Goal: Task Accomplishment & Management: Manage account settings

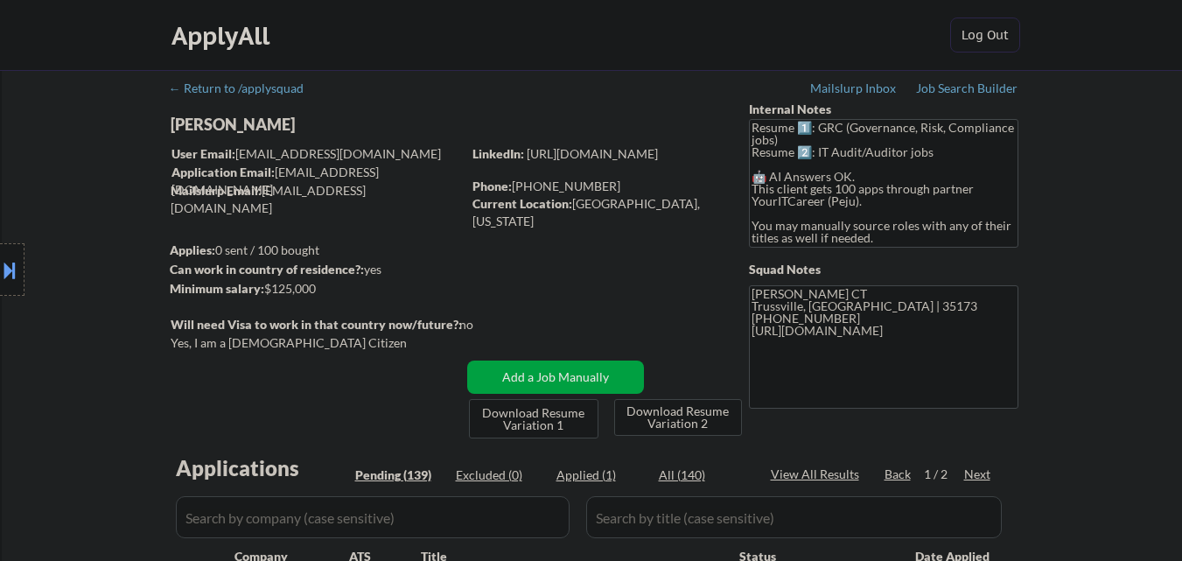
select select ""pending""
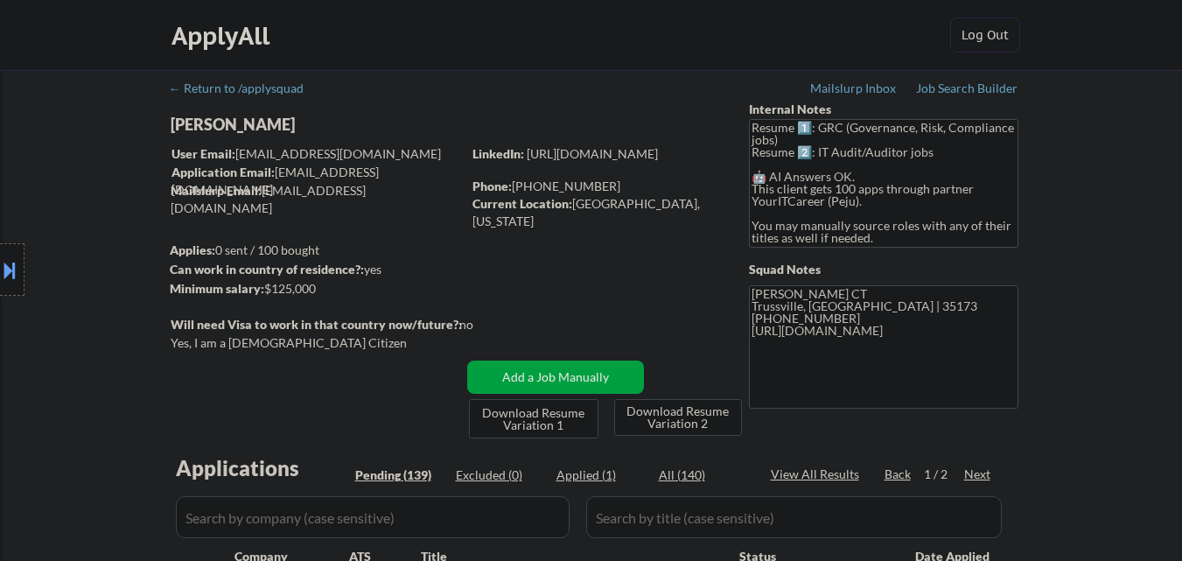
select select ""pending""
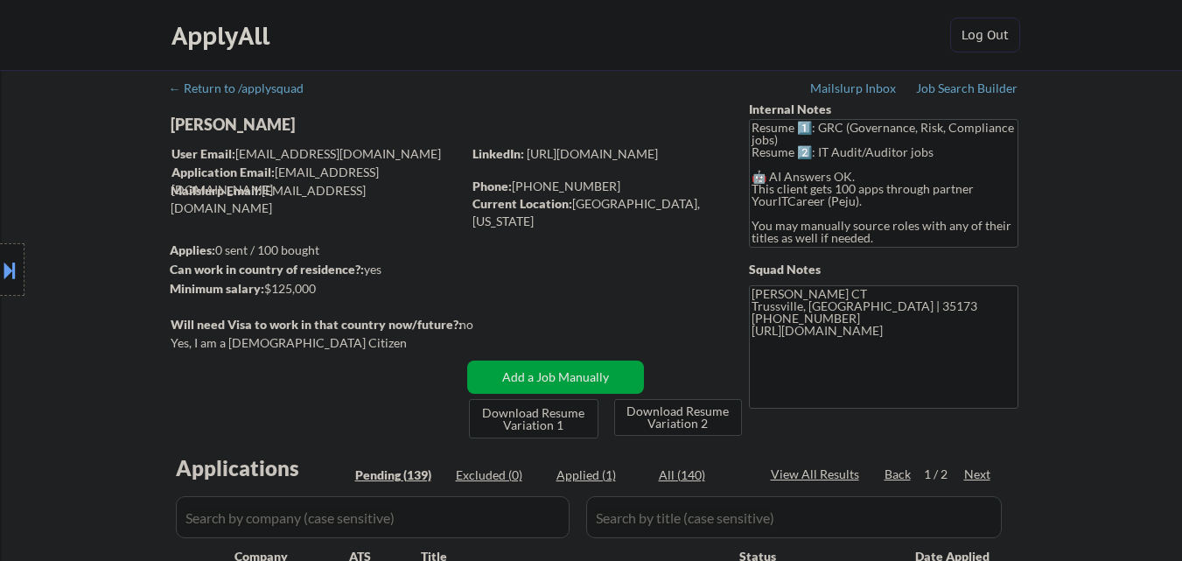
select select ""pending""
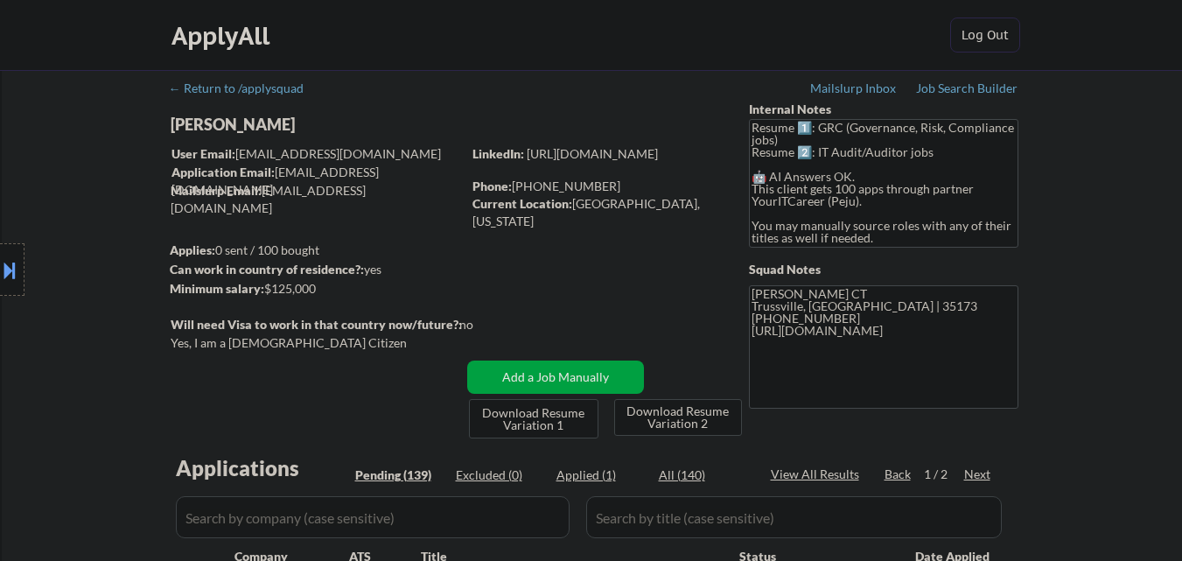
select select ""pending""
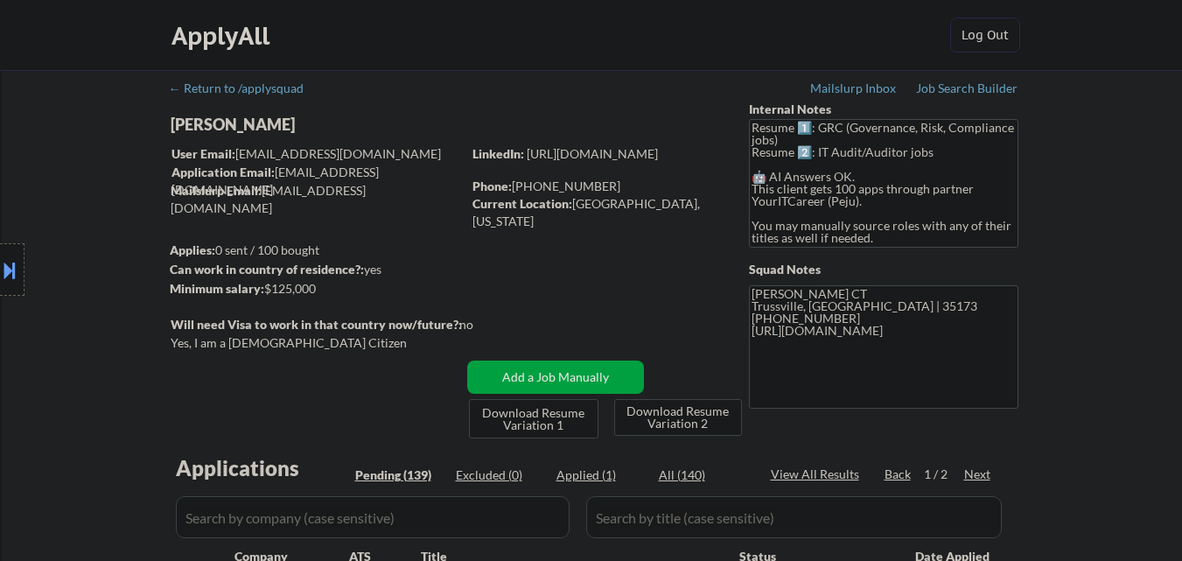
select select ""pending""
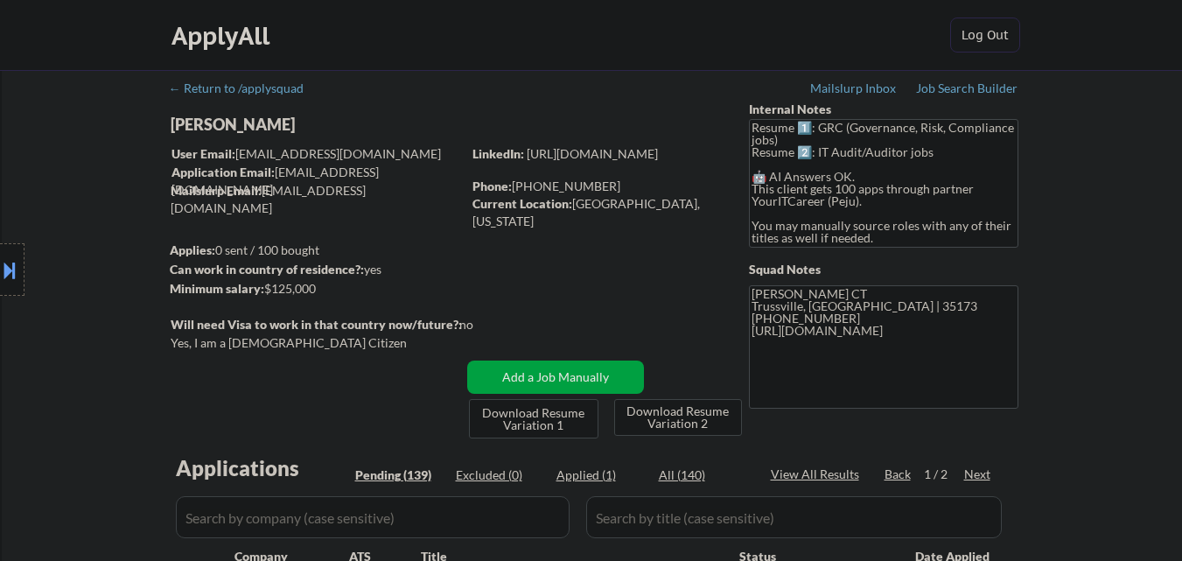
select select ""pending""
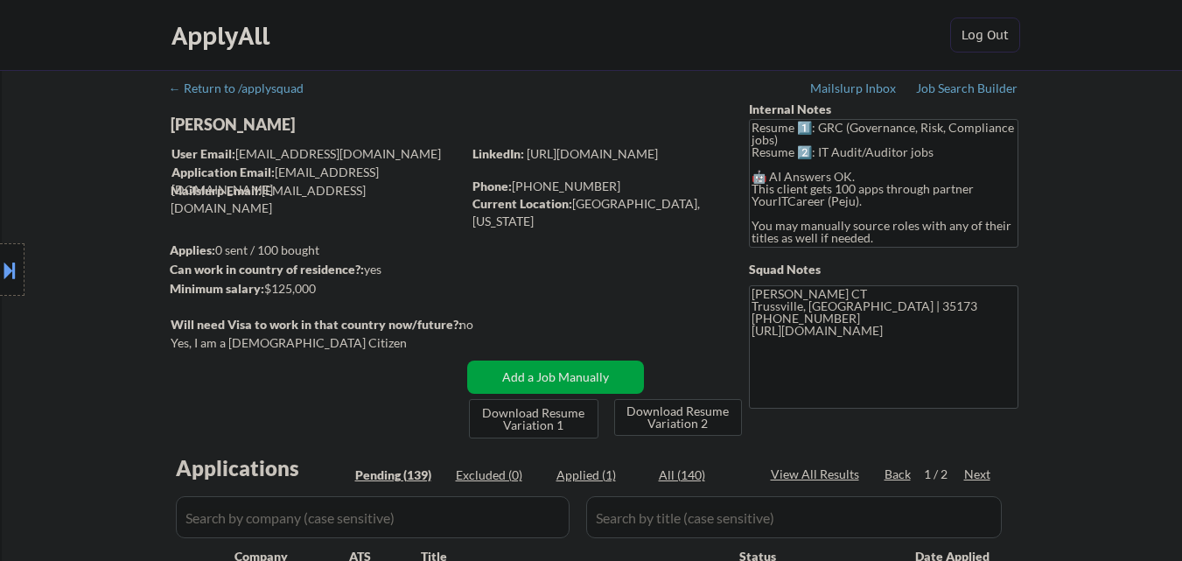
select select ""pending""
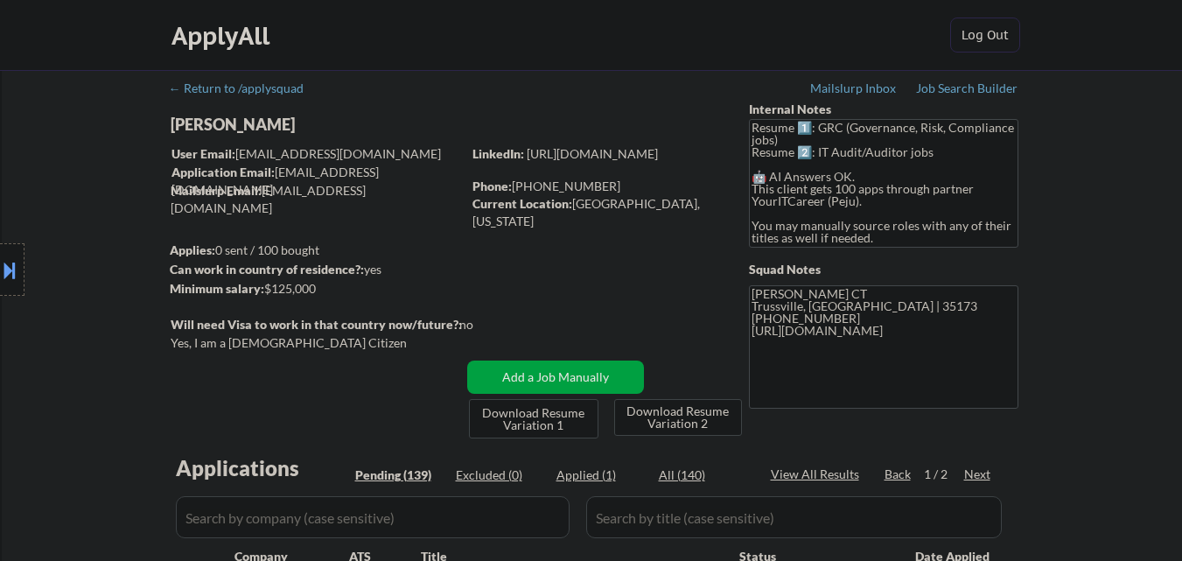
select select ""pending""
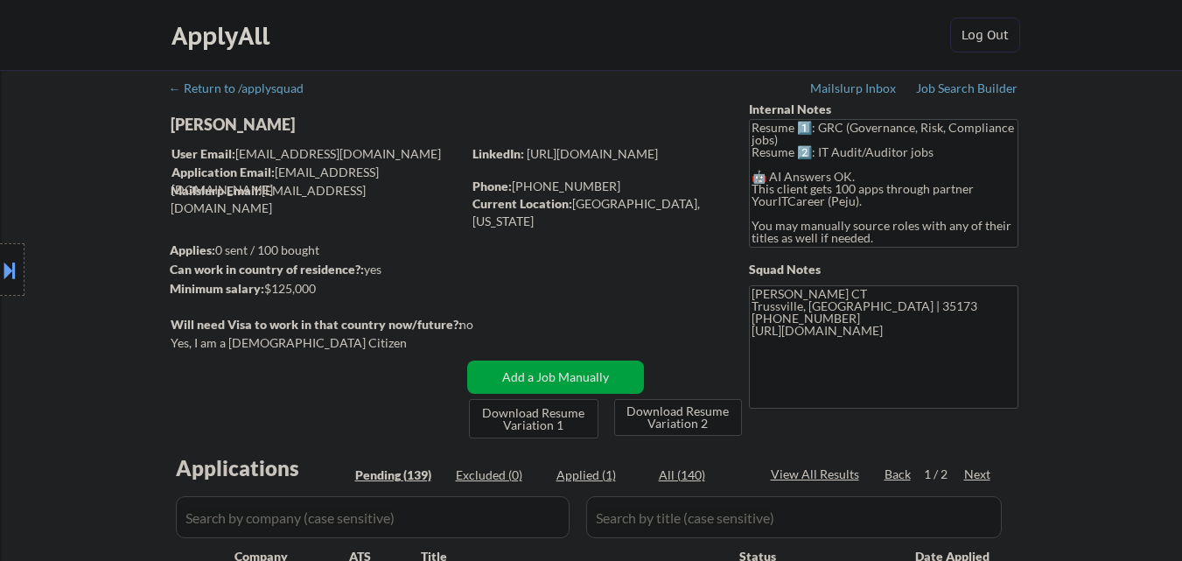
select select ""pending""
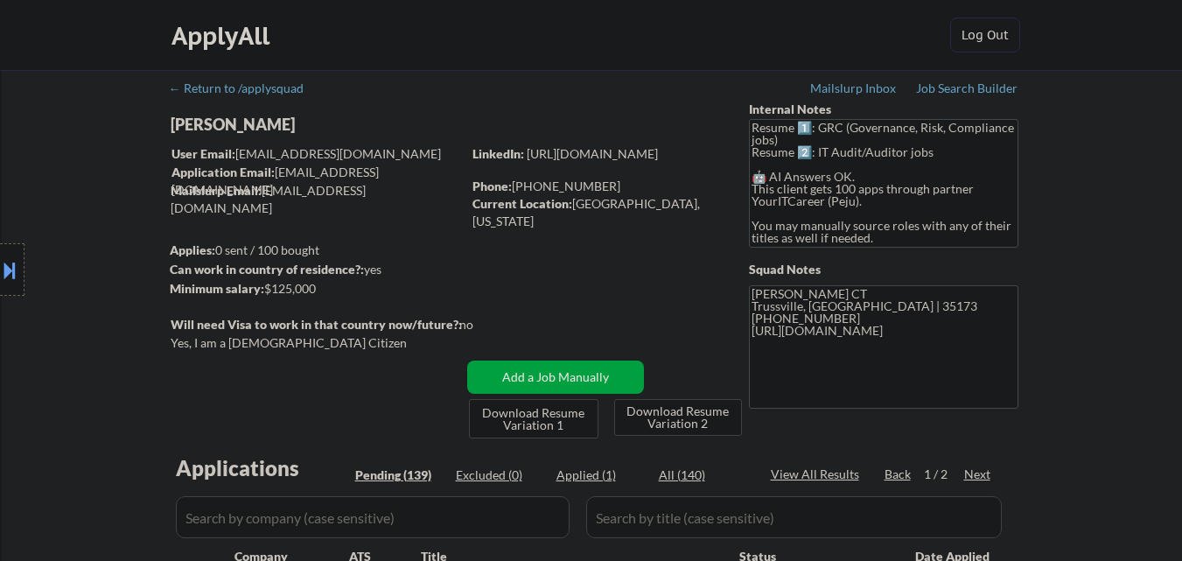
select select ""pending""
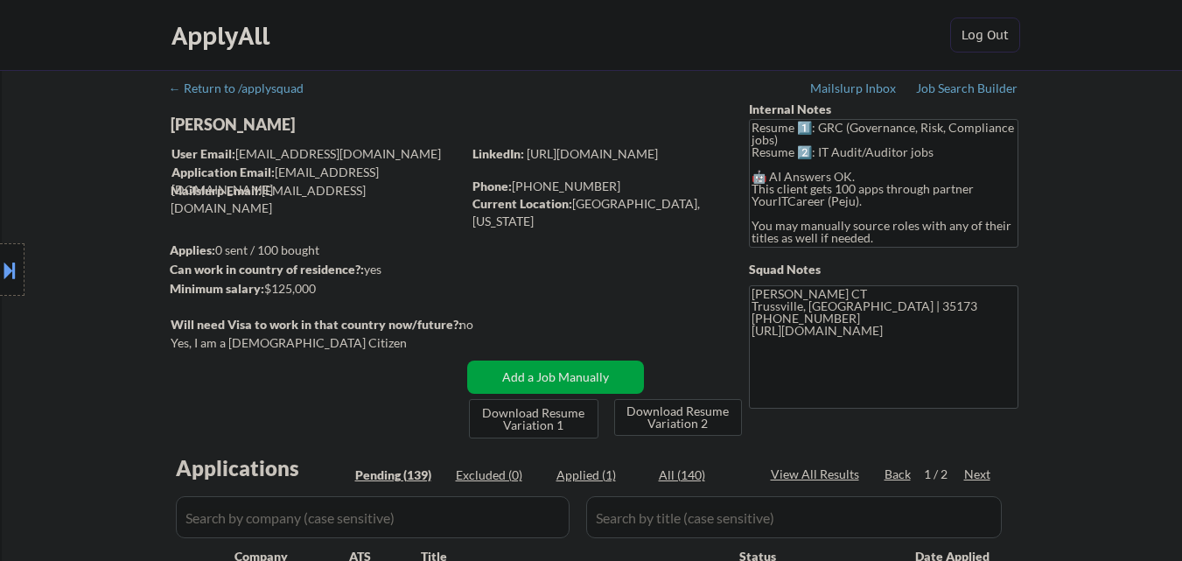
select select ""pending""
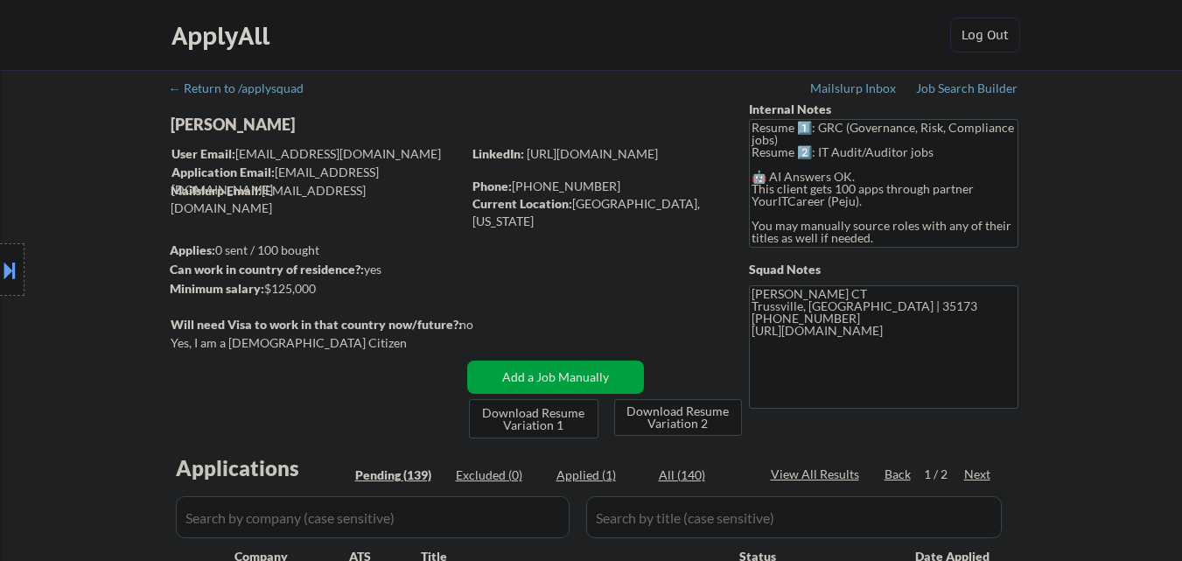
select select ""pending""
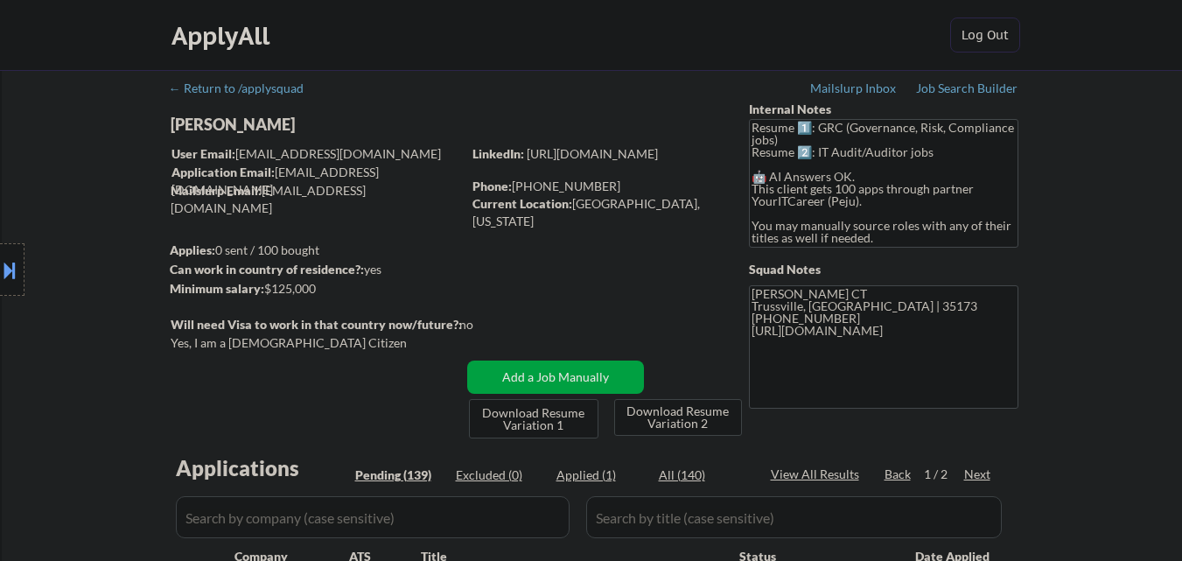
select select ""pending""
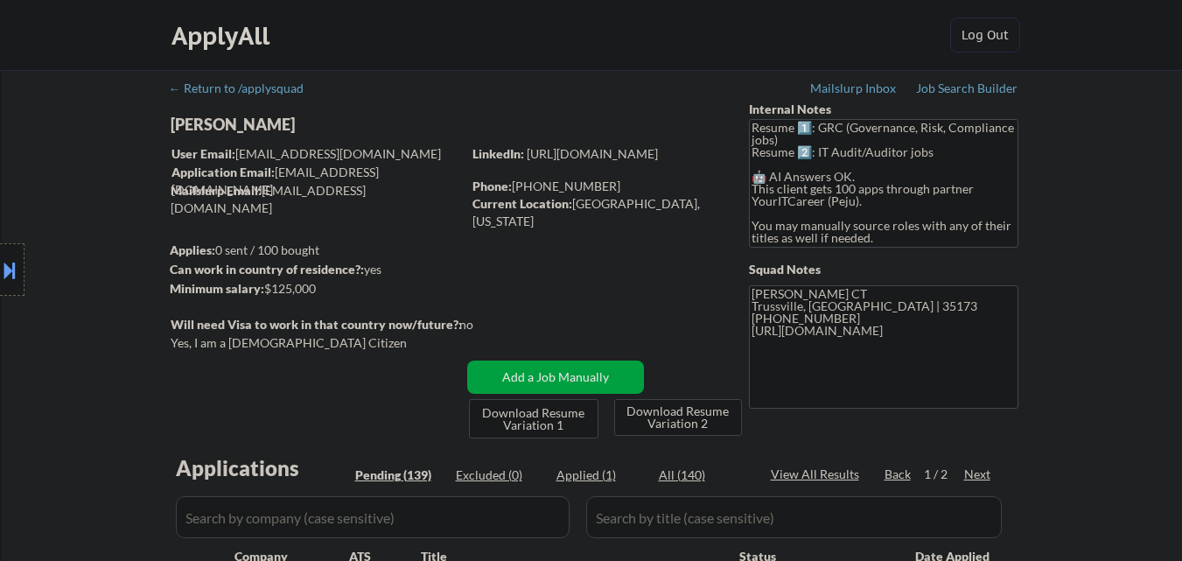
select select ""pending""
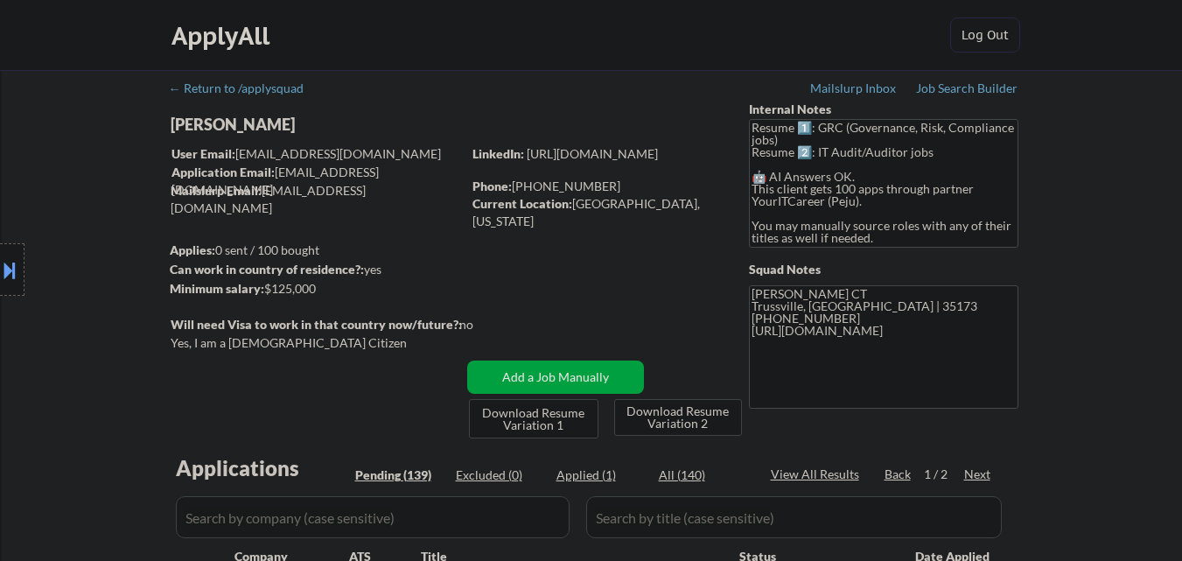
select select ""pending""
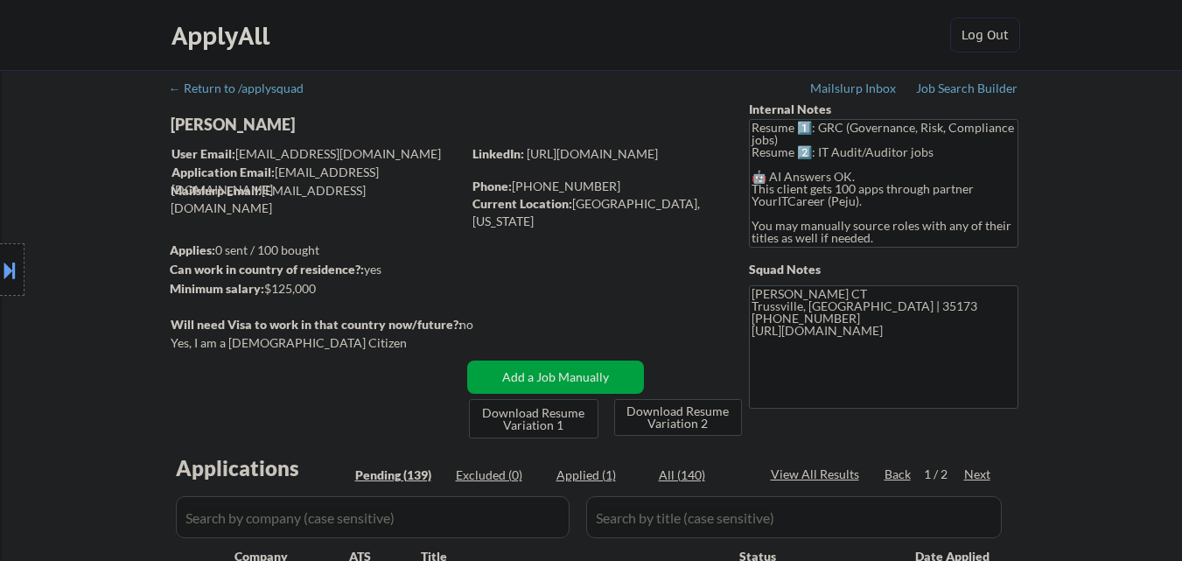
select select ""pending""
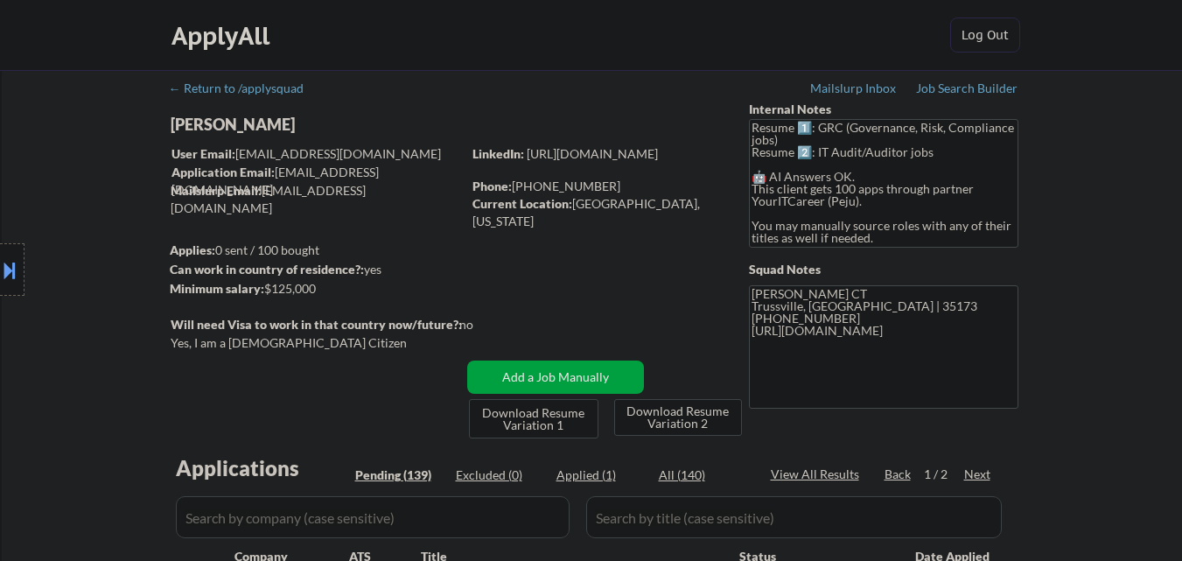
select select ""pending""
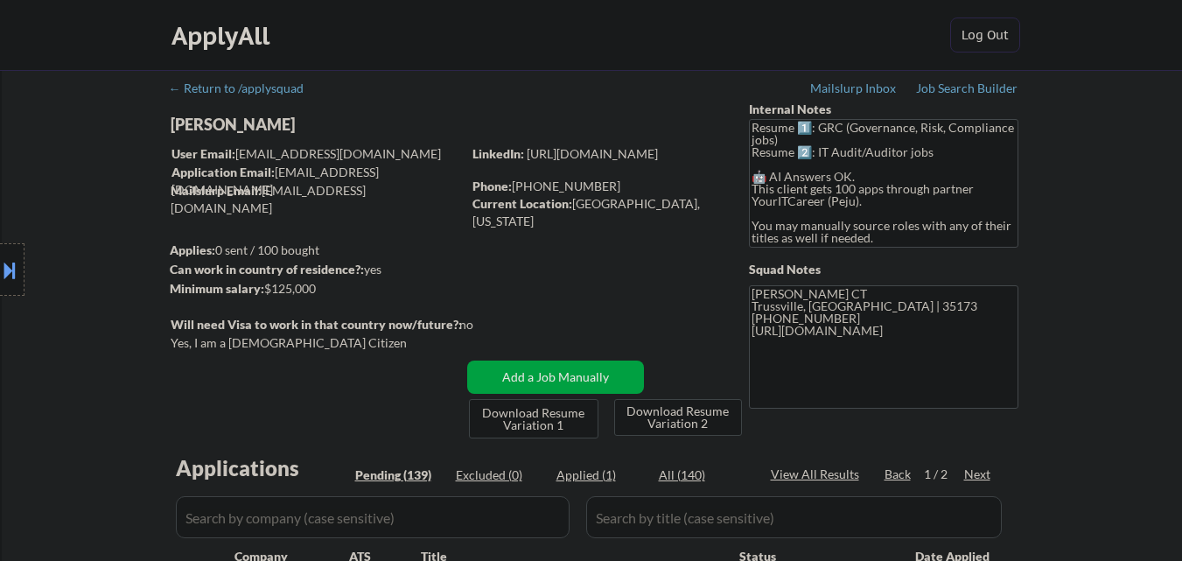
select select ""pending""
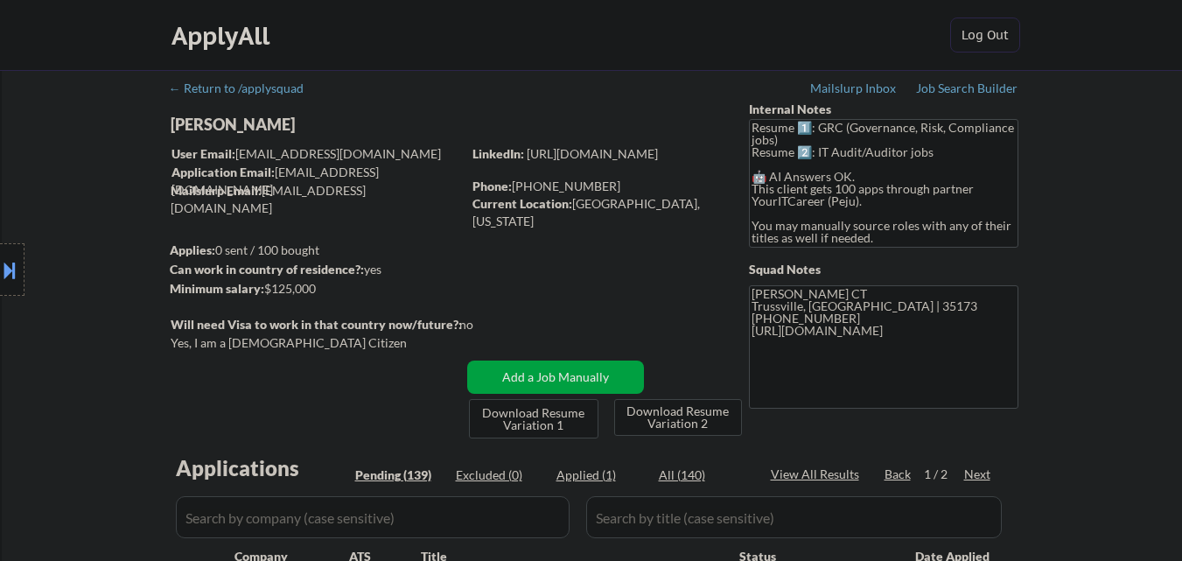
select select ""pending""
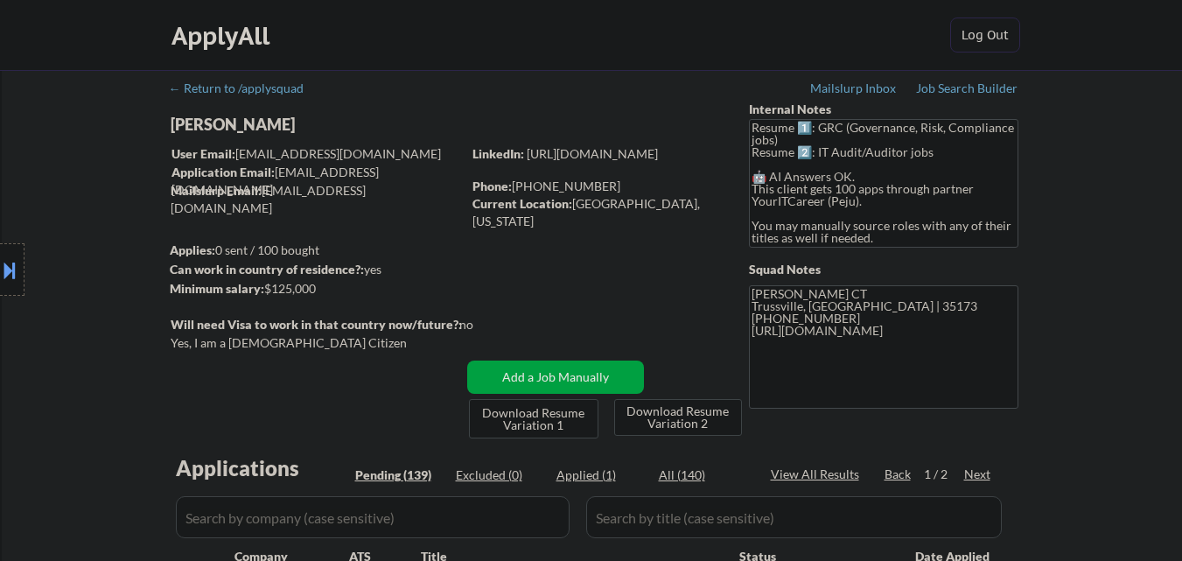
select select ""pending""
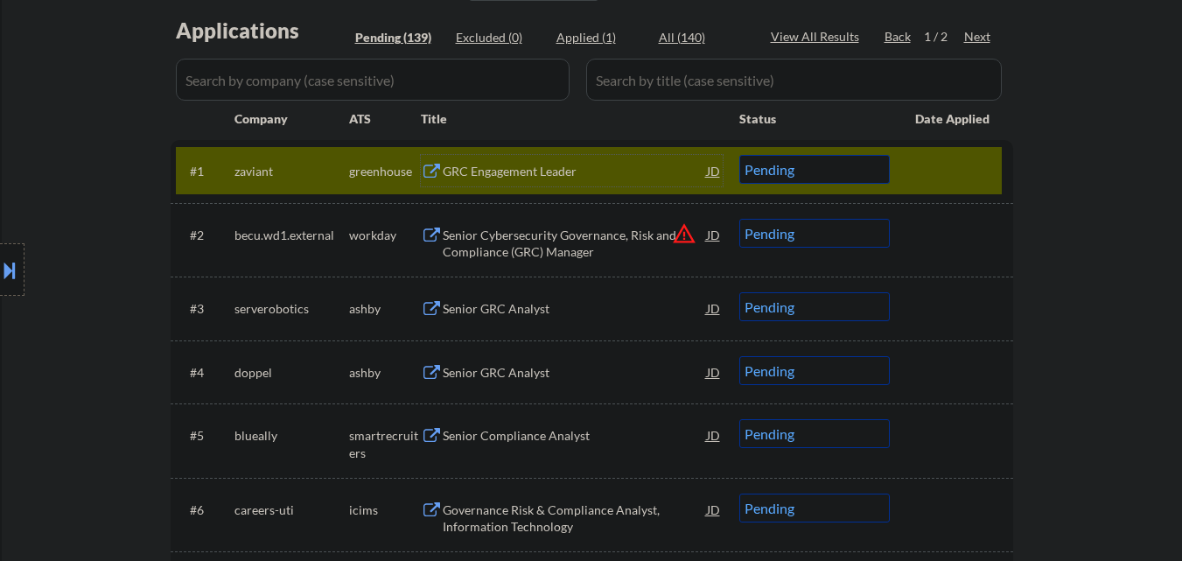
scroll to position [438, 0]
click at [681, 237] on button "warning_amber" at bounding box center [684, 233] width 25 height 25
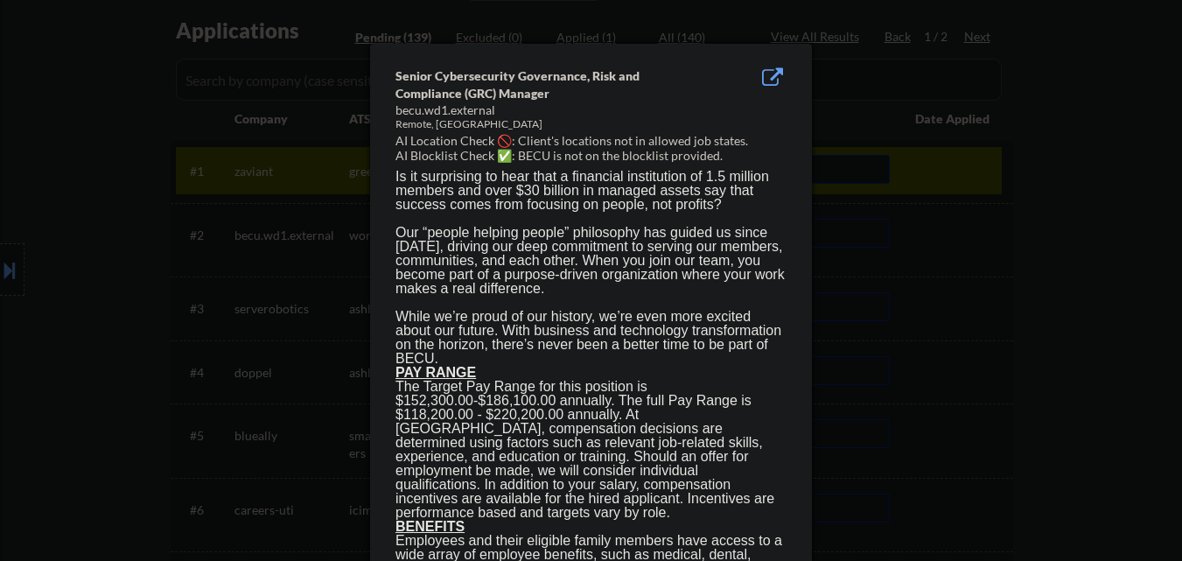
click at [28, 335] on div at bounding box center [591, 280] width 1182 height 561
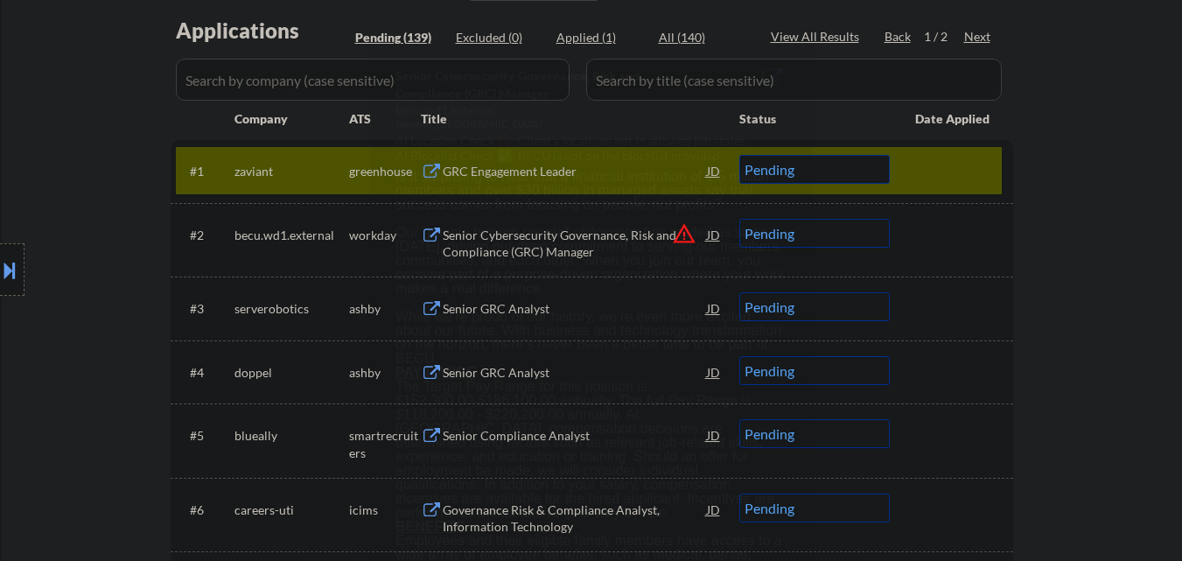
click at [0, 276] on button at bounding box center [9, 270] width 19 height 29
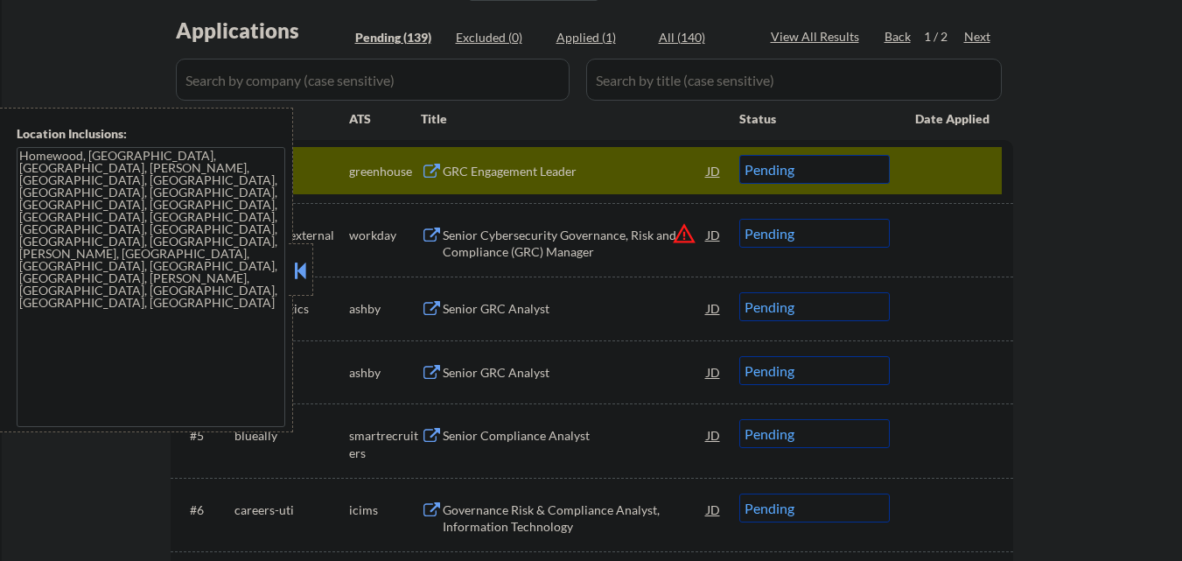
drag, startPoint x: 302, startPoint y: 270, endPoint x: 374, endPoint y: 265, distance: 72.0
click at [303, 271] on button at bounding box center [300, 270] width 19 height 26
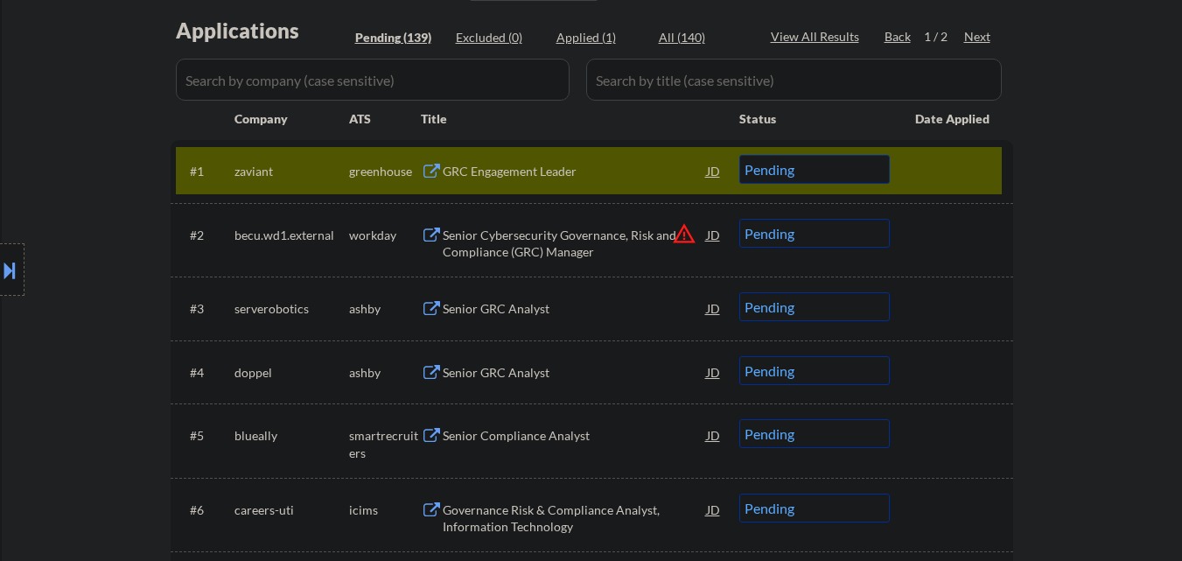
click at [679, 233] on button "warning_amber" at bounding box center [684, 233] width 25 height 25
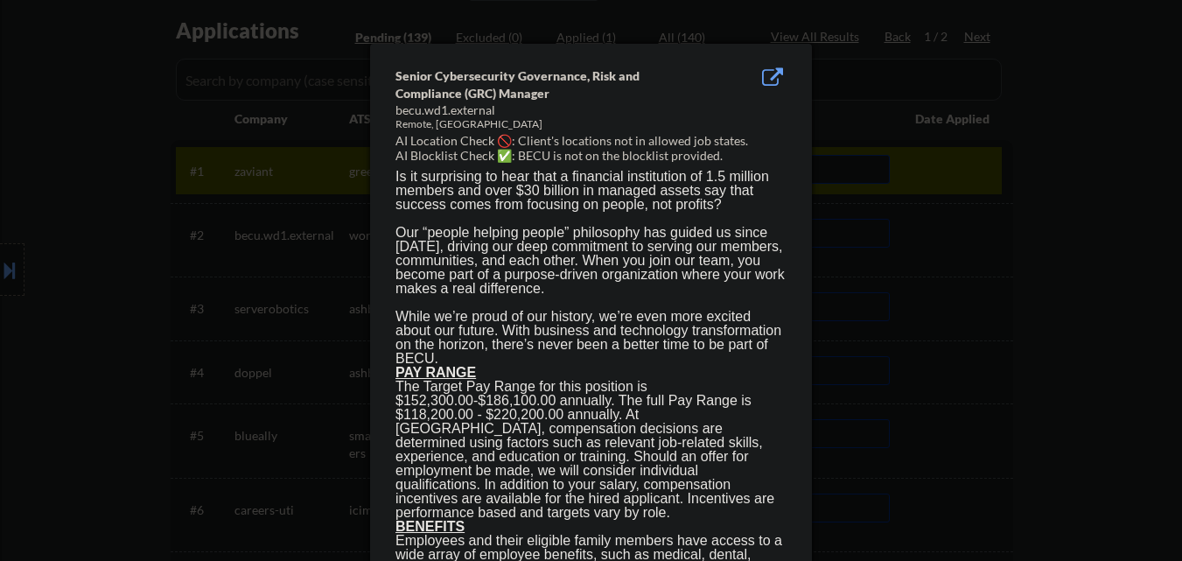
click at [965, 242] on div at bounding box center [591, 280] width 1182 height 561
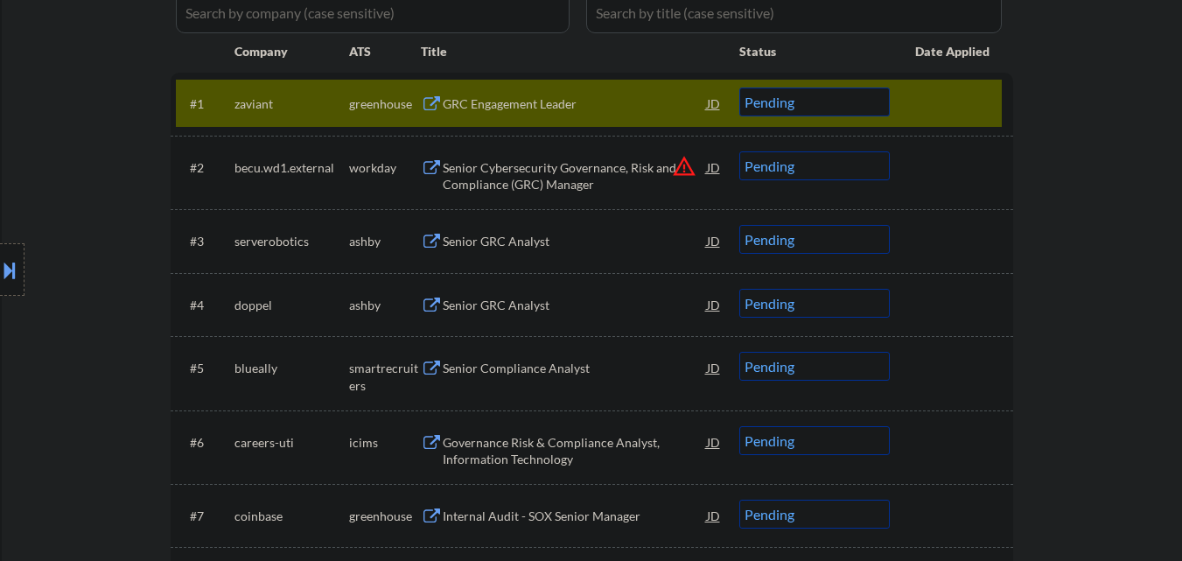
scroll to position [525, 0]
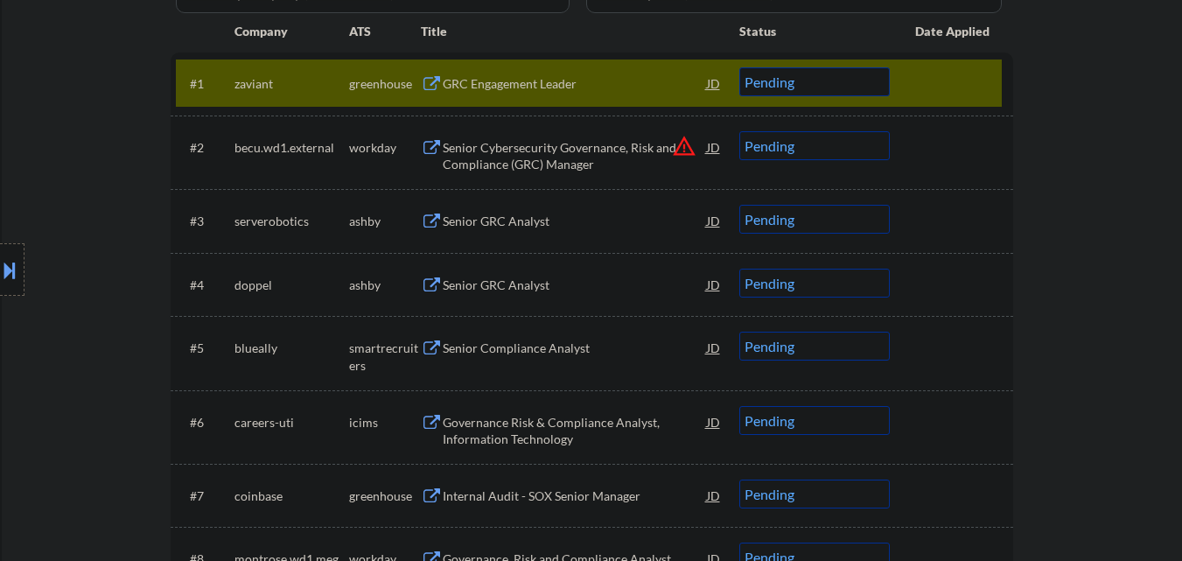
click at [845, 144] on select "Choose an option... Pending Applied Excluded (Questions) Excluded (Expired) Exc…" at bounding box center [815, 145] width 151 height 29
click at [933, 75] on div at bounding box center [953, 83] width 77 height 32
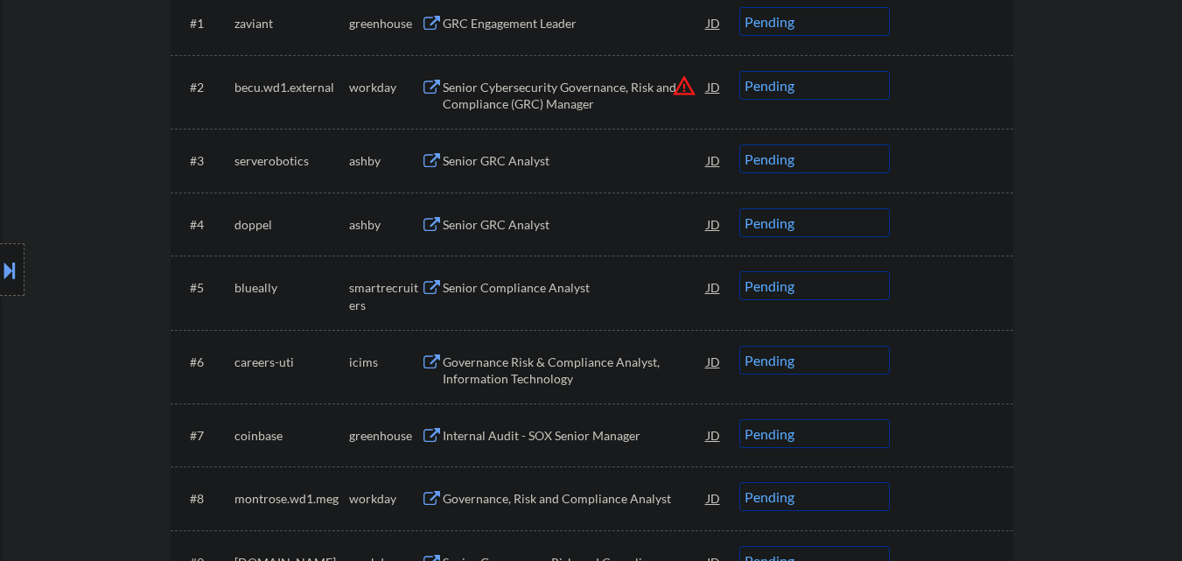
scroll to position [613, 0]
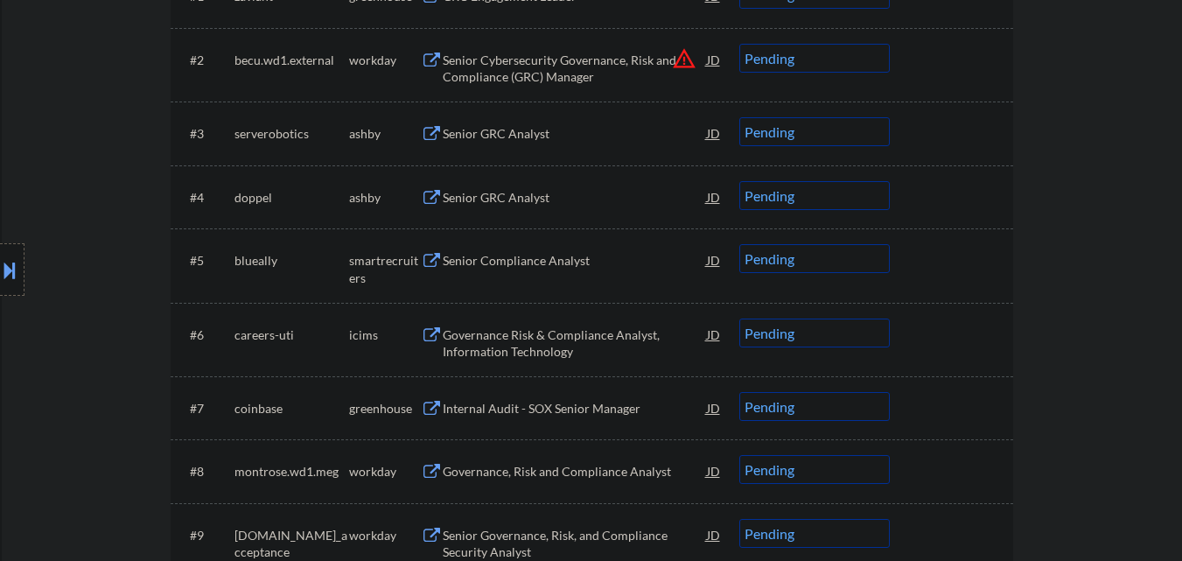
click at [538, 140] on div "Senior GRC Analyst" at bounding box center [575, 134] width 264 height 18
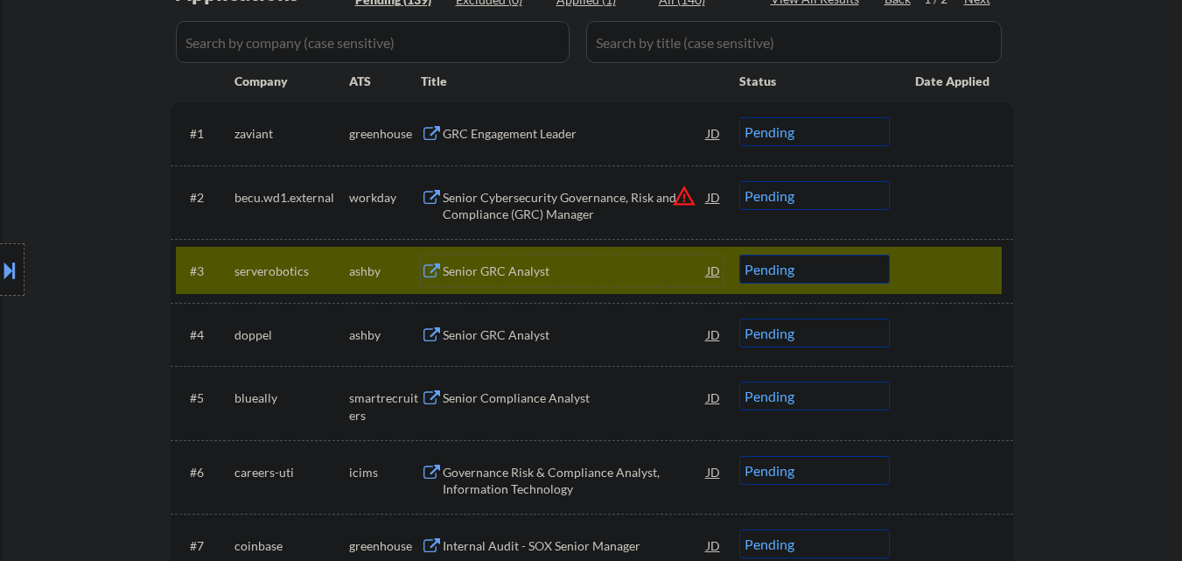
scroll to position [525, 0]
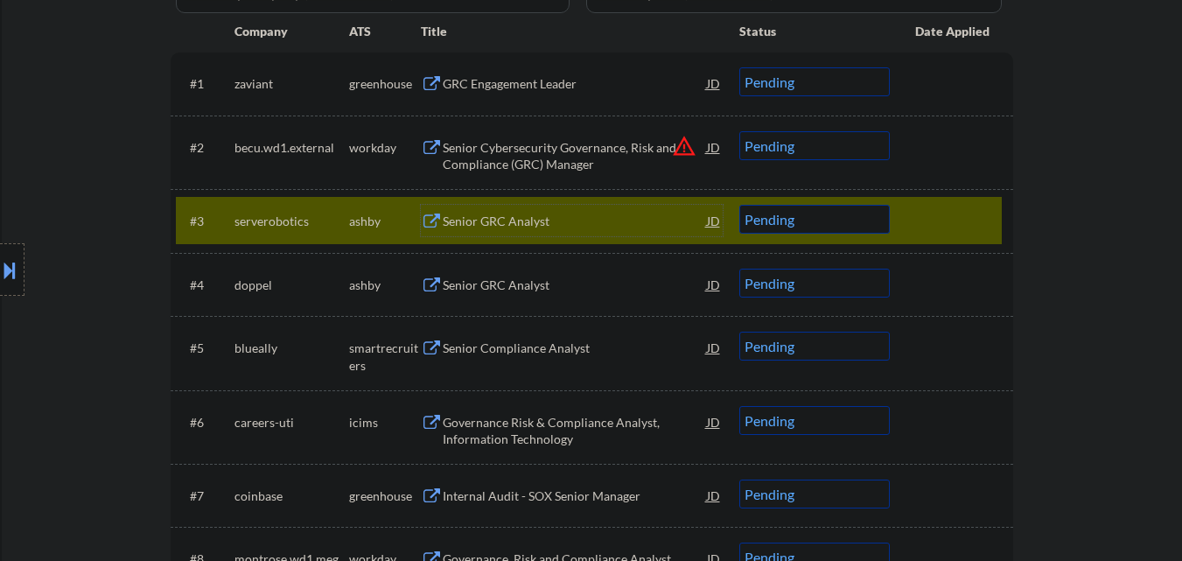
click at [799, 206] on select "Choose an option... Pending Applied Excluded (Questions) Excluded (Expired) Exc…" at bounding box center [815, 219] width 151 height 29
click at [740, 205] on select "Choose an option... Pending Applied Excluded (Questions) Excluded (Expired) Exc…" at bounding box center [815, 219] width 151 height 29
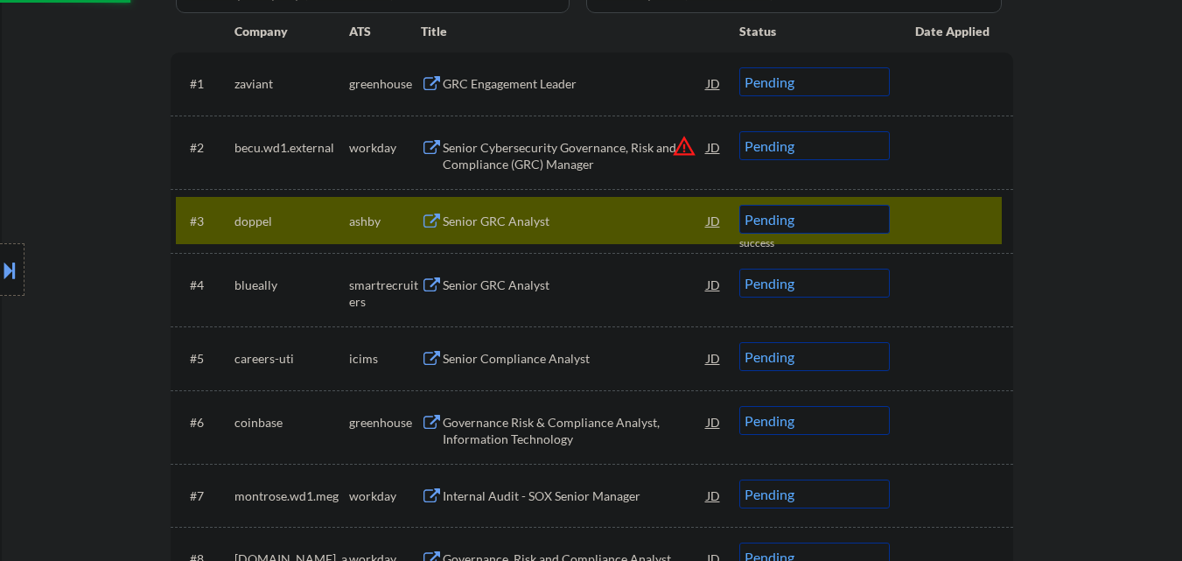
click at [584, 224] on div "Senior GRC Analyst" at bounding box center [575, 222] width 264 height 18
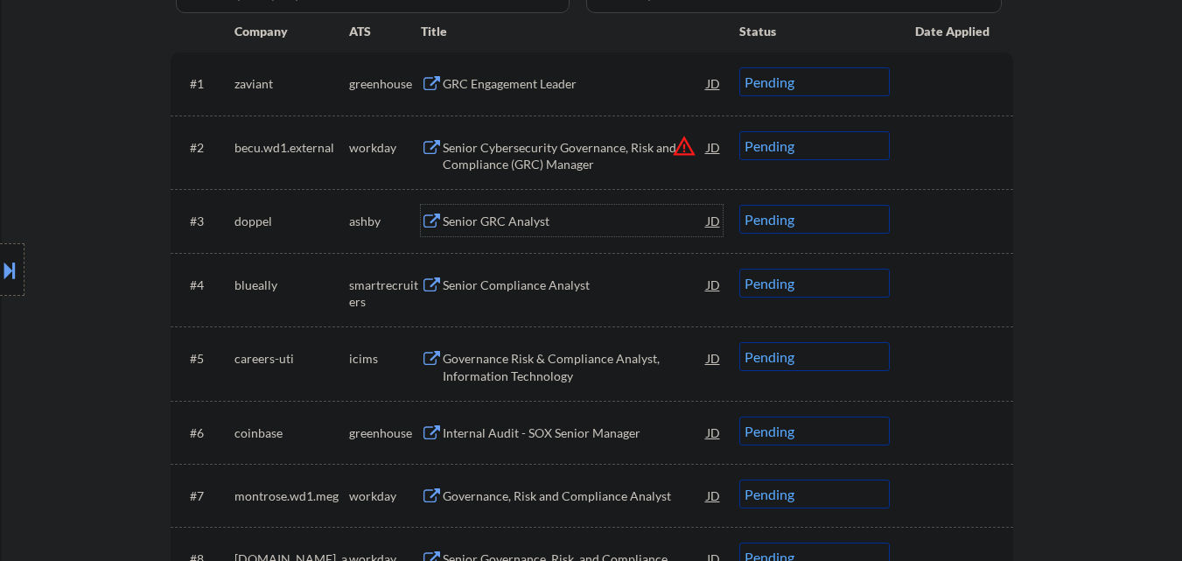
click at [804, 218] on select "Choose an option... Pending Applied Excluded (Questions) Excluded (Expired) Exc…" at bounding box center [815, 219] width 151 height 29
click at [740, 205] on select "Choose an option... Pending Applied Excluded (Questions) Excluded (Expired) Exc…" at bounding box center [815, 219] width 151 height 29
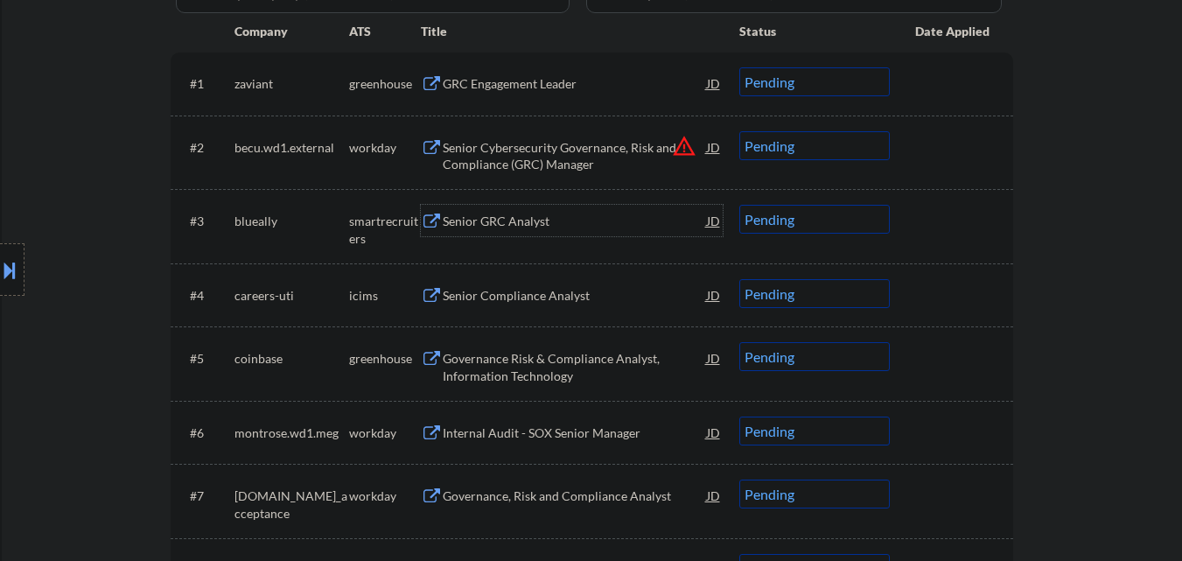
click at [557, 226] on div "Senior GRC Analyst" at bounding box center [575, 222] width 264 height 18
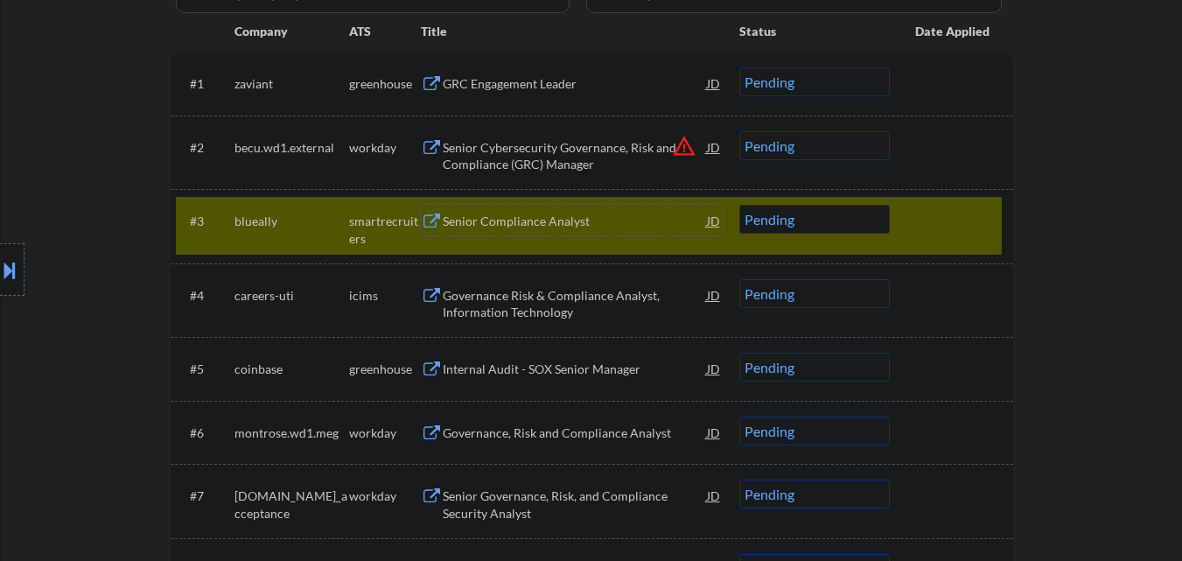
click at [801, 223] on select "Choose an option... Pending Applied Excluded (Questions) Excluded (Expired) Exc…" at bounding box center [815, 219] width 151 height 29
click at [740, 205] on select "Choose an option... Pending Applied Excluded (Questions) Excluded (Expired) Exc…" at bounding box center [815, 219] width 151 height 29
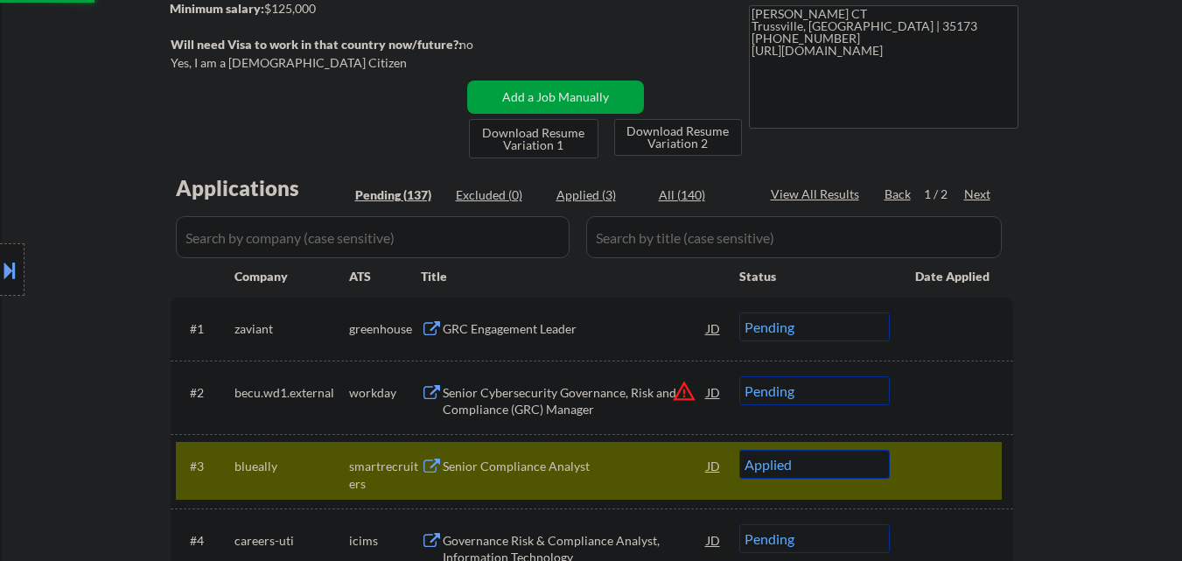
scroll to position [263, 0]
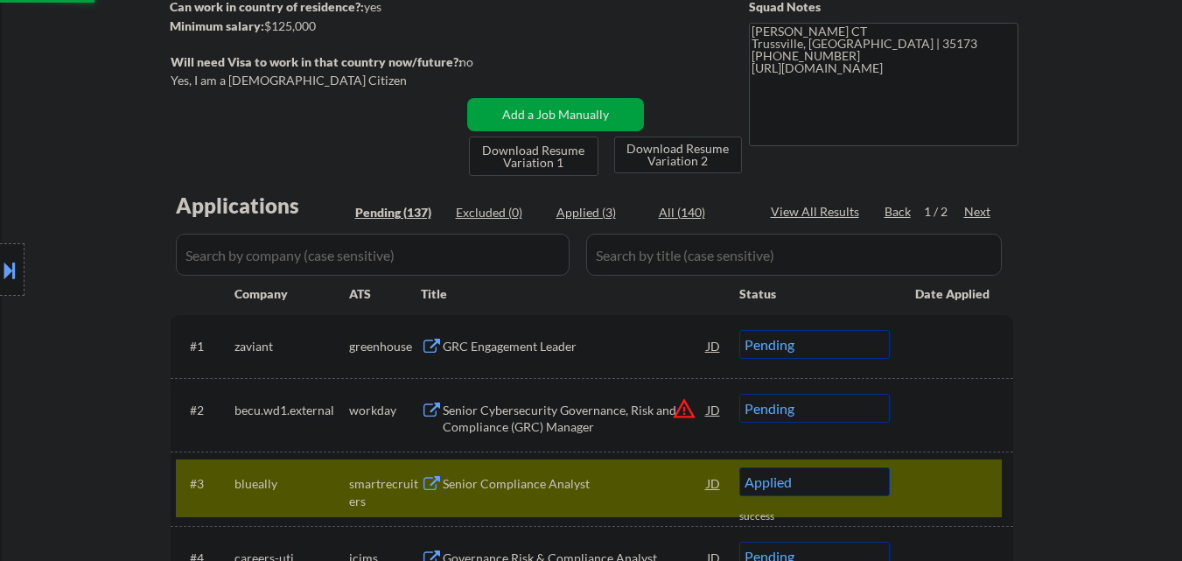
select select ""pending""
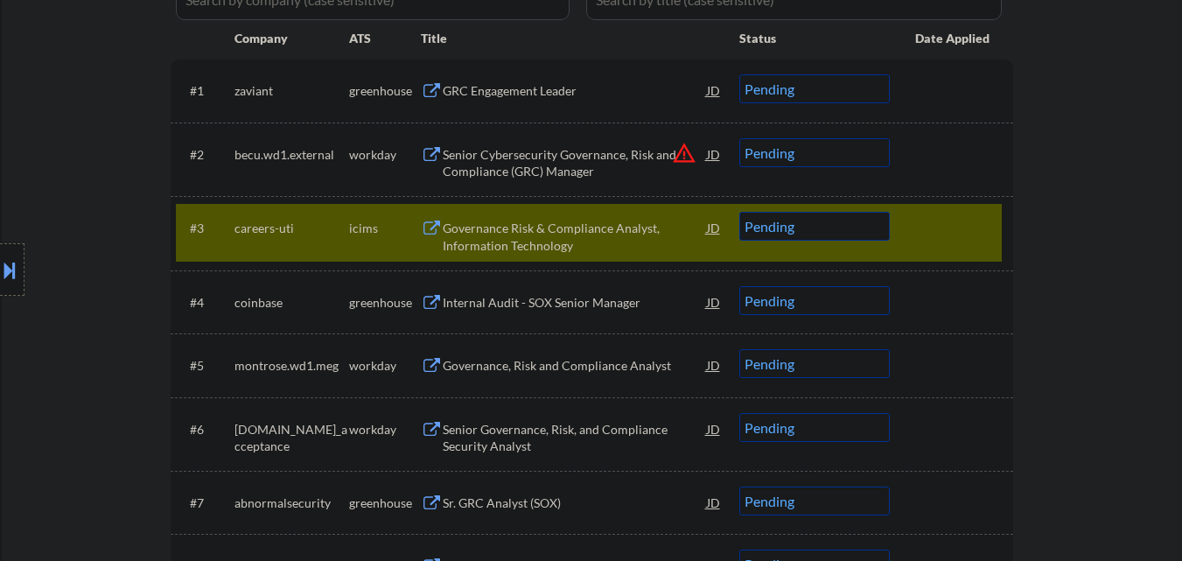
scroll to position [525, 0]
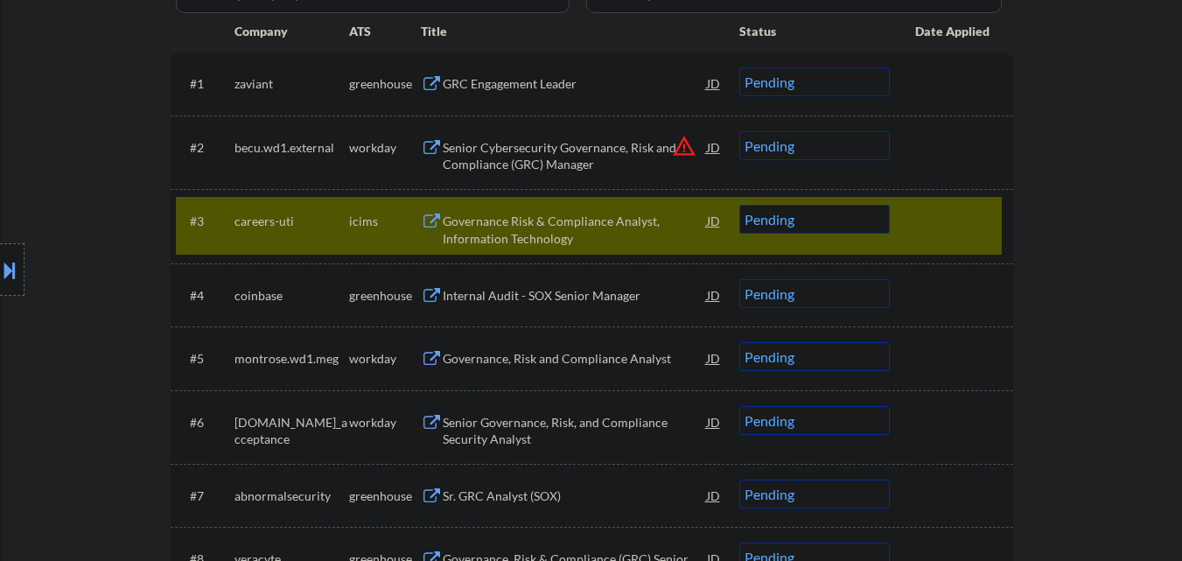
click at [944, 204] on div "#3 careers-uti icims Governance Risk & Compliance Analyst, Information Technolo…" at bounding box center [589, 226] width 826 height 58
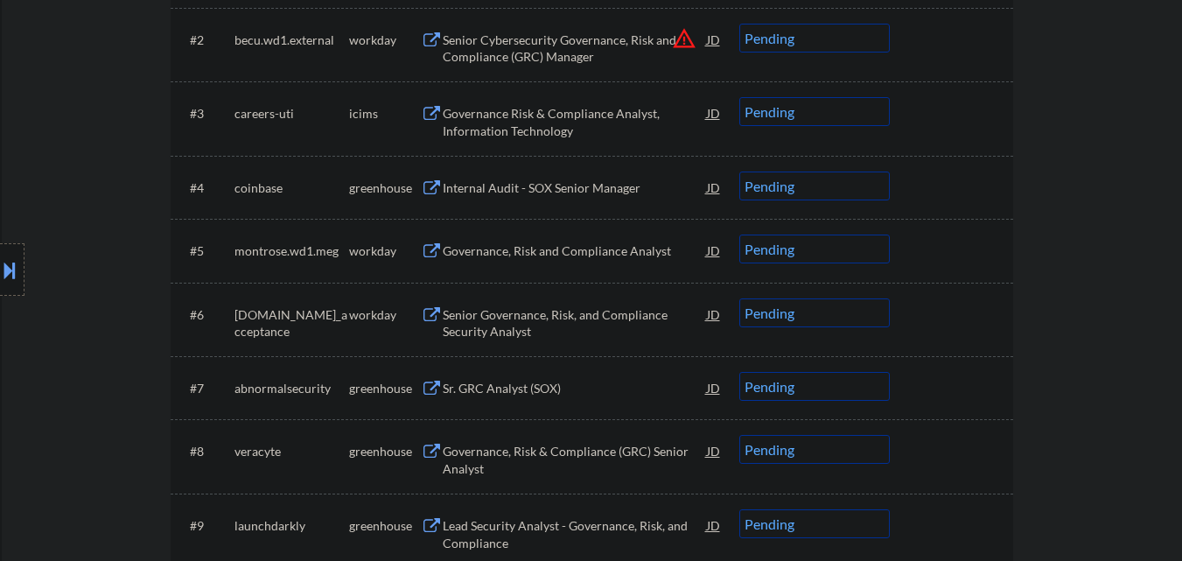
scroll to position [700, 0]
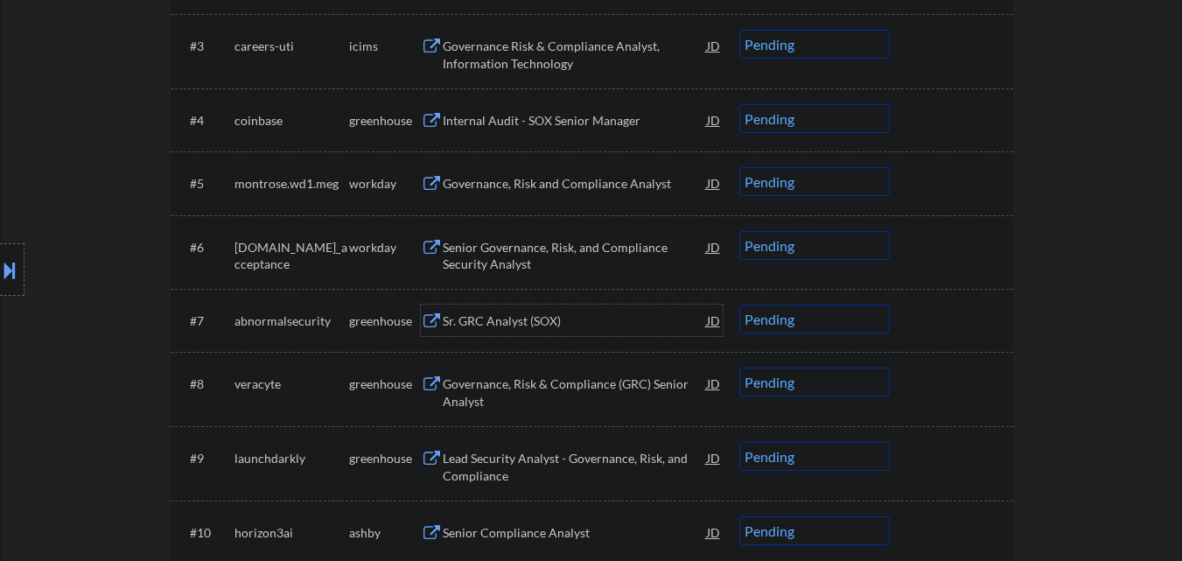
click at [588, 313] on div "Sr. GRC Analyst (SOX)" at bounding box center [575, 321] width 264 height 18
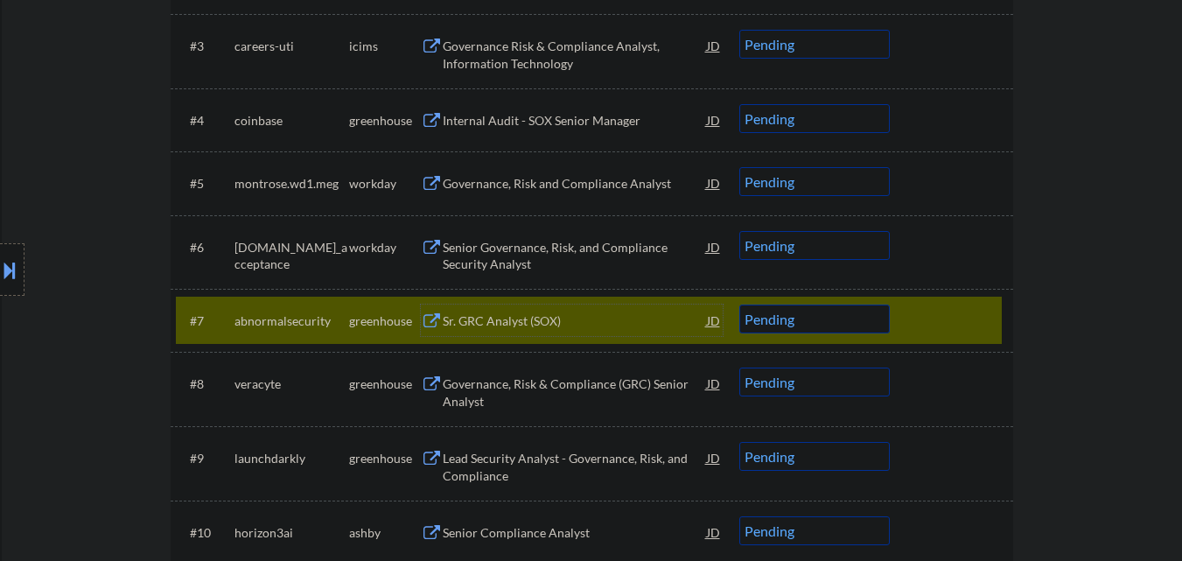
click at [859, 321] on select "Choose an option... Pending Applied Excluded (Questions) Excluded (Expired) Exc…" at bounding box center [815, 319] width 151 height 29
click at [740, 305] on select "Choose an option... Pending Applied Excluded (Questions) Excluded (Expired) Exc…" at bounding box center [815, 319] width 151 height 29
click at [613, 388] on div "Governance, Risk & Compliance (GRC) Senior Analyst" at bounding box center [575, 392] width 264 height 34
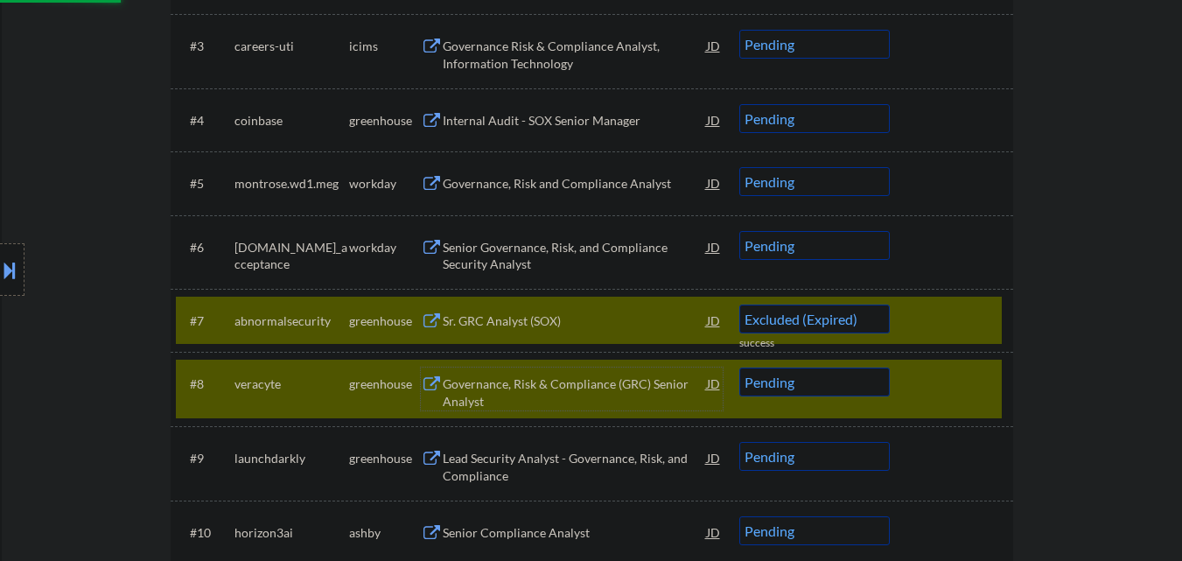
click at [963, 310] on div at bounding box center [953, 321] width 77 height 32
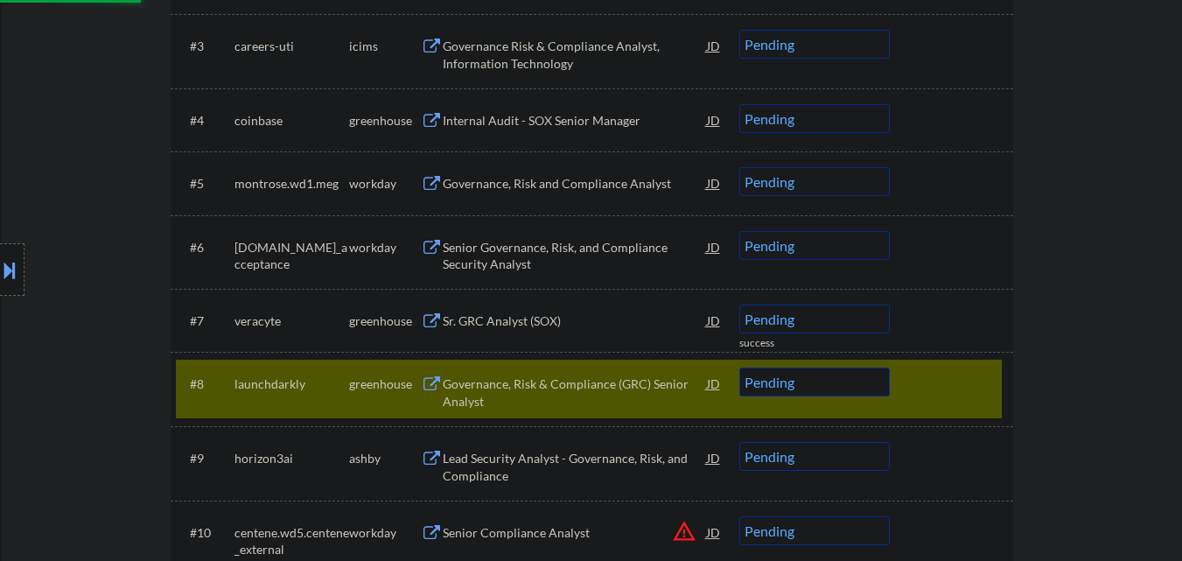
click at [975, 373] on div at bounding box center [953, 384] width 77 height 32
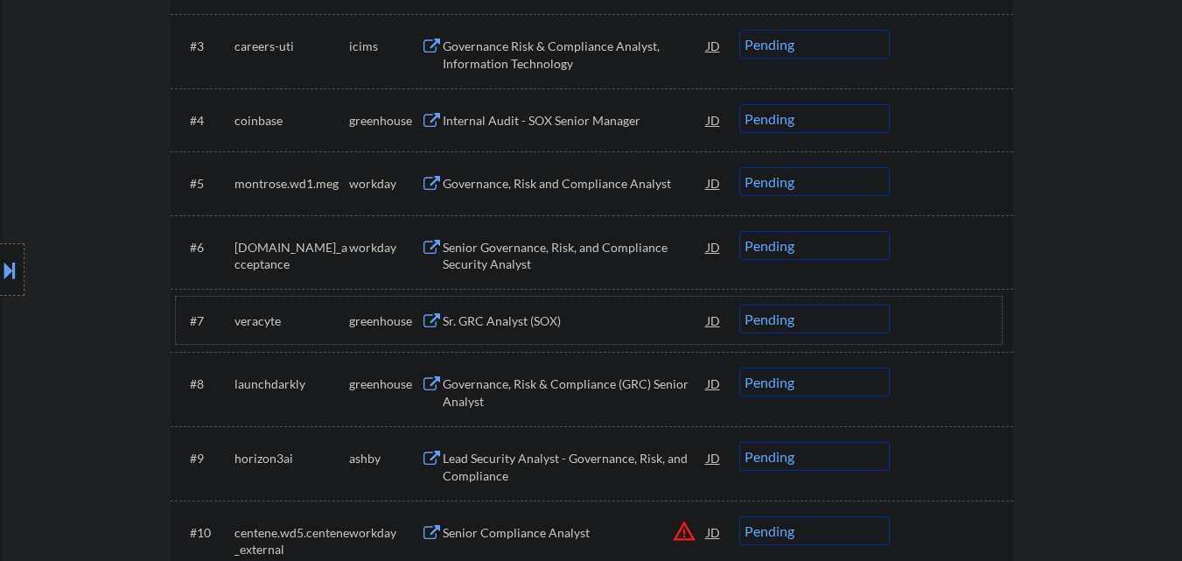
click at [970, 300] on div "#7 veracyte greenhouse Sr. GRC Analyst (SOX) JD Choose an option... Pending App…" at bounding box center [589, 320] width 826 height 47
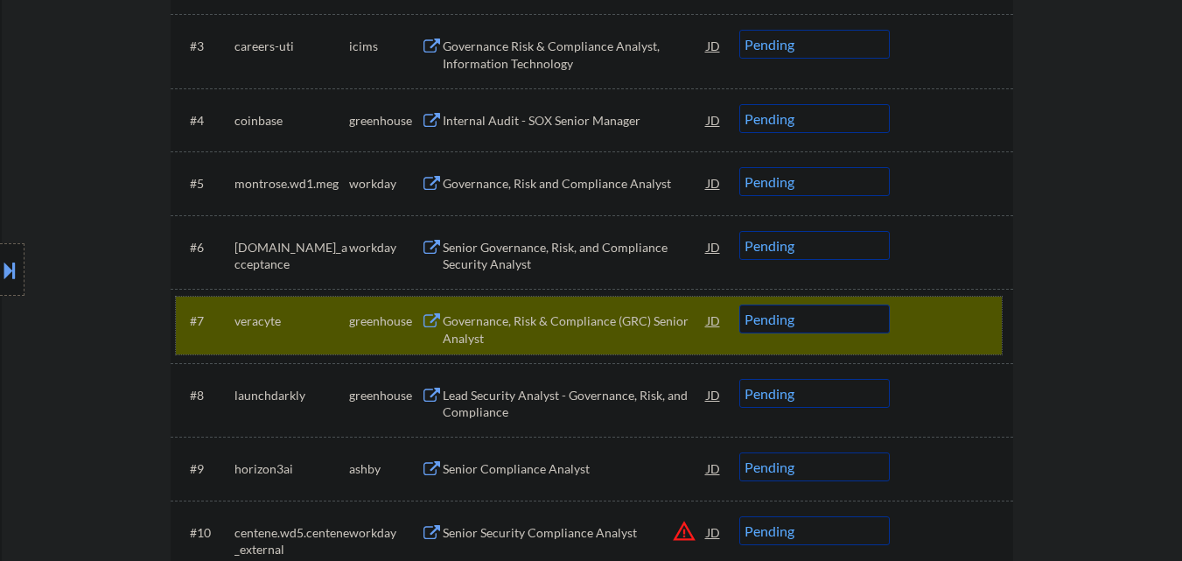
click at [809, 325] on select "Choose an option... Pending Applied Excluded (Questions) Excluded (Expired) Exc…" at bounding box center [815, 319] width 151 height 29
click at [740, 305] on select "Choose an option... Pending Applied Excluded (Questions) Excluded (Expired) Exc…" at bounding box center [815, 319] width 151 height 29
click at [934, 314] on div at bounding box center [953, 321] width 77 height 32
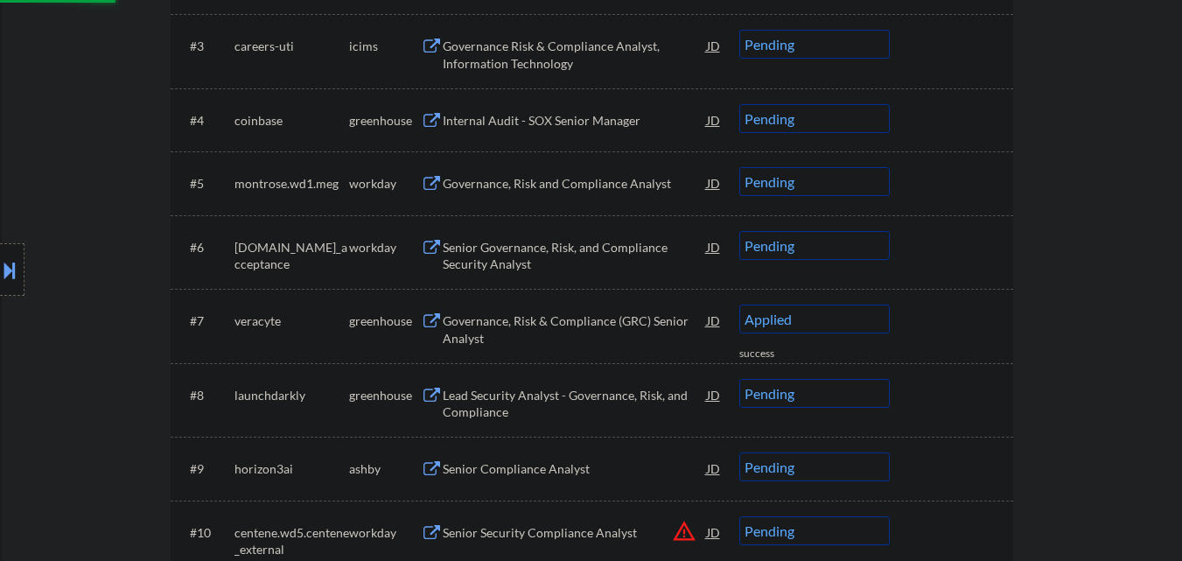
select select ""pending""
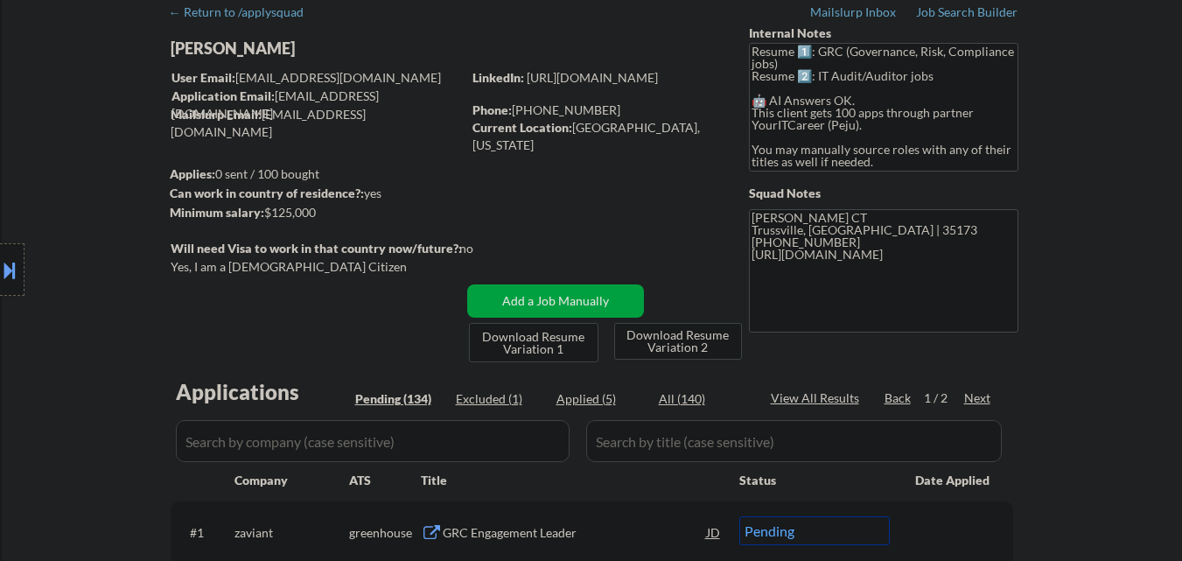
scroll to position [88, 0]
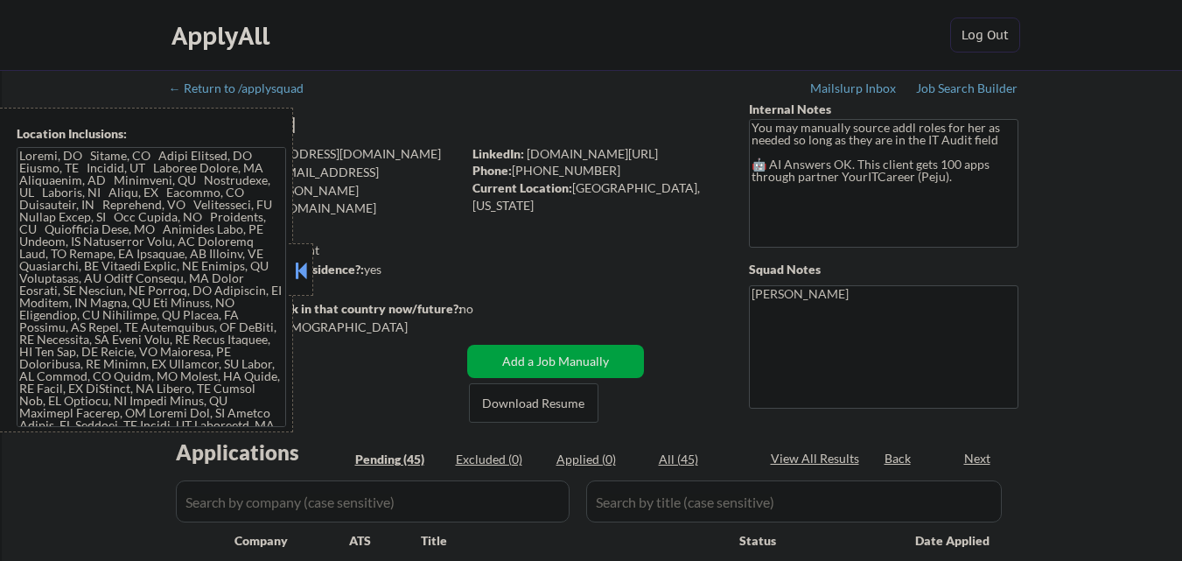
select select ""pending""
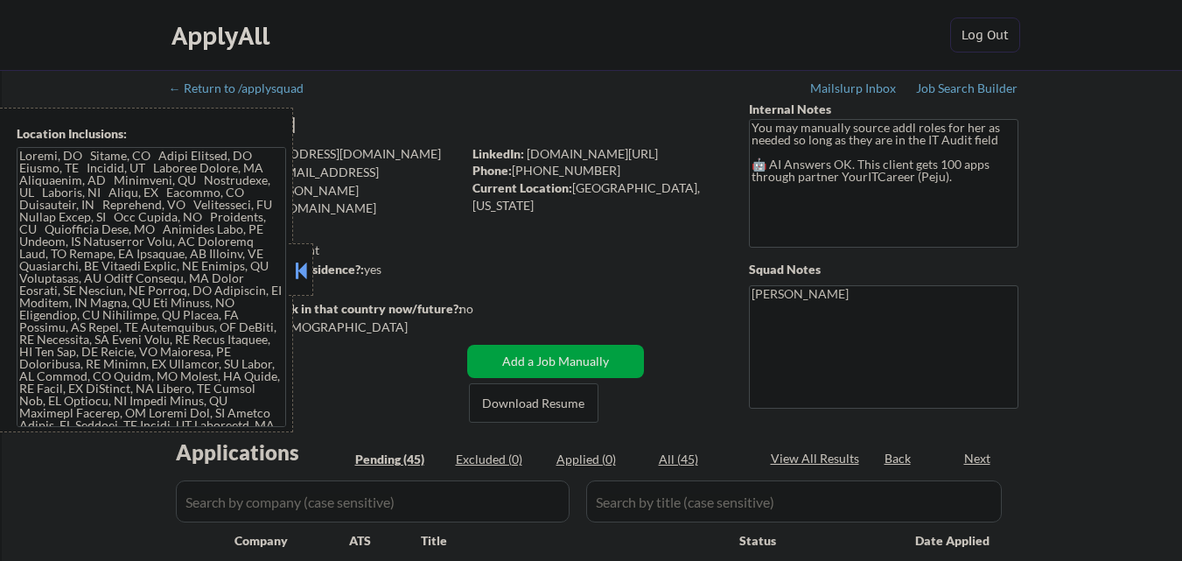
select select ""pending""
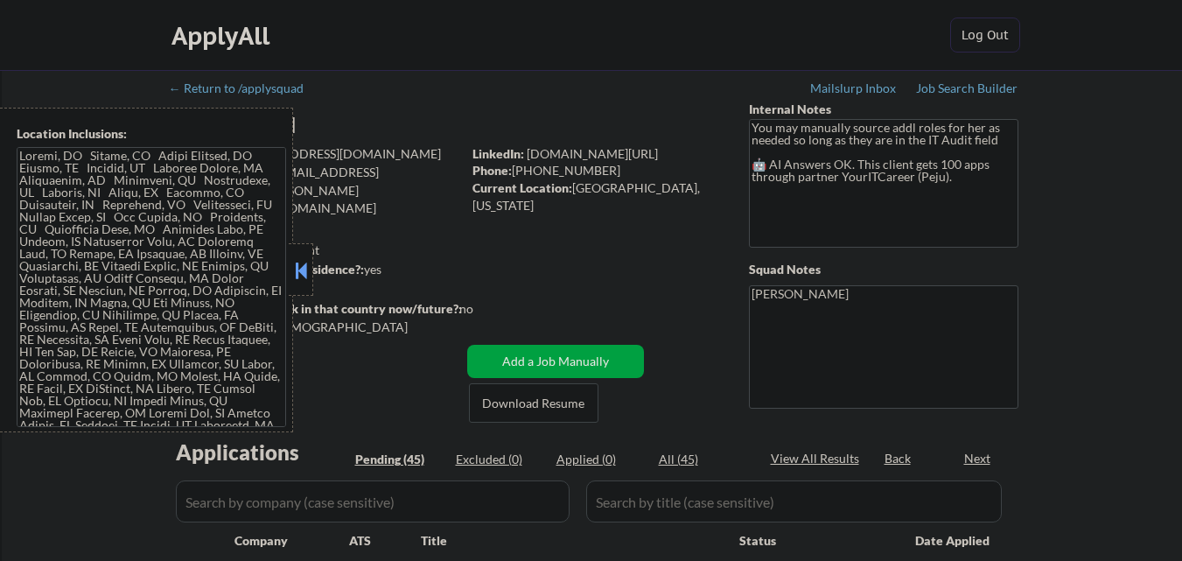
select select ""pending""
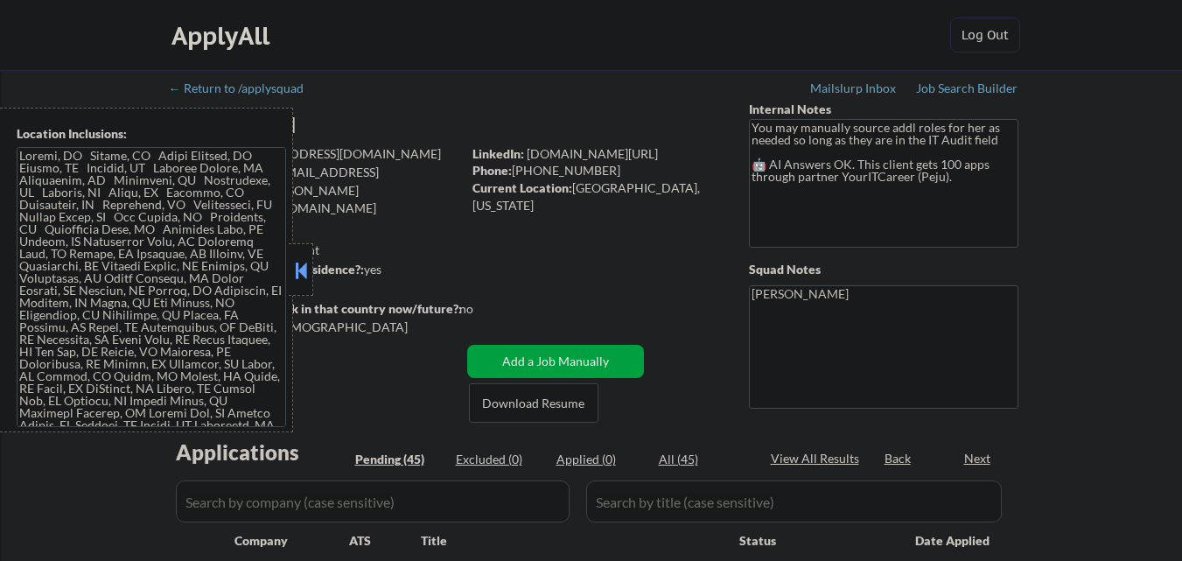
select select ""pending""
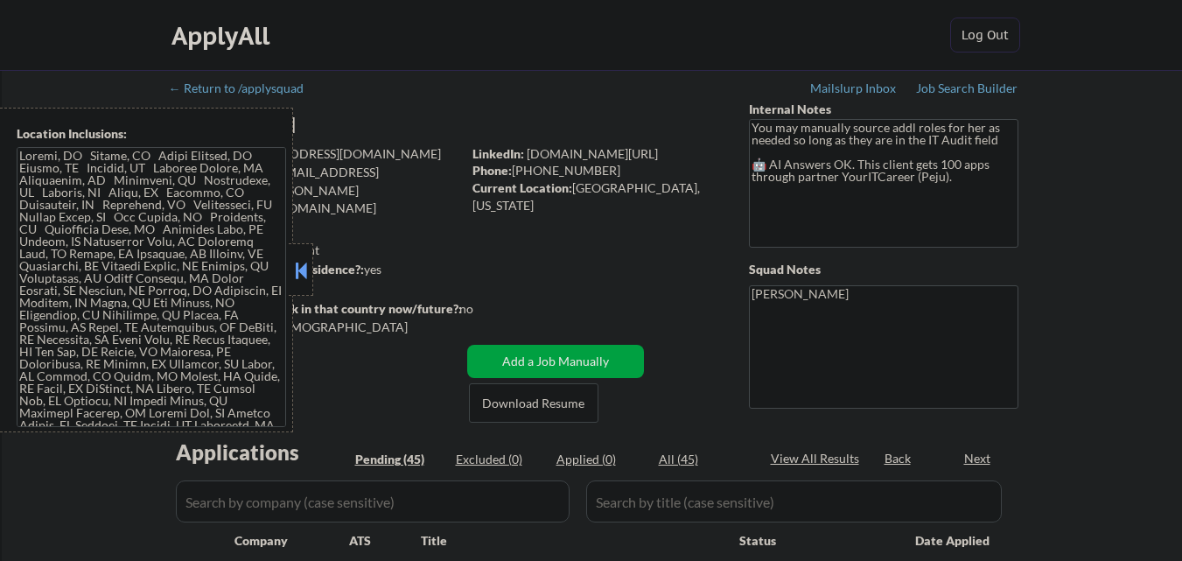
select select ""pending""
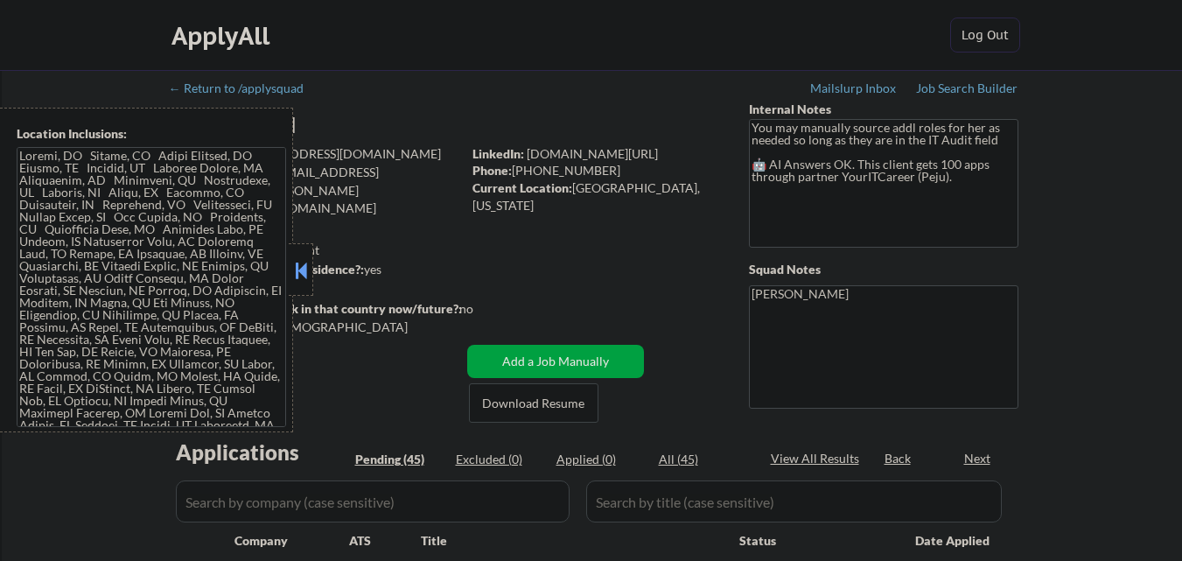
select select ""pending""
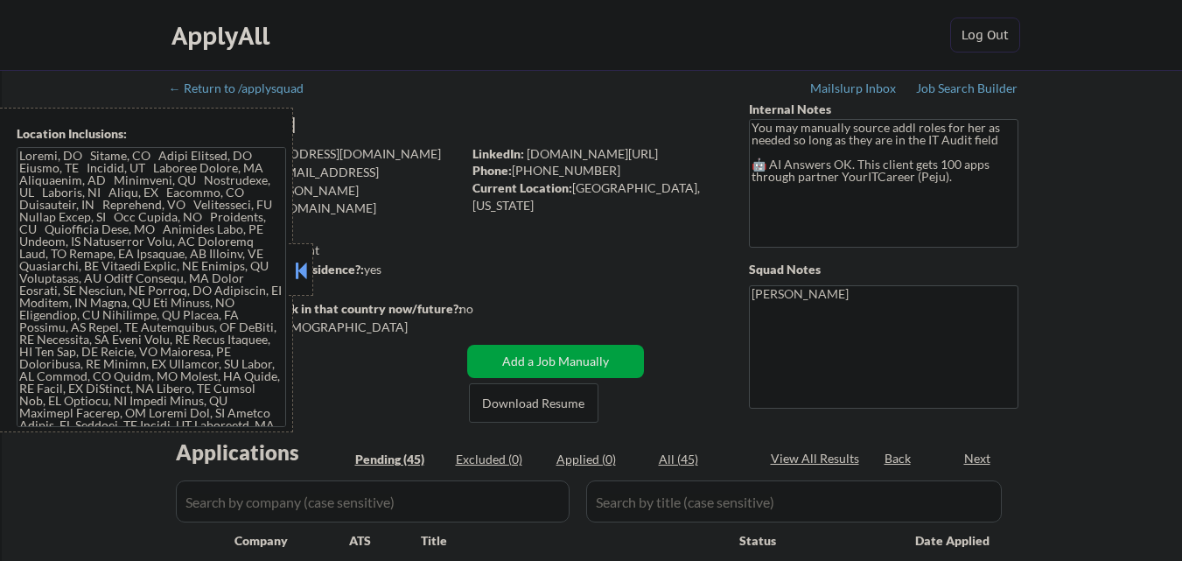
select select ""pending""
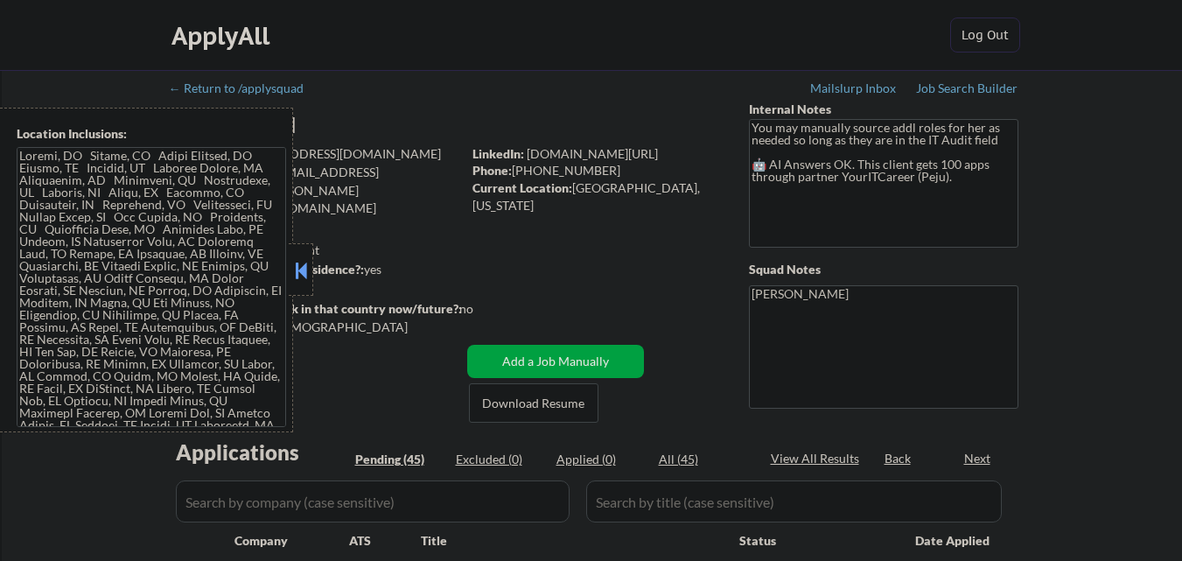
select select ""pending""
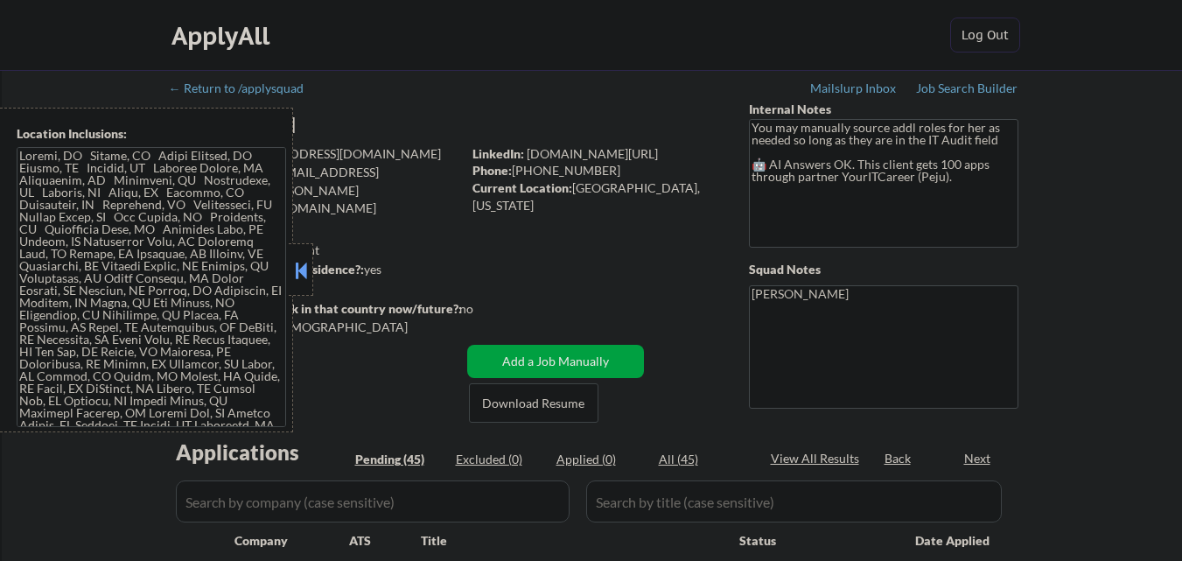
select select ""pending""
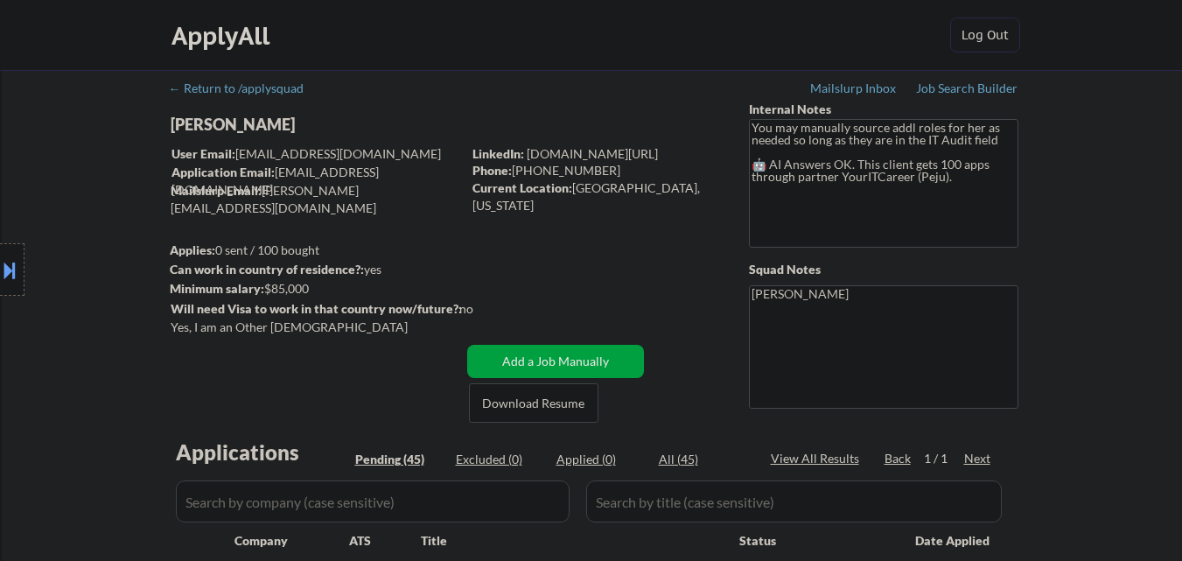
select select ""pending""
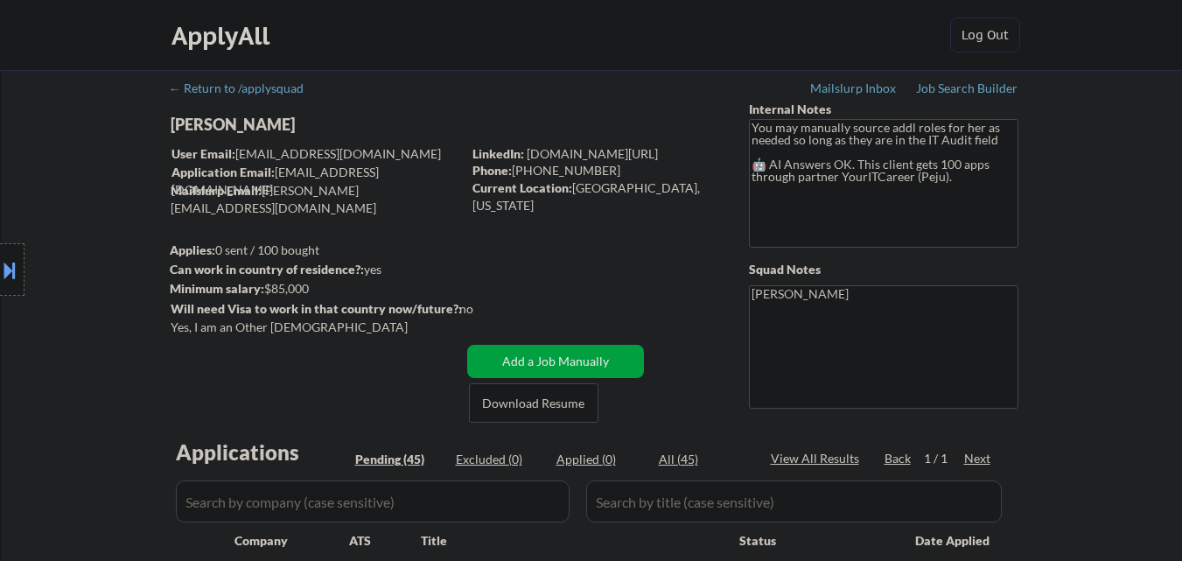
select select ""pending""
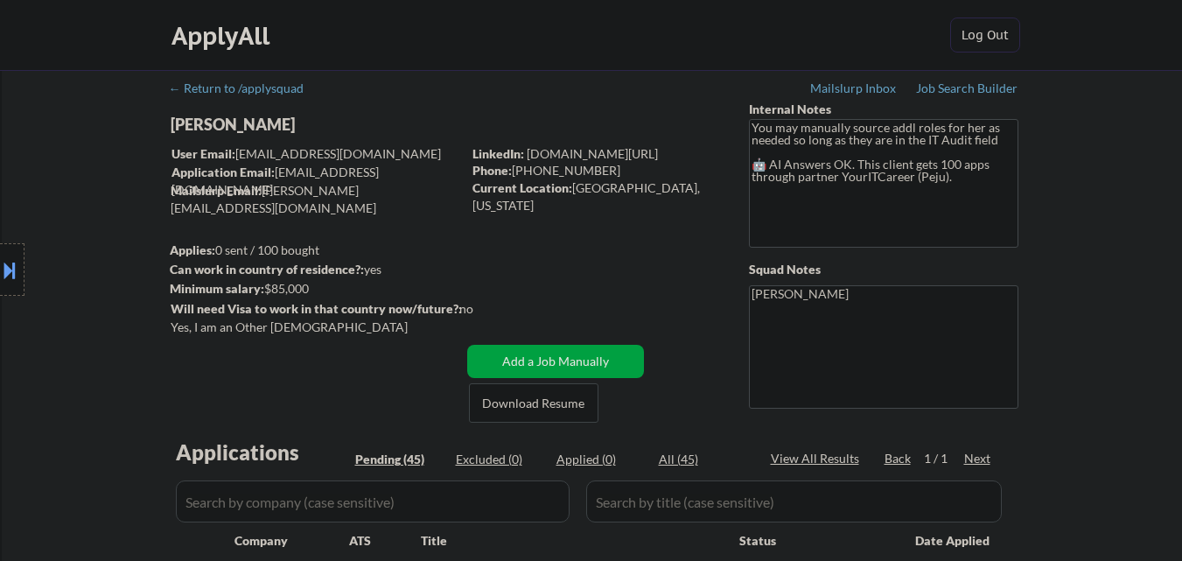
select select ""pending""
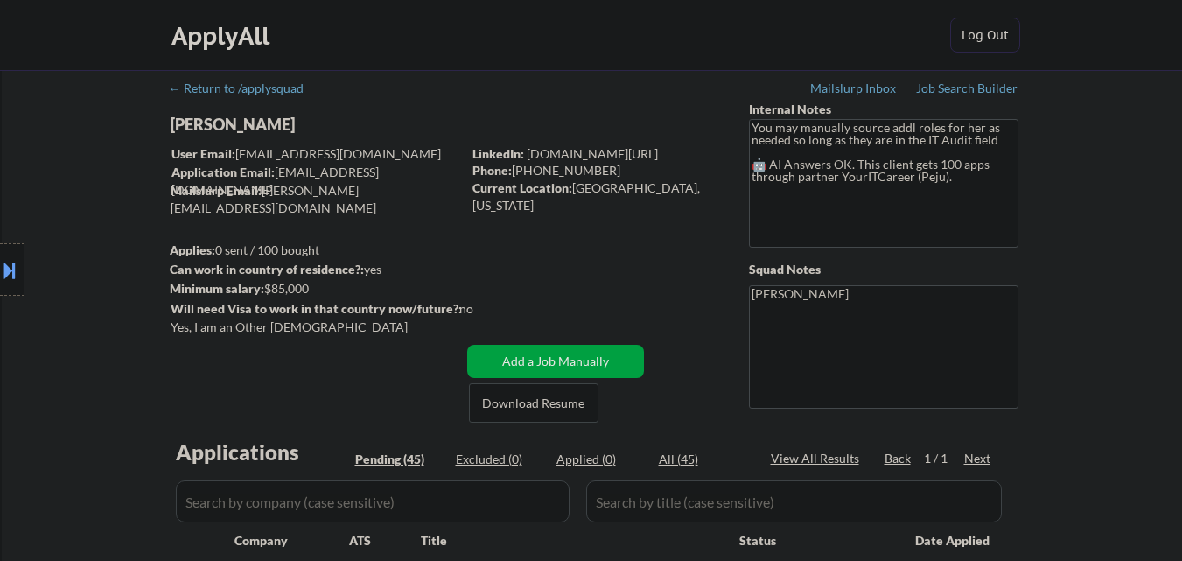
select select ""pending""
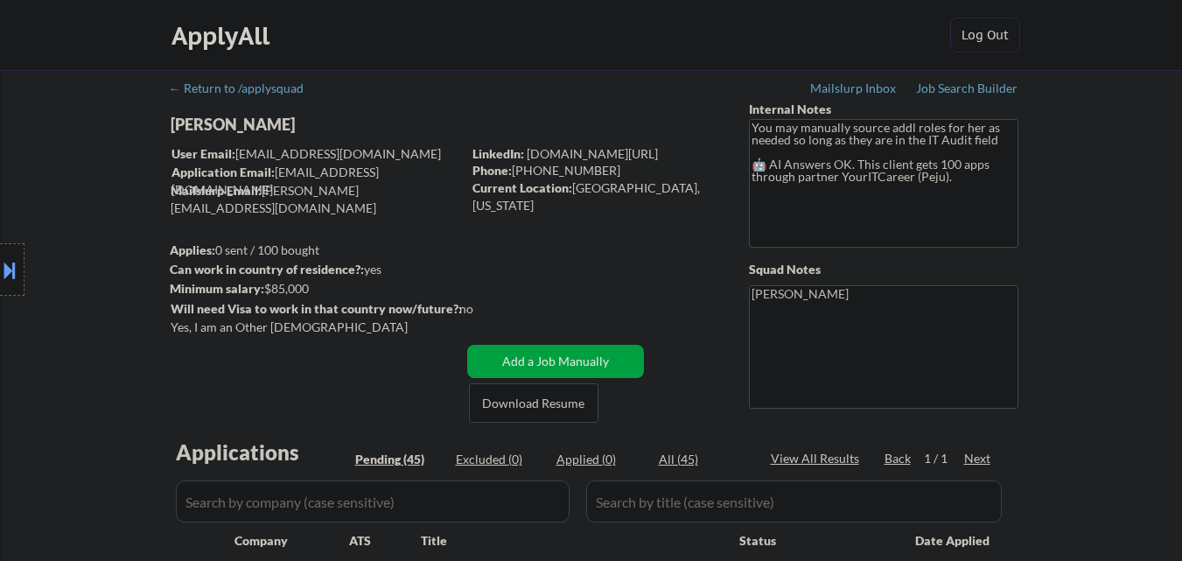
select select ""pending""
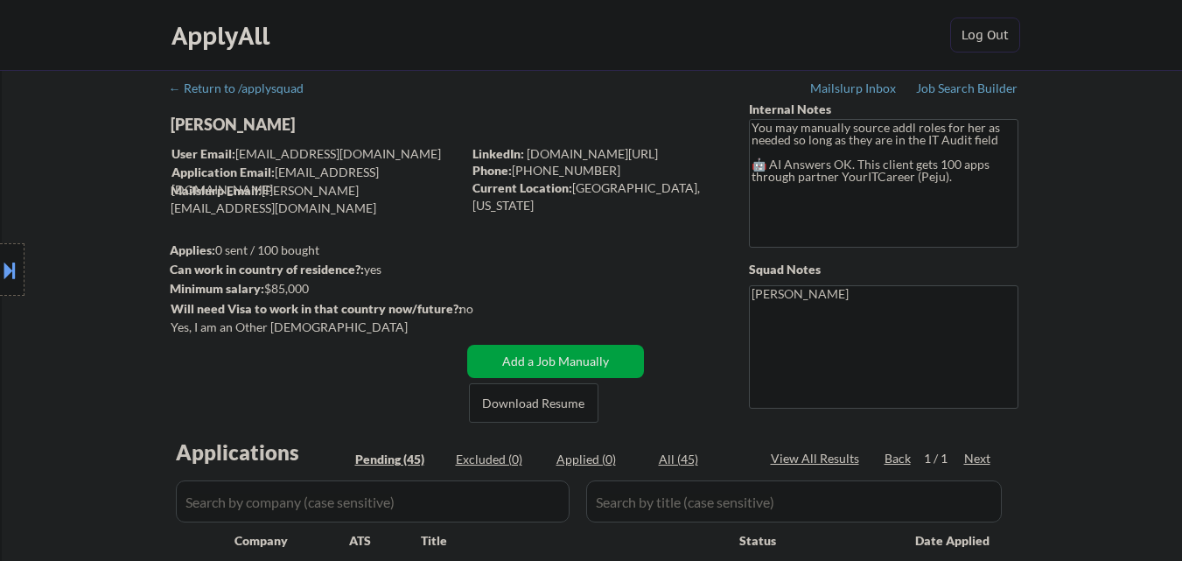
select select ""pending""
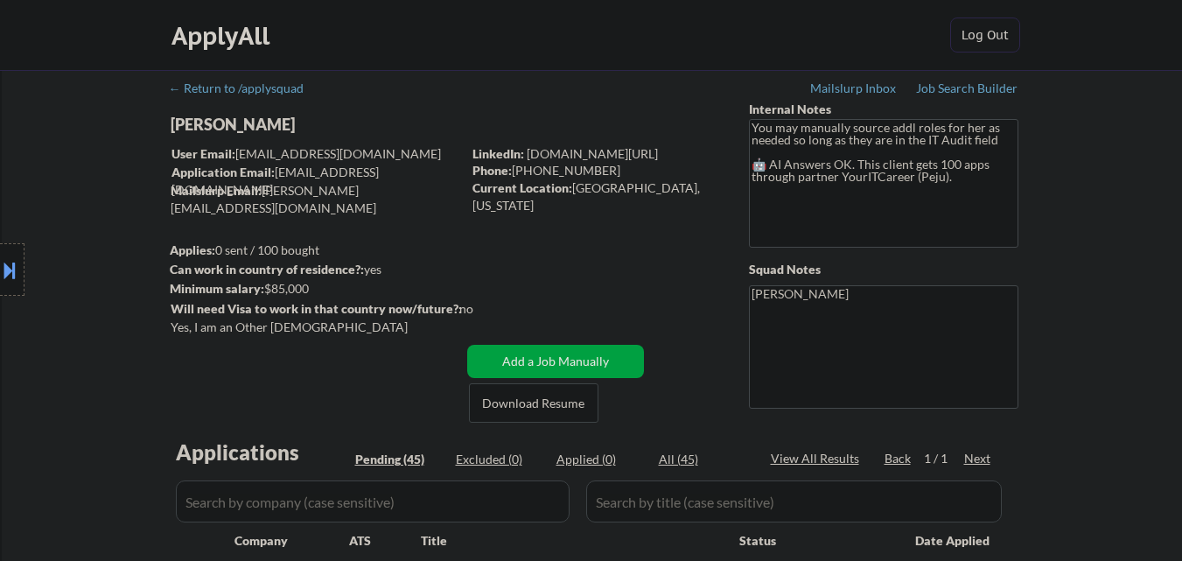
select select ""pending""
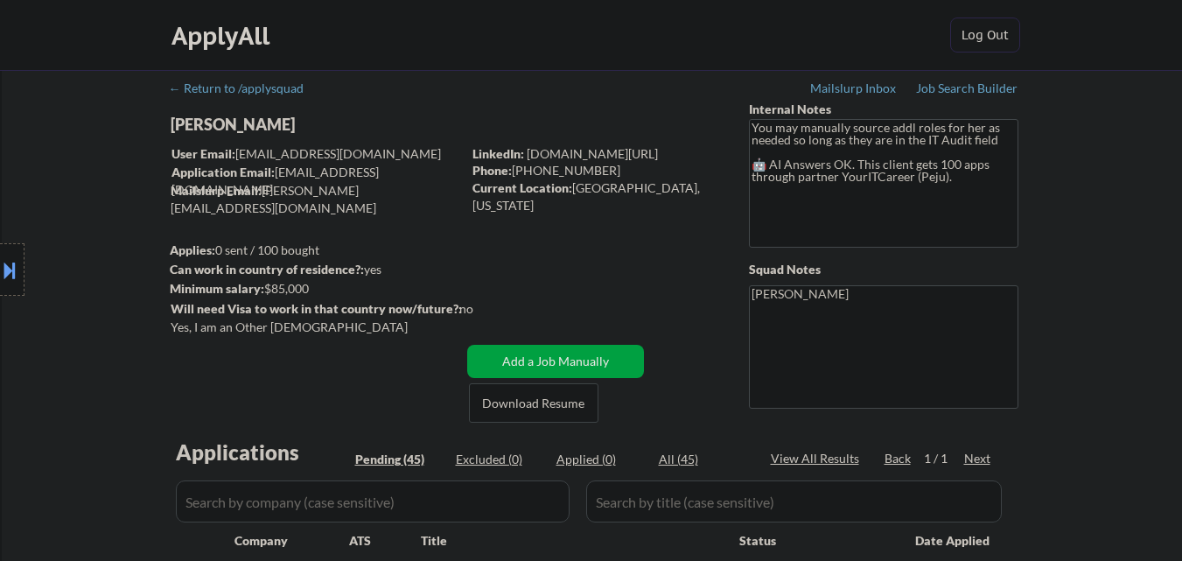
select select ""pending""
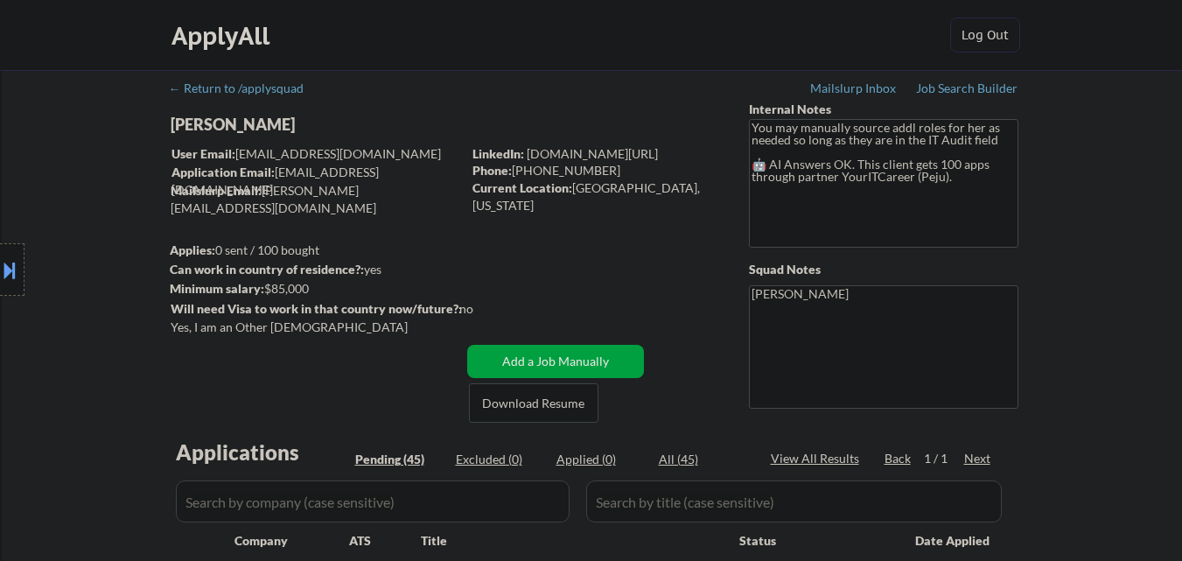
select select ""pending""
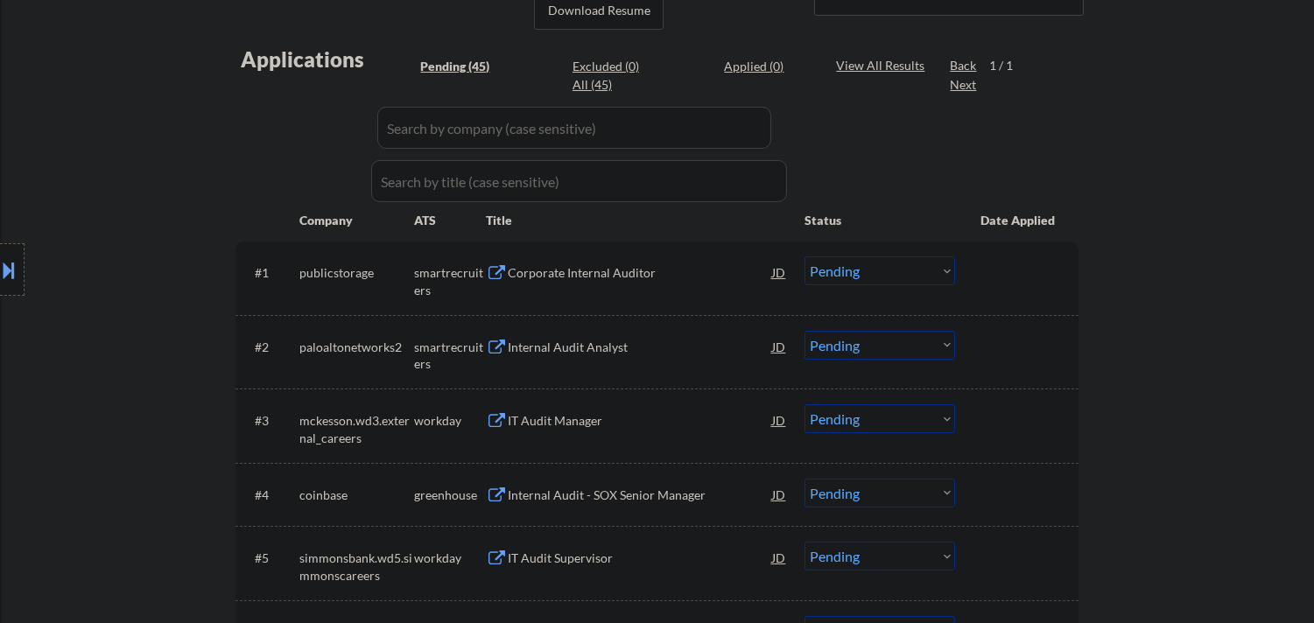
scroll to position [194, 0]
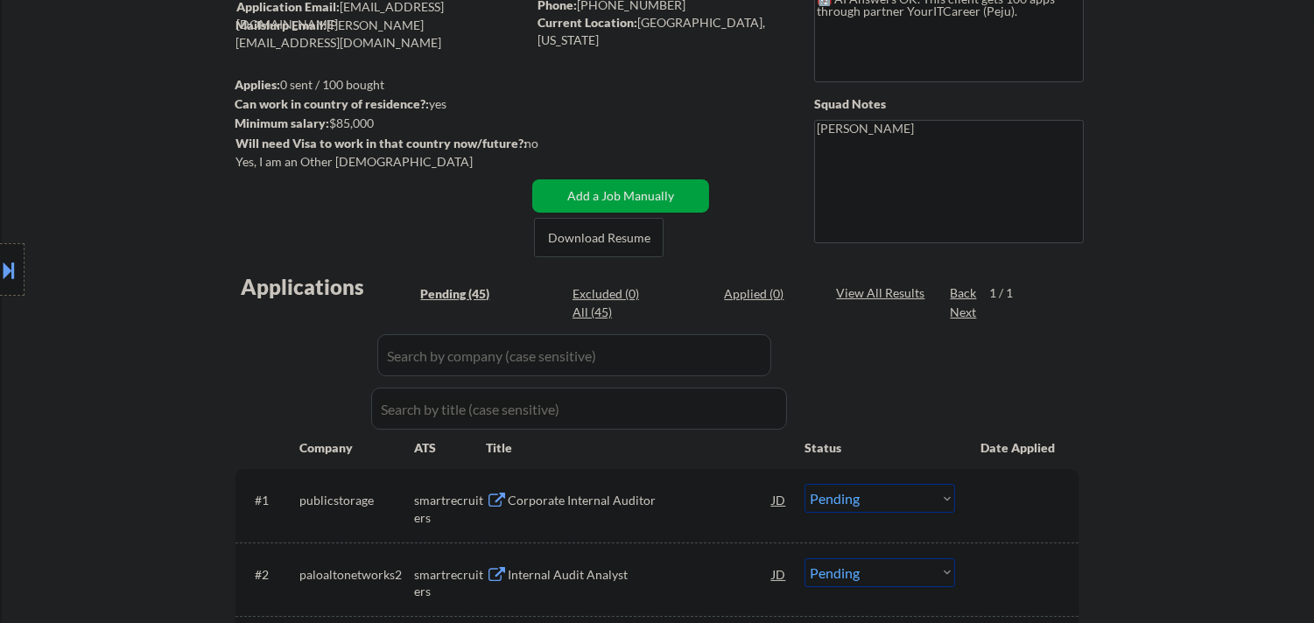
click at [893, 161] on textarea "Frank" at bounding box center [949, 181] width 270 height 123
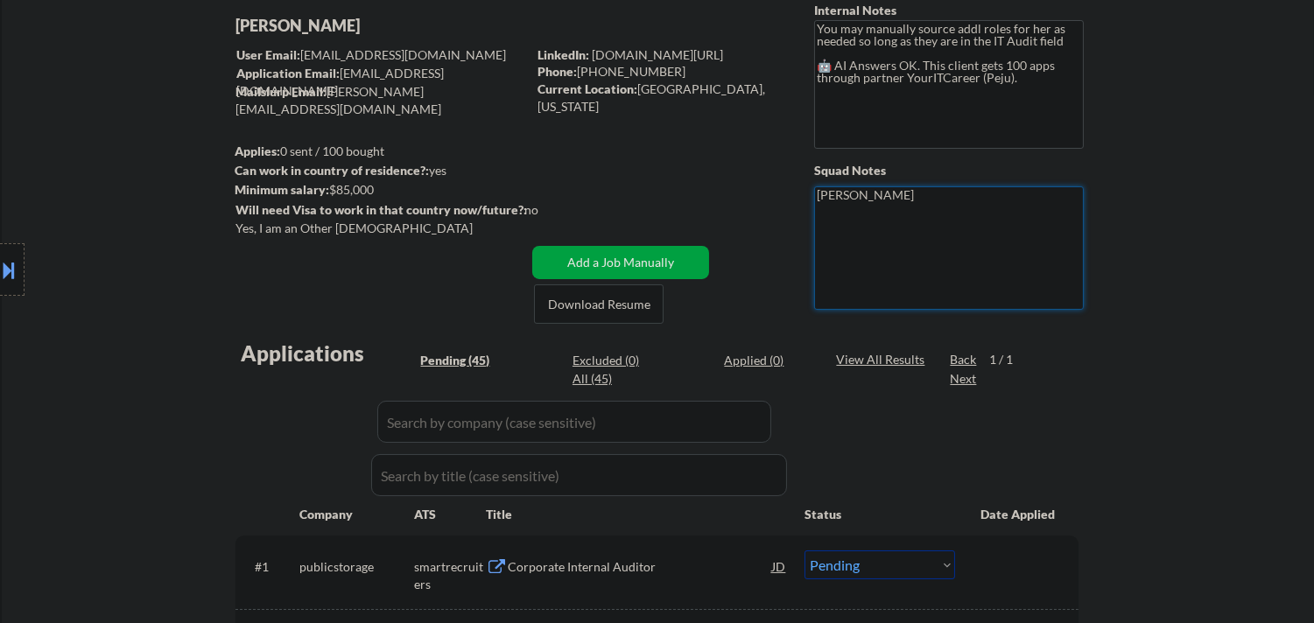
scroll to position [97, 0]
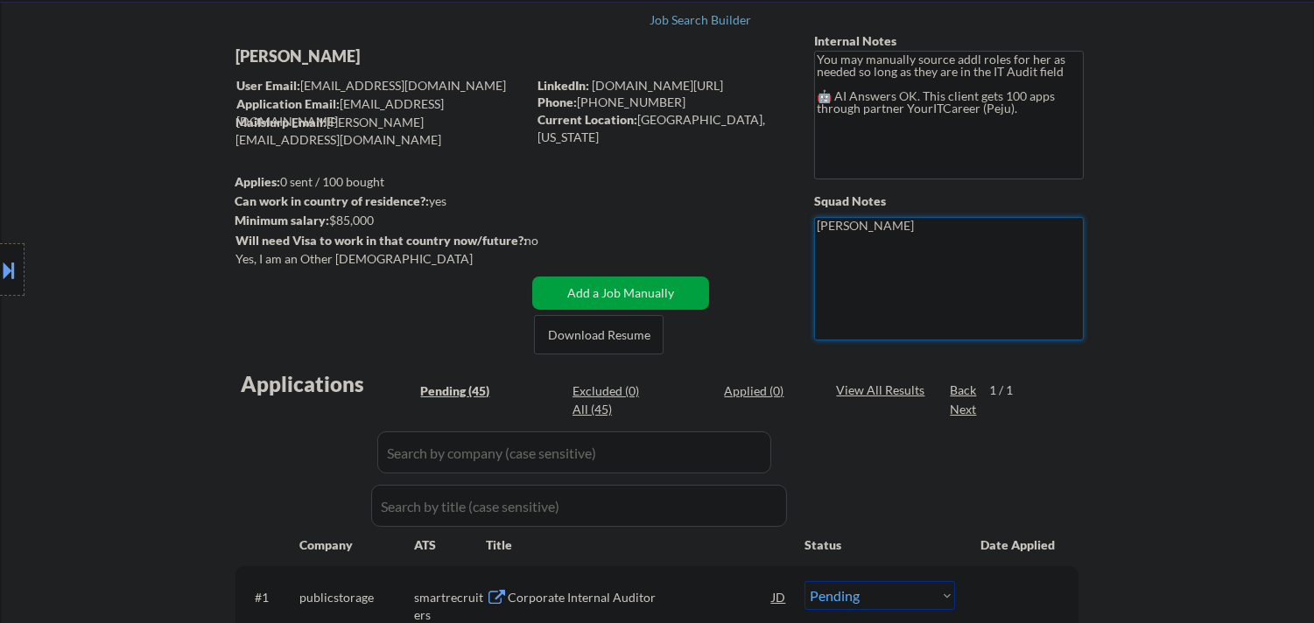
type textarea "Frank"
click at [659, 116] on div "Current Location: Dallas, Texas" at bounding box center [661, 128] width 248 height 34
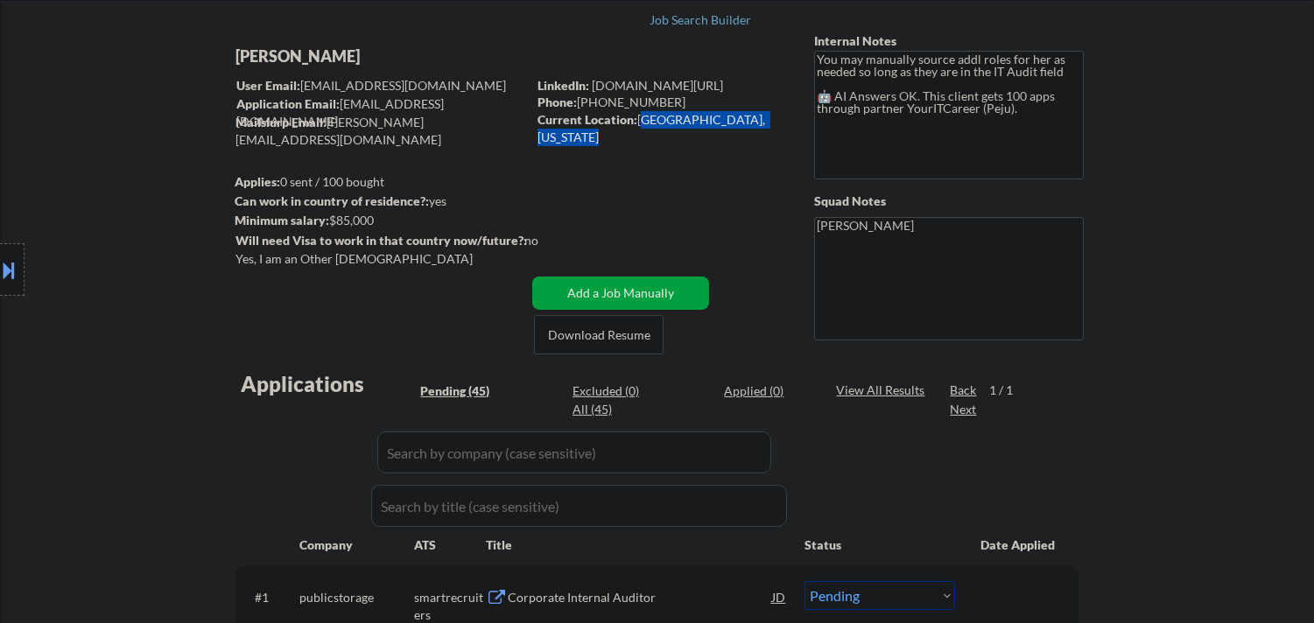
drag, startPoint x: 659, startPoint y: 116, endPoint x: 709, endPoint y: 117, distance: 49.9
click at [709, 117] on div "Current Location: Dallas, Texas" at bounding box center [661, 128] width 248 height 34
copy div "Dallas, Texas"
click at [866, 241] on textarea "Frank" at bounding box center [949, 278] width 270 height 123
copy div "404-395-2540"
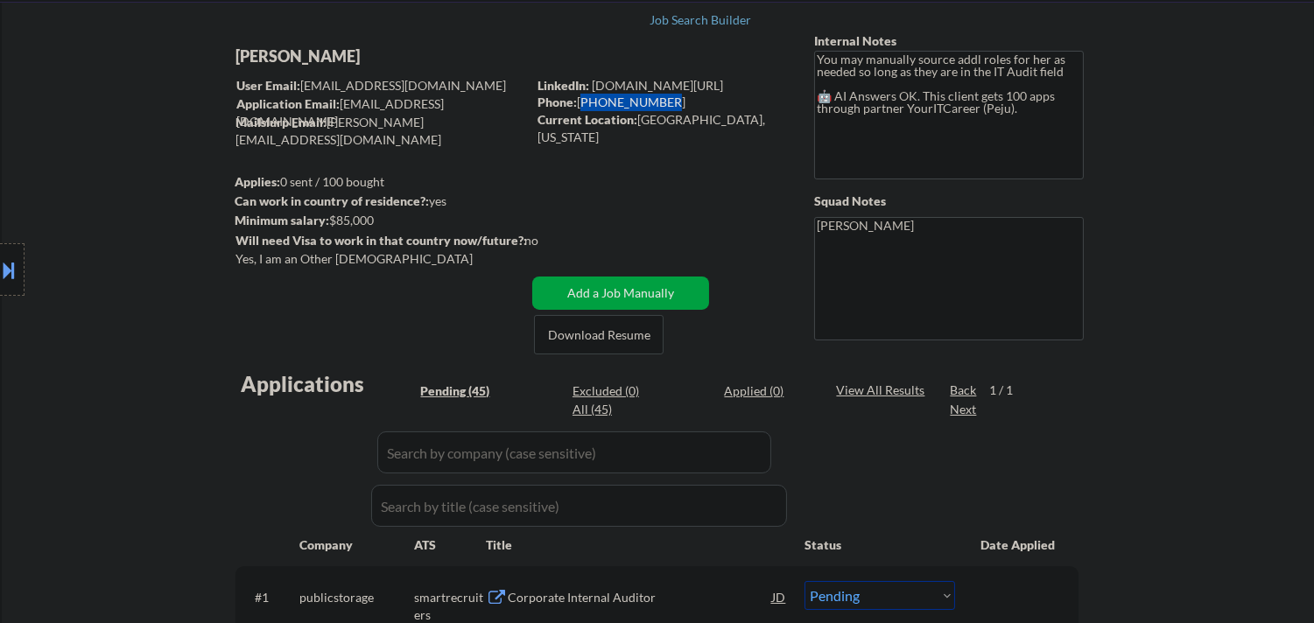
drag, startPoint x: 661, startPoint y: 99, endPoint x: 582, endPoint y: 102, distance: 78.8
click at [582, 102] on div "Phone: 404-395-2540" at bounding box center [661, 103] width 248 height 18
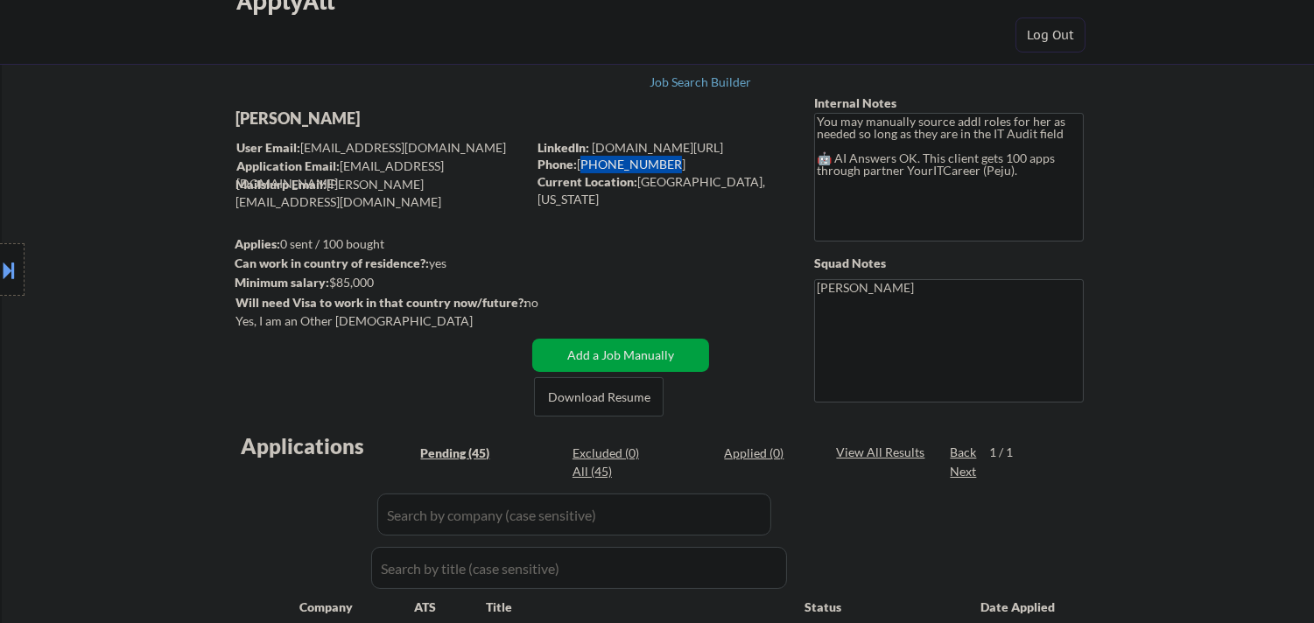
scroll to position [0, 0]
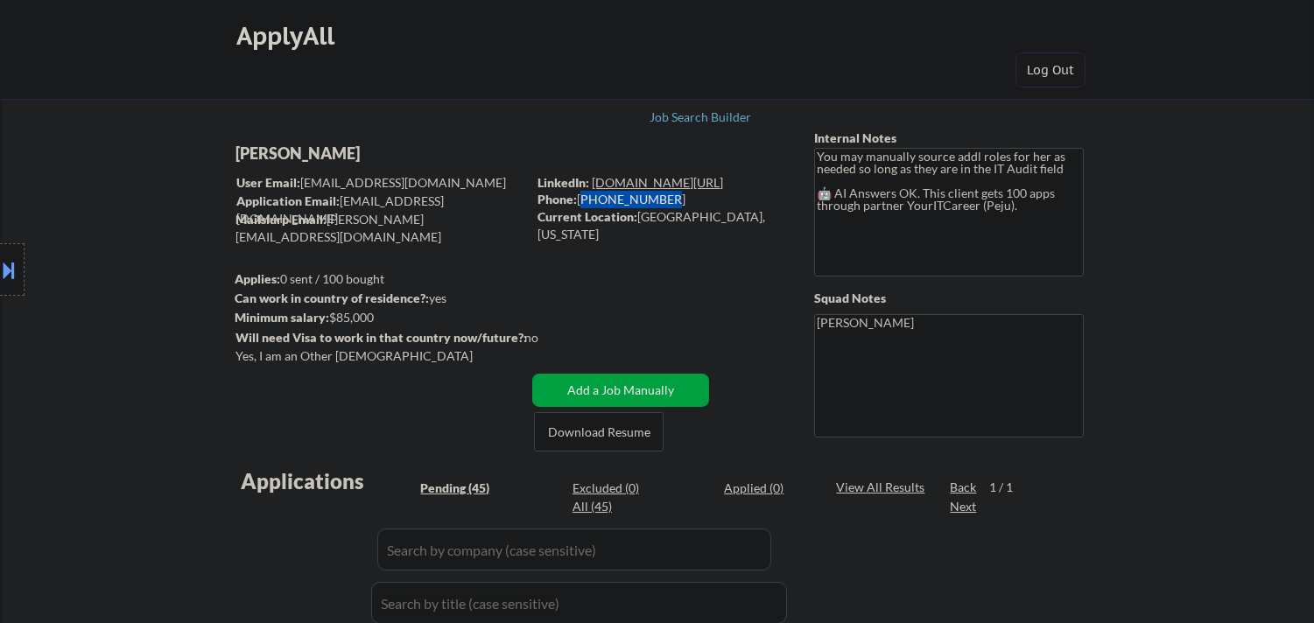
click at [659, 180] on link "www.linkedin.com/in/jenniediti" at bounding box center [657, 182] width 131 height 15
copy link "www.linkedin.com/in/jenniediti"
drag, startPoint x: 773, startPoint y: 178, endPoint x: 657, endPoint y: 176, distance: 115.5
click at [599, 184] on div "LinkedIn: www.linkedin.com/in/jenniediti" at bounding box center [662, 183] width 250 height 18
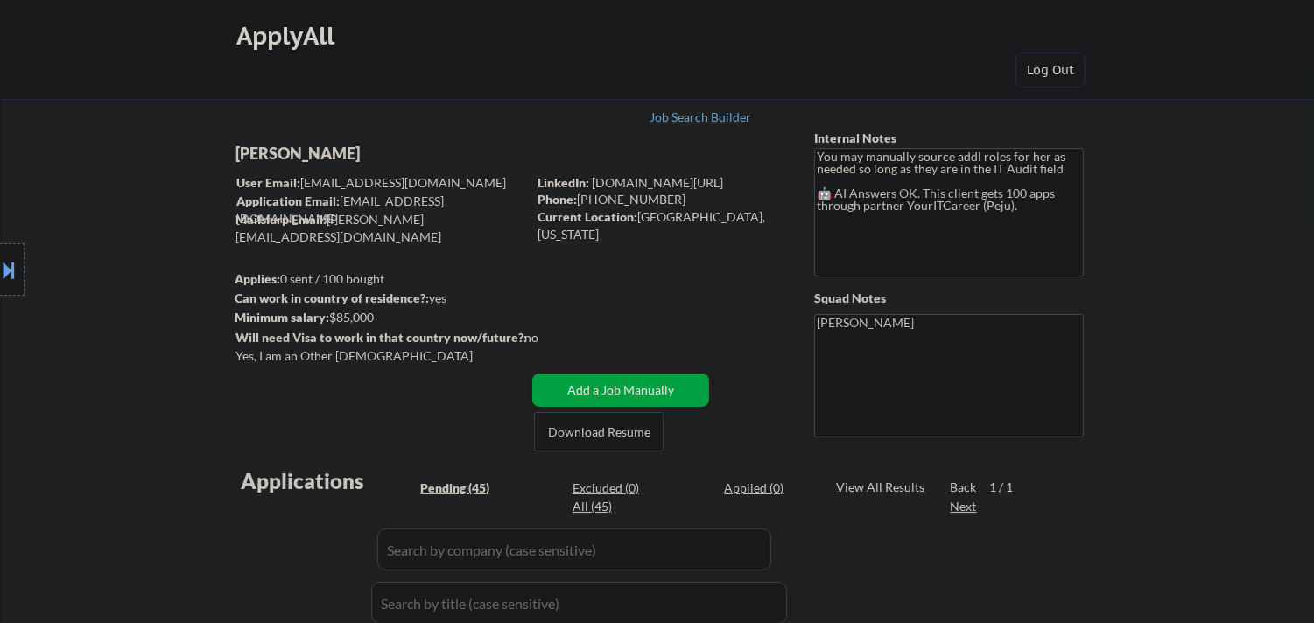
click at [334, 151] on div "Jennifer Laditi" at bounding box center [415, 154] width 360 height 22
copy div "Jennifer Laditi"
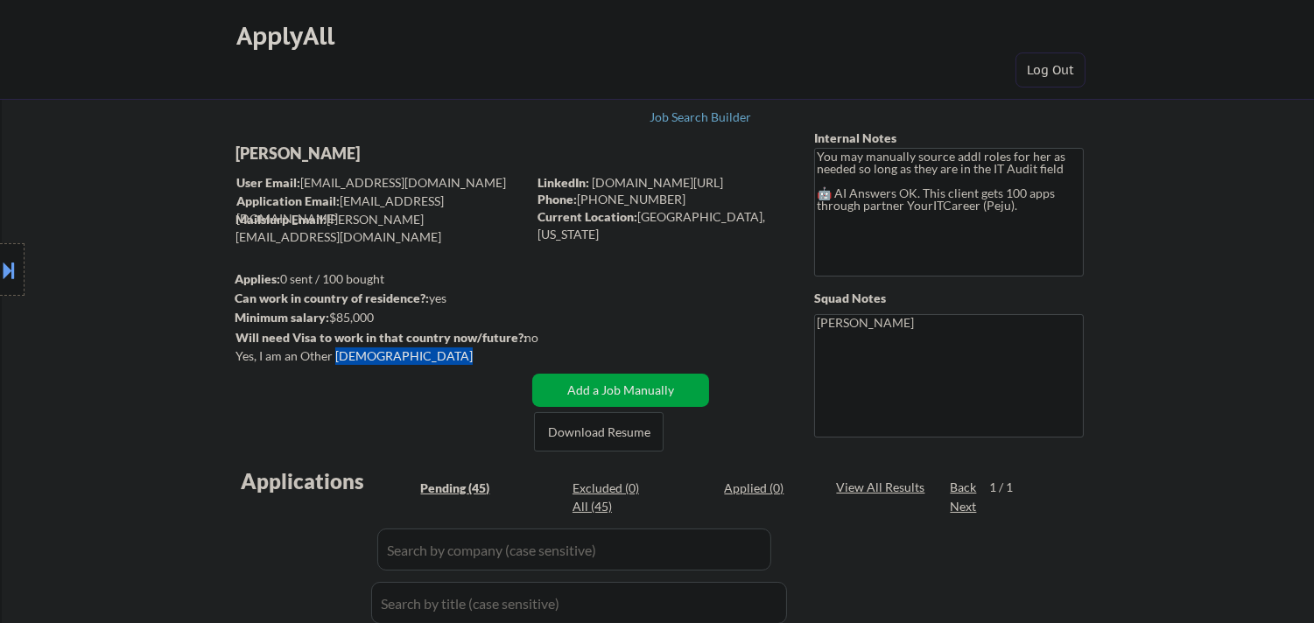
drag, startPoint x: 335, startPoint y: 354, endPoint x: 444, endPoint y: 356, distance: 108.6
click at [444, 356] on div "Yes, I am an Other Permanent Resident" at bounding box center [383, 356] width 296 height 18
copy div "Permanent Resident"
drag, startPoint x: 116, startPoint y: 424, endPoint x: 187, endPoint y: 403, distance: 74.8
click at [119, 424] on div "Location Inclusions:" at bounding box center [156, 270] width 313 height 325
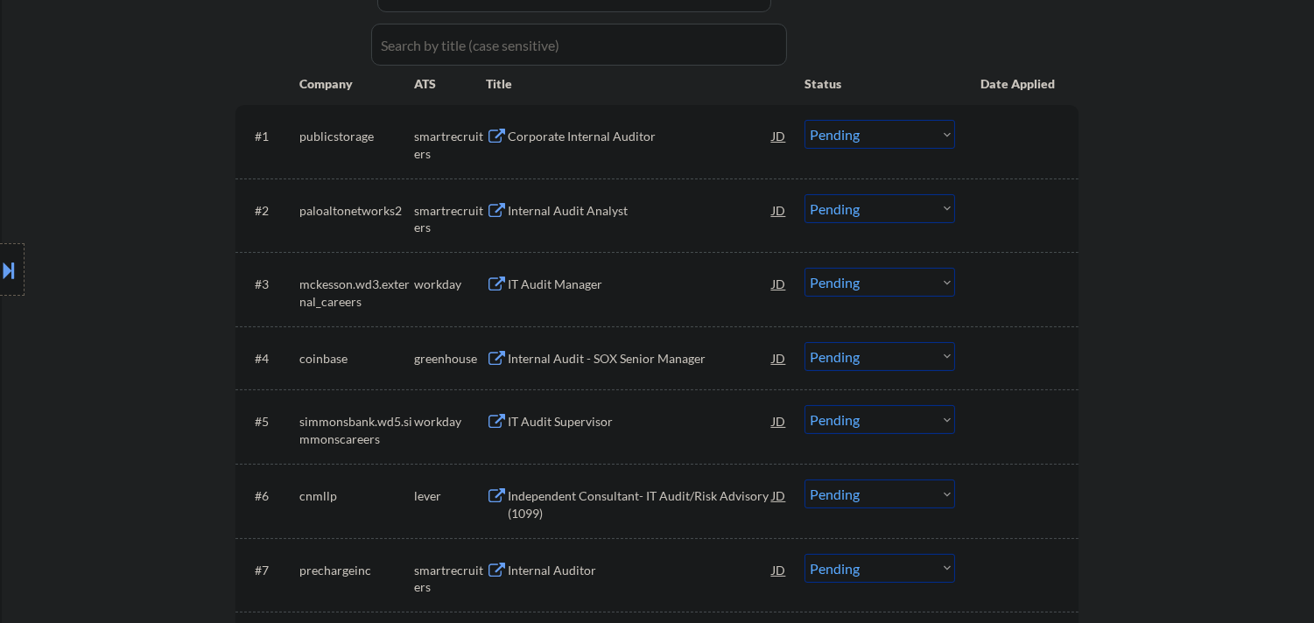
scroll to position [583, 0]
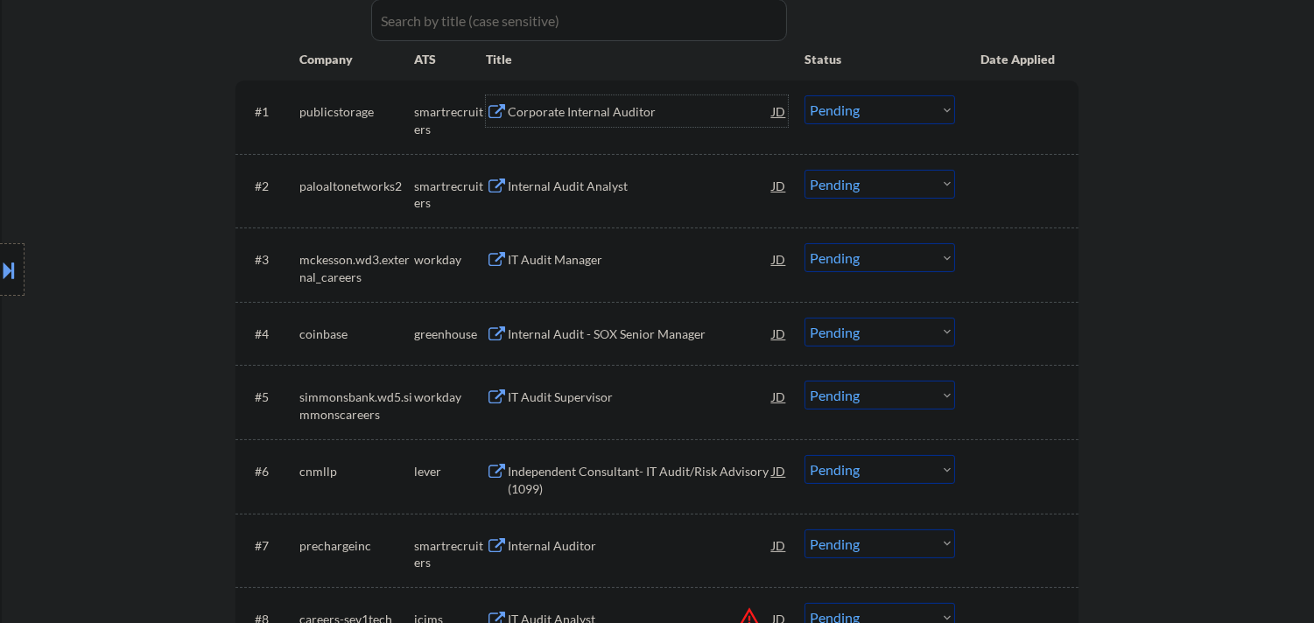
click at [616, 114] on div "Corporate Internal Auditor" at bounding box center [640, 112] width 264 height 18
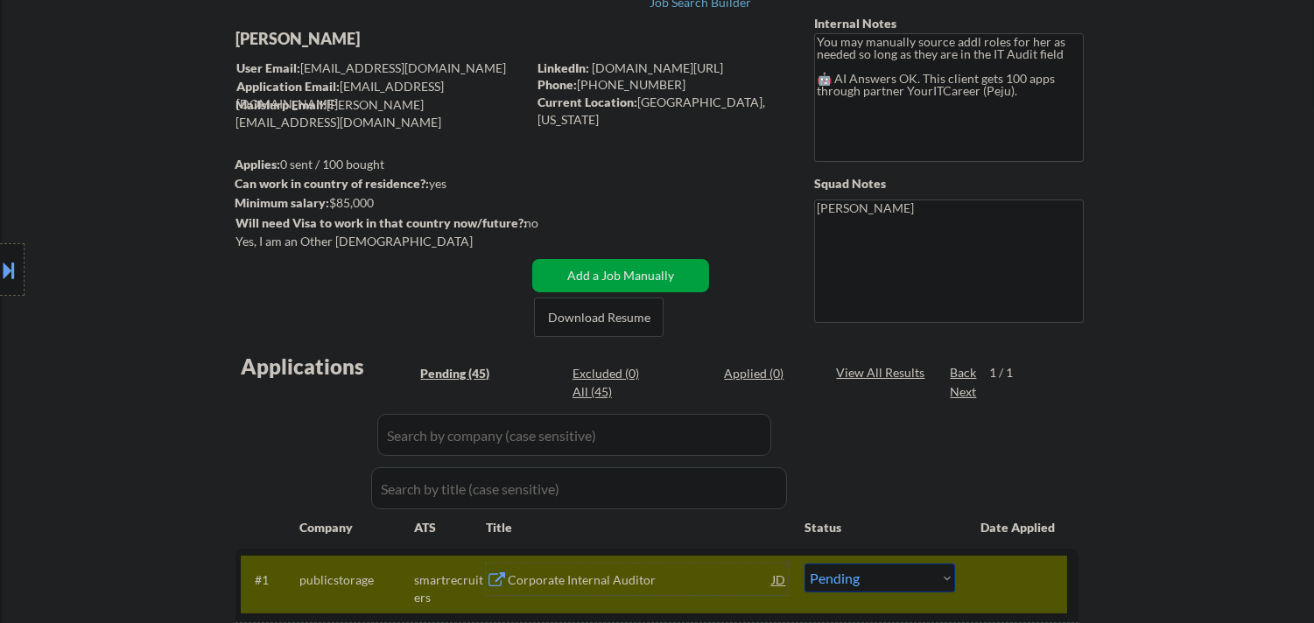
scroll to position [0, 0]
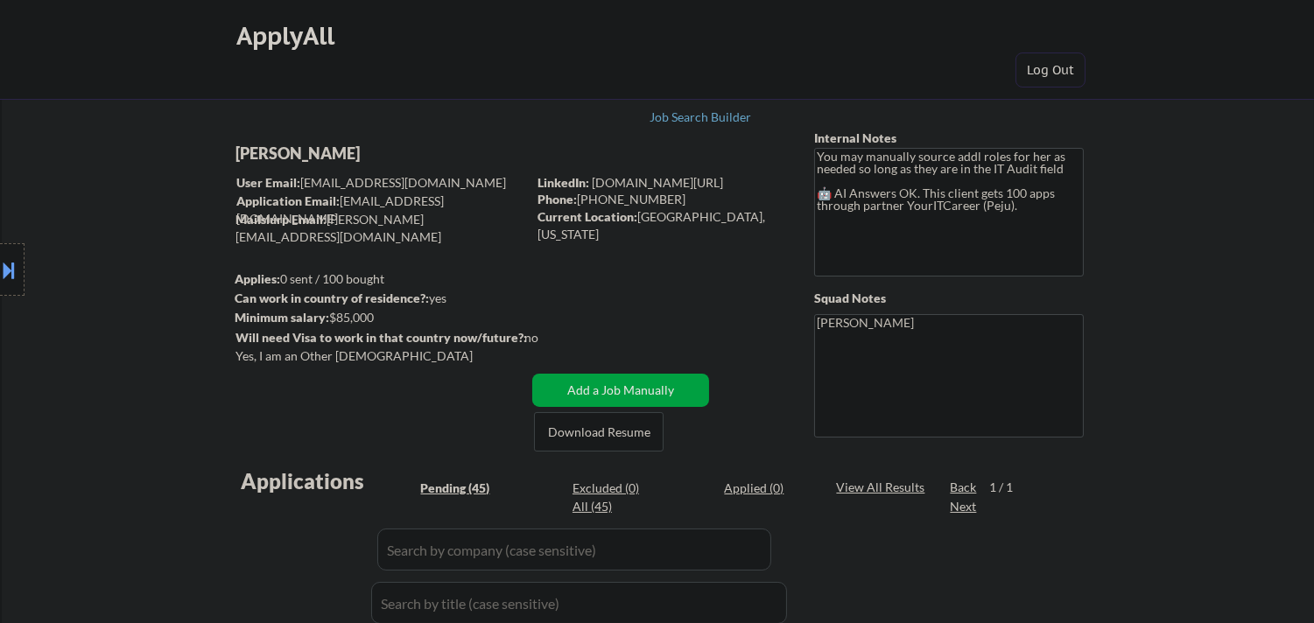
click at [331, 151] on div "Jennifer Laditi" at bounding box center [415, 154] width 360 height 22
copy div "Jennifer Laditi"
click at [4, 302] on div "Location Inclusions:" at bounding box center [156, 270] width 313 height 325
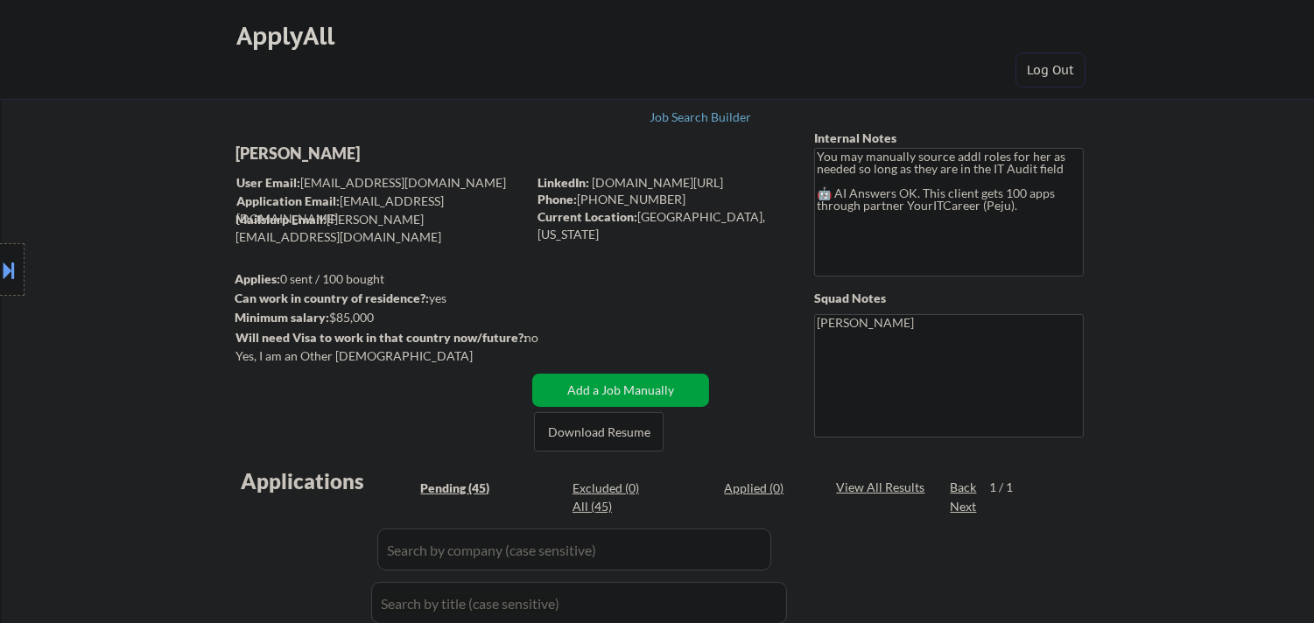
click at [9, 277] on button at bounding box center [9, 270] width 19 height 29
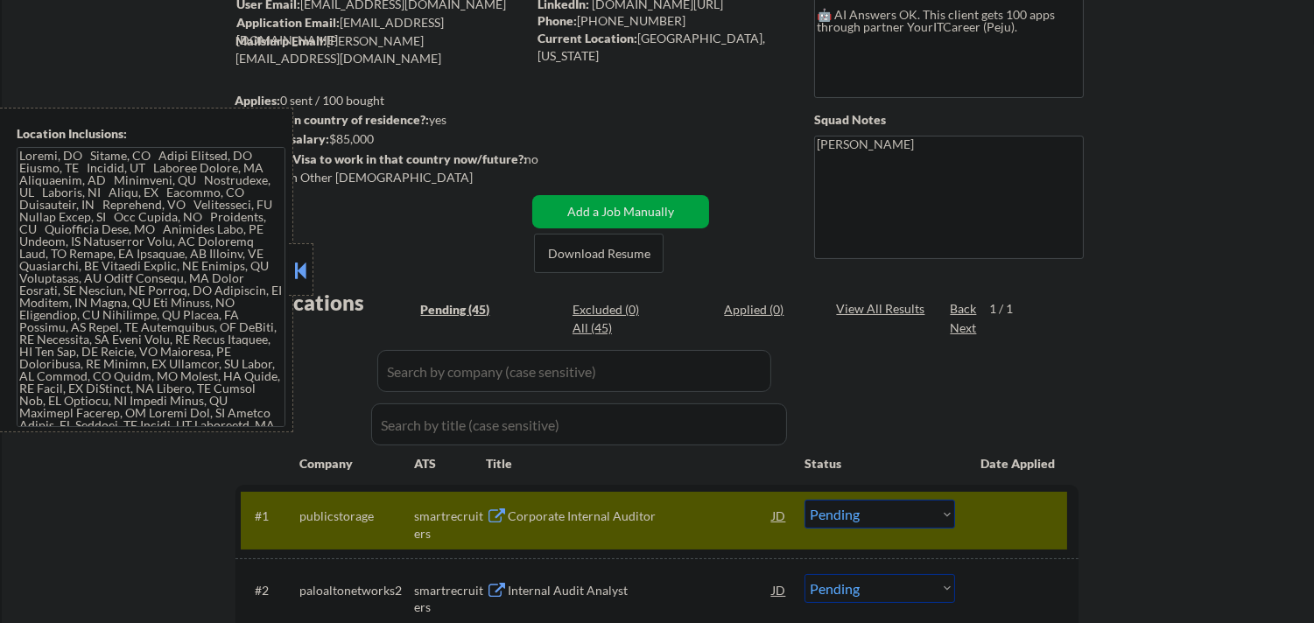
scroll to position [389, 0]
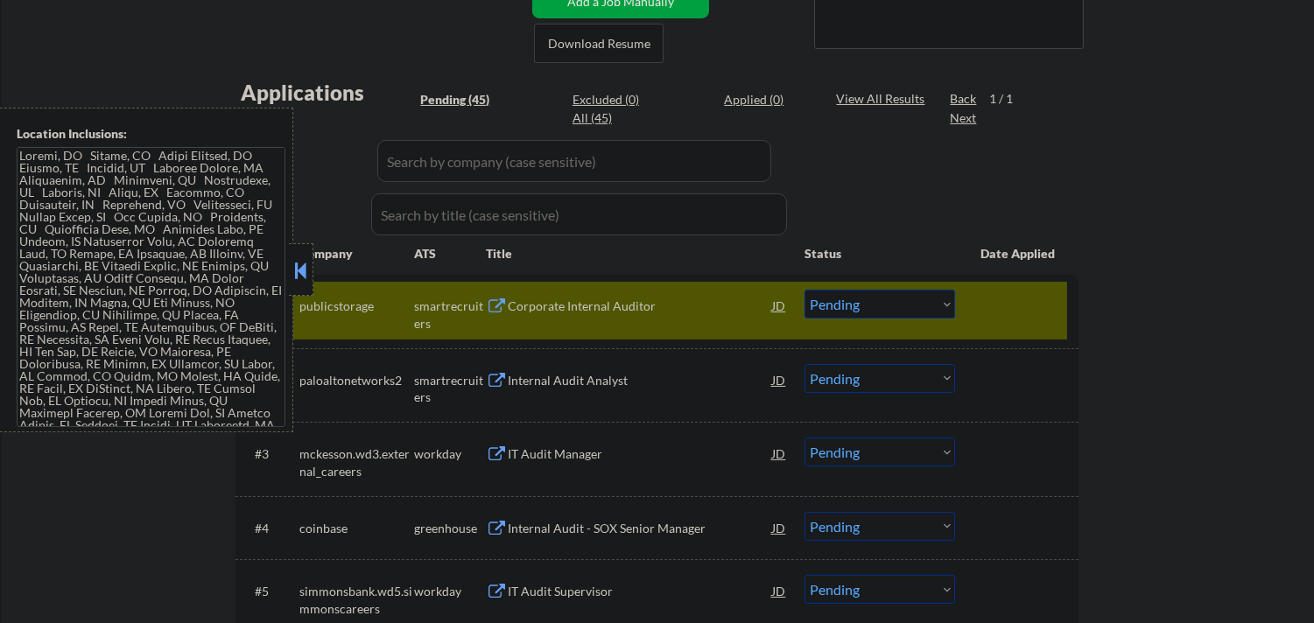
click at [307, 273] on button at bounding box center [300, 270] width 19 height 26
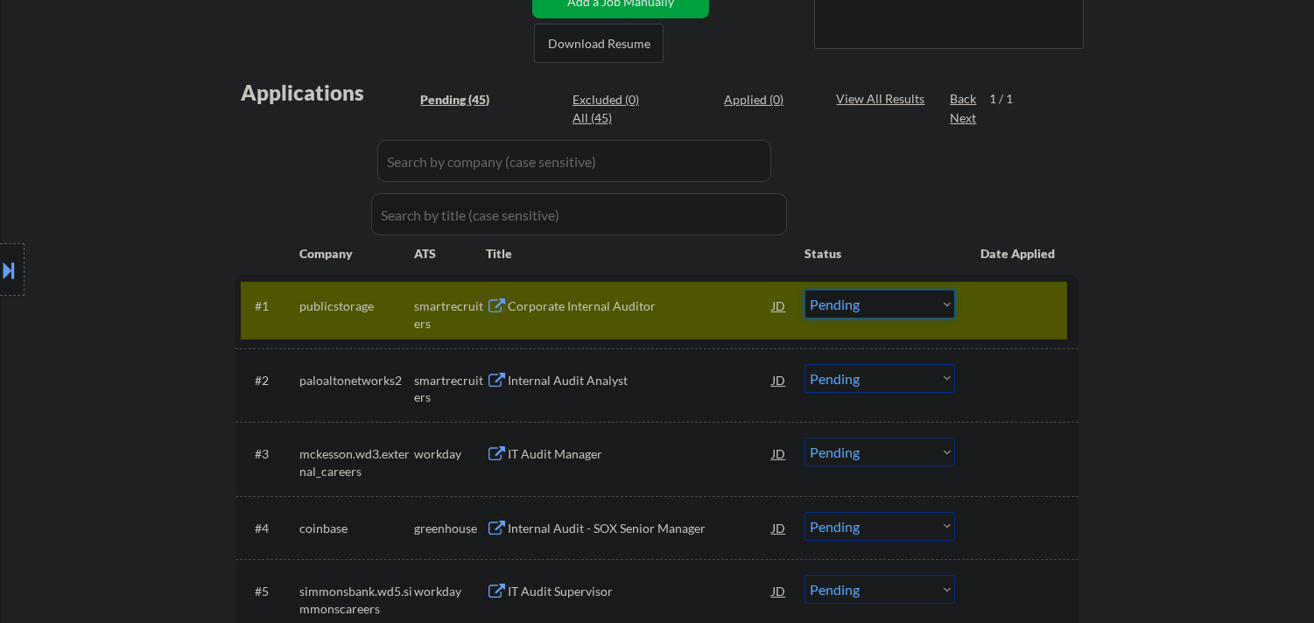
click at [924, 300] on select "Choose an option... Pending Applied Excluded (Questions) Excluded (Expired) Exc…" at bounding box center [879, 304] width 151 height 29
click at [804, 290] on select "Choose an option... Pending Applied Excluded (Questions) Excluded (Expired) Exc…" at bounding box center [879, 304] width 151 height 29
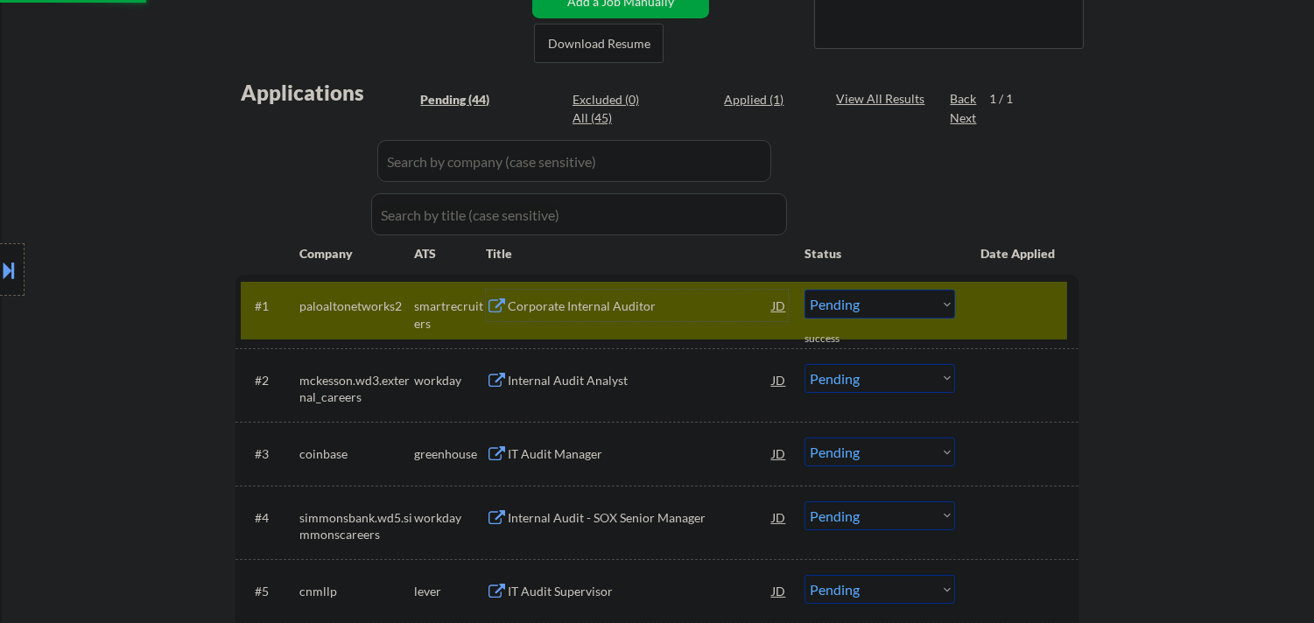
click at [639, 304] on div "Corporate Internal Auditor" at bounding box center [640, 307] width 264 height 18
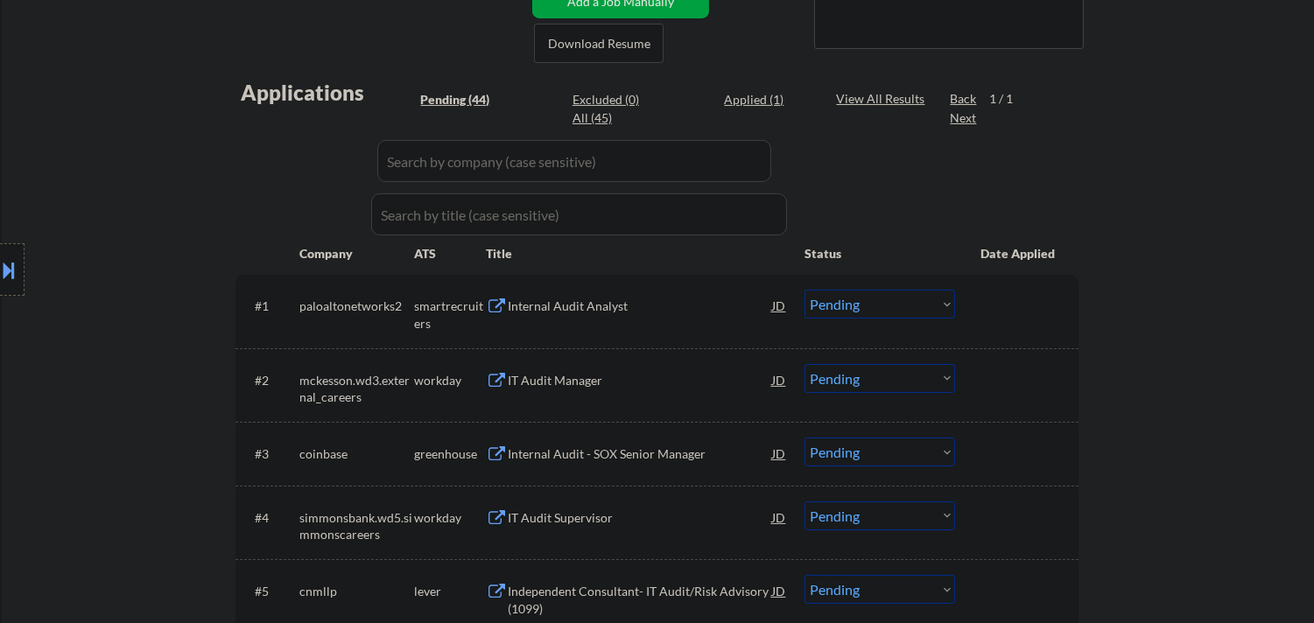
click at [932, 304] on select "Choose an option... Pending Applied Excluded (Questions) Excluded (Expired) Exc…" at bounding box center [879, 304] width 151 height 29
click at [804, 290] on select "Choose an option... Pending Applied Excluded (Questions) Excluded (Expired) Exc…" at bounding box center [879, 304] width 151 height 29
select select ""pending""
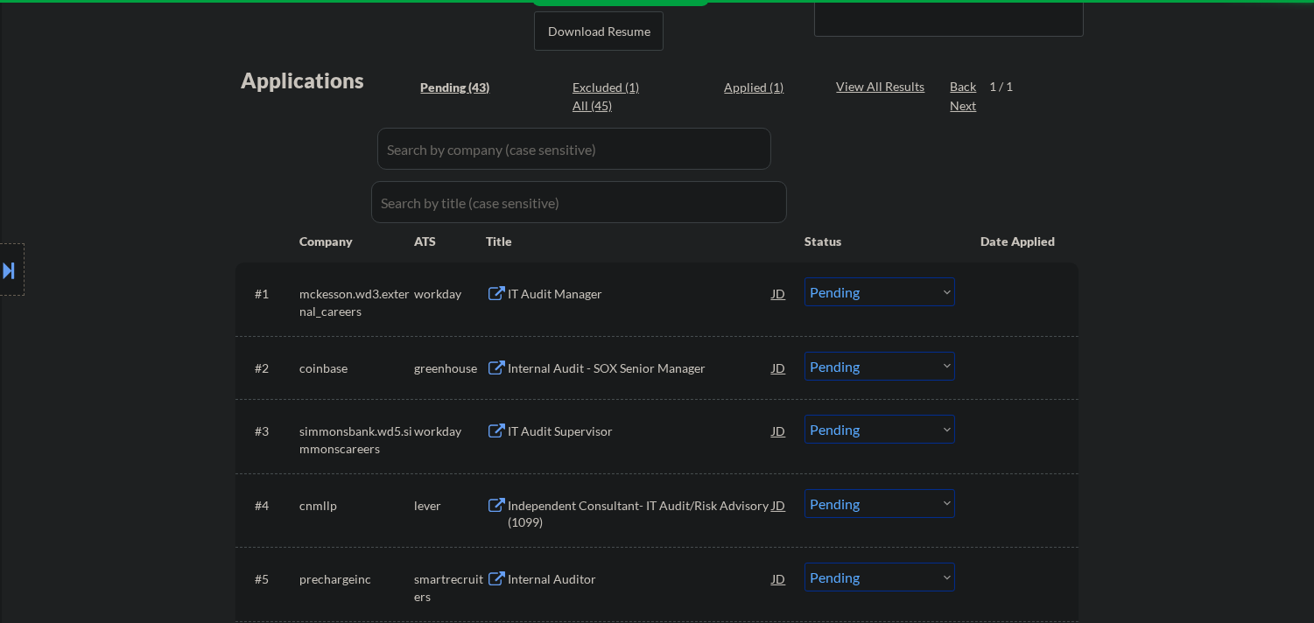
scroll to position [486, 0]
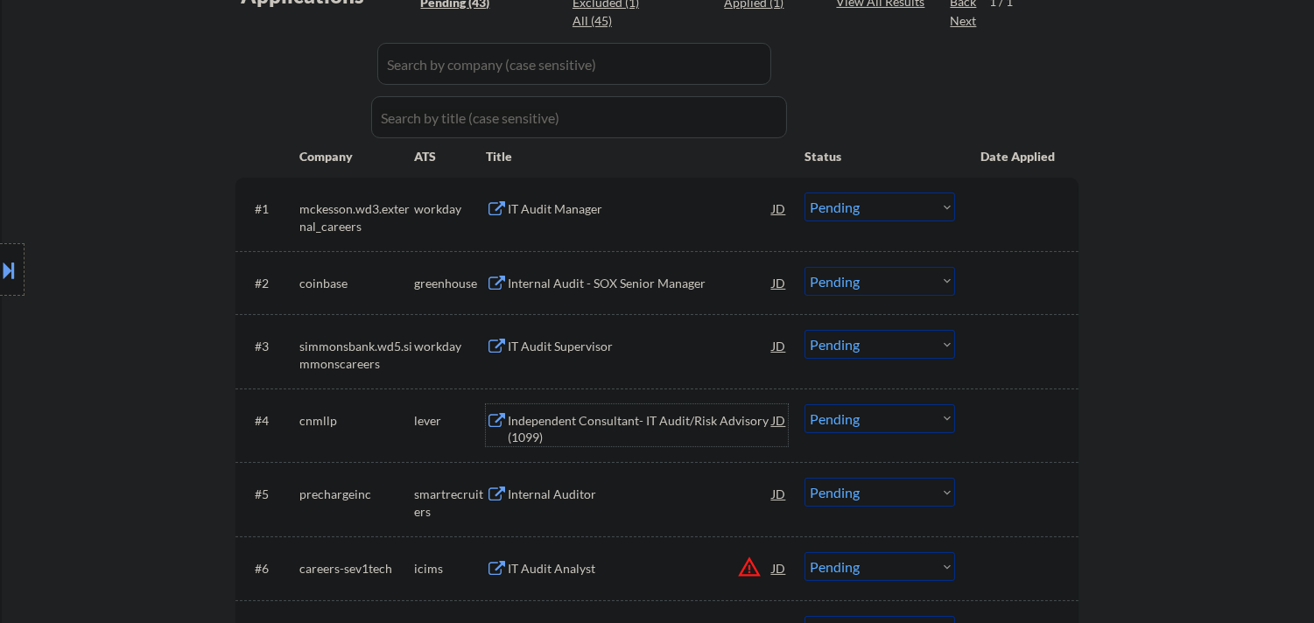
click at [653, 424] on div "Independent Consultant- IT Audit/Risk Advisory (1099)" at bounding box center [640, 429] width 264 height 34
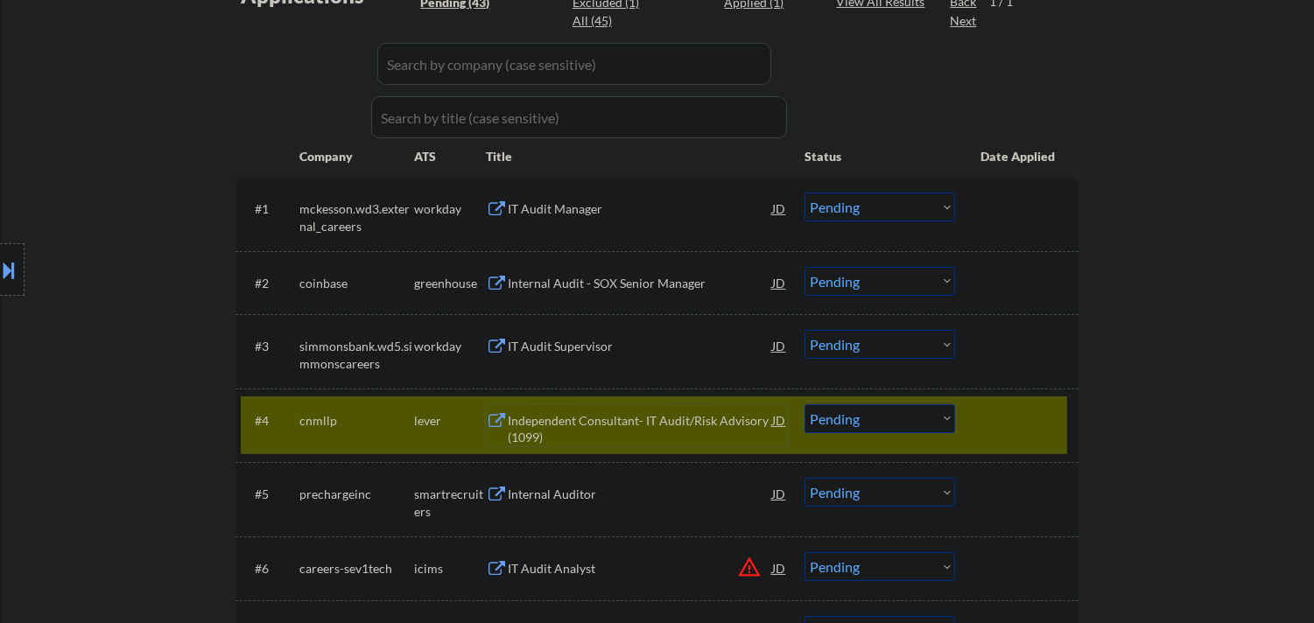
click at [1011, 408] on div at bounding box center [1018, 420] width 77 height 32
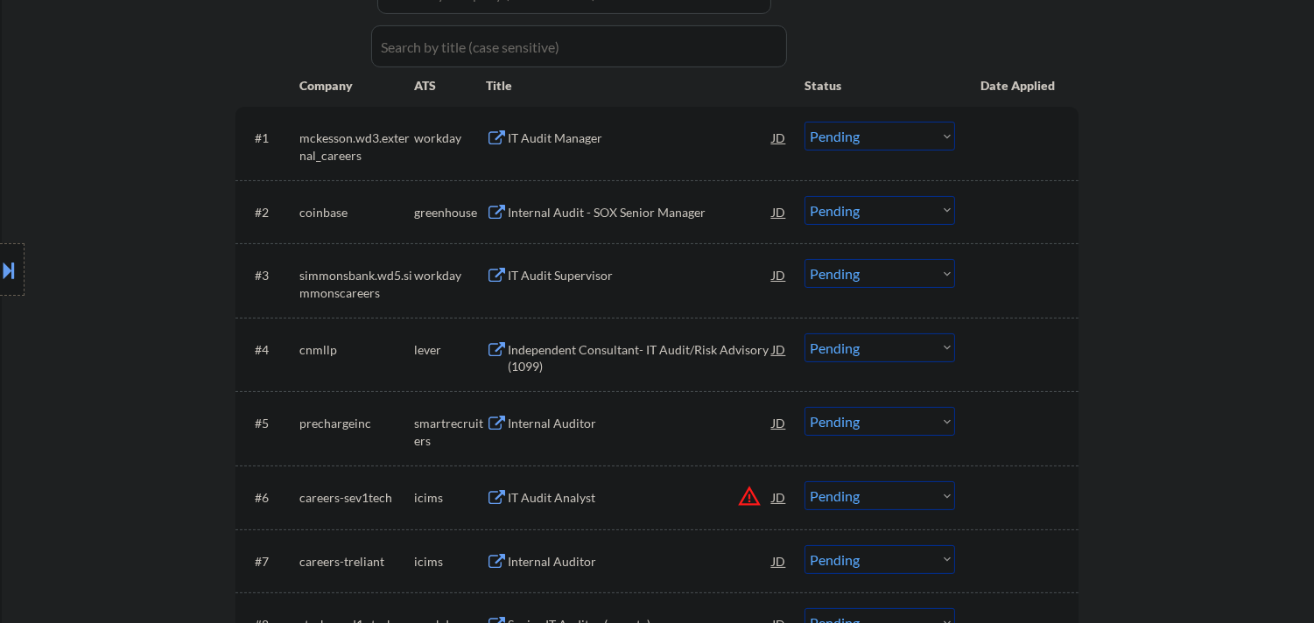
scroll to position [680, 0]
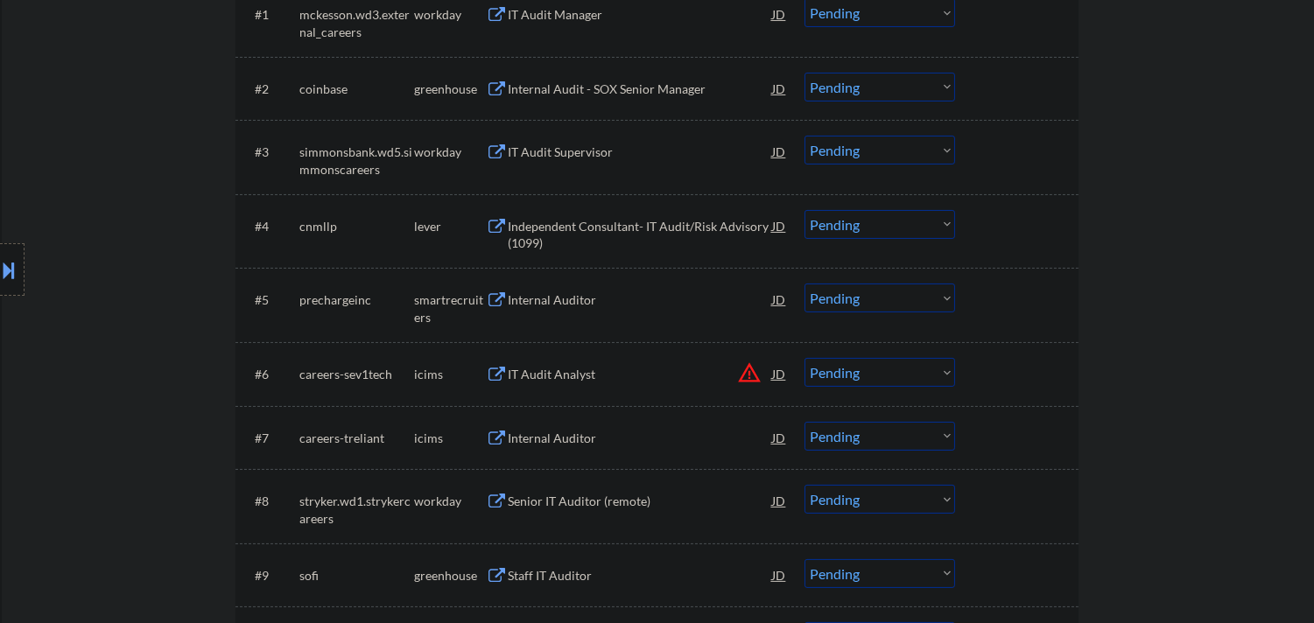
click at [597, 308] on div "Internal Auditor" at bounding box center [640, 300] width 264 height 32
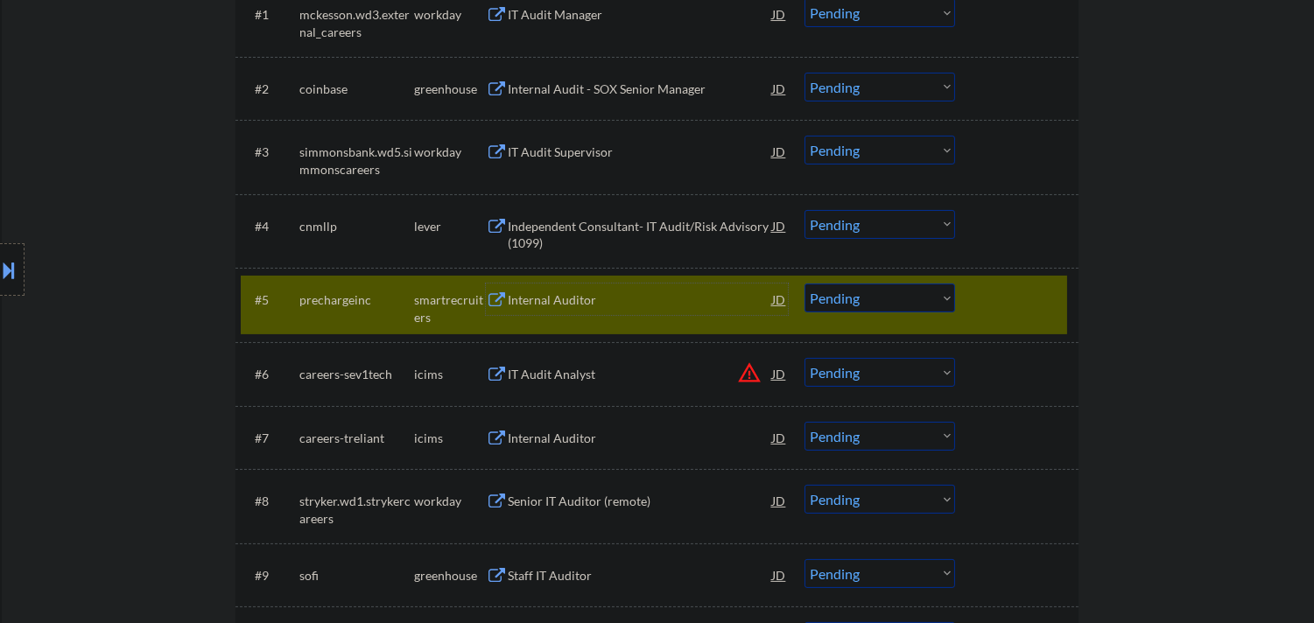
click at [882, 286] on select "Choose an option... Pending Applied Excluded (Questions) Excluded (Expired) Exc…" at bounding box center [879, 298] width 151 height 29
click at [804, 284] on select "Choose an option... Pending Applied Excluded (Questions) Excluded (Expired) Exc…" at bounding box center [879, 298] width 151 height 29
select select ""pending""
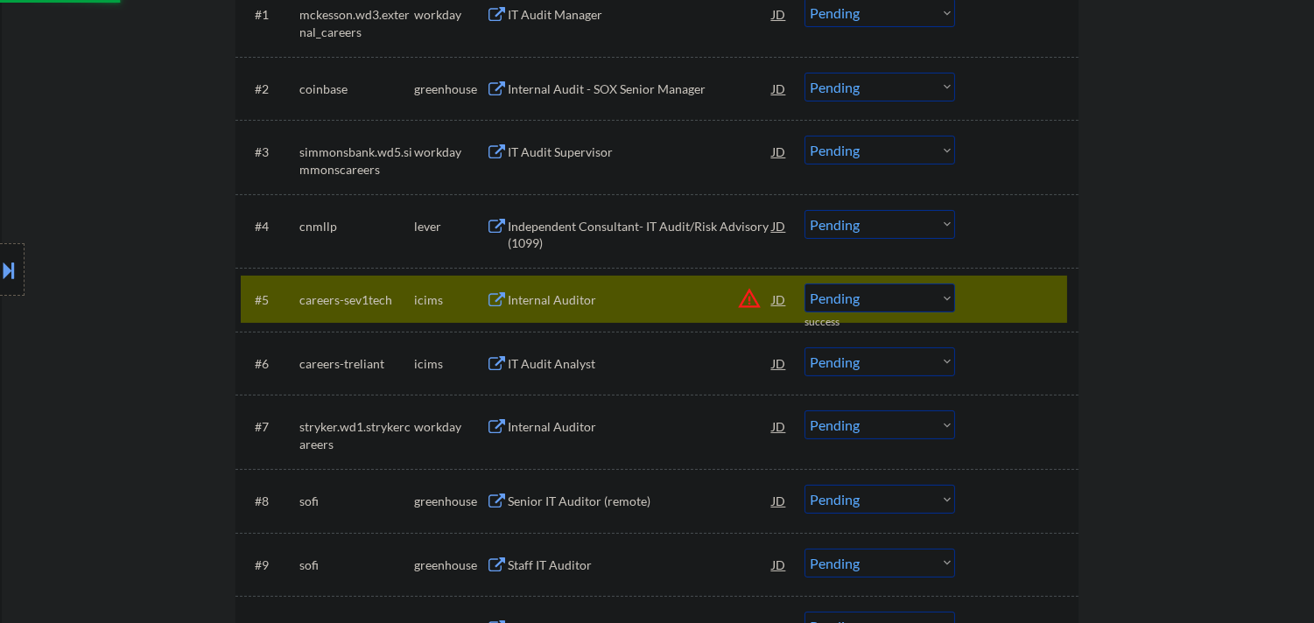
click at [1004, 293] on div at bounding box center [1018, 300] width 77 height 32
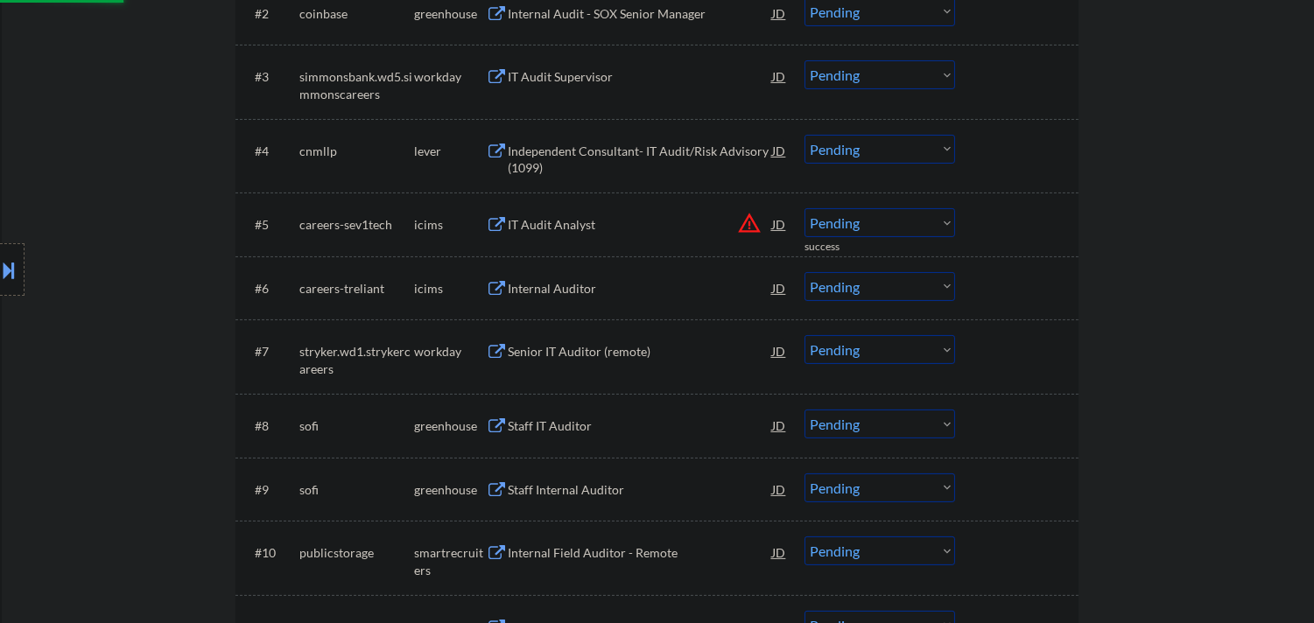
scroll to position [777, 0]
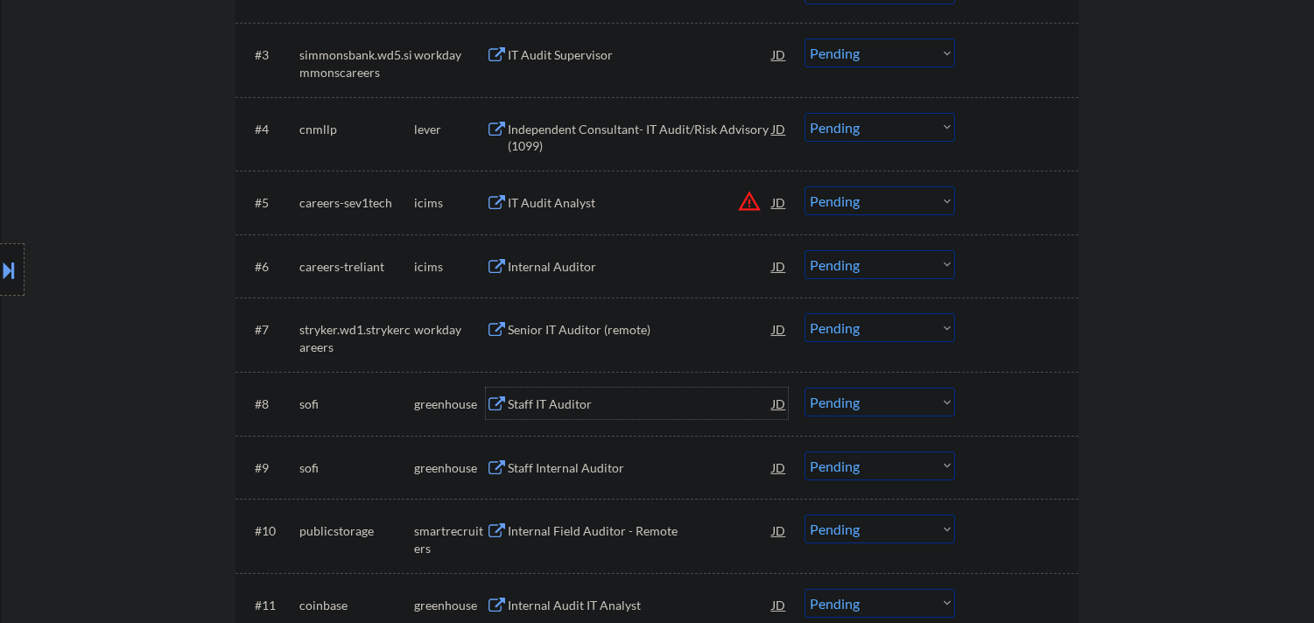
click at [605, 400] on div "Staff IT Auditor" at bounding box center [640, 405] width 264 height 18
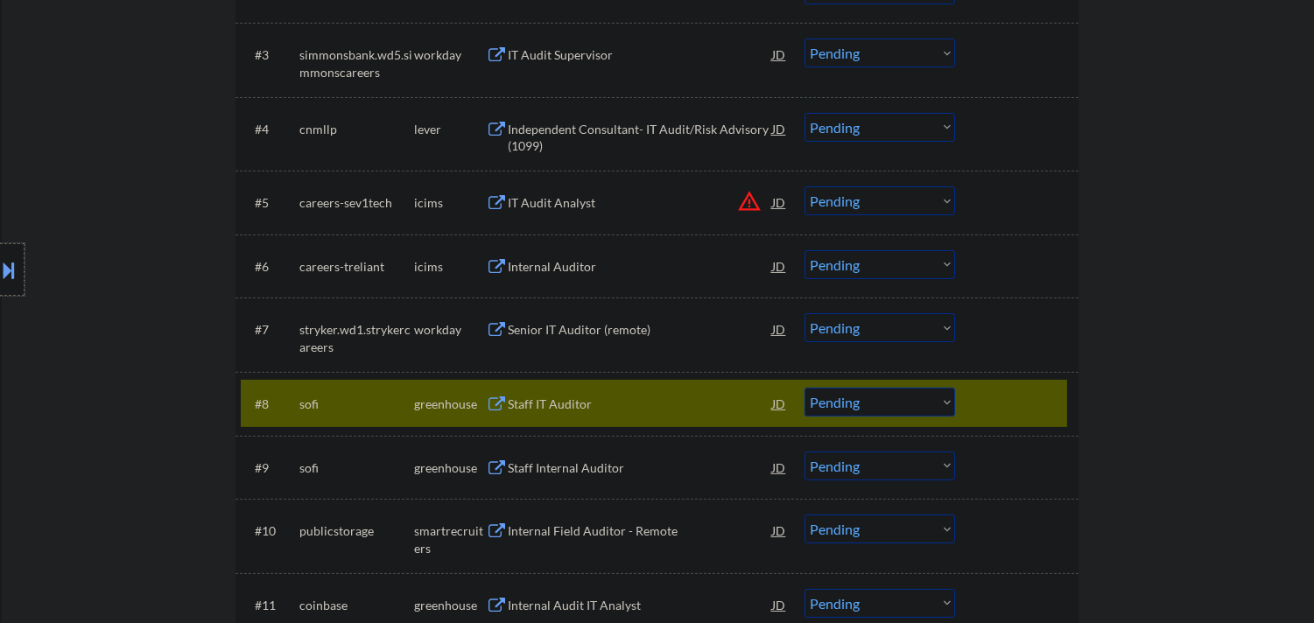
click at [0, 289] on div at bounding box center [12, 269] width 25 height 53
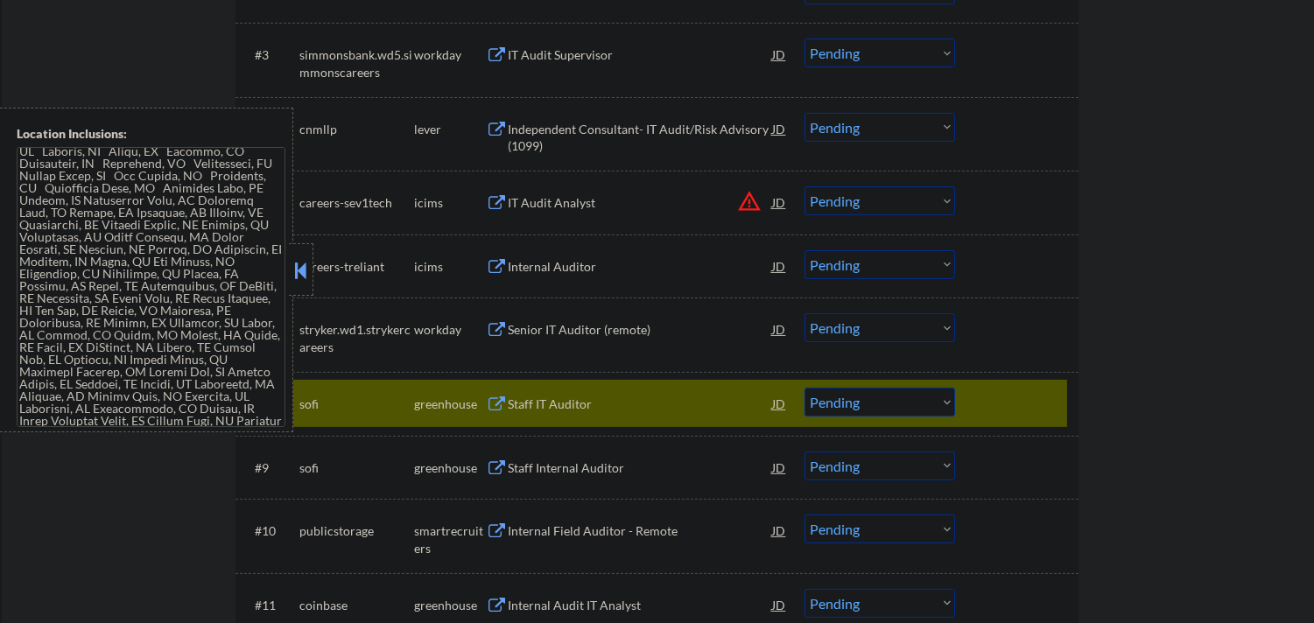
scroll to position [0, 0]
click at [292, 252] on div at bounding box center [301, 269] width 25 height 53
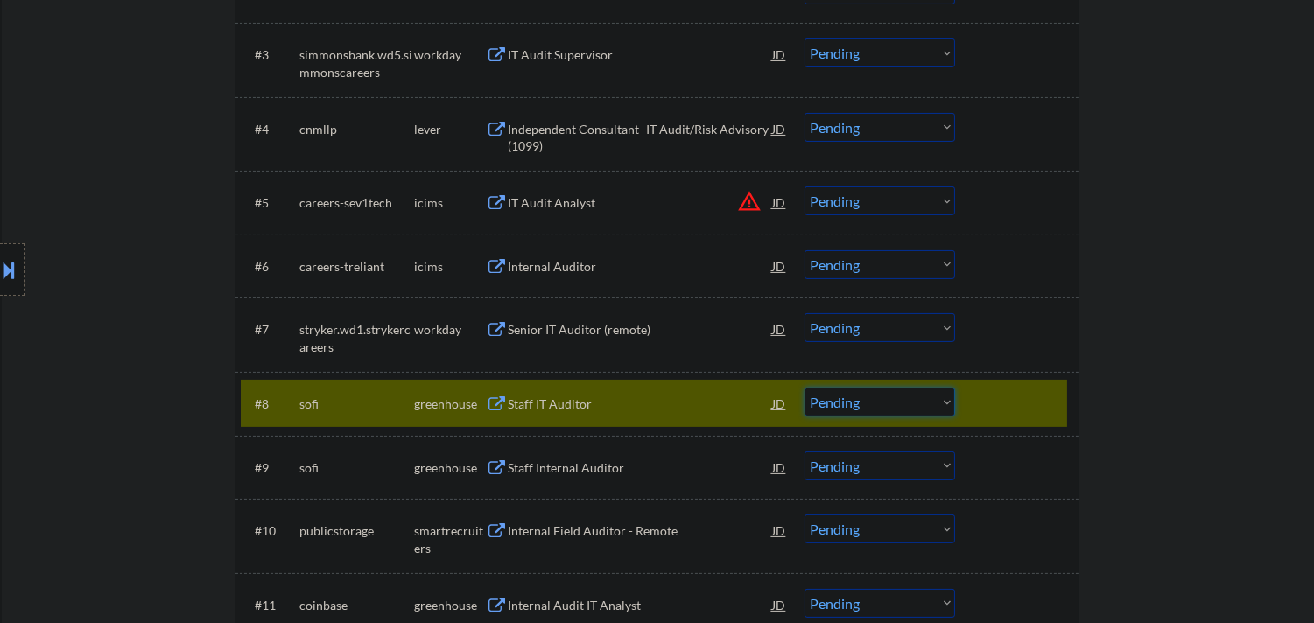
click at [885, 397] on select "Choose an option... Pending Applied Excluded (Questions) Excluded (Expired) Exc…" at bounding box center [879, 402] width 151 height 29
click at [804, 388] on select "Choose an option... Pending Applied Excluded (Questions) Excluded (Expired) Exc…" at bounding box center [879, 402] width 151 height 29
drag, startPoint x: 1063, startPoint y: 389, endPoint x: 1048, endPoint y: 391, distance: 15.1
click at [1063, 389] on div "#8 sofi greenhouse Staff IT Auditor JD warning_amber Choose an option... Pendin…" at bounding box center [654, 403] width 826 height 47
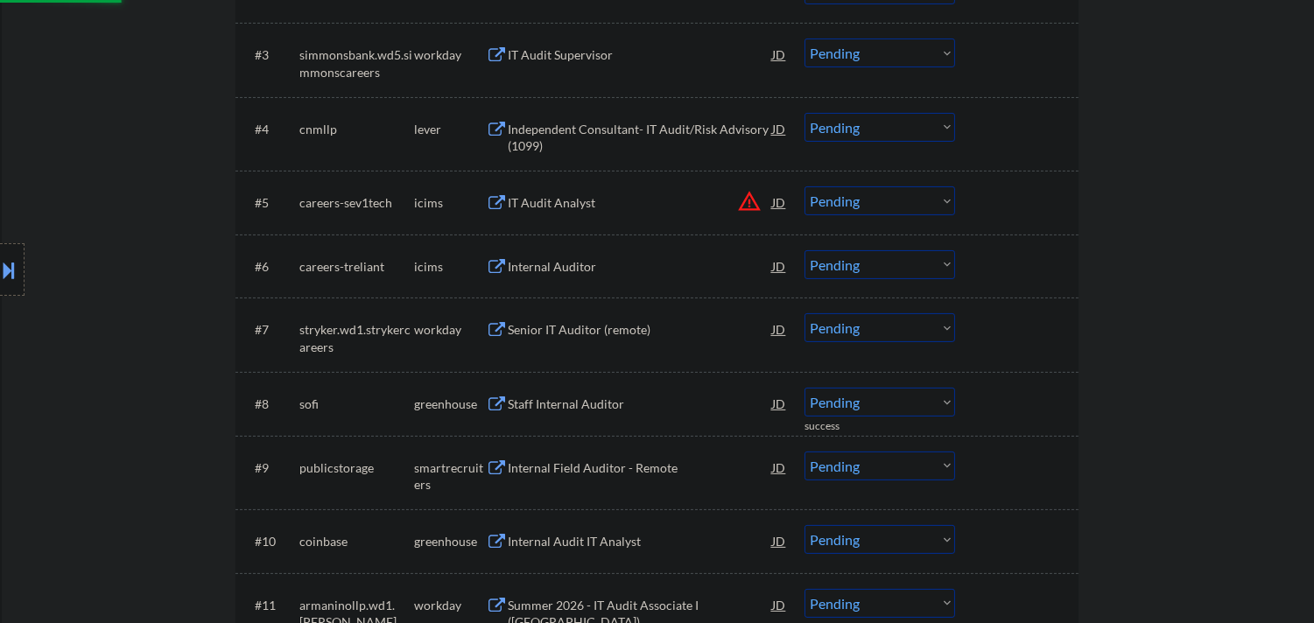
click at [607, 413] on div "Staff Internal Auditor" at bounding box center [640, 404] width 264 height 32
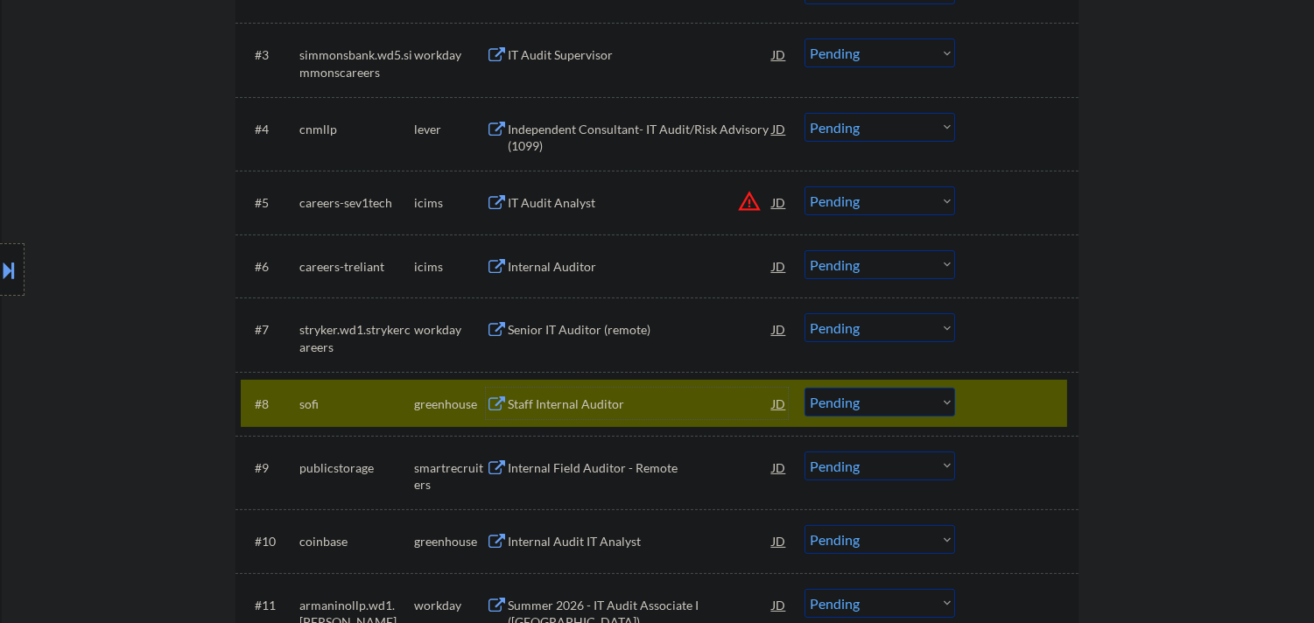
click at [963, 401] on div "#8 sofi greenhouse Staff Internal Auditor JD warning_amber Choose an option... …" at bounding box center [654, 403] width 826 height 47
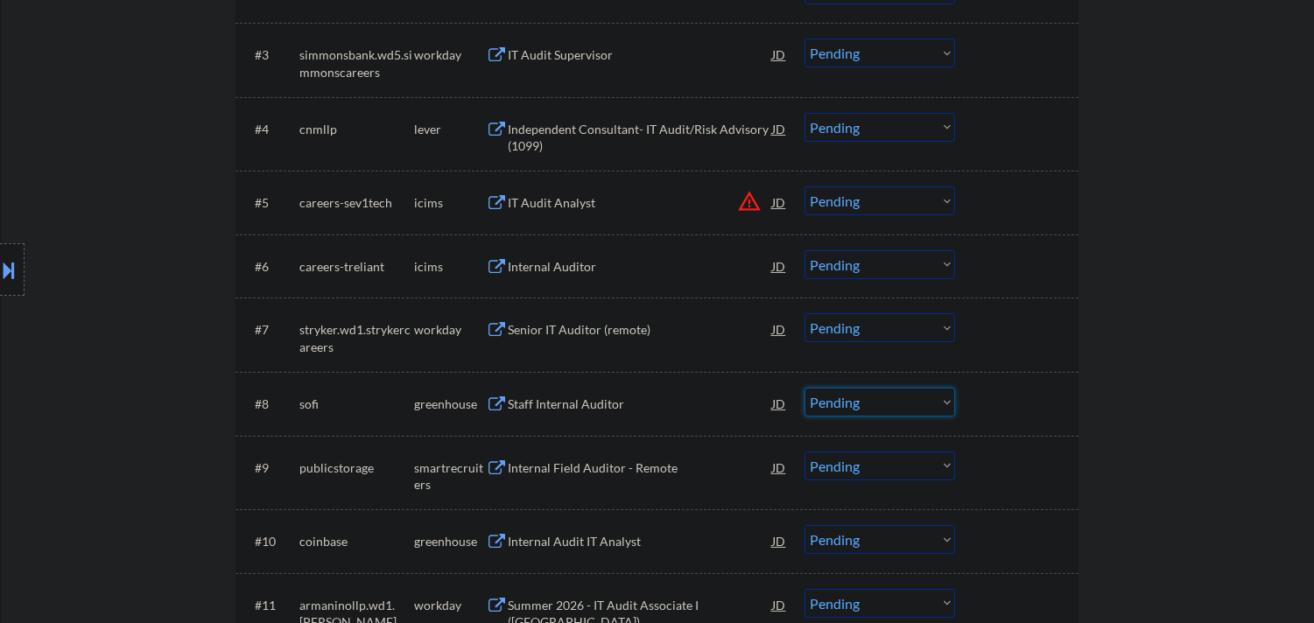
click at [945, 400] on select "Choose an option... Pending Applied Excluded (Questions) Excluded (Expired) Exc…" at bounding box center [879, 402] width 151 height 29
select select ""excluded__location_""
click at [804, 388] on select "Choose an option... Pending Applied Excluded (Questions) Excluded (Expired) Exc…" at bounding box center [879, 402] width 151 height 29
select select ""pending""
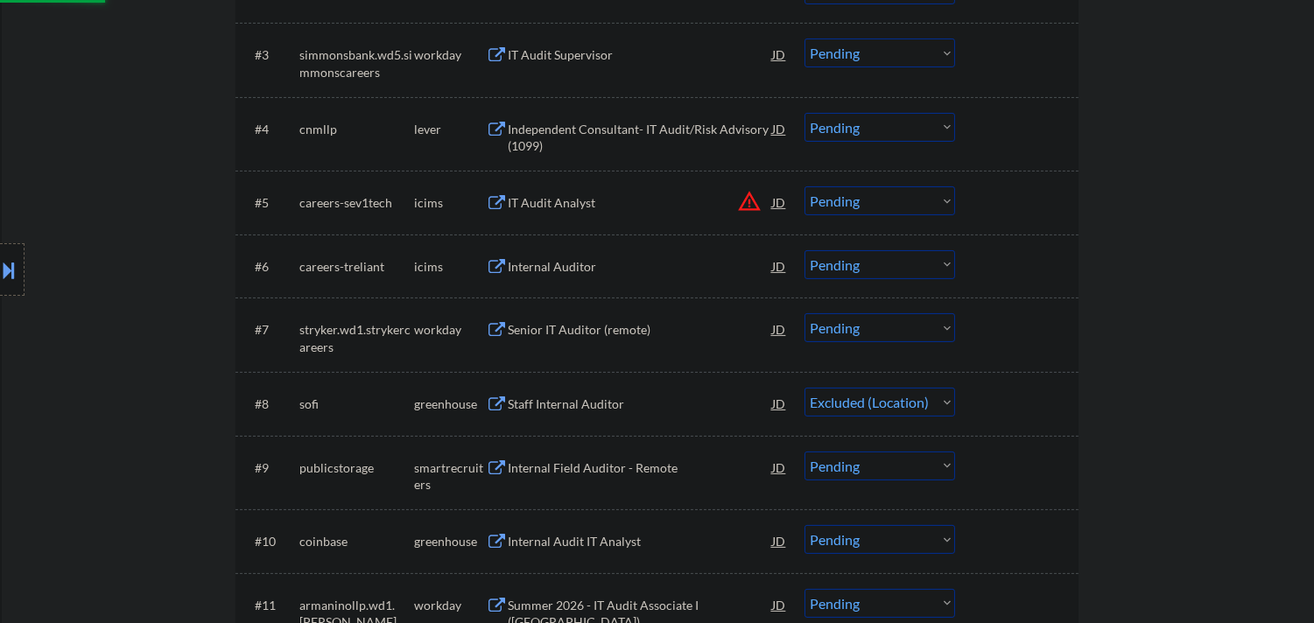
select select ""pending""
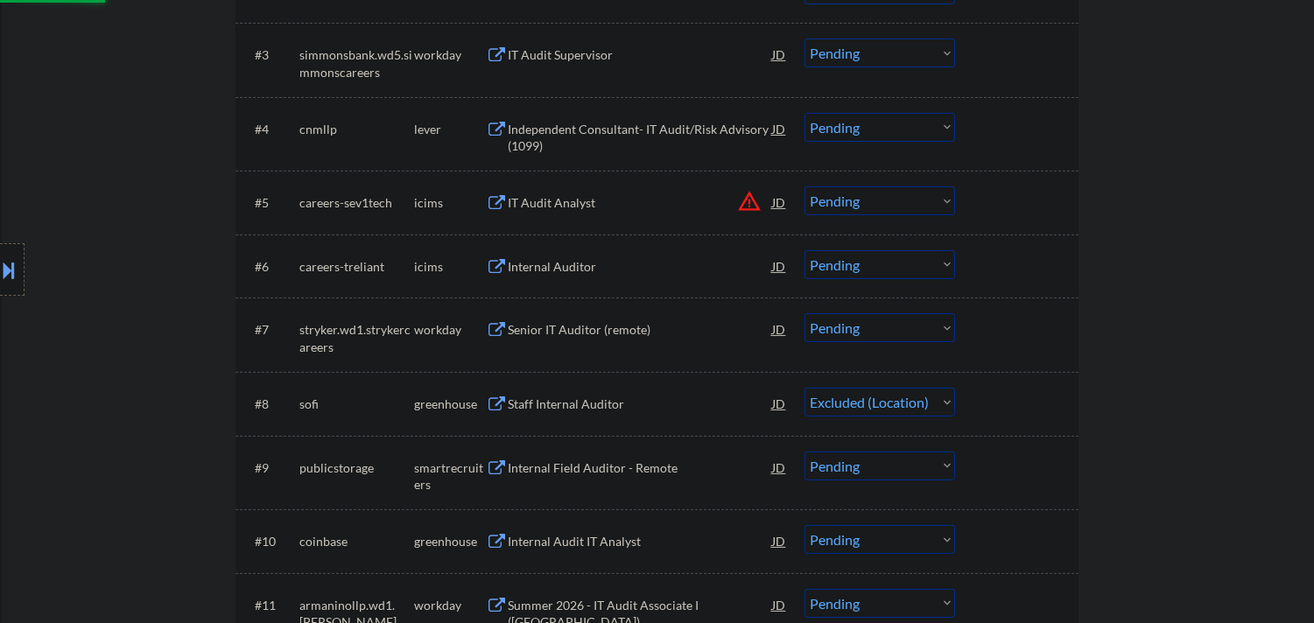
select select ""excluded__location_""
select select ""pending""
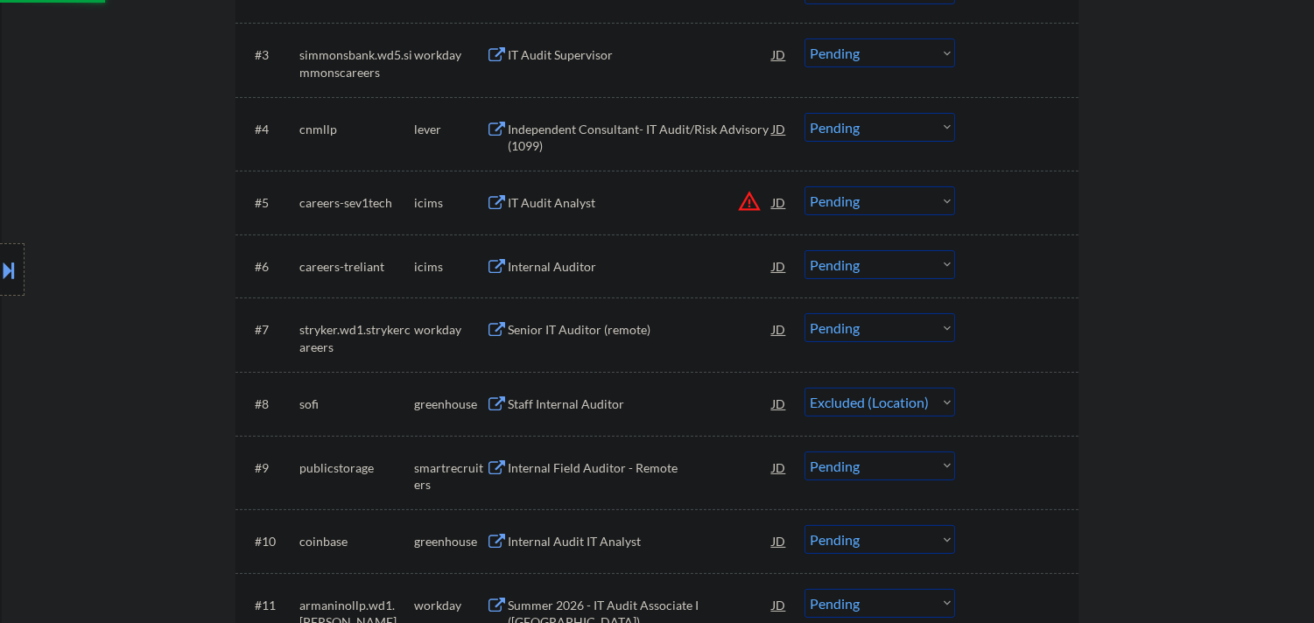
select select ""pending""
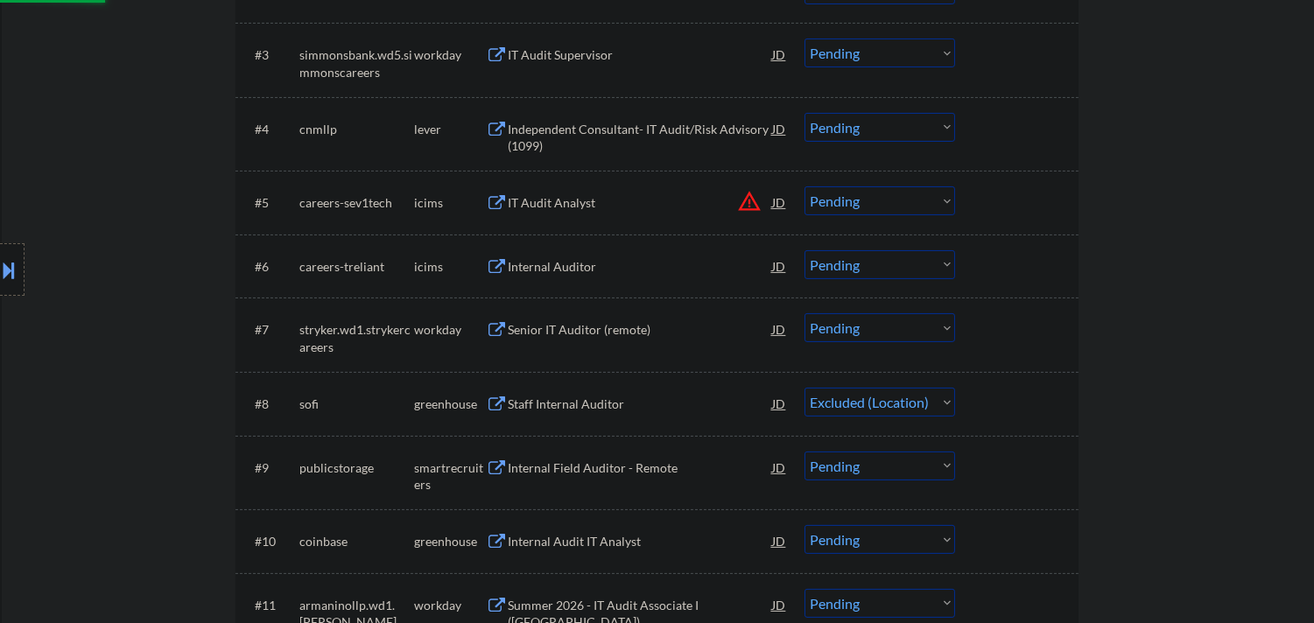
select select ""pending""
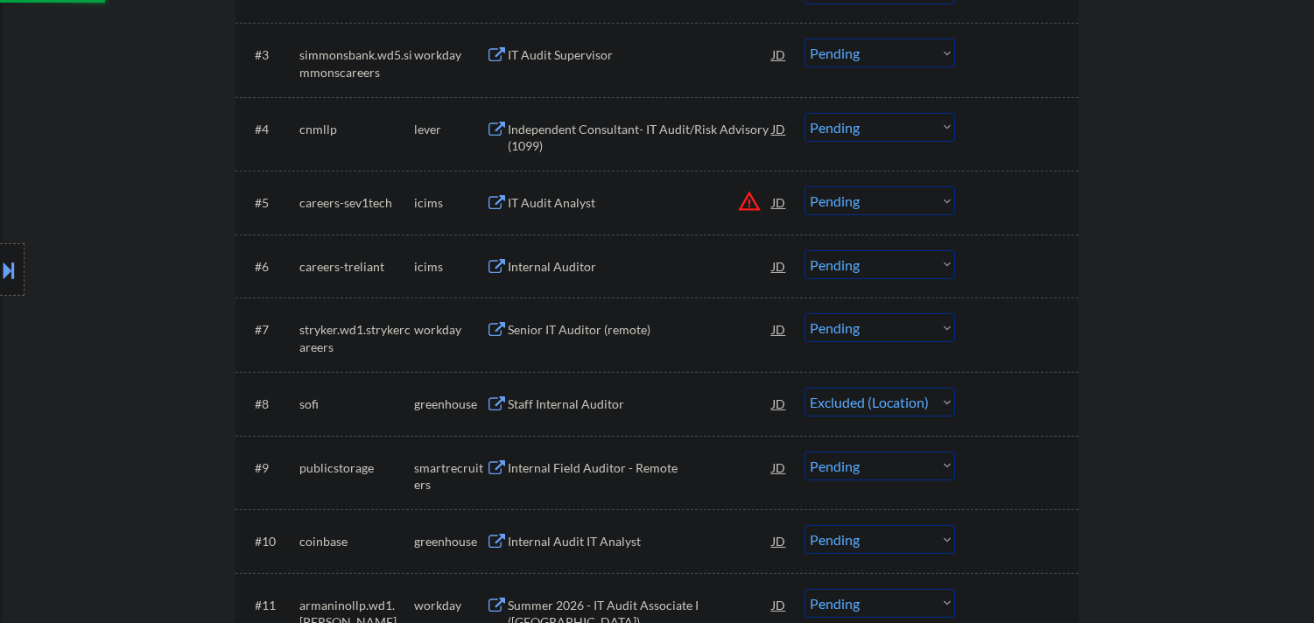
select select ""pending""
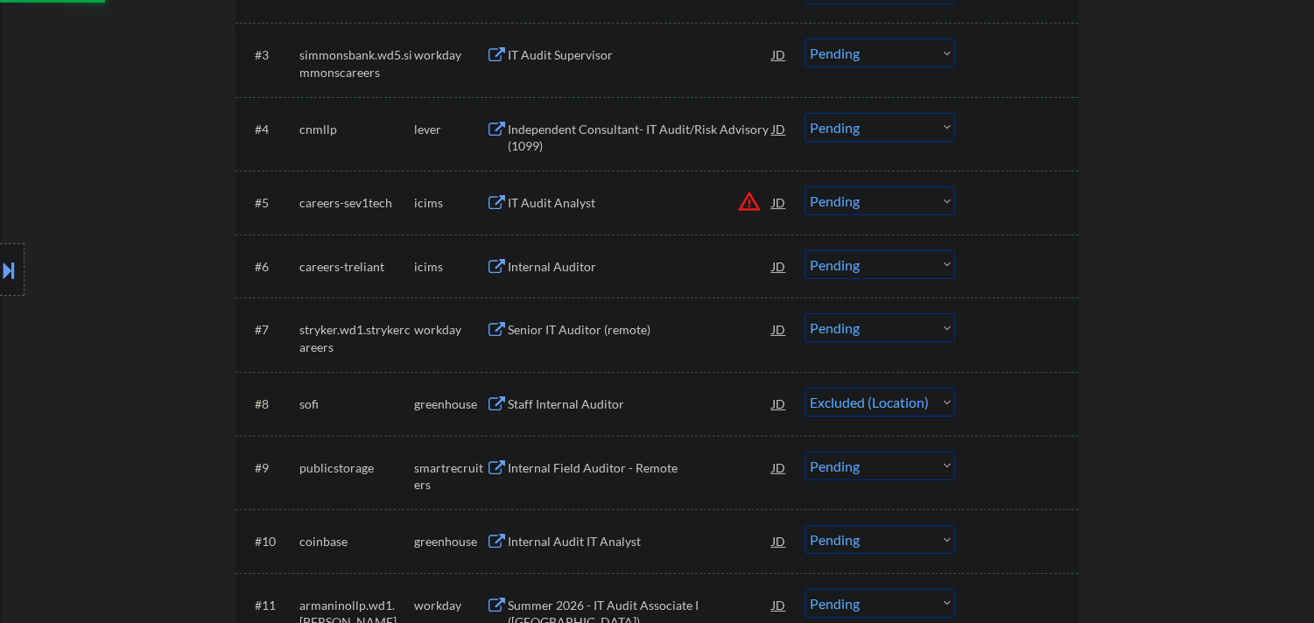
select select ""pending""
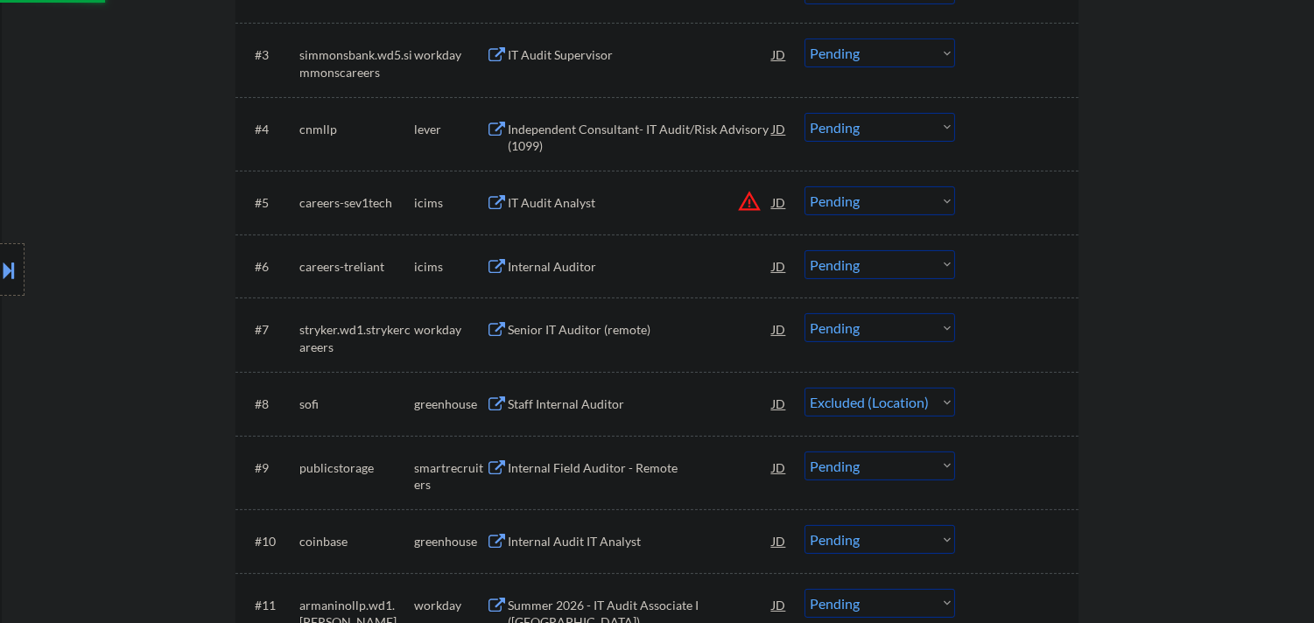
select select ""pending""
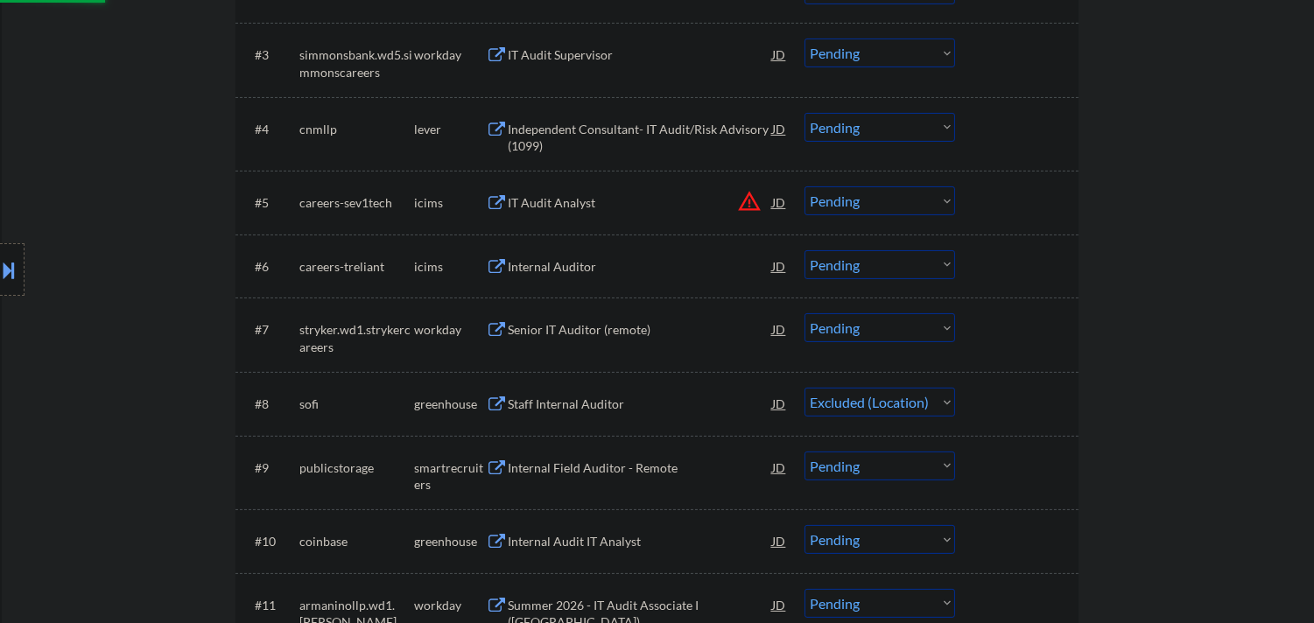
select select ""pending""
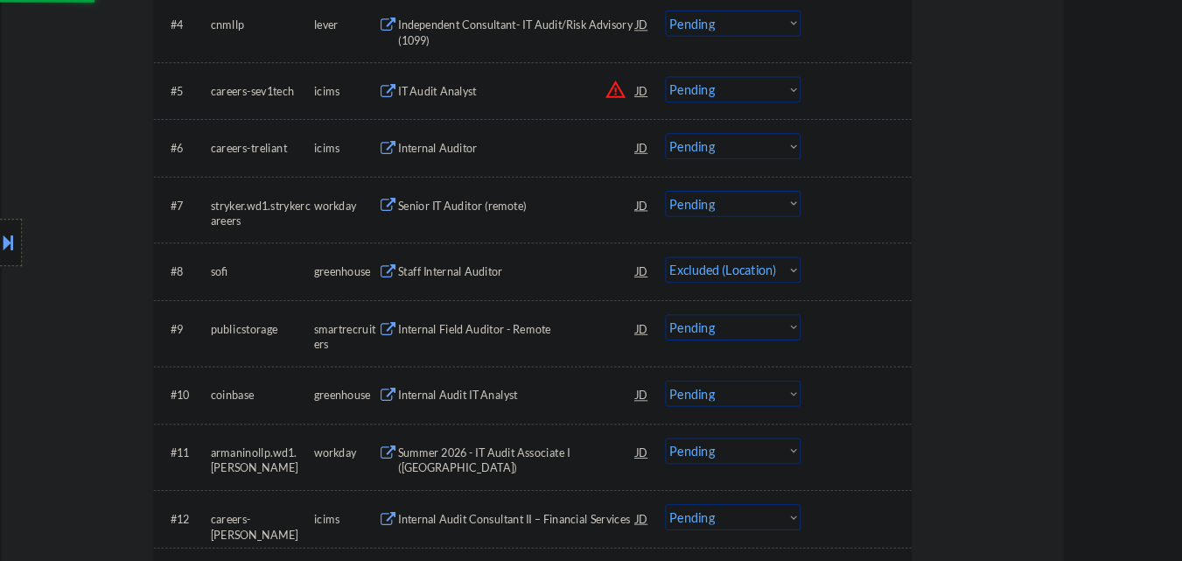
scroll to position [1090, 0]
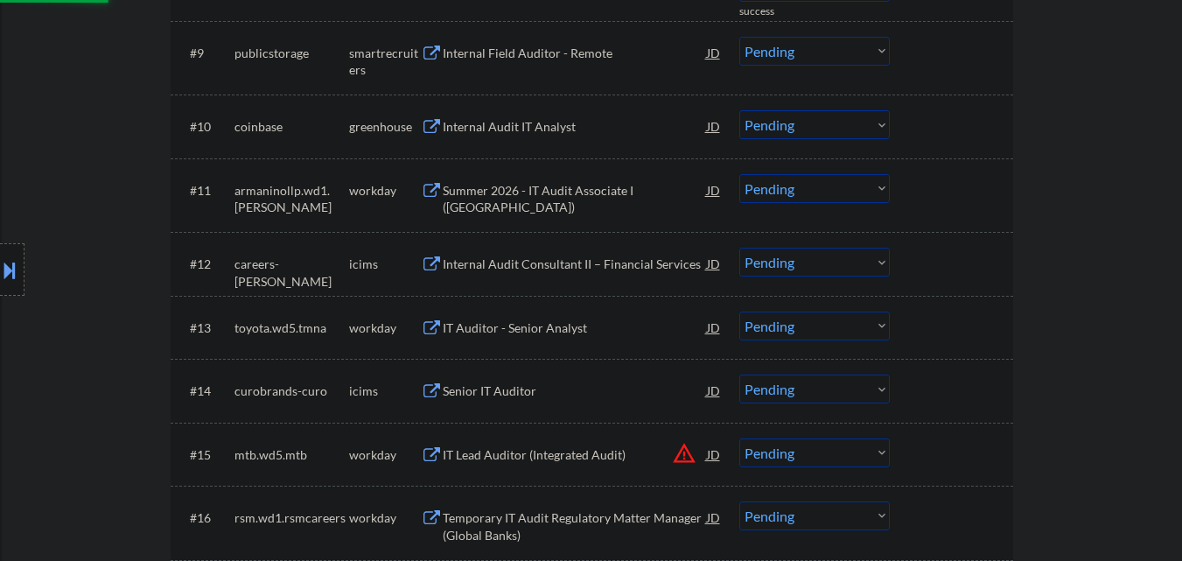
select select ""pending""
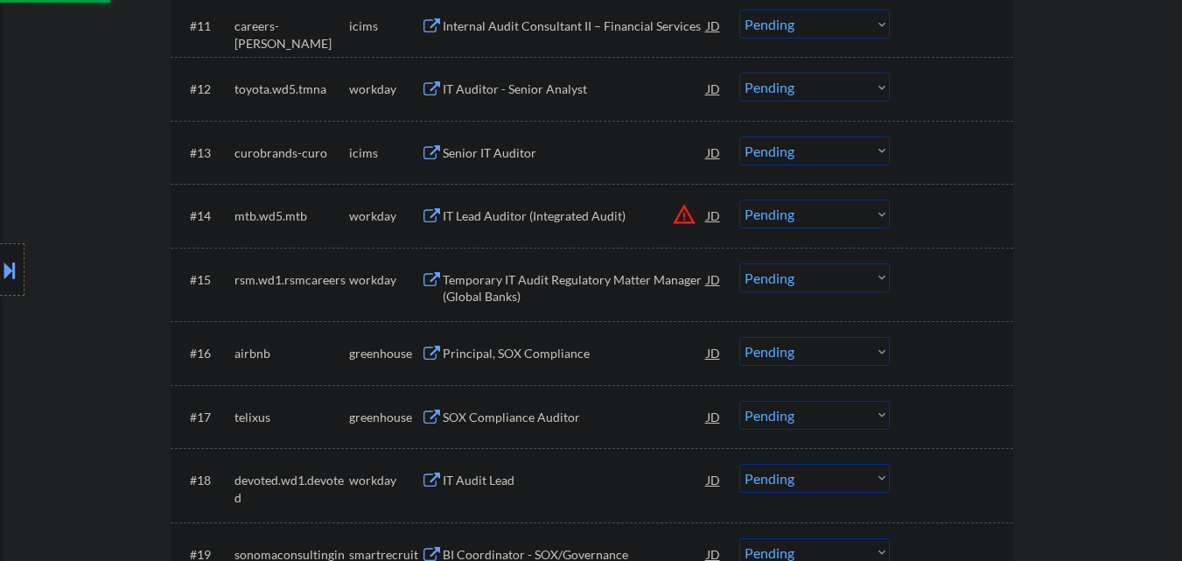
scroll to position [1352, 0]
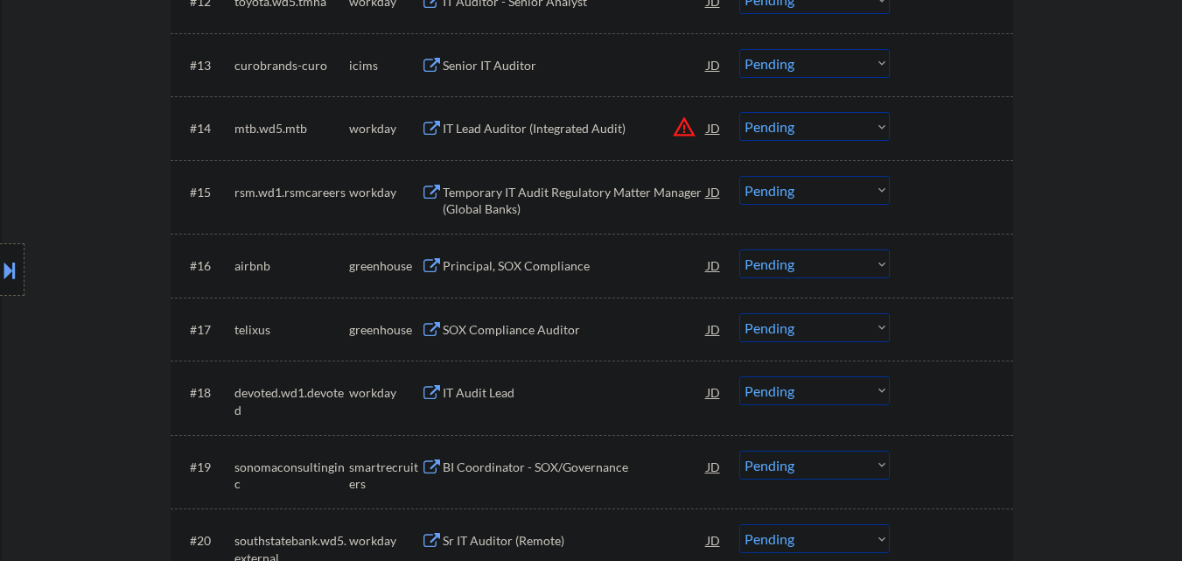
click at [550, 268] on div "Principal, SOX Compliance" at bounding box center [575, 266] width 264 height 18
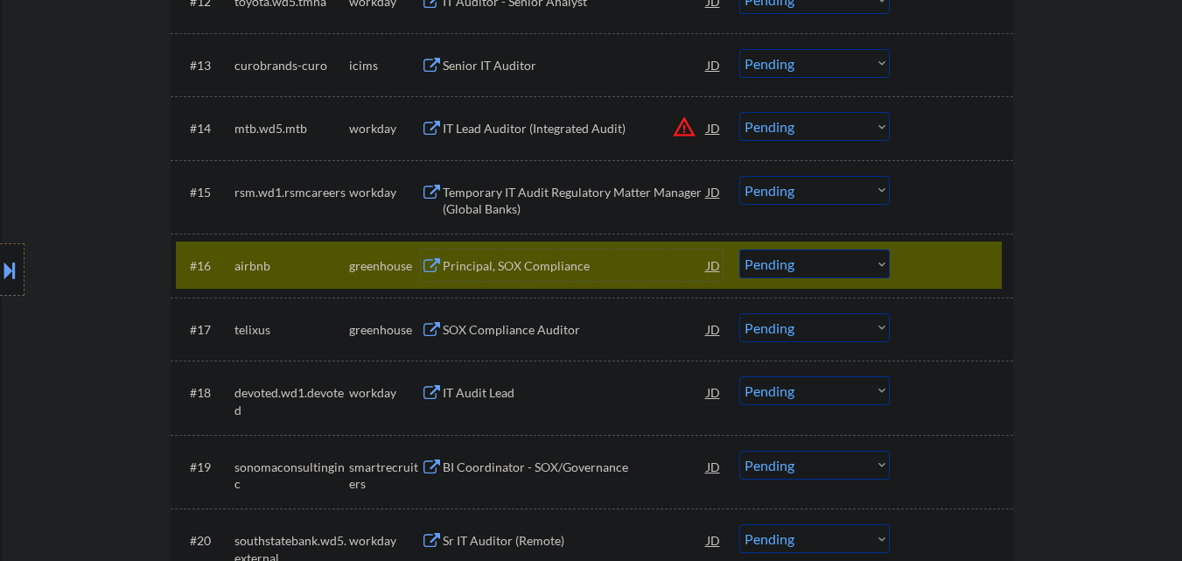
click at [819, 266] on select "Choose an option... Pending Applied Excluded (Questions) Excluded (Expired) Exc…" at bounding box center [815, 263] width 151 height 29
click at [740, 249] on select "Choose an option... Pending Applied Excluded (Questions) Excluded (Expired) Exc…" at bounding box center [815, 263] width 151 height 29
click at [957, 235] on div "#16 airbnb greenhouse Principal, SOX Compliance JD warning_amber Choose an opti…" at bounding box center [592, 265] width 843 height 63
click at [961, 256] on div at bounding box center [953, 265] width 77 height 32
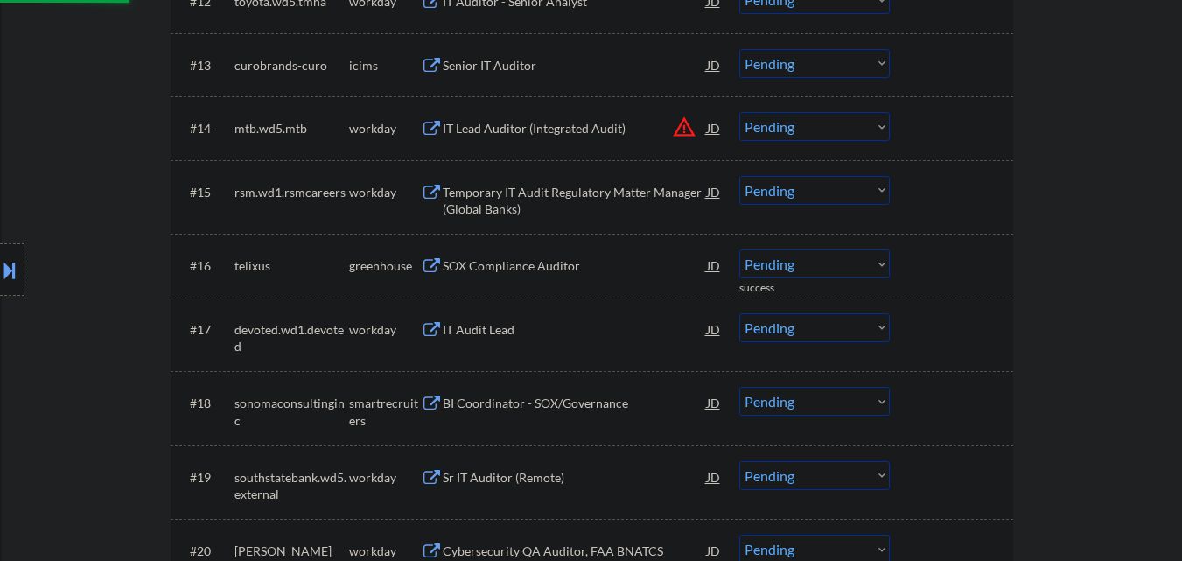
click at [570, 277] on div "SOX Compliance Auditor" at bounding box center [575, 265] width 264 height 32
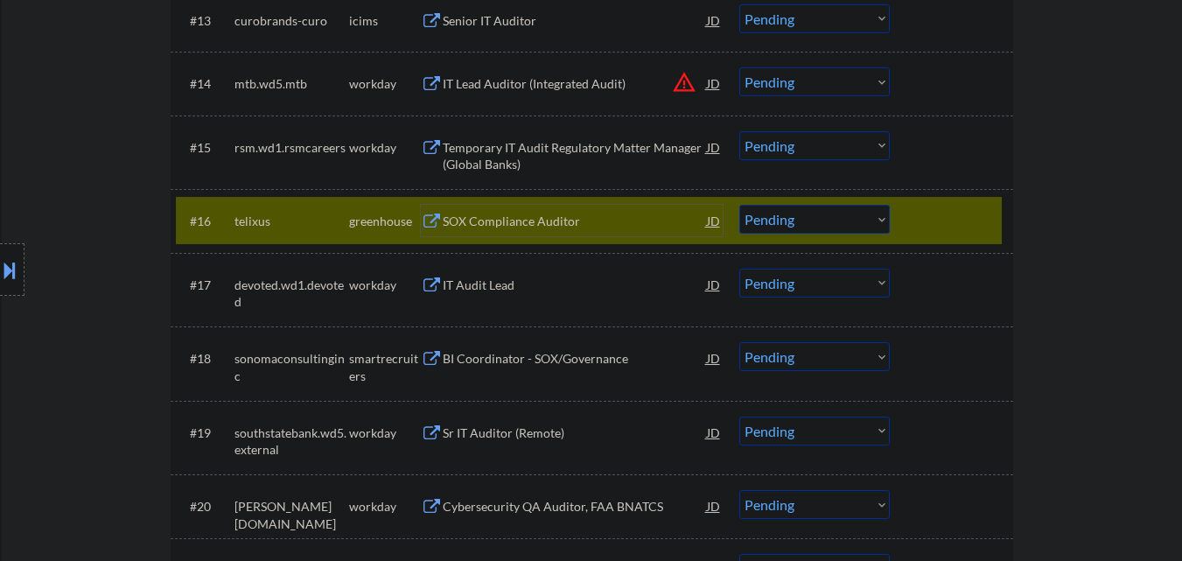
scroll to position [1440, 0]
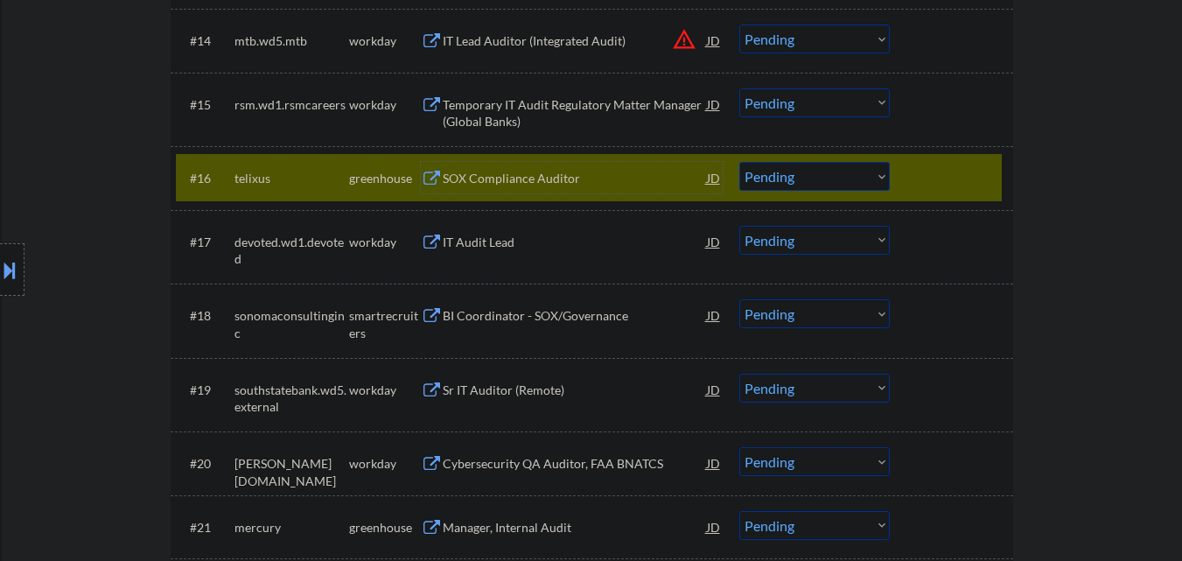
click at [840, 175] on select "Choose an option... Pending Applied Excluded (Questions) Excluded (Expired) Exc…" at bounding box center [815, 176] width 151 height 29
click at [740, 162] on select "Choose an option... Pending Applied Excluded (Questions) Excluded (Expired) Exc…" at bounding box center [815, 176] width 151 height 29
click at [964, 160] on div "#16 telixus greenhouse SOX Compliance Auditor JD warning_amber Choose an option…" at bounding box center [589, 177] width 826 height 47
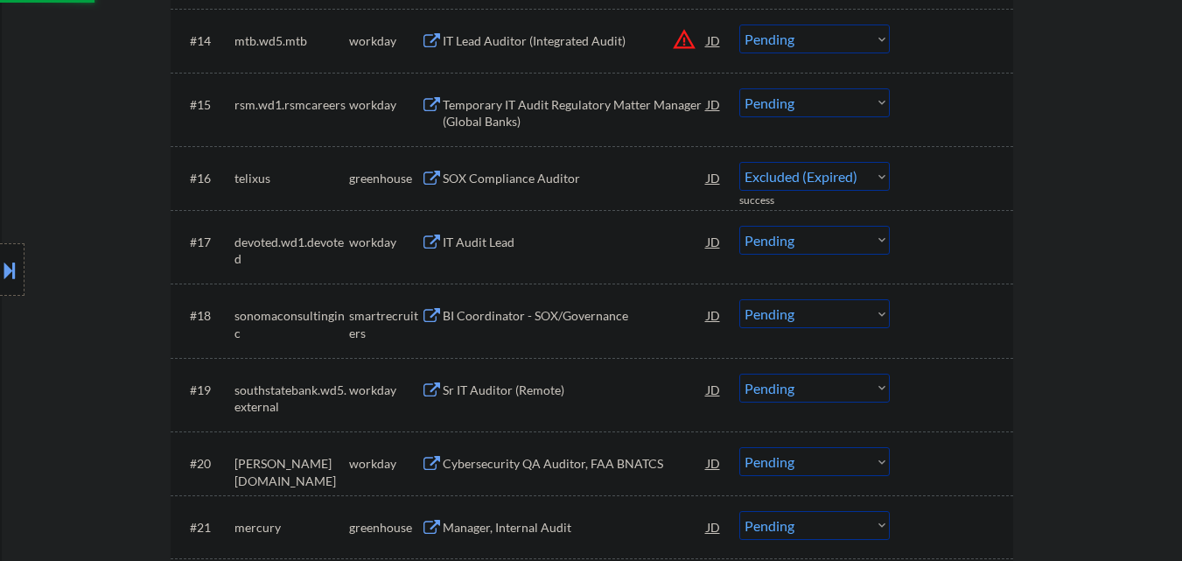
select select ""pending""
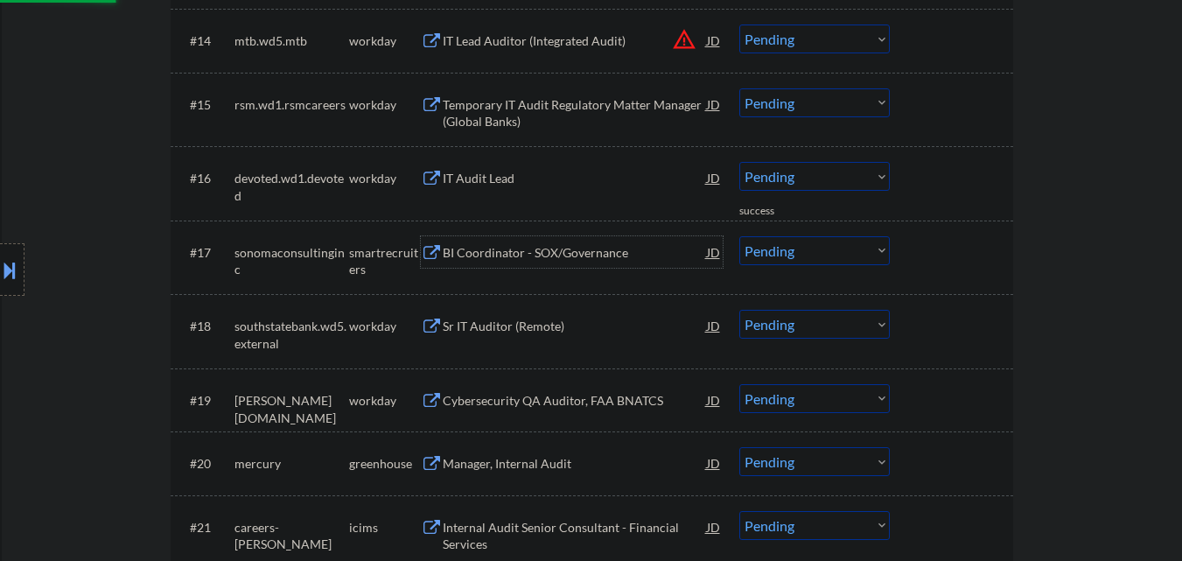
click at [561, 259] on div "BI Coordinator - SOX/Governance" at bounding box center [575, 253] width 264 height 18
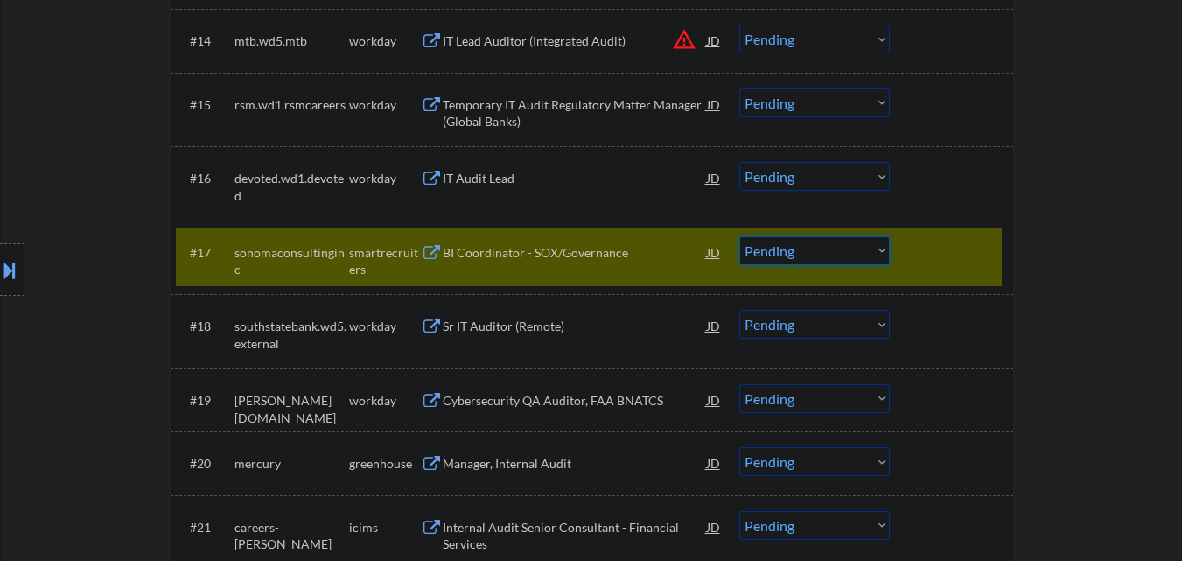
click at [828, 252] on select "Choose an option... Pending Applied Excluded (Questions) Excluded (Expired) Exc…" at bounding box center [815, 250] width 151 height 29
click at [740, 236] on select "Choose an option... Pending Applied Excluded (Questions) Excluded (Expired) Exc…" at bounding box center [815, 250] width 151 height 29
select select ""pending""
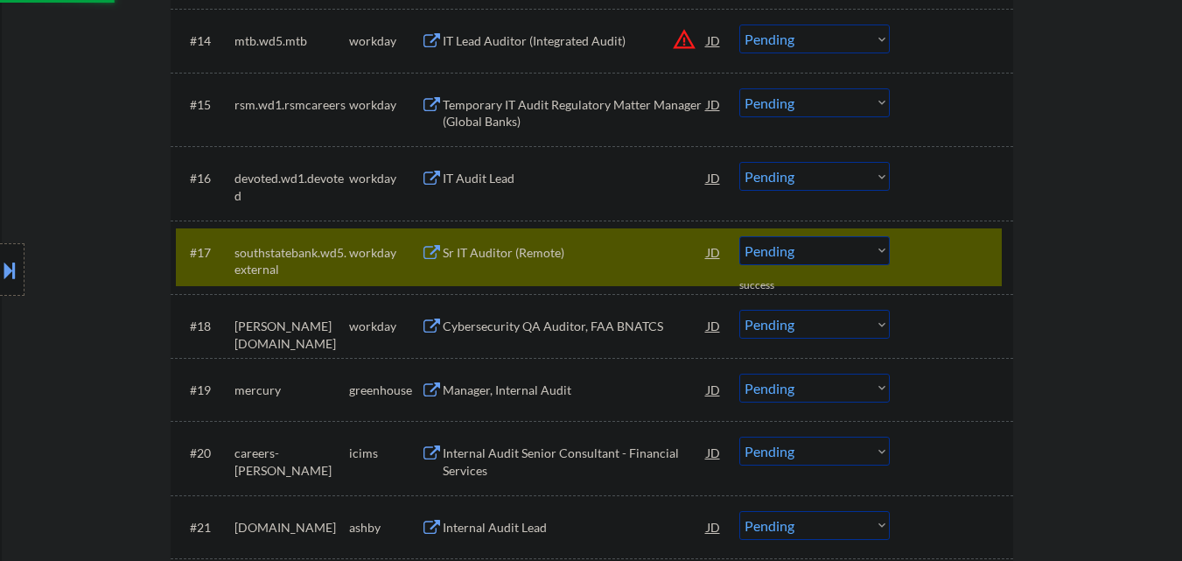
click at [961, 245] on div at bounding box center [953, 252] width 77 height 32
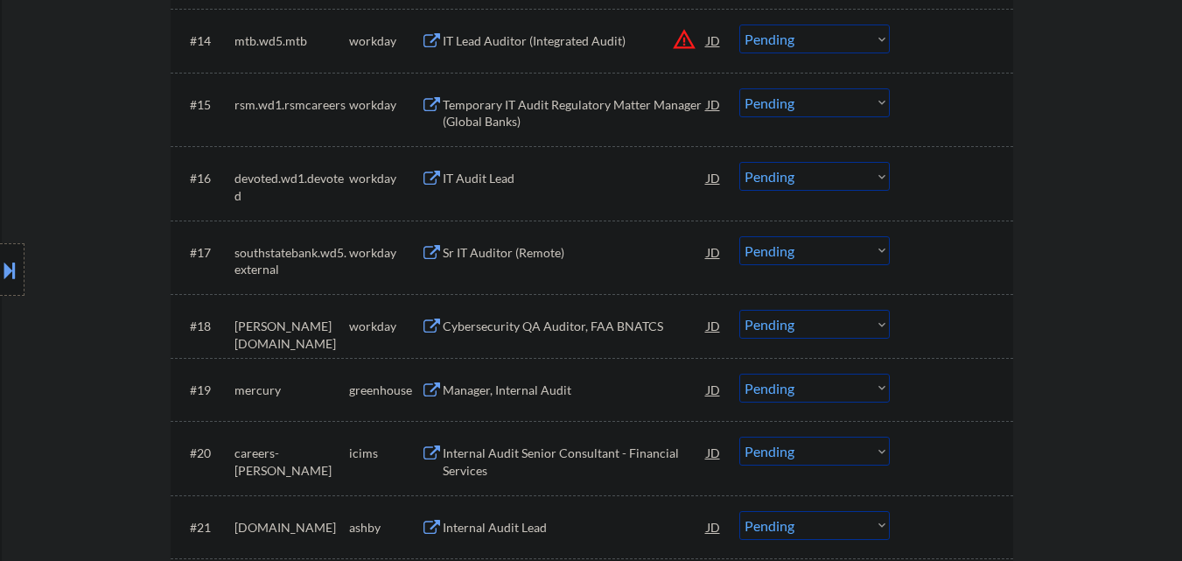
click at [573, 395] on div "Manager, Internal Audit" at bounding box center [575, 391] width 264 height 18
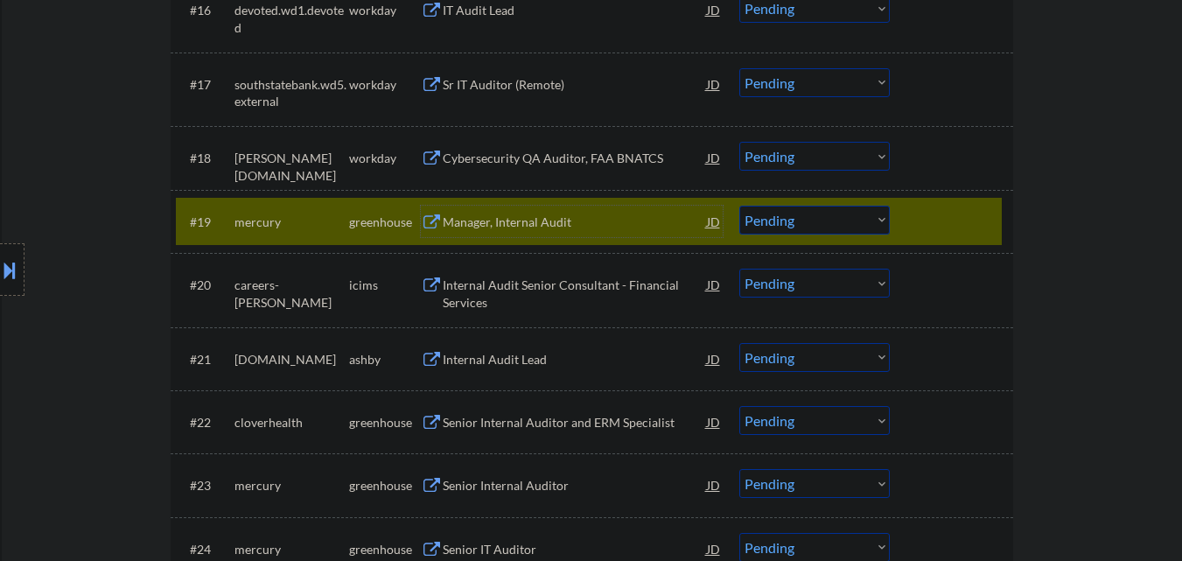
scroll to position [1702, 0]
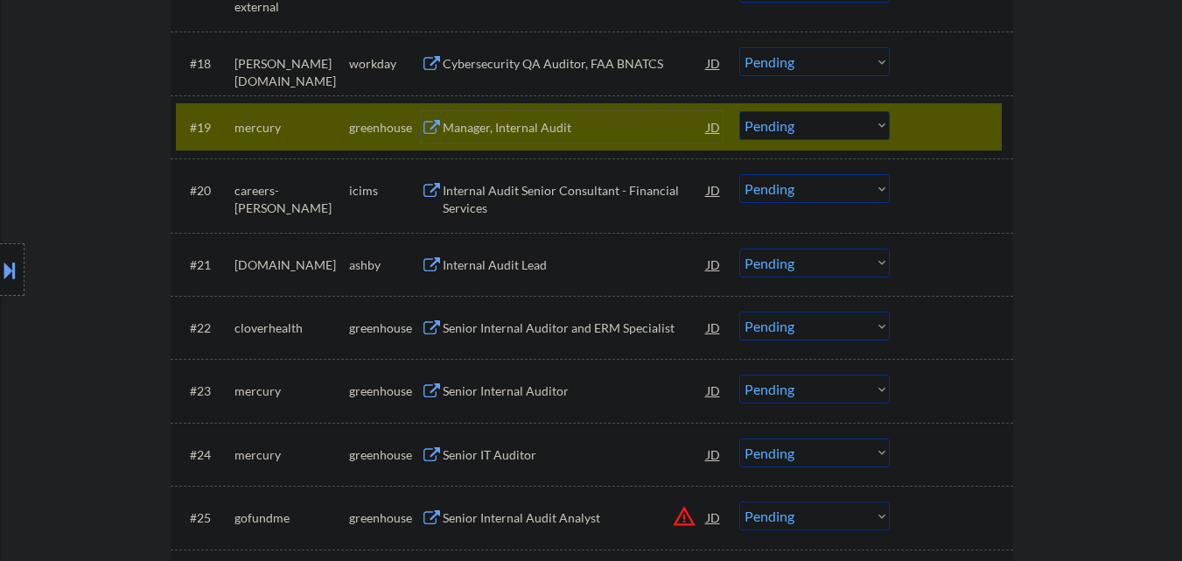
click at [876, 126] on select "Choose an option... Pending Applied Excluded (Questions) Excluded (Expired) Exc…" at bounding box center [815, 125] width 151 height 29
click at [740, 111] on select "Choose an option... Pending Applied Excluded (Questions) Excluded (Expired) Exc…" at bounding box center [815, 125] width 151 height 29
click at [952, 122] on div at bounding box center [953, 127] width 77 height 32
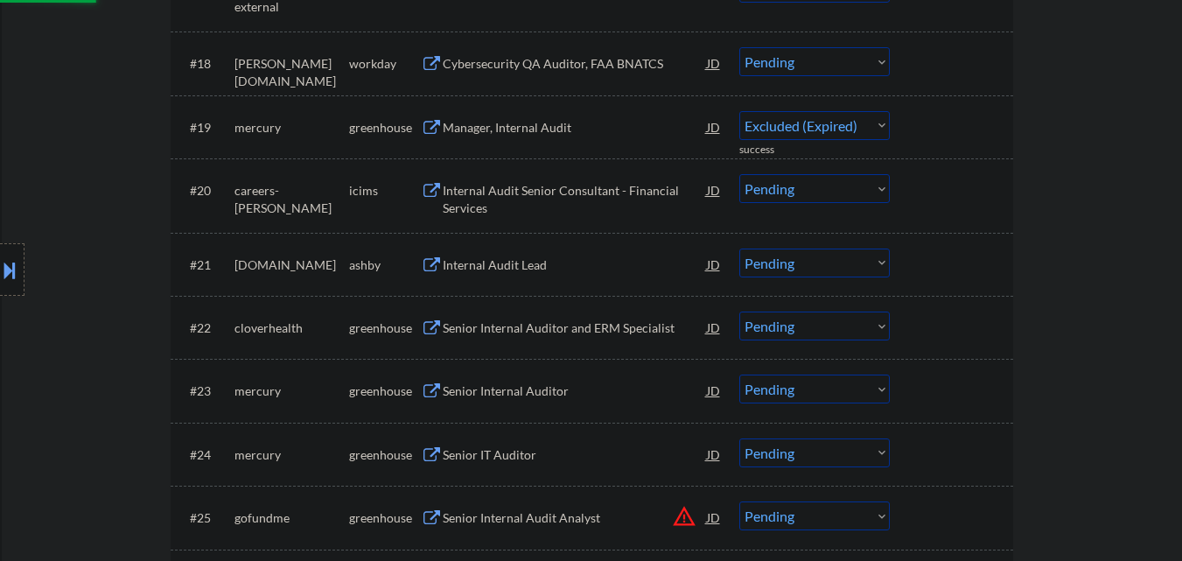
select select ""pending""
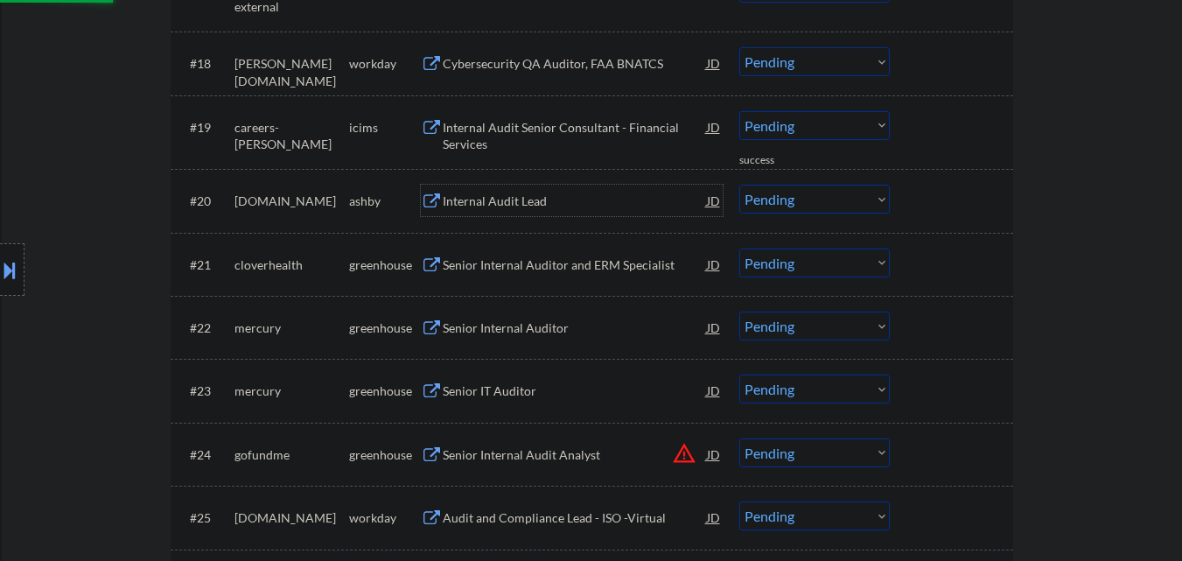
click at [534, 191] on div "Internal Audit Lead" at bounding box center [575, 201] width 264 height 32
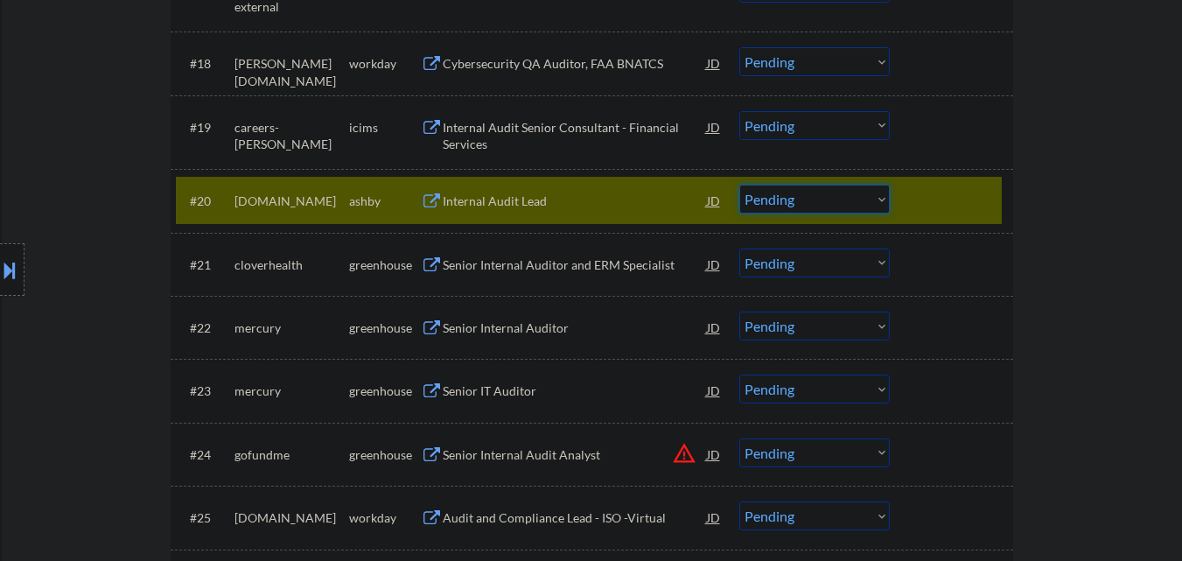
click at [817, 194] on select "Choose an option... Pending Applied Excluded (Questions) Excluded (Expired) Exc…" at bounding box center [815, 199] width 151 height 29
click at [740, 185] on select "Choose an option... Pending Applied Excluded (Questions) Excluded (Expired) Exc…" at bounding box center [815, 199] width 151 height 29
click at [915, 195] on div at bounding box center [953, 201] width 77 height 32
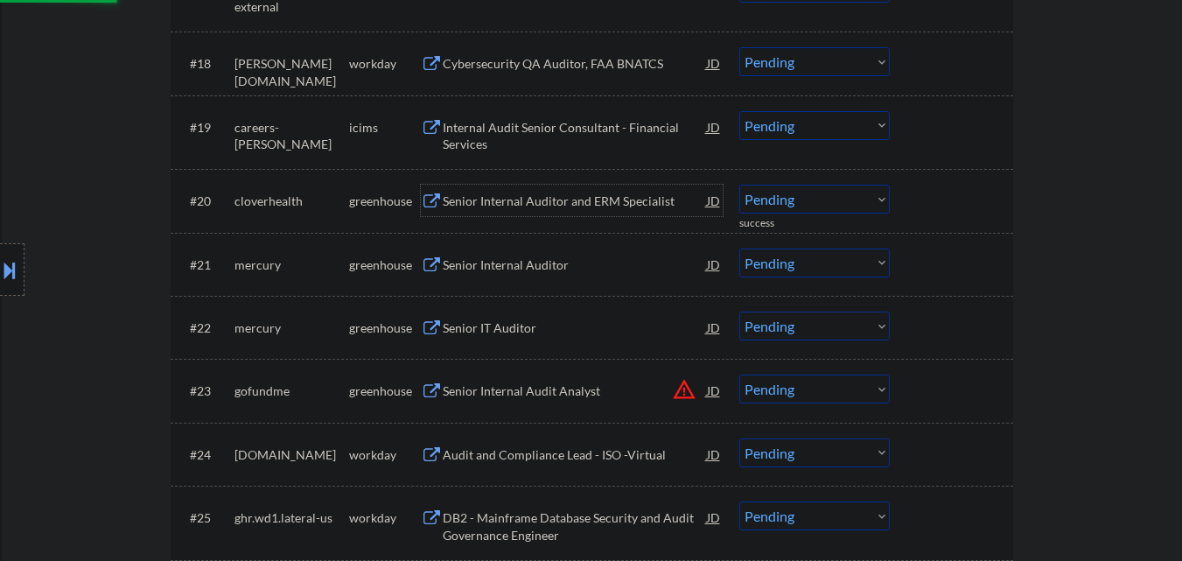
click at [609, 191] on div "Senior Internal Auditor and ERM Specialist" at bounding box center [575, 201] width 264 height 32
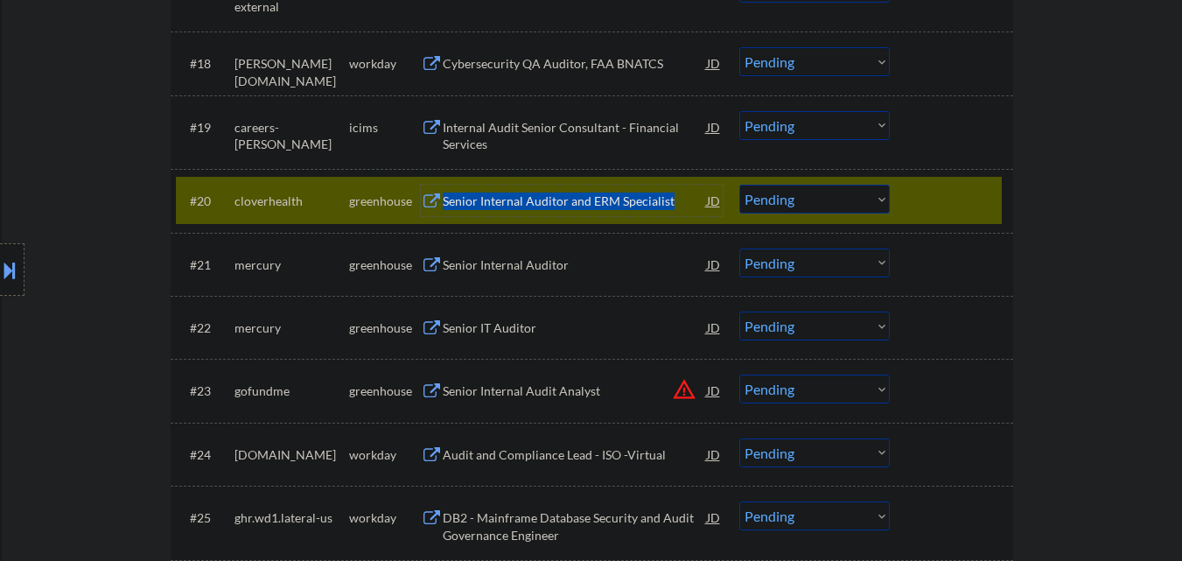
drag, startPoint x: 444, startPoint y: 201, endPoint x: 674, endPoint y: 204, distance: 230.2
click at [674, 204] on div "Senior Internal Auditor and ERM Specialist" at bounding box center [575, 202] width 264 height 18
copy div "Senior Internal Auditor and ERM Specialist"
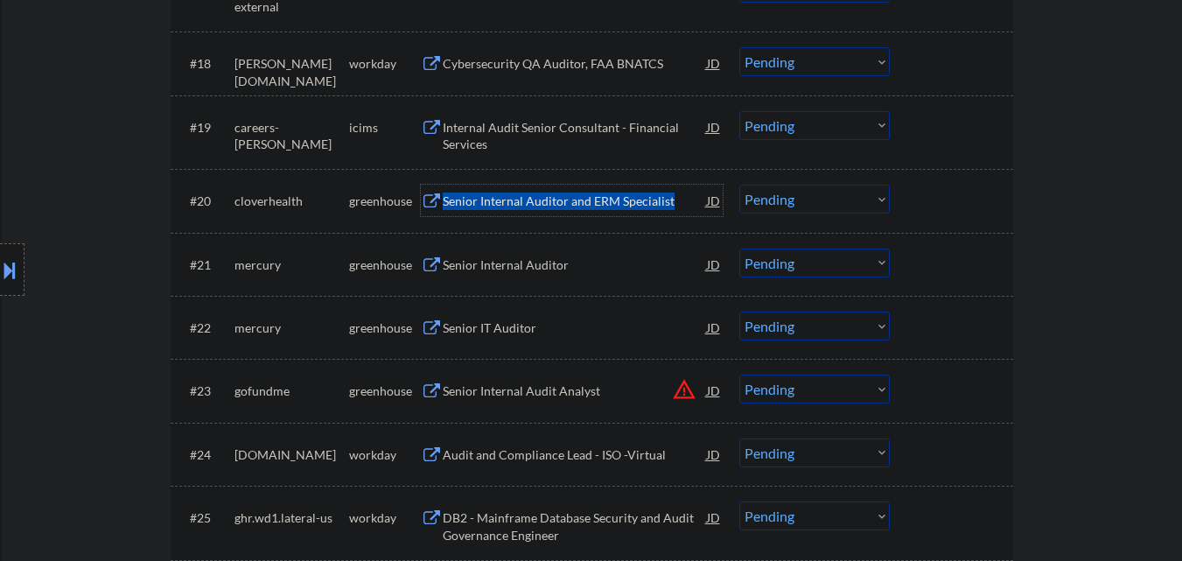
drag, startPoint x: 800, startPoint y: 200, endPoint x: 802, endPoint y: 212, distance: 11.5
click at [801, 201] on select "Choose an option... Pending Applied Excluded (Questions) Excluded (Expired) Exc…" at bounding box center [815, 199] width 151 height 29
click at [740, 185] on select "Choose an option... Pending Applied Excluded (Questions) Excluded (Expired) Exc…" at bounding box center [815, 199] width 151 height 29
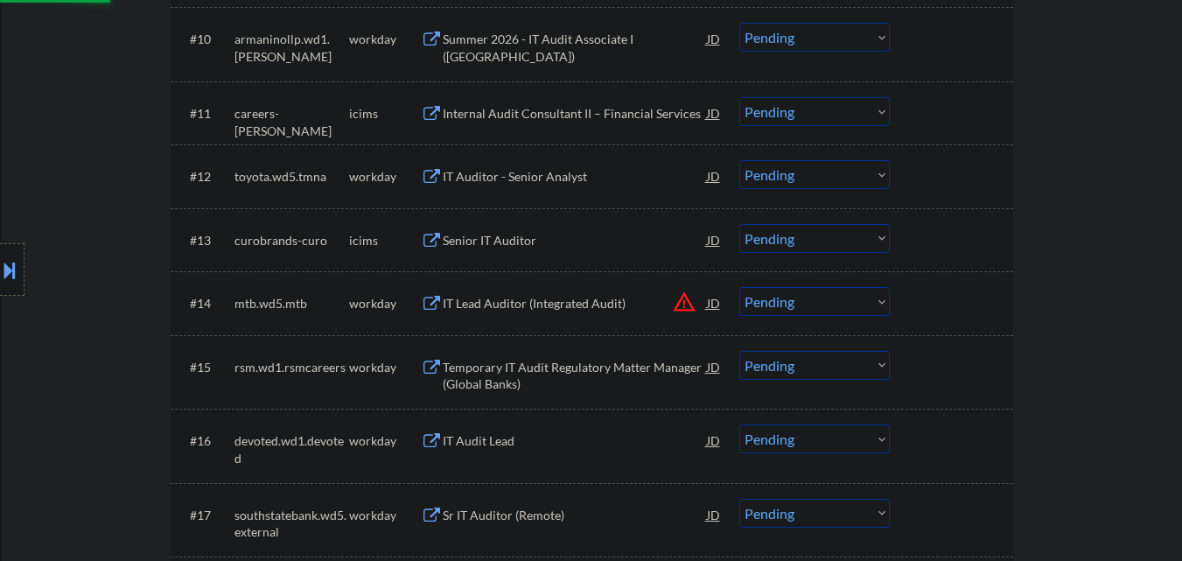
select select ""pending""
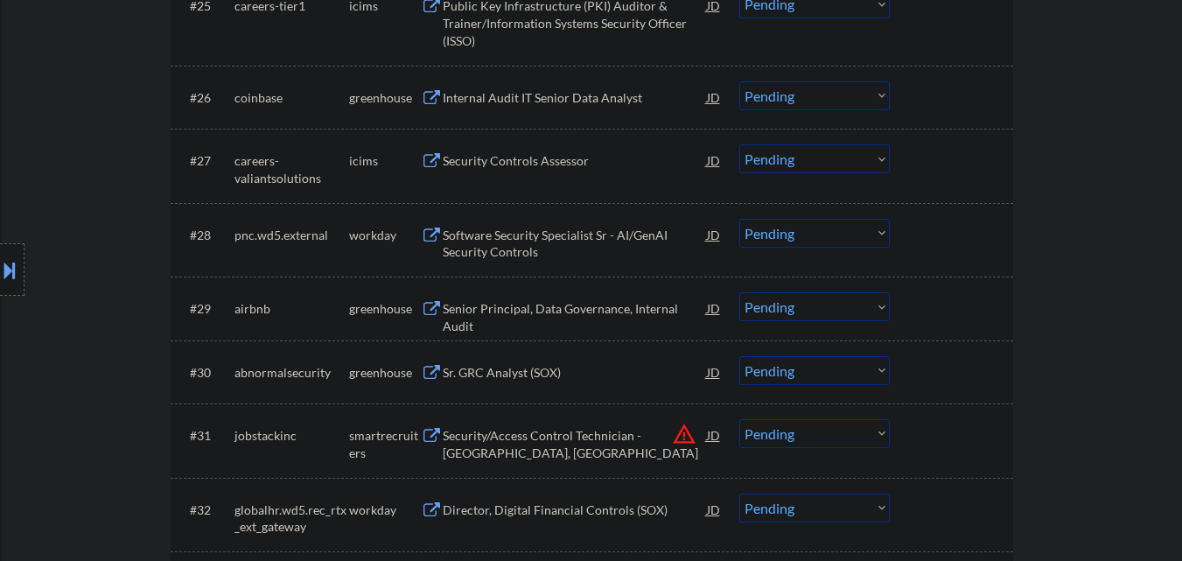
scroll to position [2227, 0]
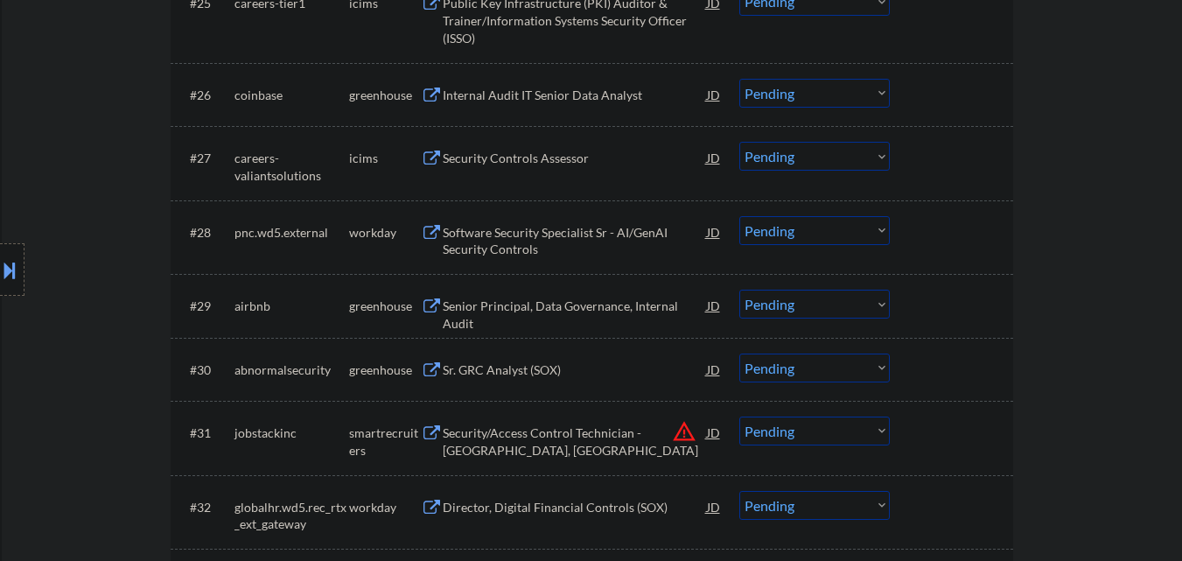
click at [946, 305] on div at bounding box center [953, 306] width 77 height 32
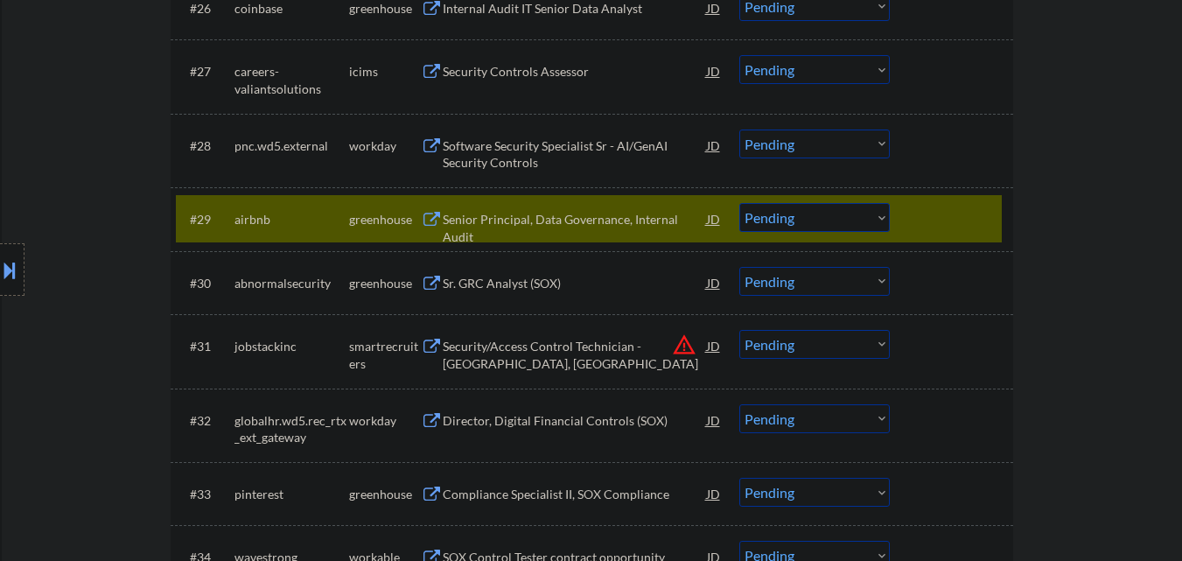
scroll to position [2315, 0]
click at [626, 225] on div "Senior Principal, Data Governance, Internal Audit" at bounding box center [575, 227] width 264 height 34
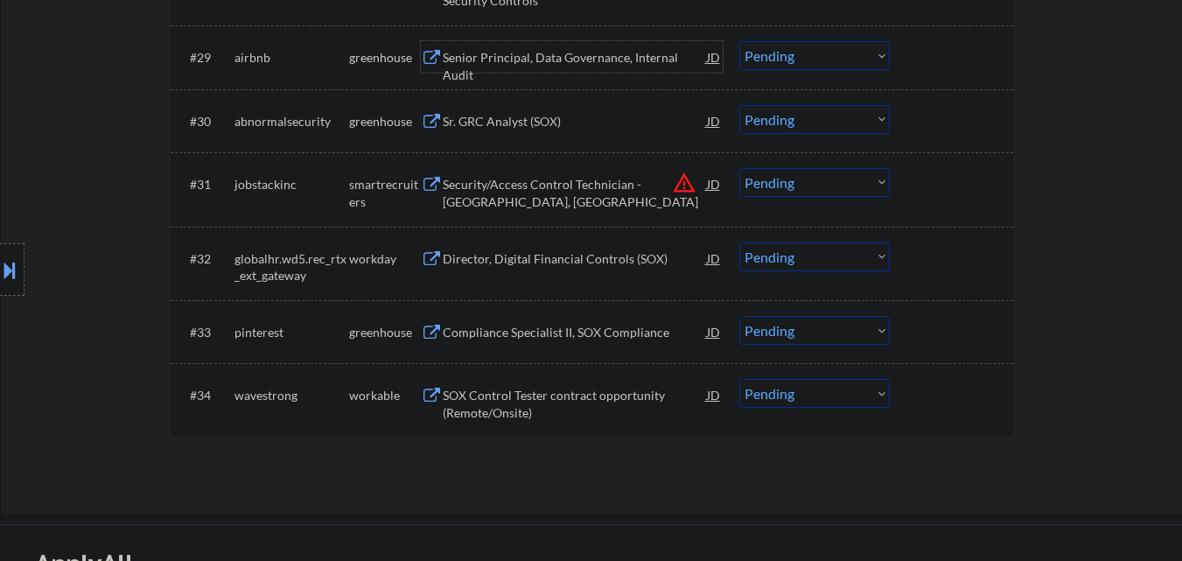
scroll to position [2490, 0]
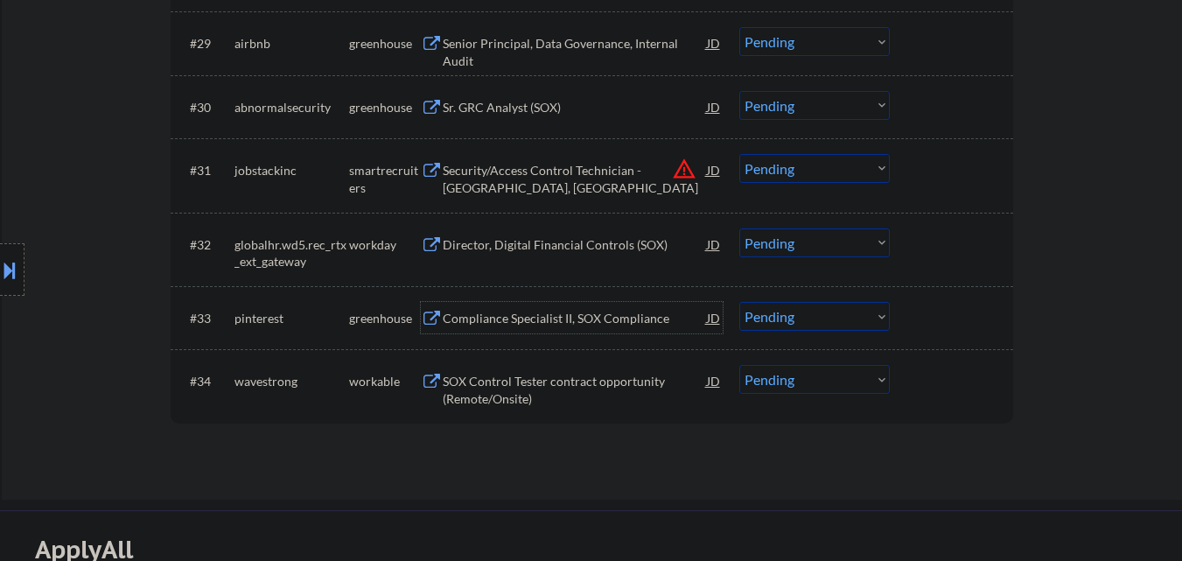
click at [586, 321] on div "Compliance Specialist II, SOX Compliance" at bounding box center [575, 319] width 264 height 18
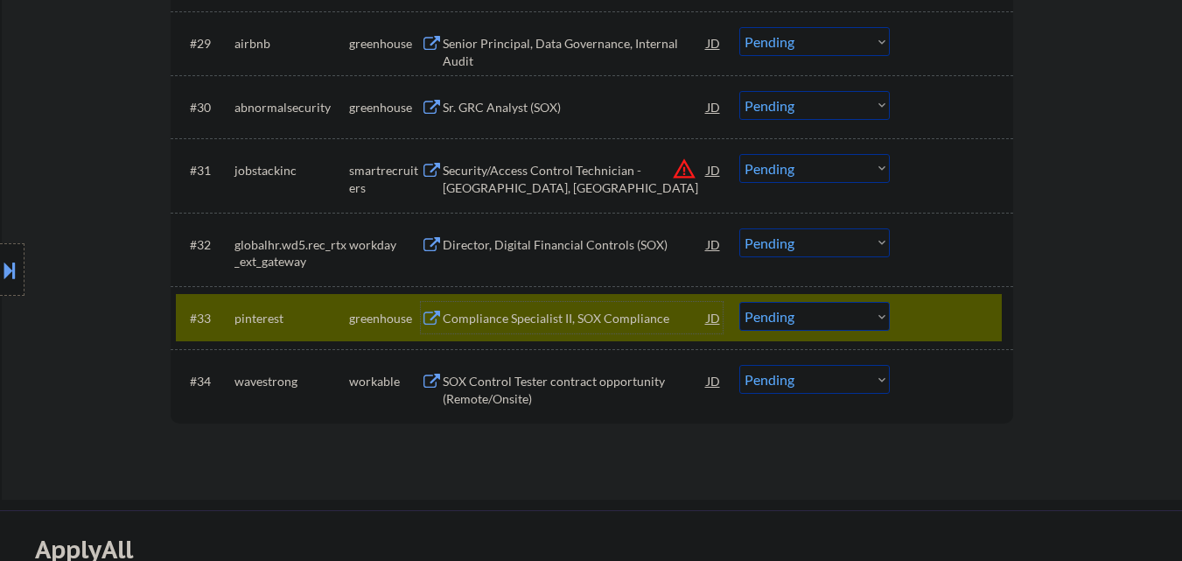
click at [784, 315] on select "Choose an option... Pending Applied Excluded (Questions) Excluded (Expired) Exc…" at bounding box center [815, 316] width 151 height 29
click at [740, 302] on select "Choose an option... Pending Applied Excluded (Questions) Excluded (Expired) Exc…" at bounding box center [815, 316] width 151 height 29
drag, startPoint x: 951, startPoint y: 321, endPoint x: 937, endPoint y: 324, distance: 14.2
click at [951, 322] on div at bounding box center [953, 318] width 77 height 32
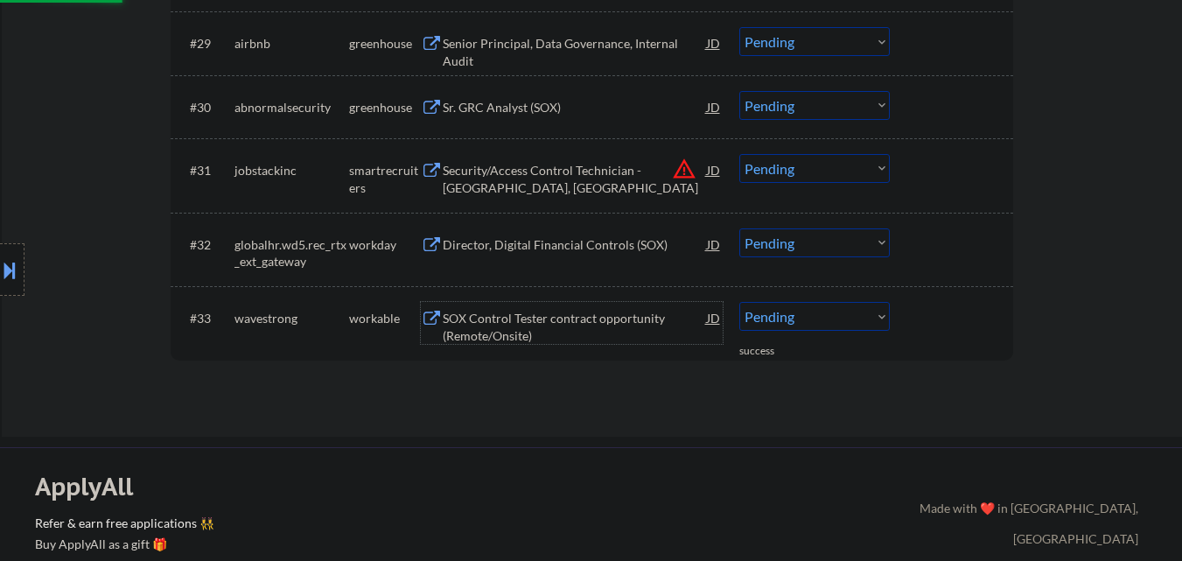
click at [571, 329] on div "SOX Control Tester contract opportunity (Remote/Onsite)" at bounding box center [575, 327] width 264 height 34
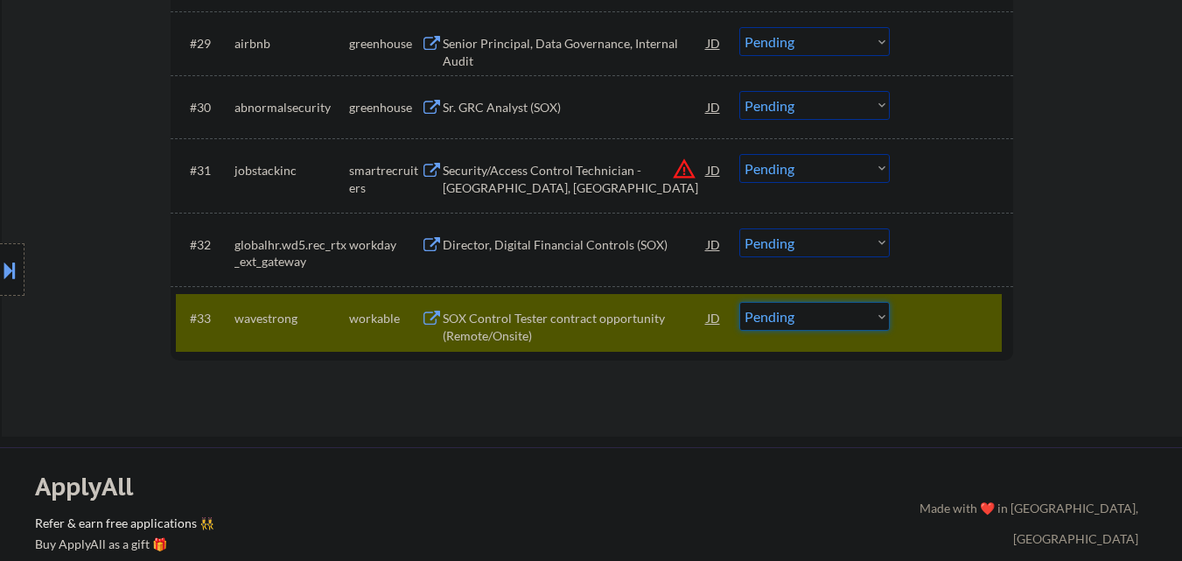
click at [780, 318] on select "Choose an option... Pending Applied Excluded (Questions) Excluded (Expired) Exc…" at bounding box center [815, 316] width 151 height 29
select select ""applied""
click at [740, 302] on select "Choose an option... Pending Applied Excluded (Questions) Excluded (Expired) Exc…" at bounding box center [815, 316] width 151 height 29
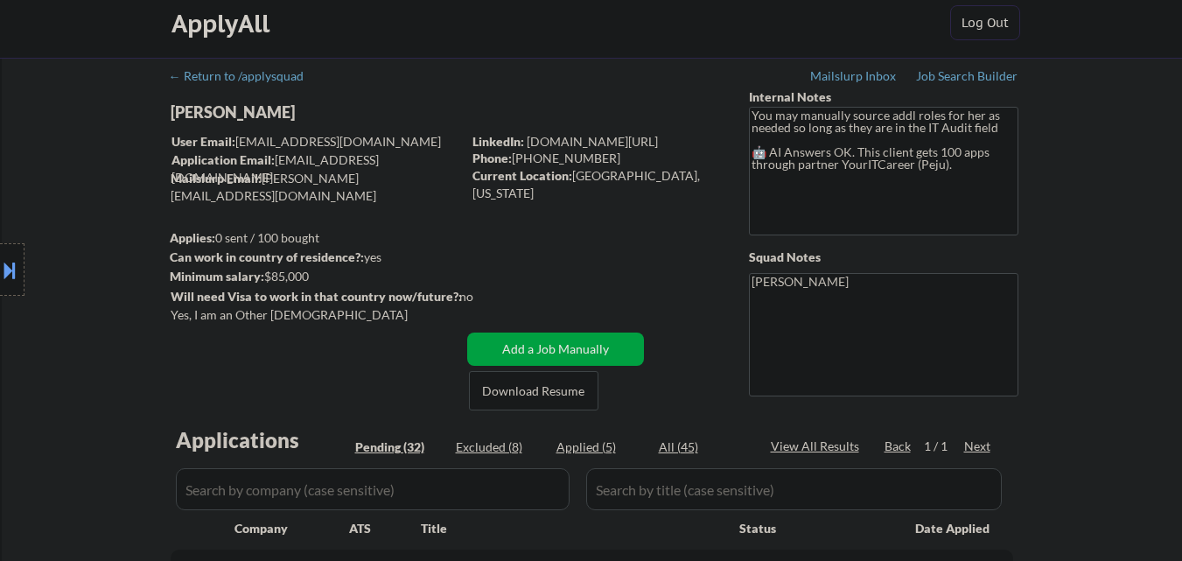
scroll to position [0, 0]
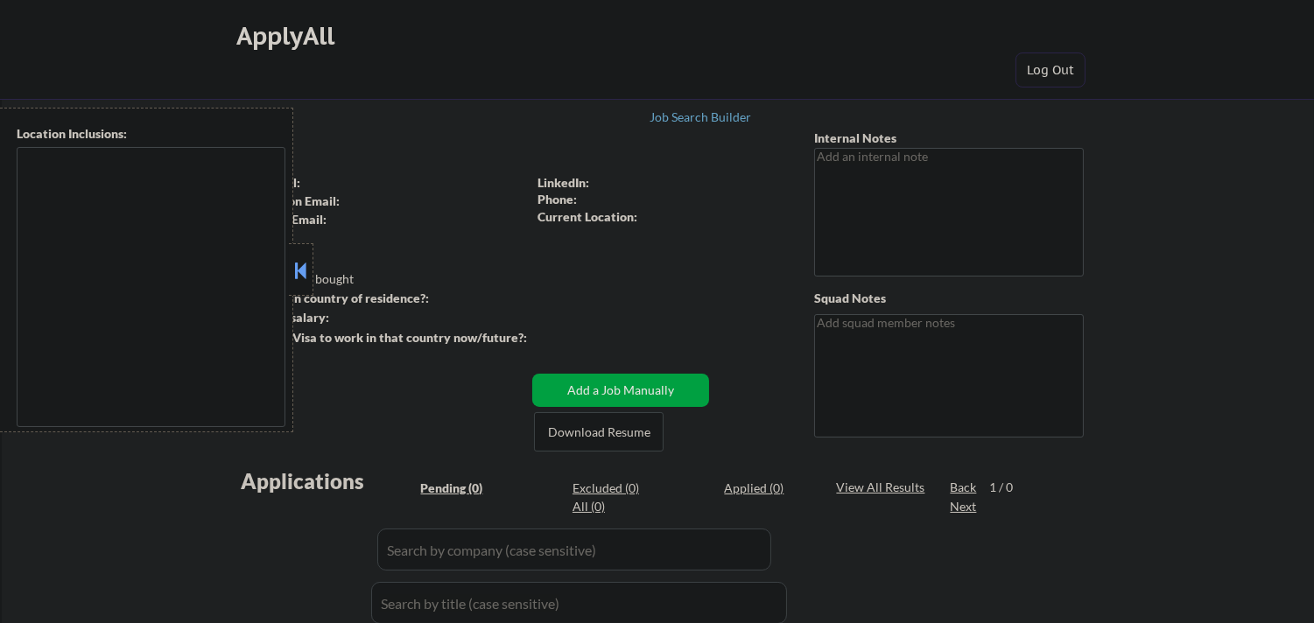
click at [308, 276] on button at bounding box center [300, 270] width 19 height 26
click at [305, 269] on button at bounding box center [300, 270] width 19 height 26
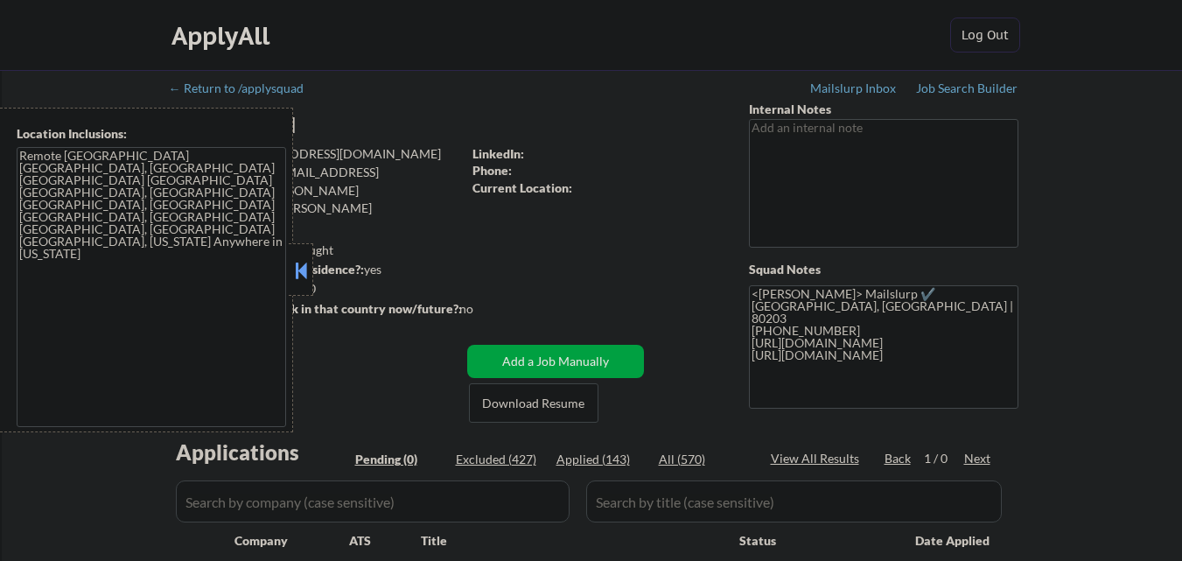
click at [301, 276] on button at bounding box center [300, 270] width 19 height 26
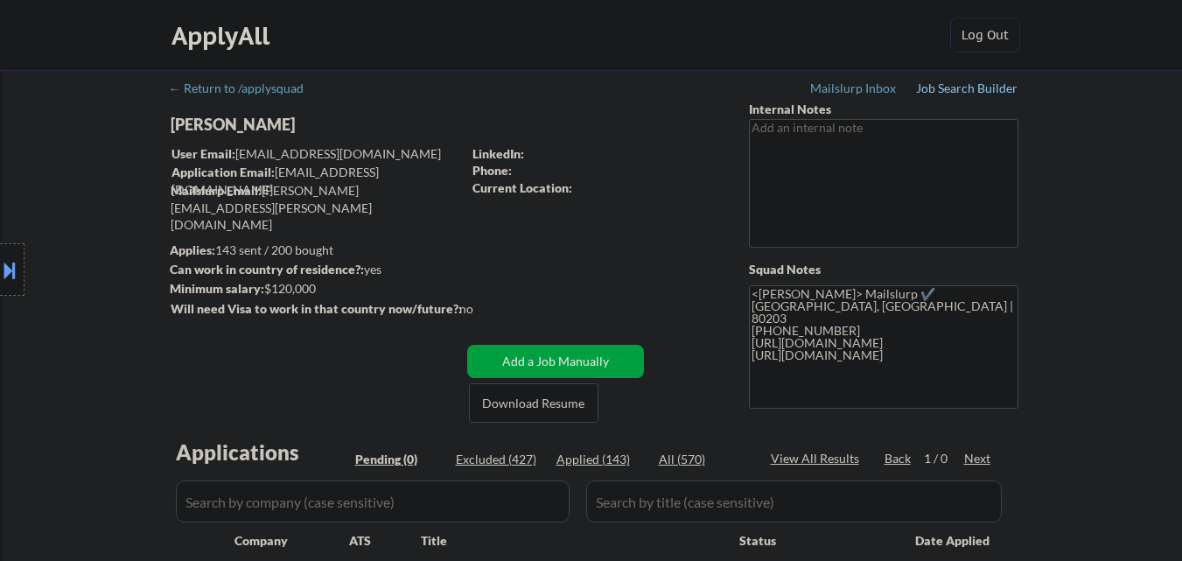
click at [983, 87] on div "Job Search Builder" at bounding box center [967, 88] width 102 height 12
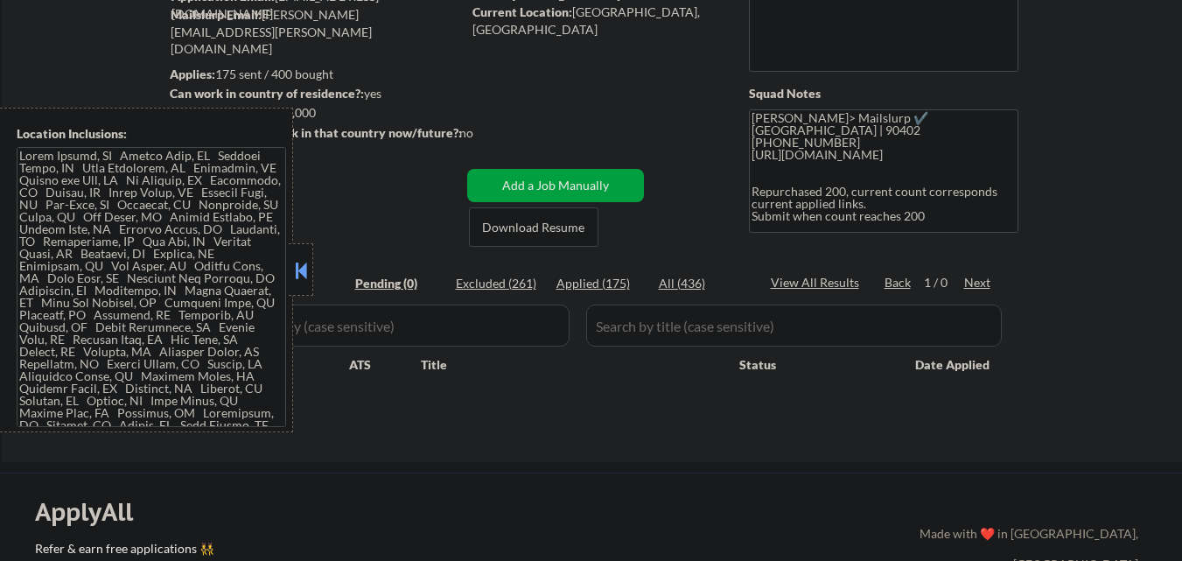
scroll to position [263, 0]
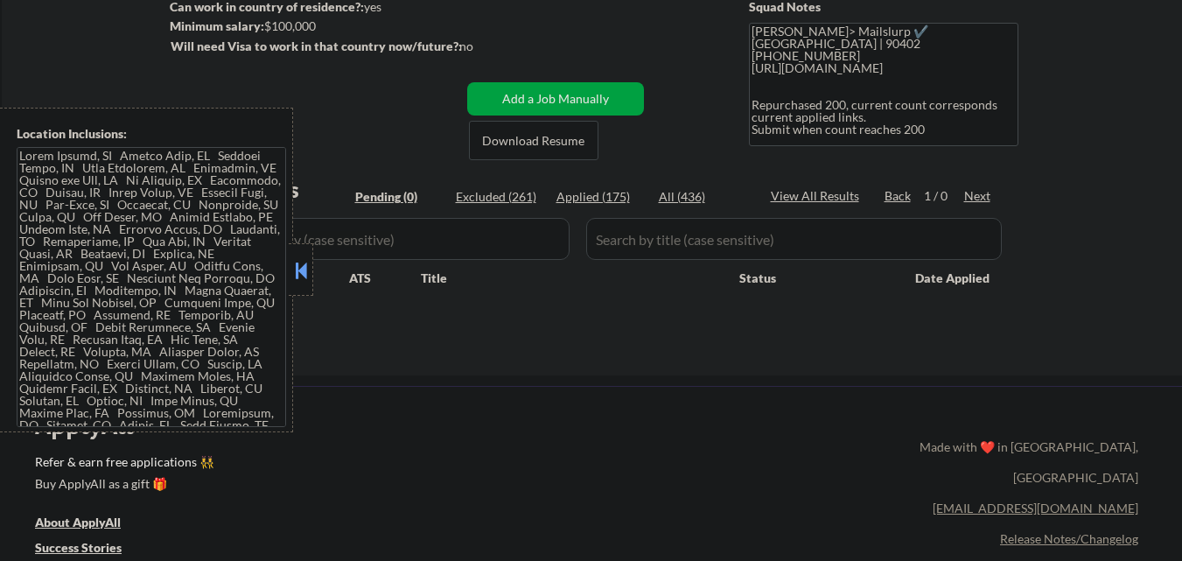
click at [304, 280] on button at bounding box center [300, 270] width 19 height 26
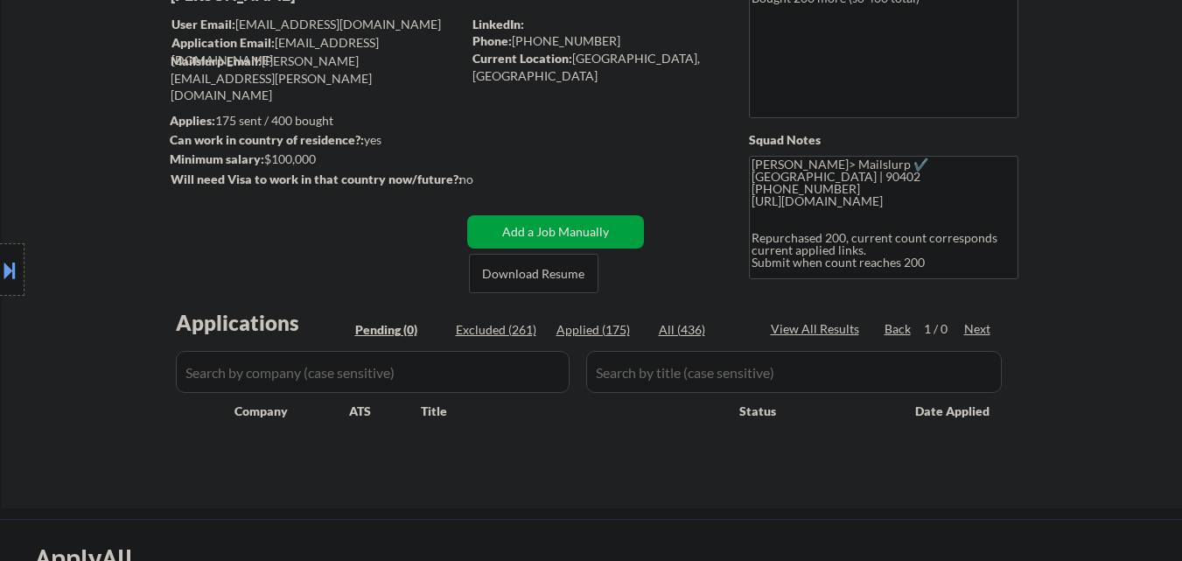
scroll to position [0, 0]
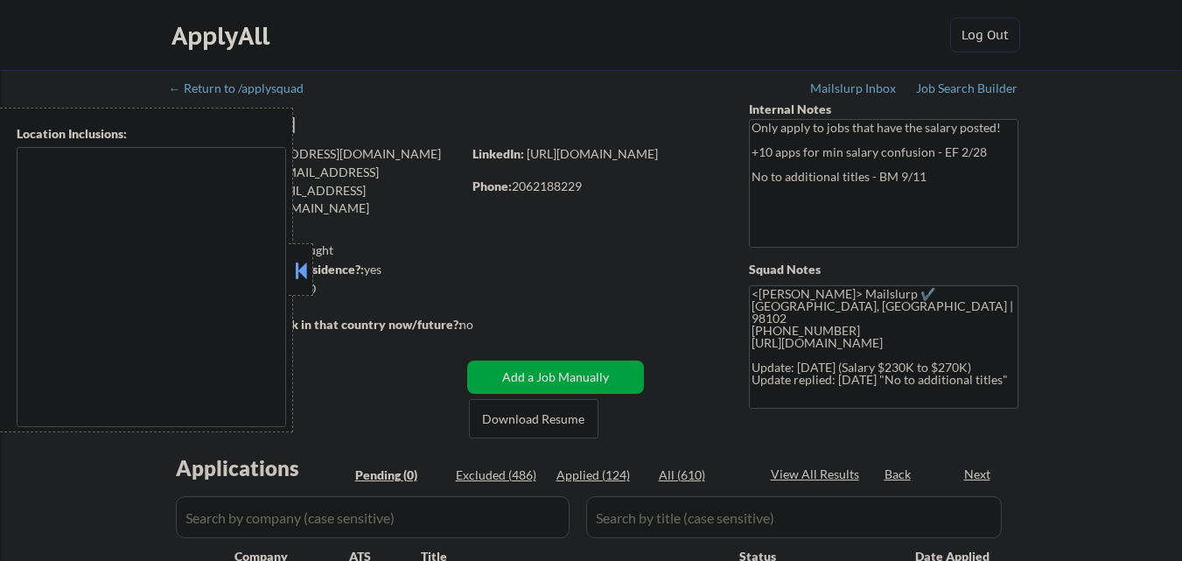
type textarea "remote"
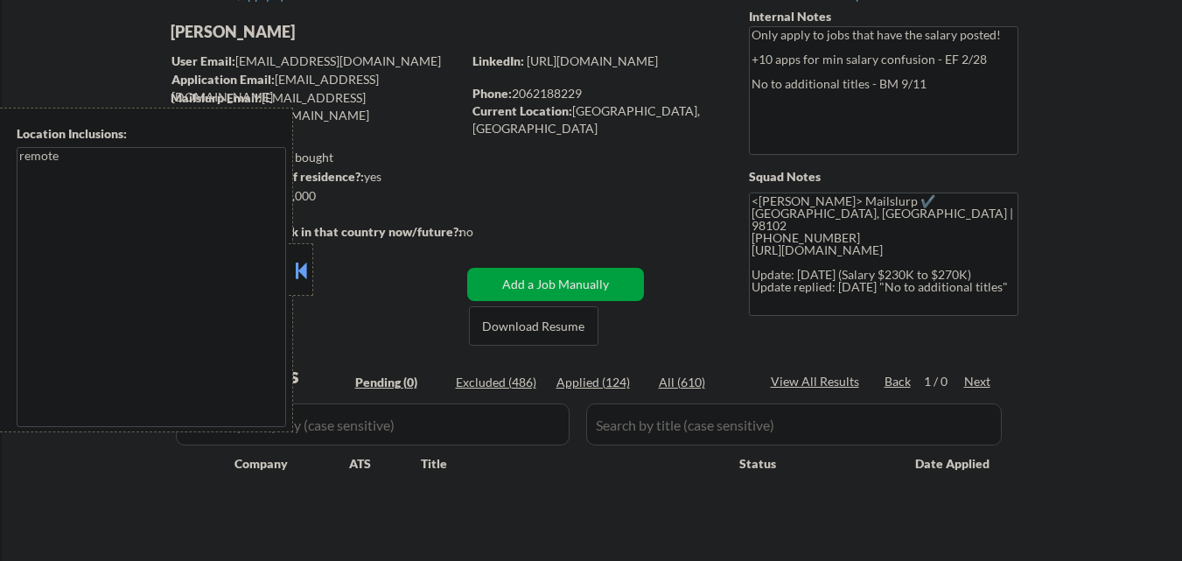
scroll to position [175, 0]
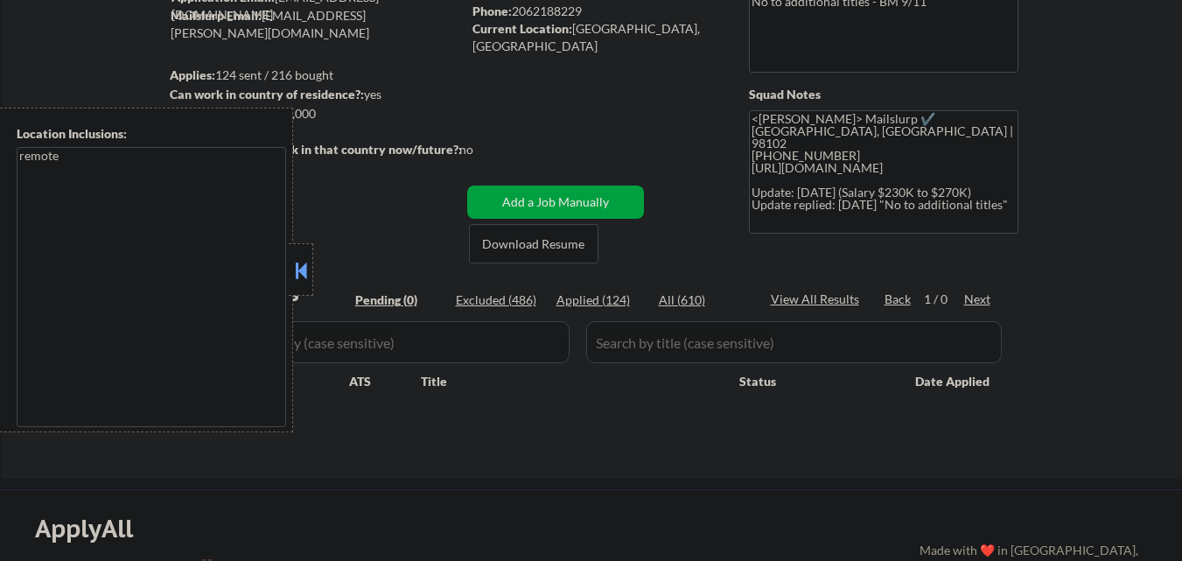
click at [310, 270] on button at bounding box center [300, 270] width 19 height 26
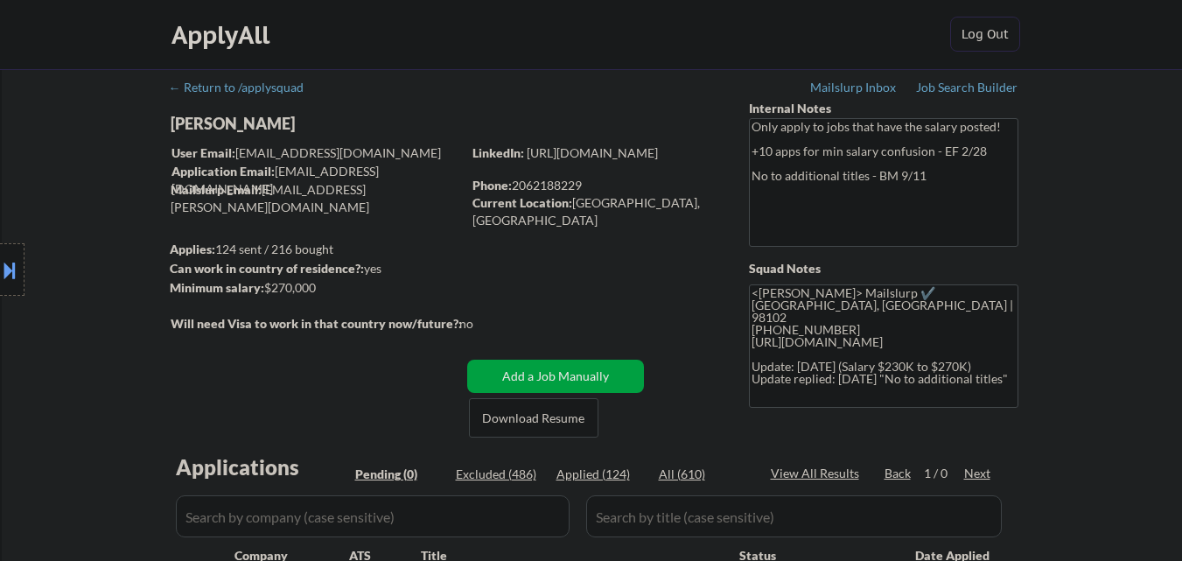
scroll to position [0, 0]
click at [872, 89] on div "Mailslurp Inbox" at bounding box center [854, 88] width 88 height 12
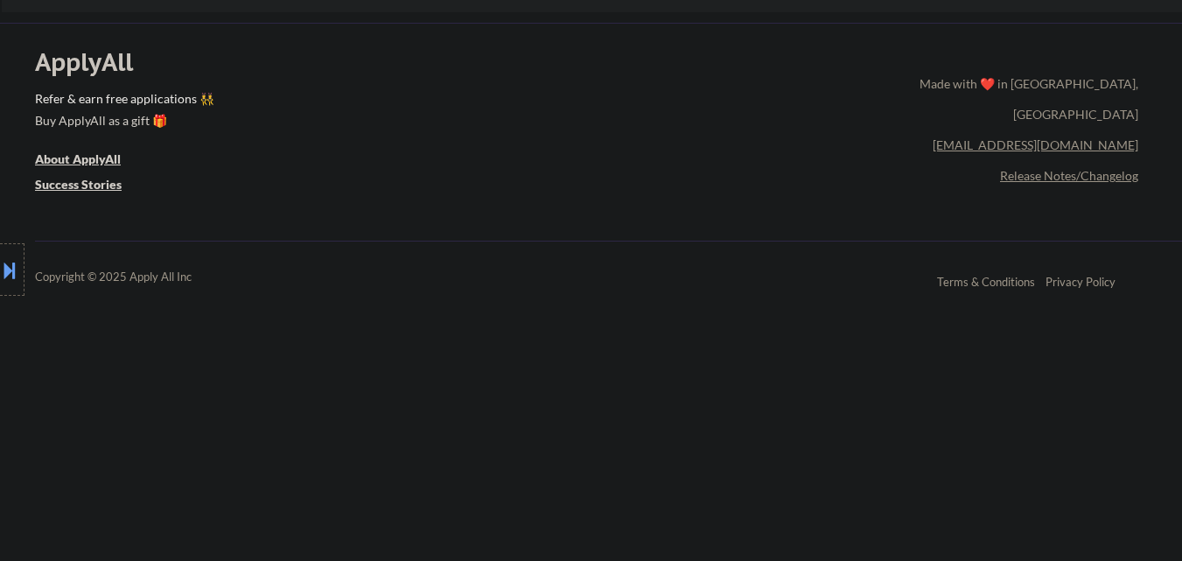
scroll to position [613, 0]
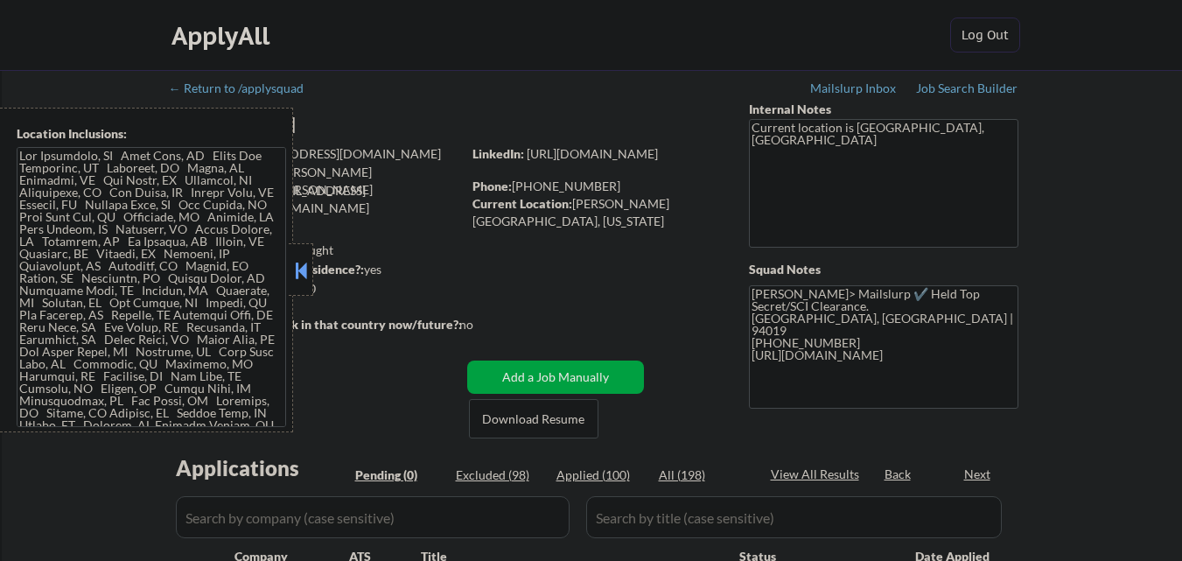
scroll to position [263, 0]
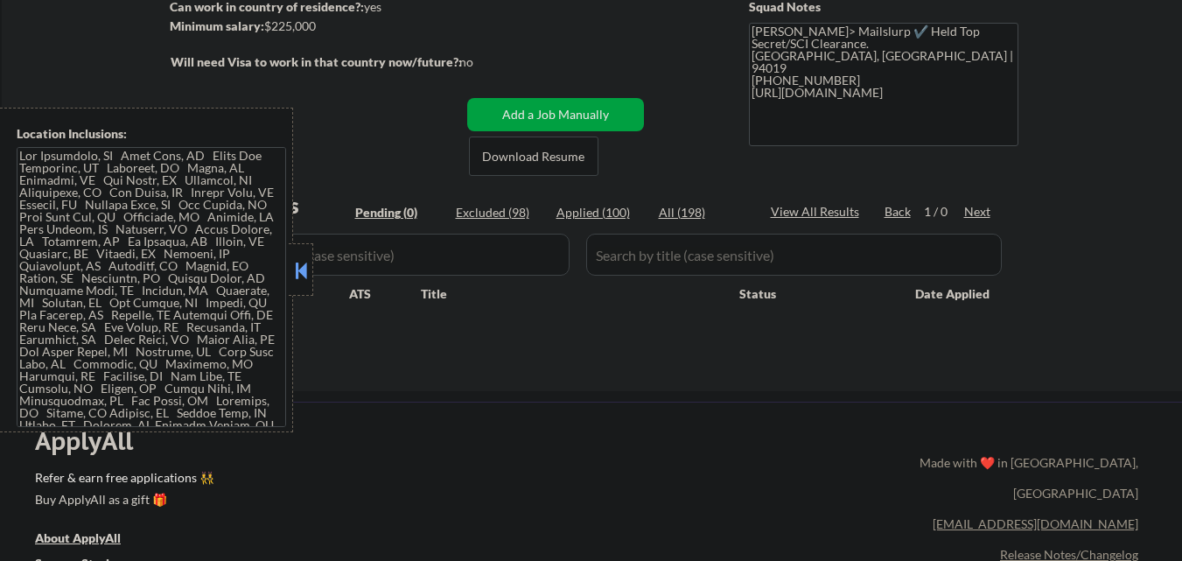
drag, startPoint x: 304, startPoint y: 275, endPoint x: 427, endPoint y: 95, distance: 218.5
click at [306, 272] on button at bounding box center [300, 270] width 19 height 26
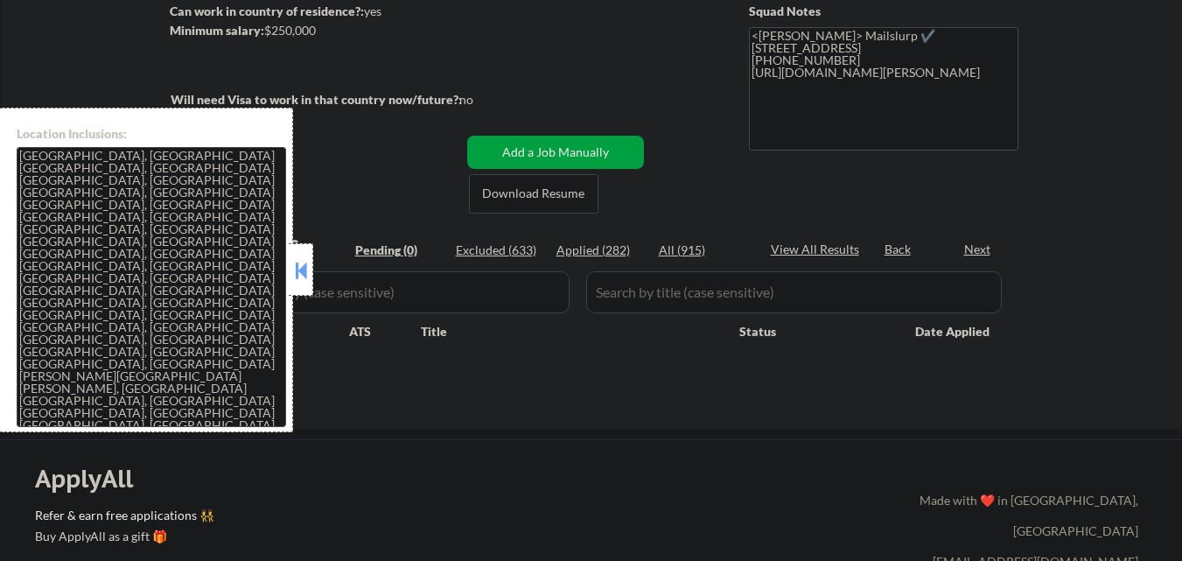
scroll to position [263, 0]
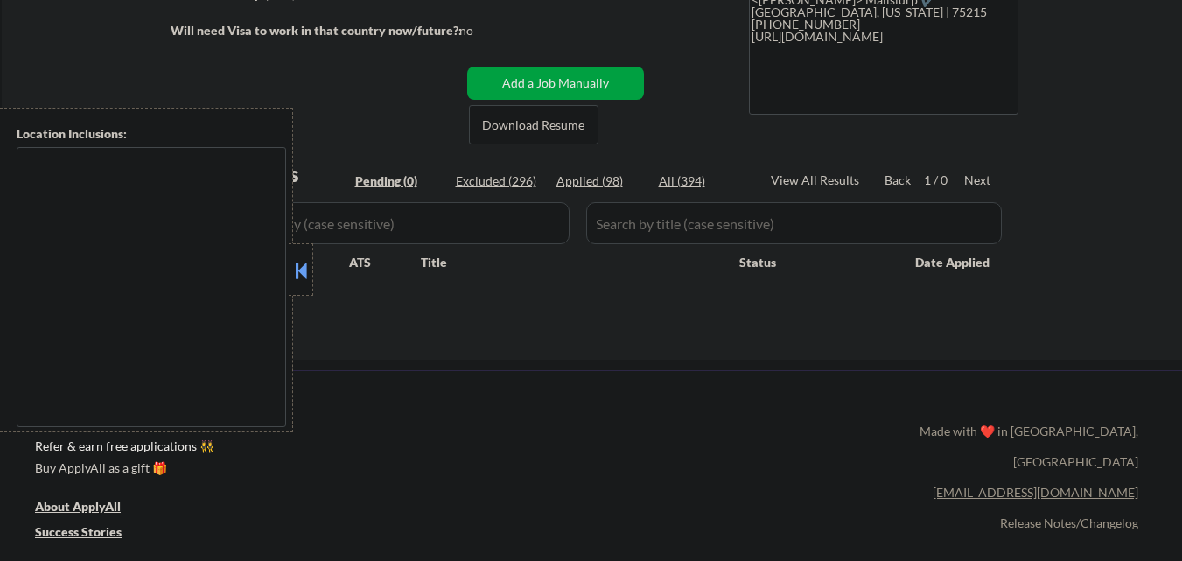
scroll to position [350, 0]
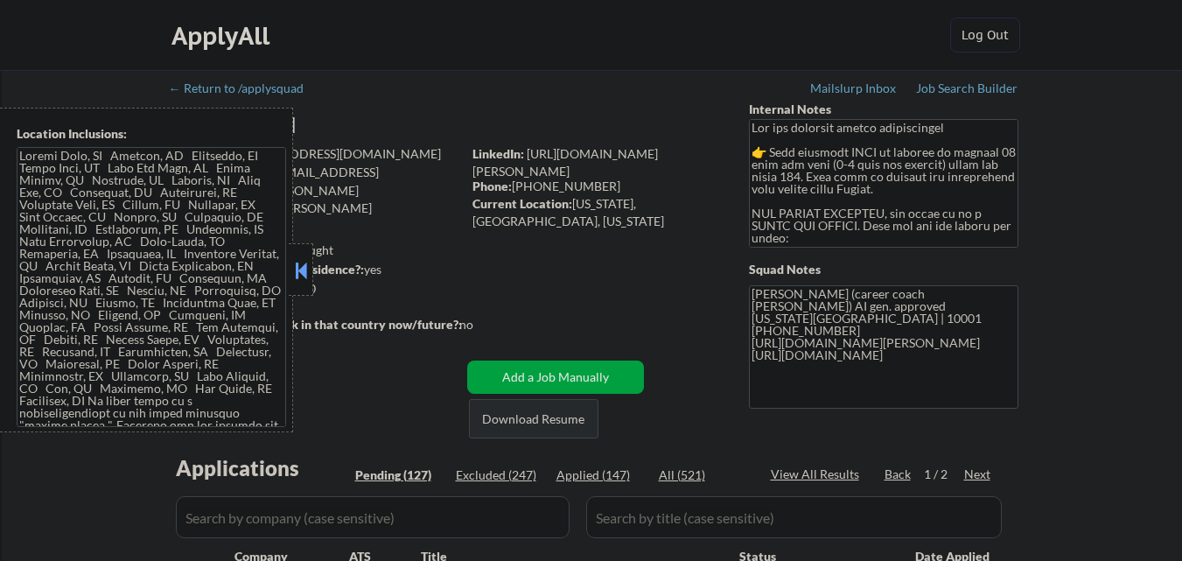
scroll to position [175, 0]
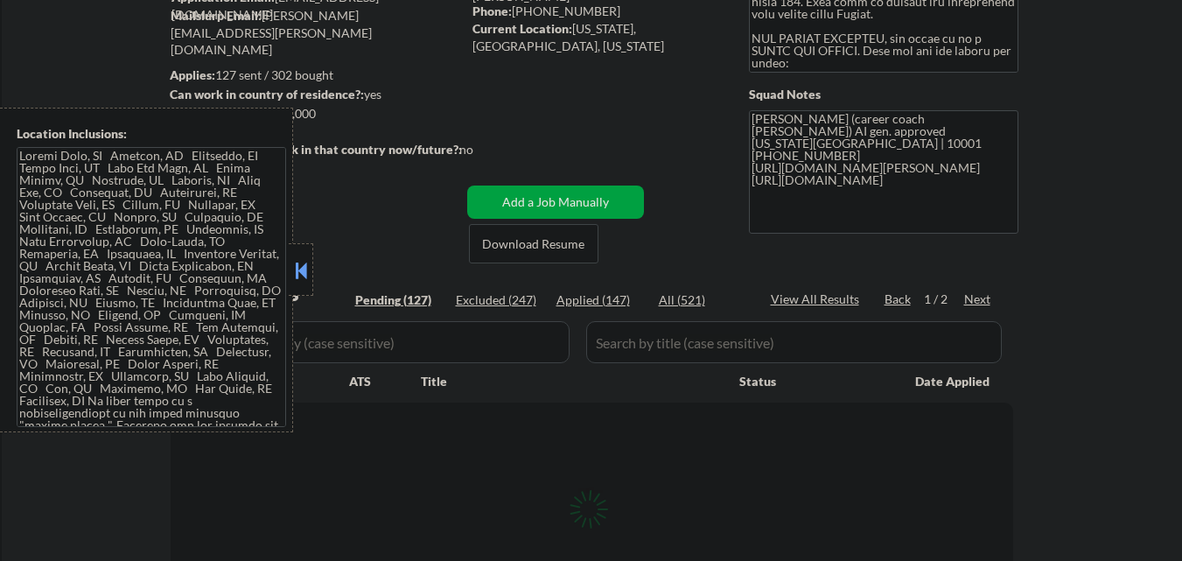
click at [305, 273] on button at bounding box center [300, 270] width 19 height 26
click at [299, 253] on div at bounding box center [301, 269] width 25 height 53
select select ""pending""
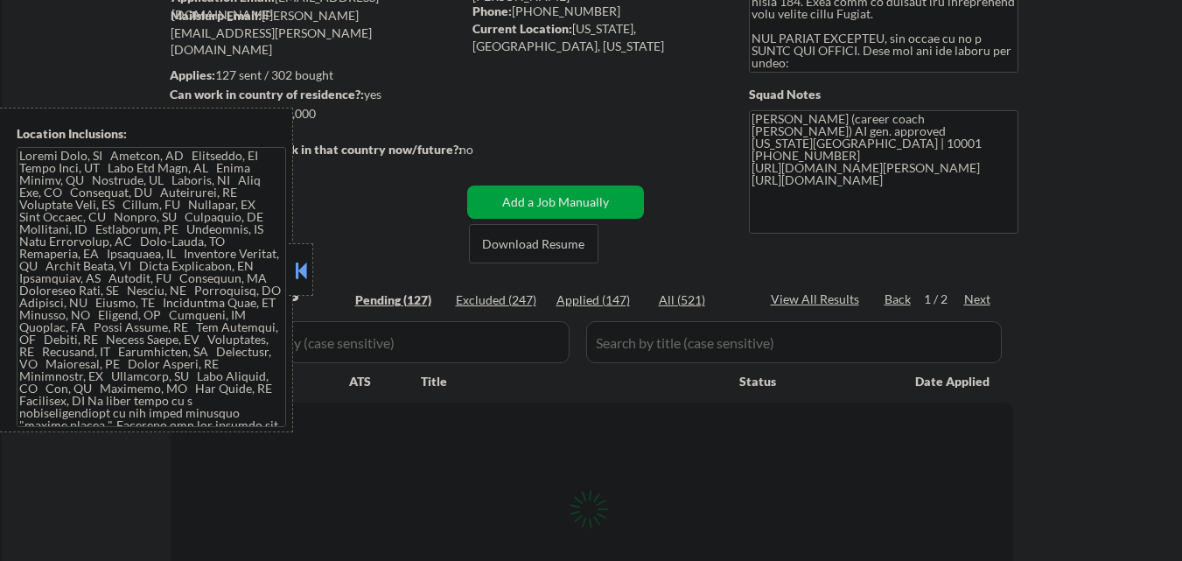
select select ""pending""
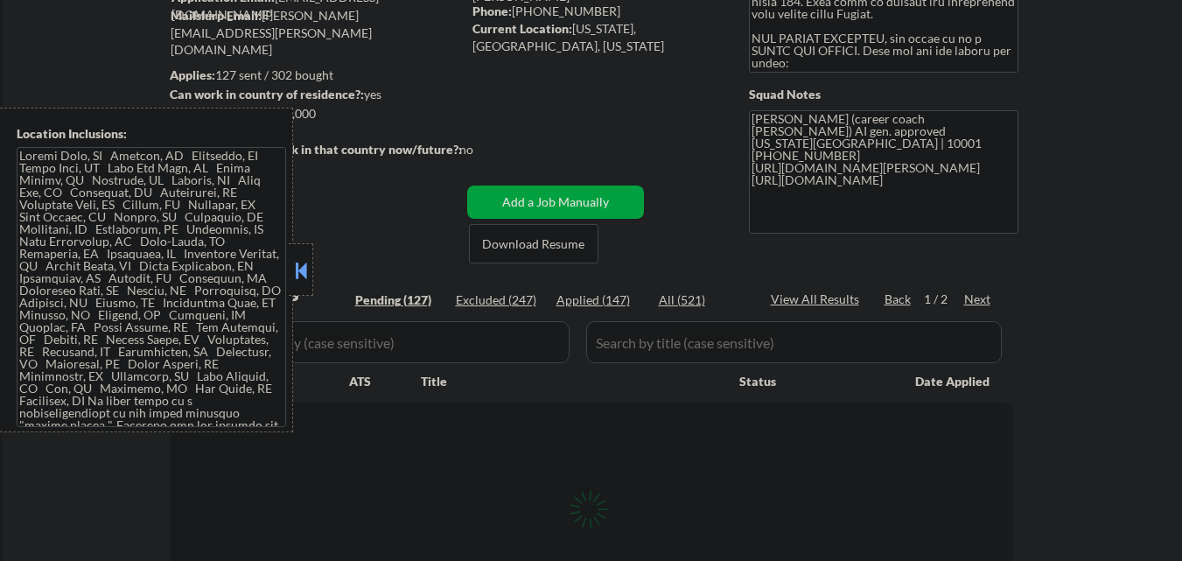
select select ""pending""
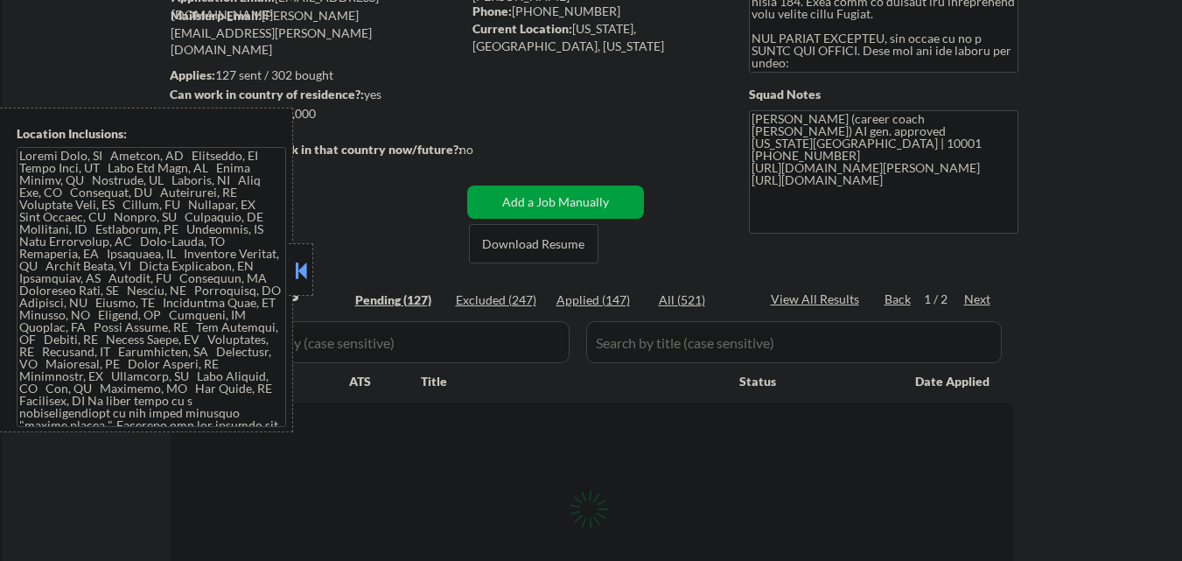
select select ""pending""
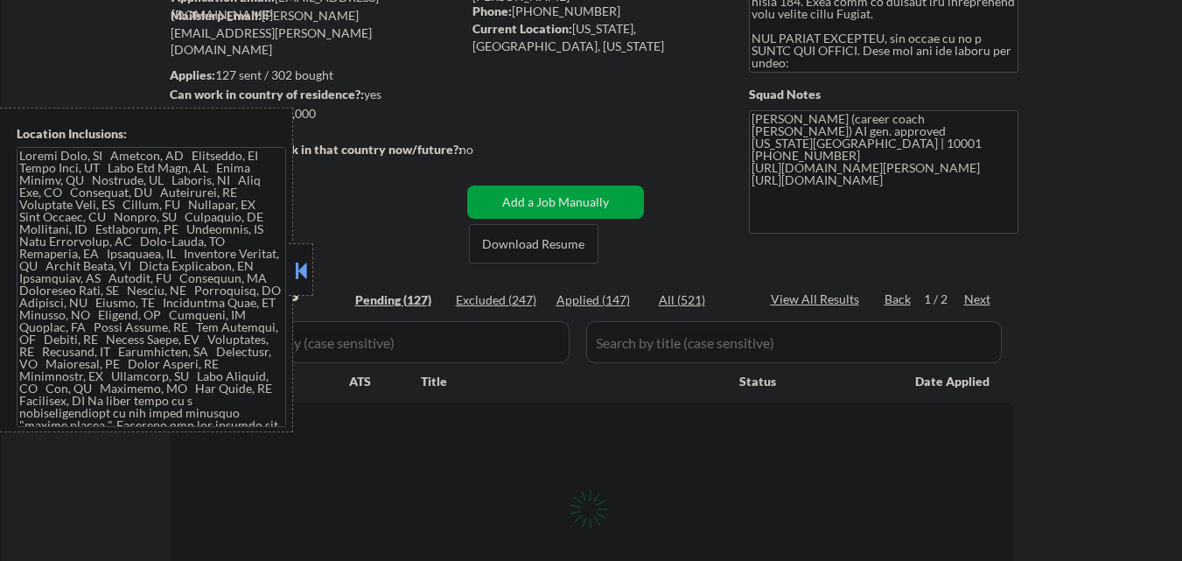
select select ""pending""
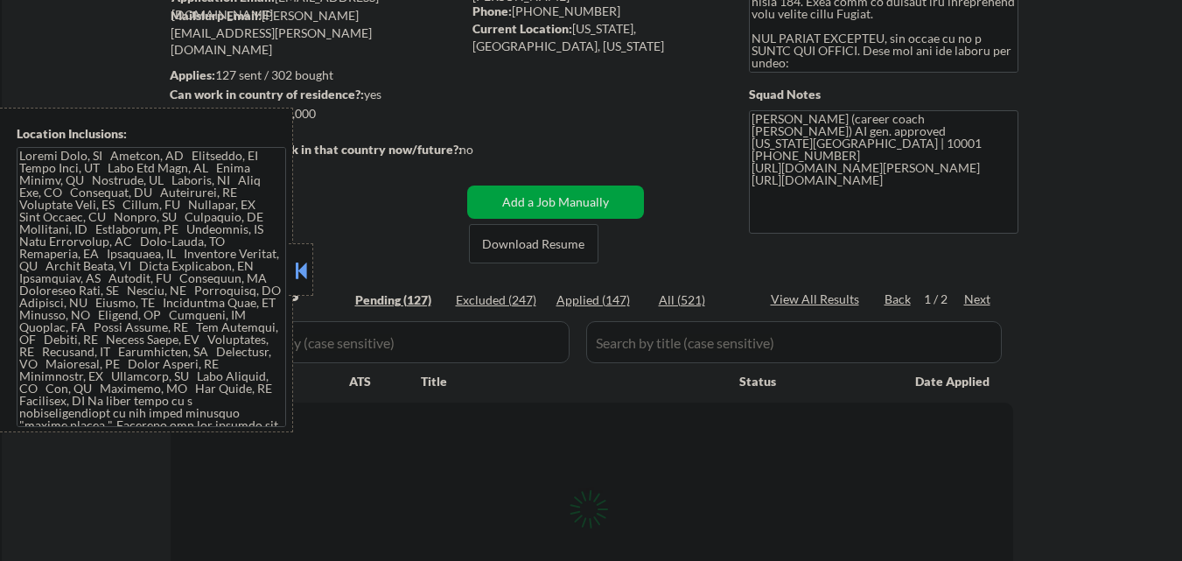
select select ""pending""
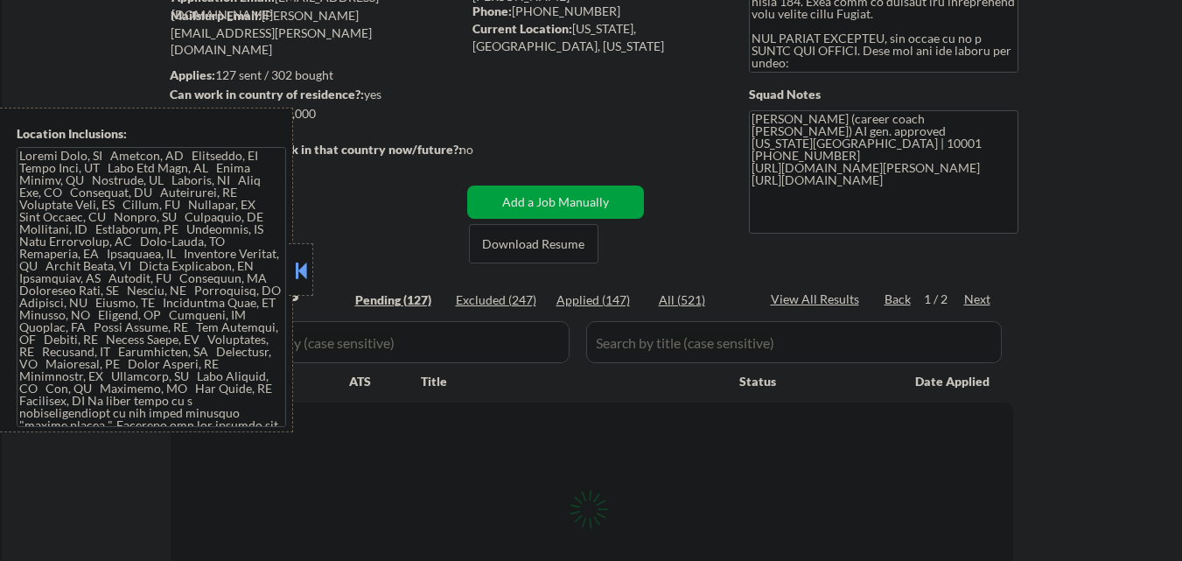
select select ""pending""
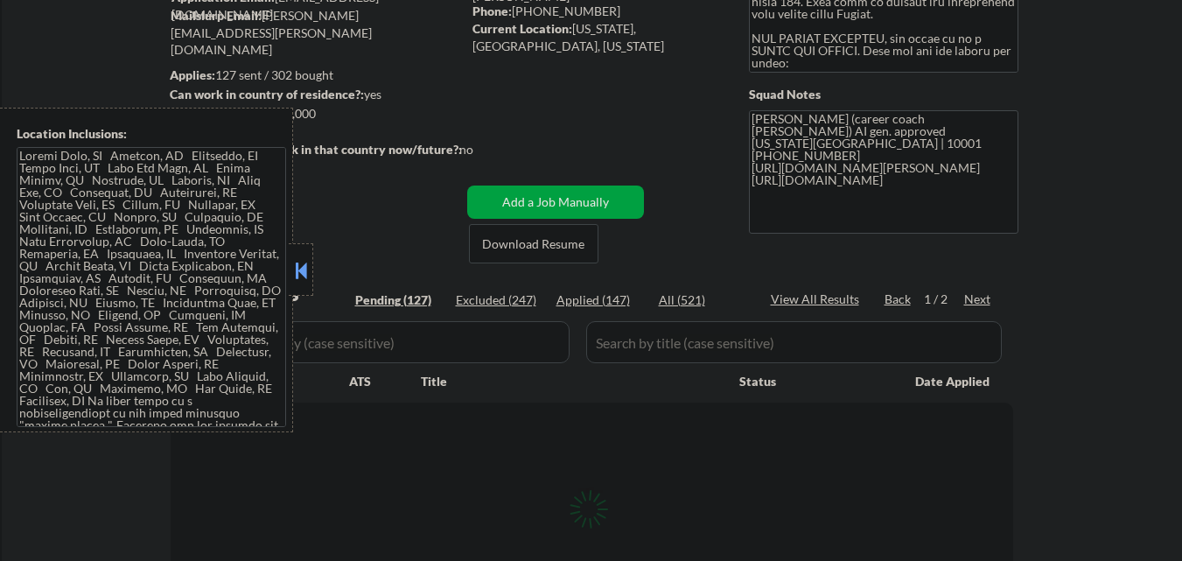
select select ""pending""
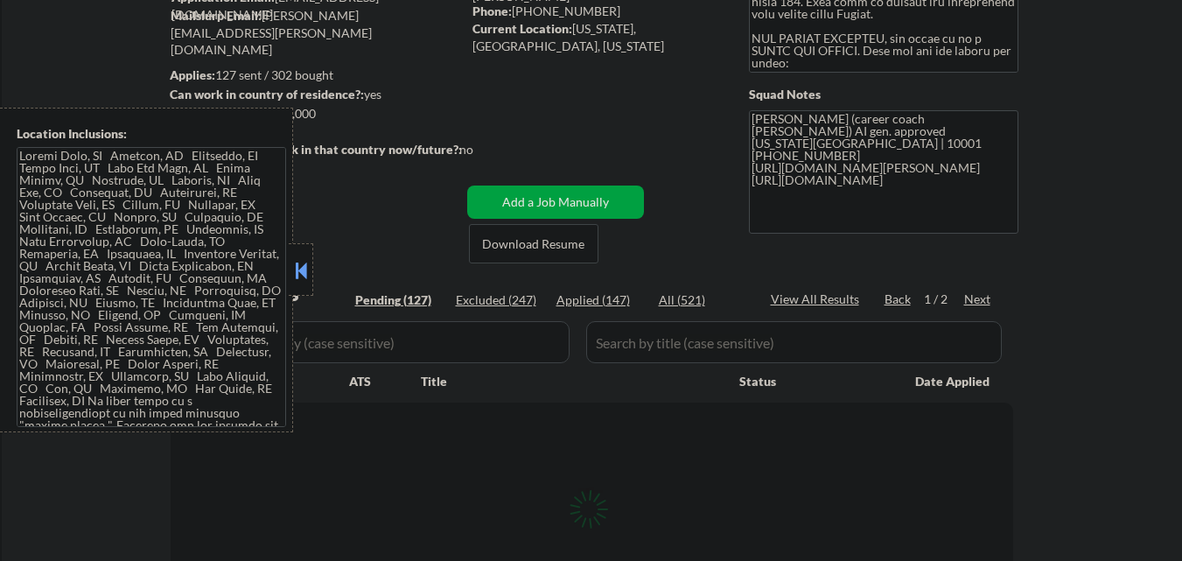
select select ""pending""
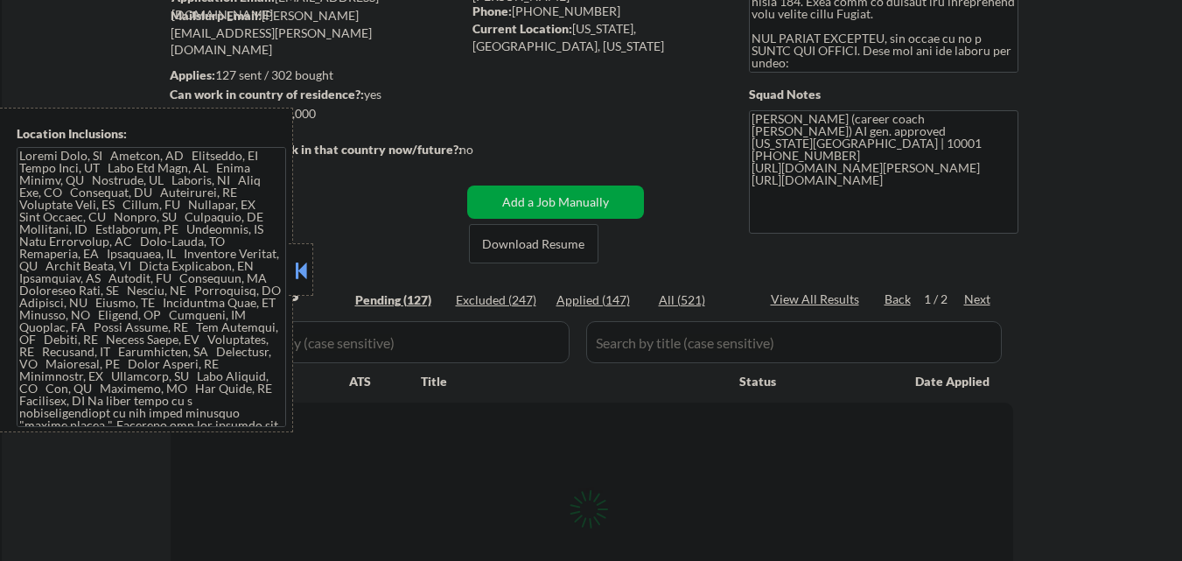
select select ""pending""
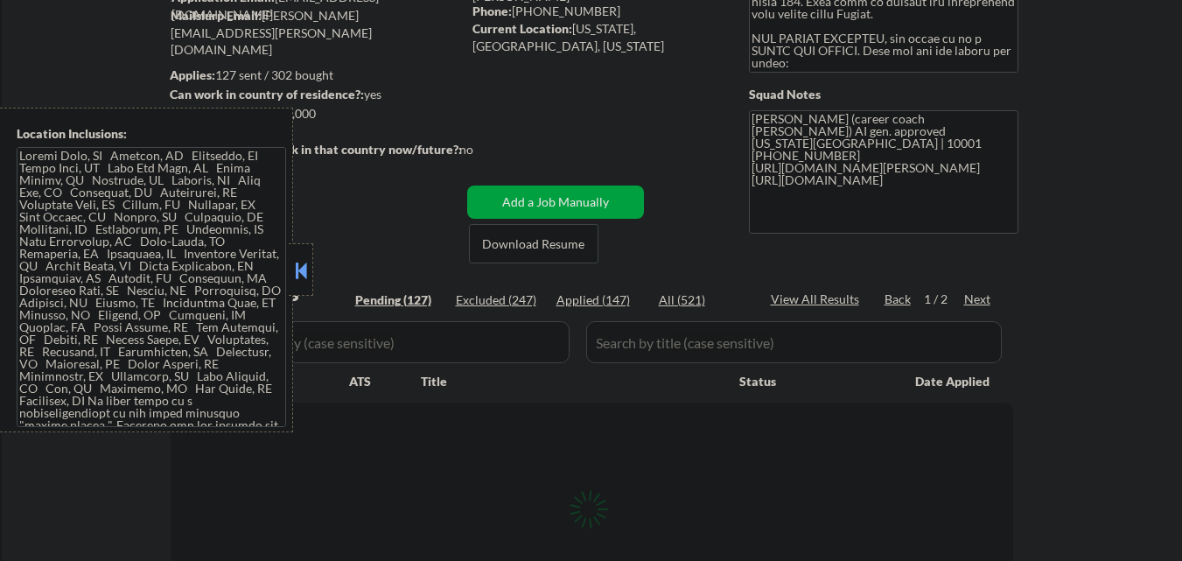
select select ""pending""
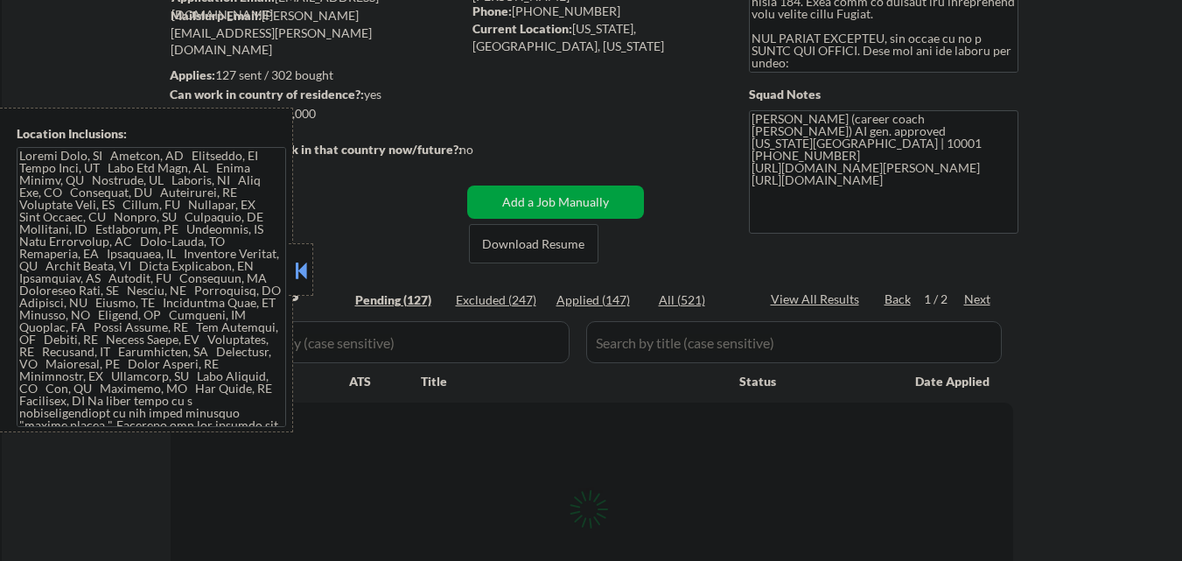
select select ""pending""
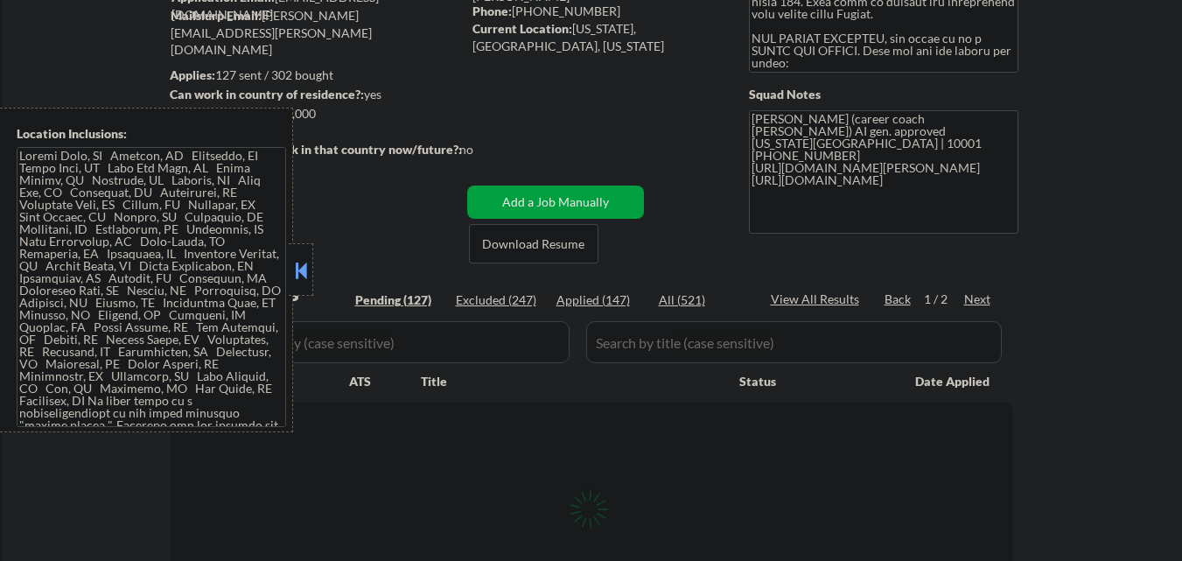
select select ""pending""
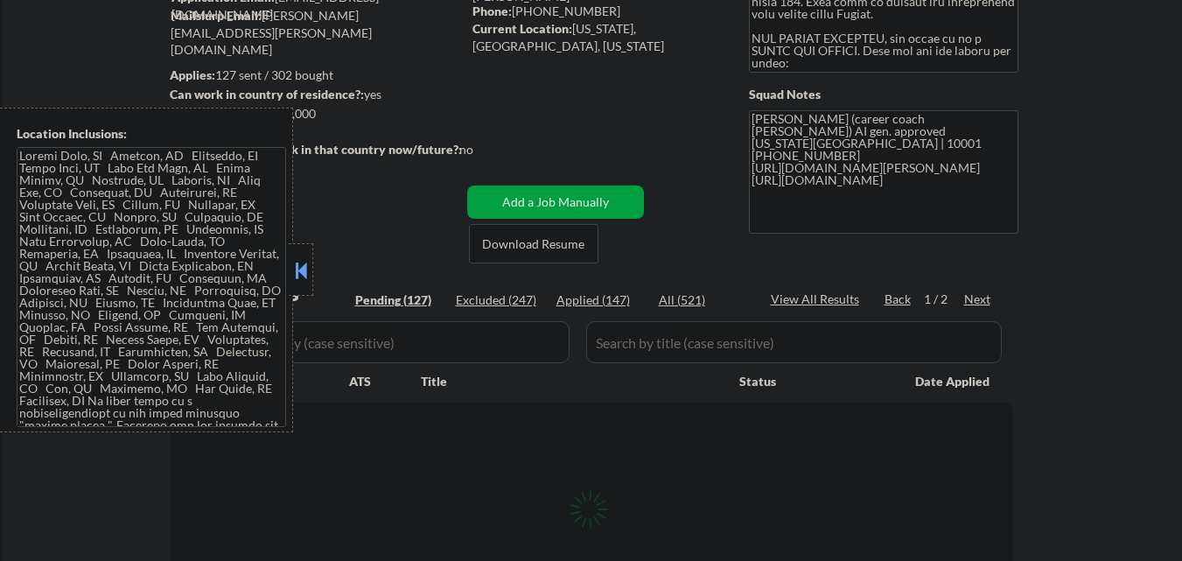
select select ""pending""
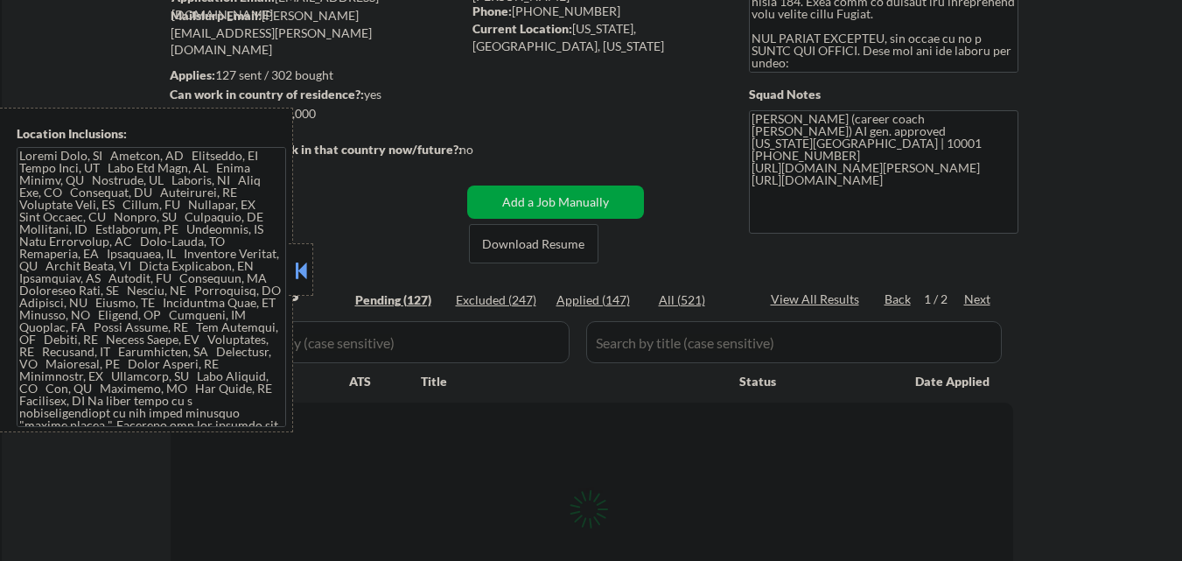
select select ""pending""
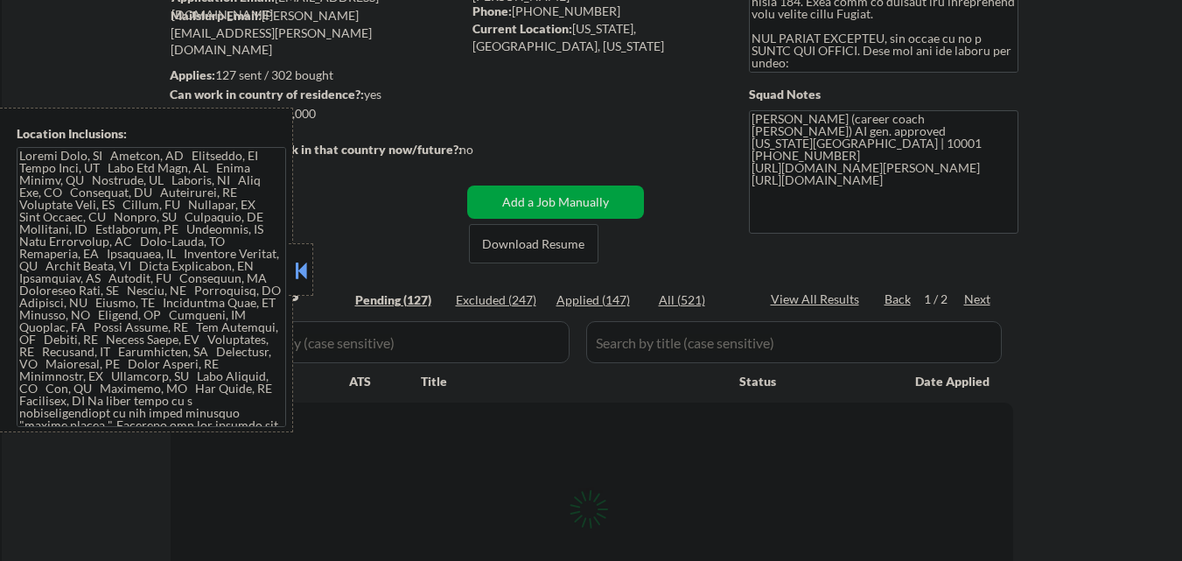
select select ""pending""
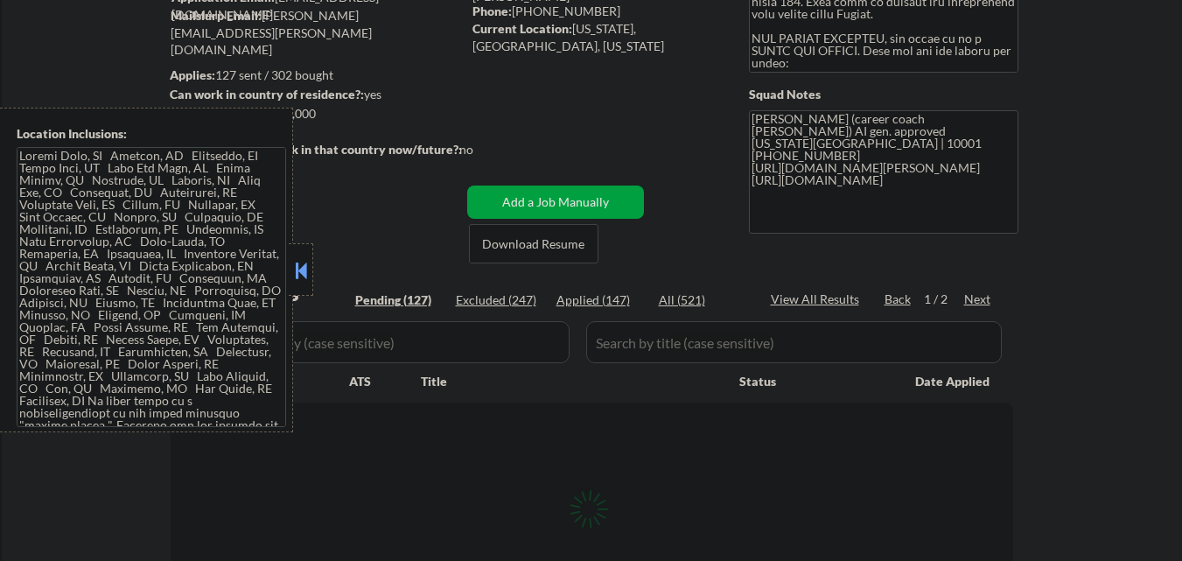
select select ""pending""
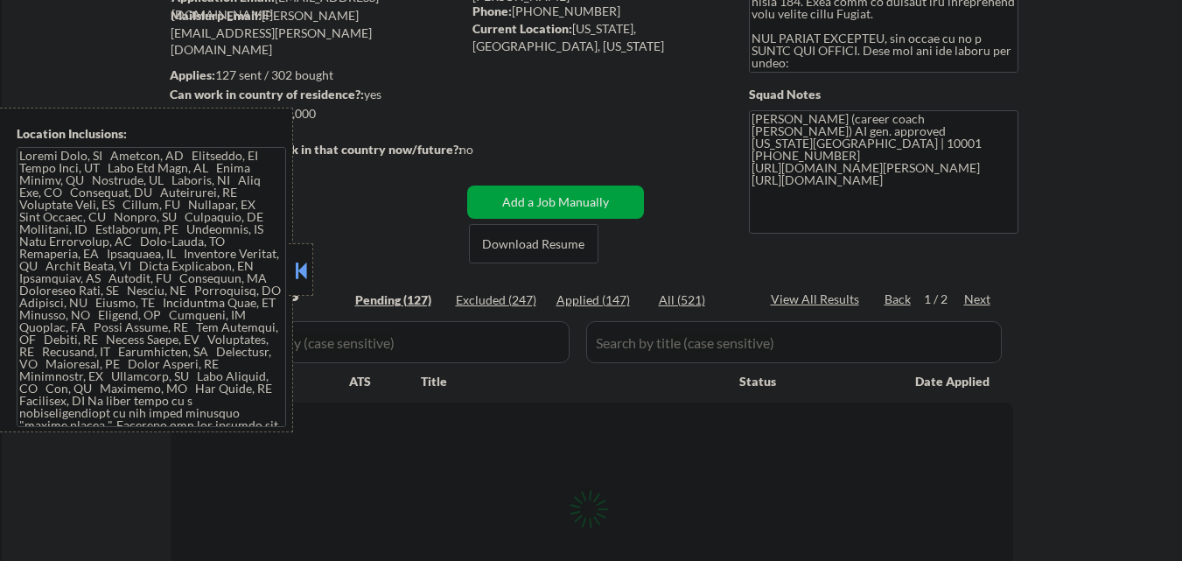
select select ""pending""
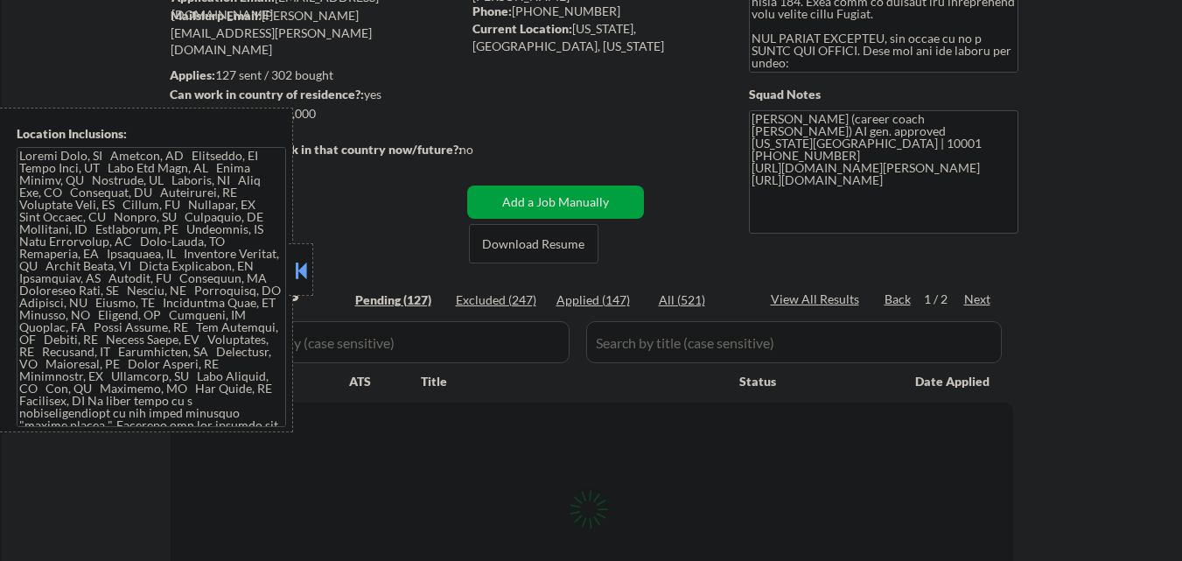
select select ""pending""
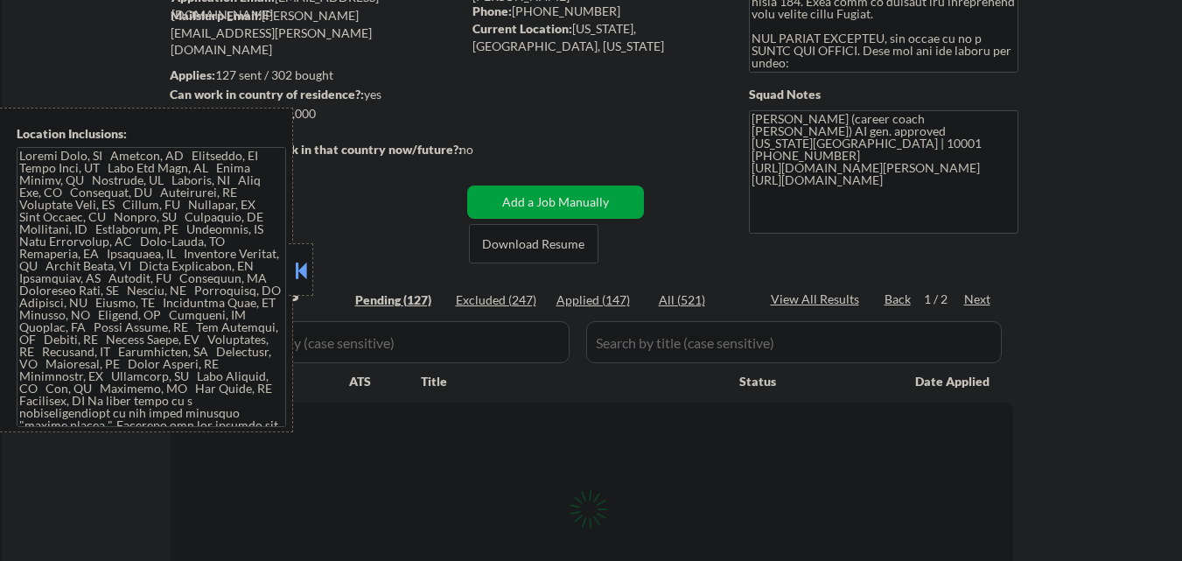
select select ""pending""
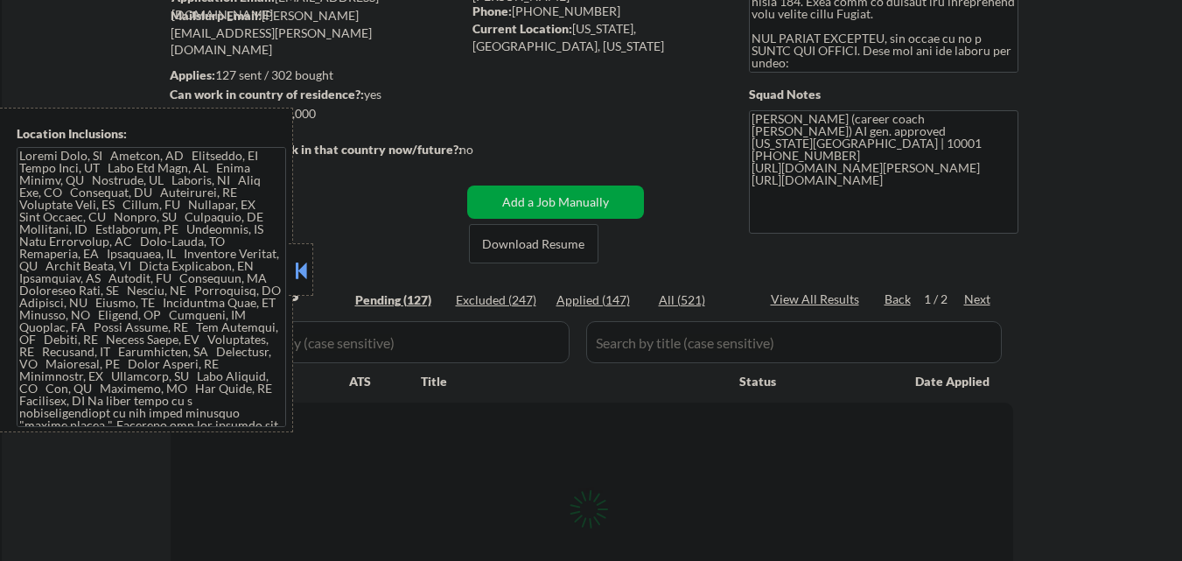
select select ""pending""
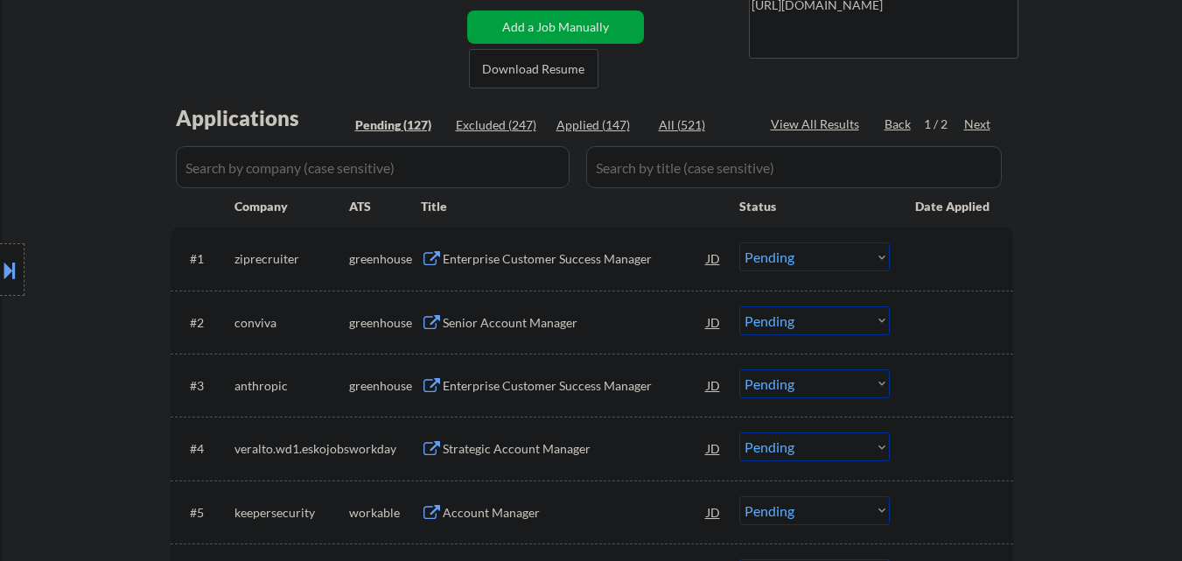
scroll to position [438, 0]
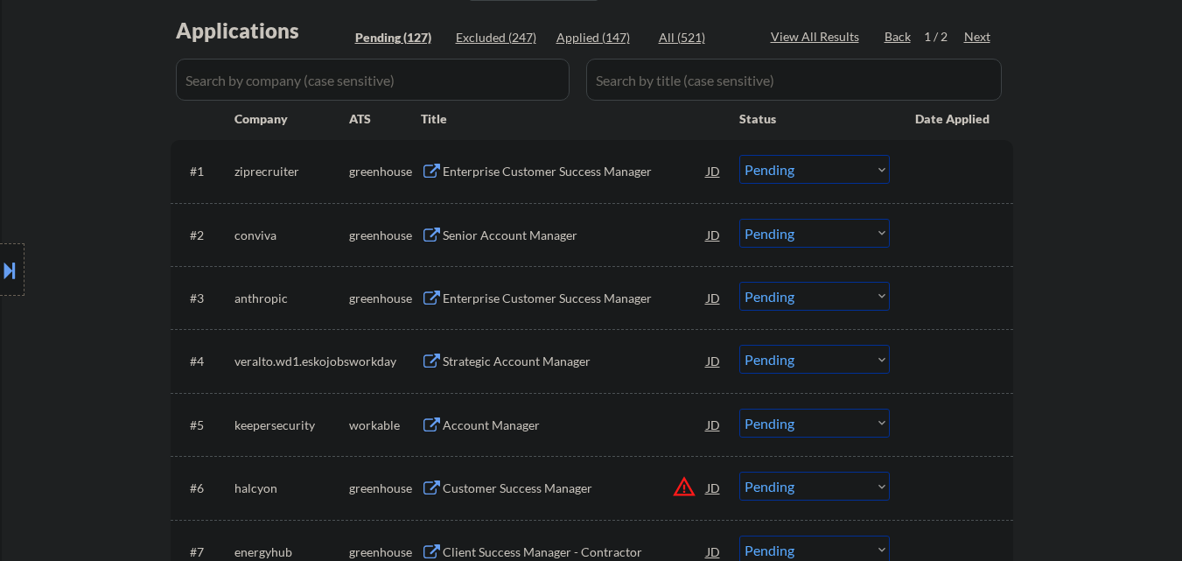
click at [571, 168] on div "Enterprise Customer Success Manager" at bounding box center [575, 172] width 264 height 18
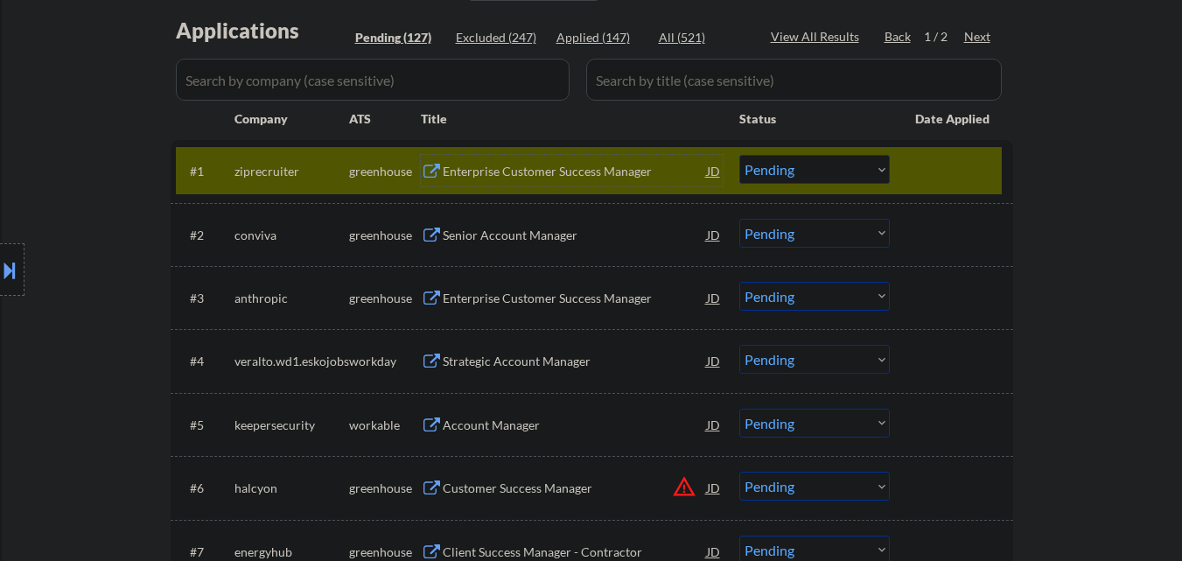
click at [836, 172] on select "Choose an option... Pending Applied Excluded (Questions) Excluded (Expired) Exc…" at bounding box center [815, 169] width 151 height 29
click at [740, 155] on select "Choose an option... Pending Applied Excluded (Questions) Excluded (Expired) Exc…" at bounding box center [815, 169] width 151 height 29
click at [976, 160] on div at bounding box center [953, 171] width 77 height 32
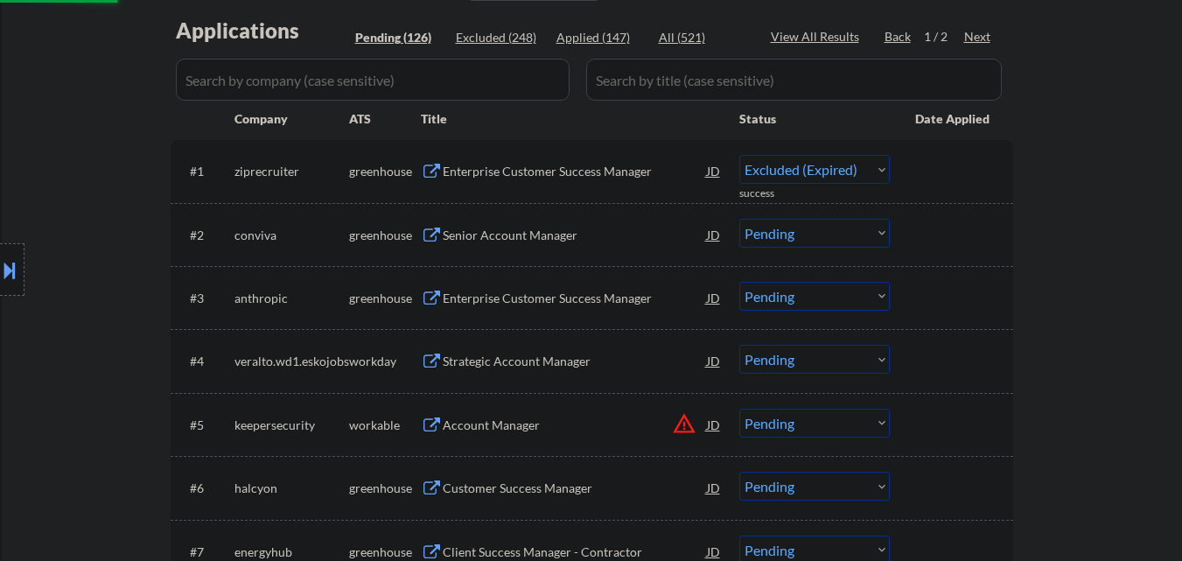
select select ""pending""
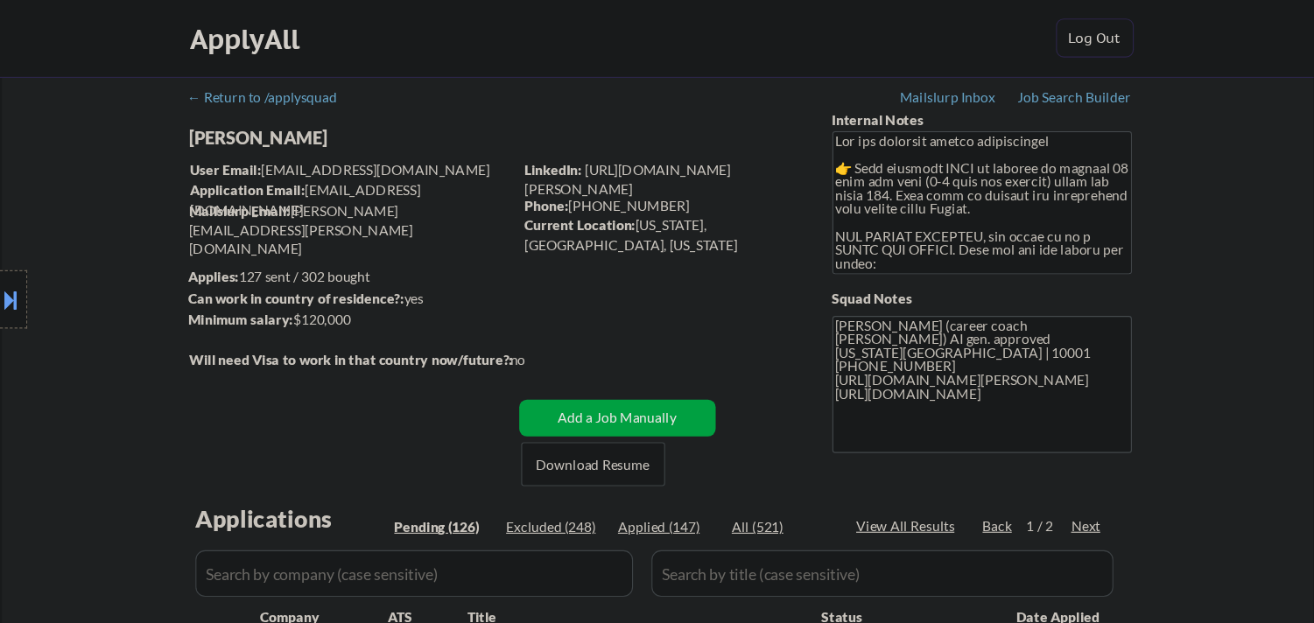
scroll to position [0, 0]
select select ""pending""
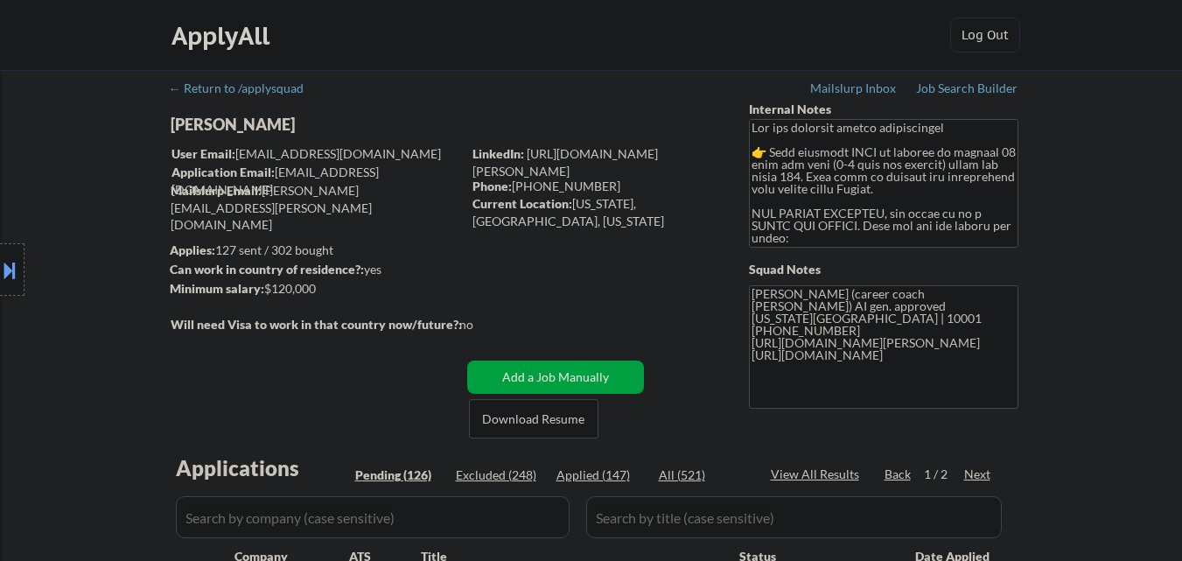
select select ""pending""
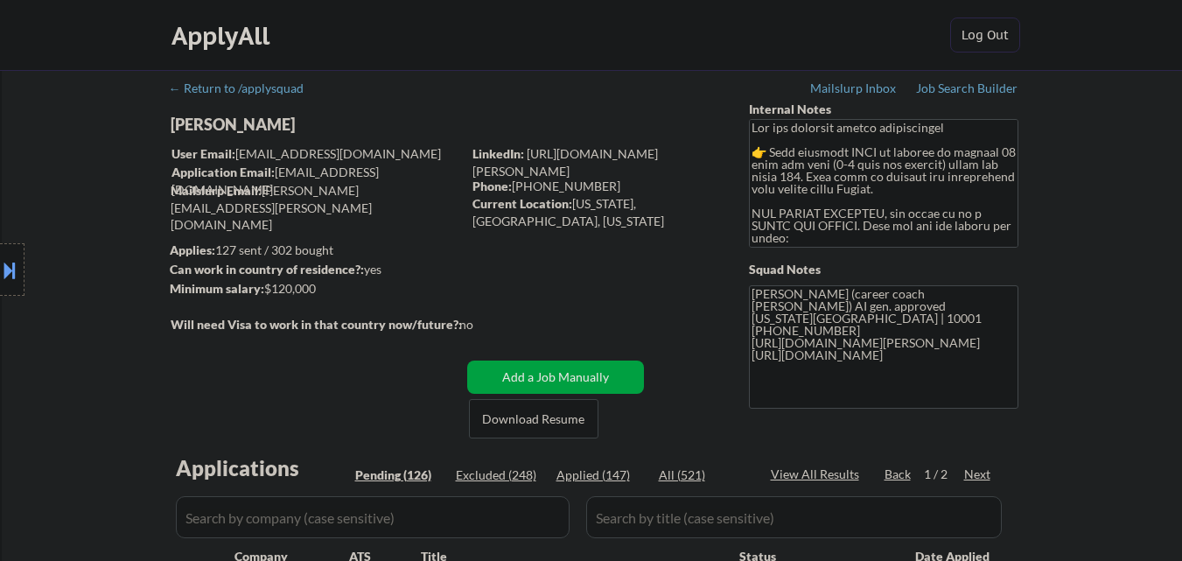
select select ""pending""
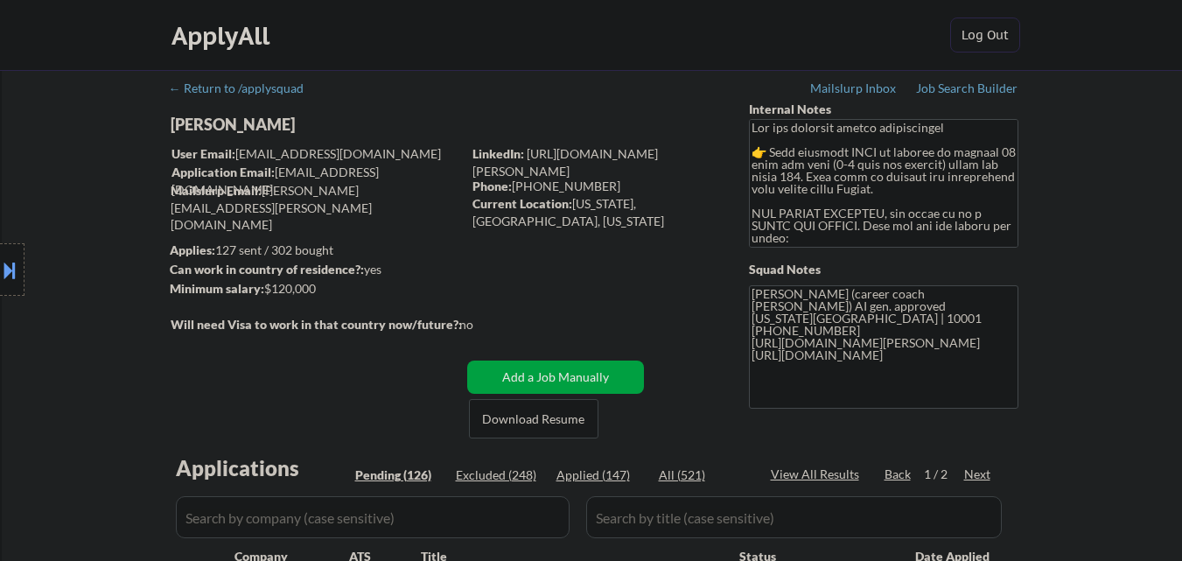
select select ""pending""
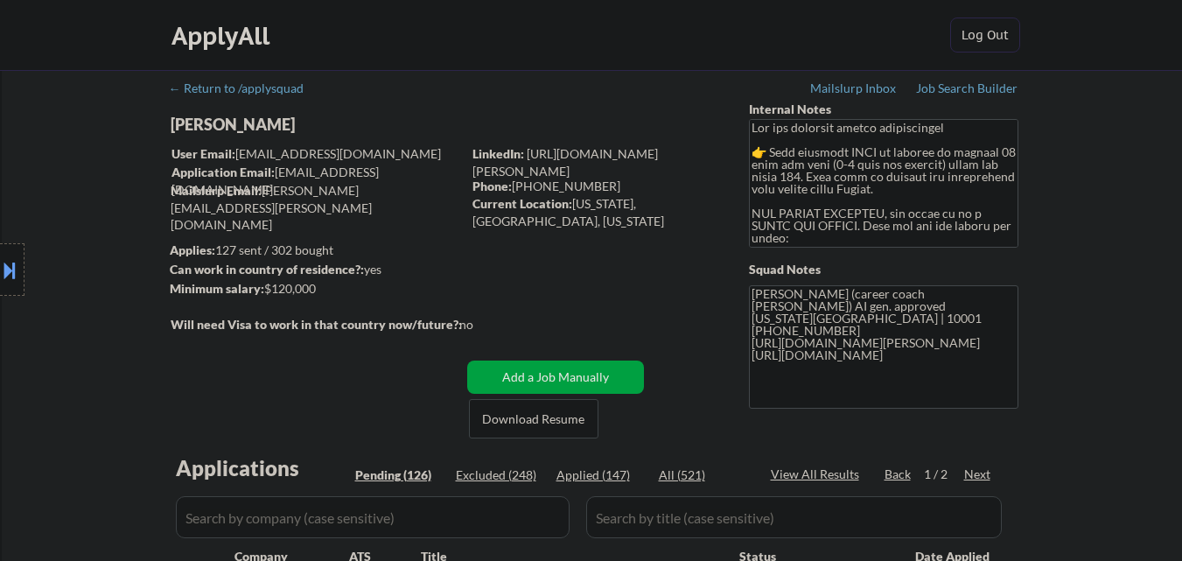
select select ""pending""
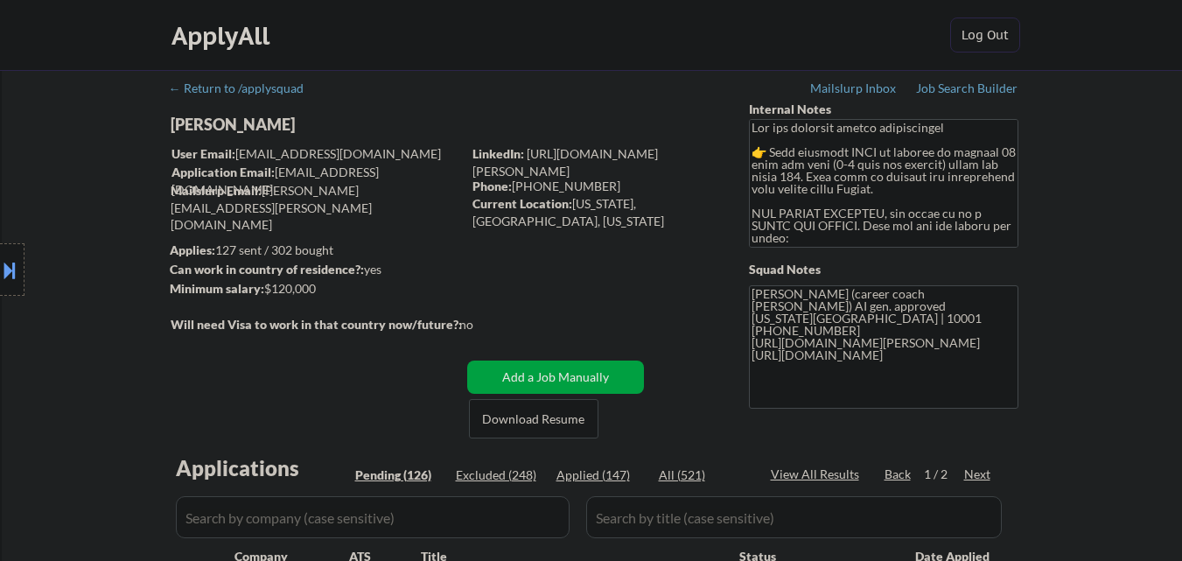
select select ""pending""
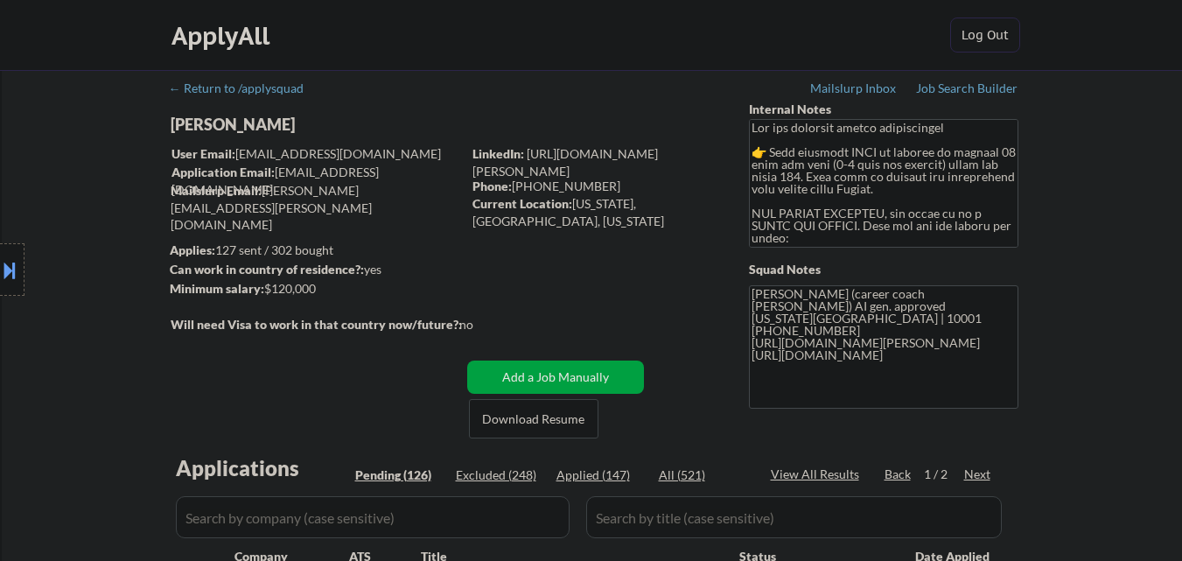
select select ""pending""
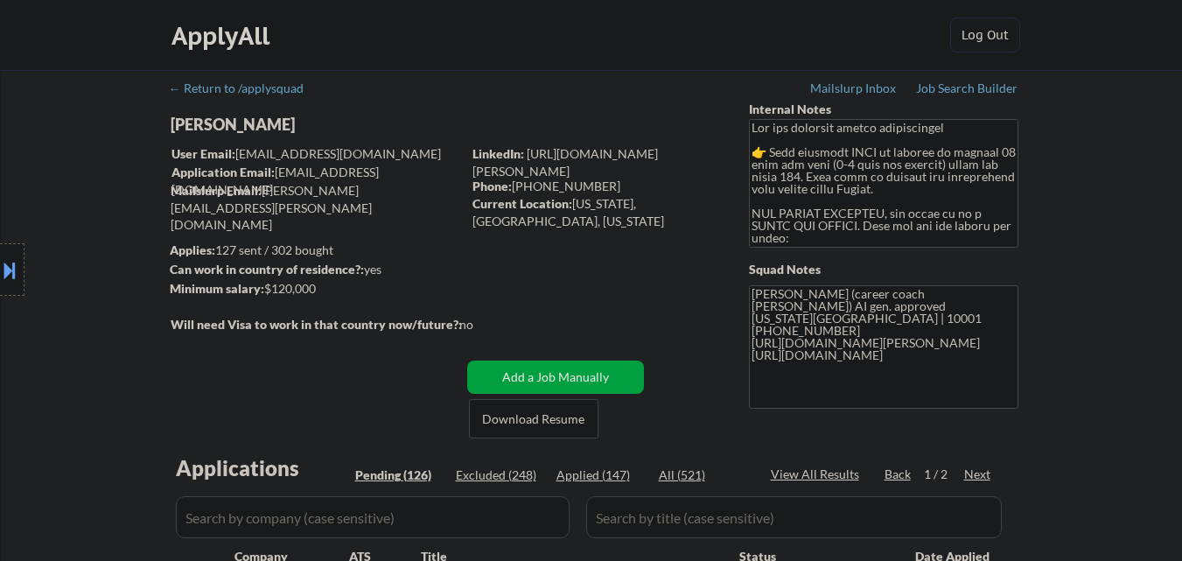
select select ""pending""
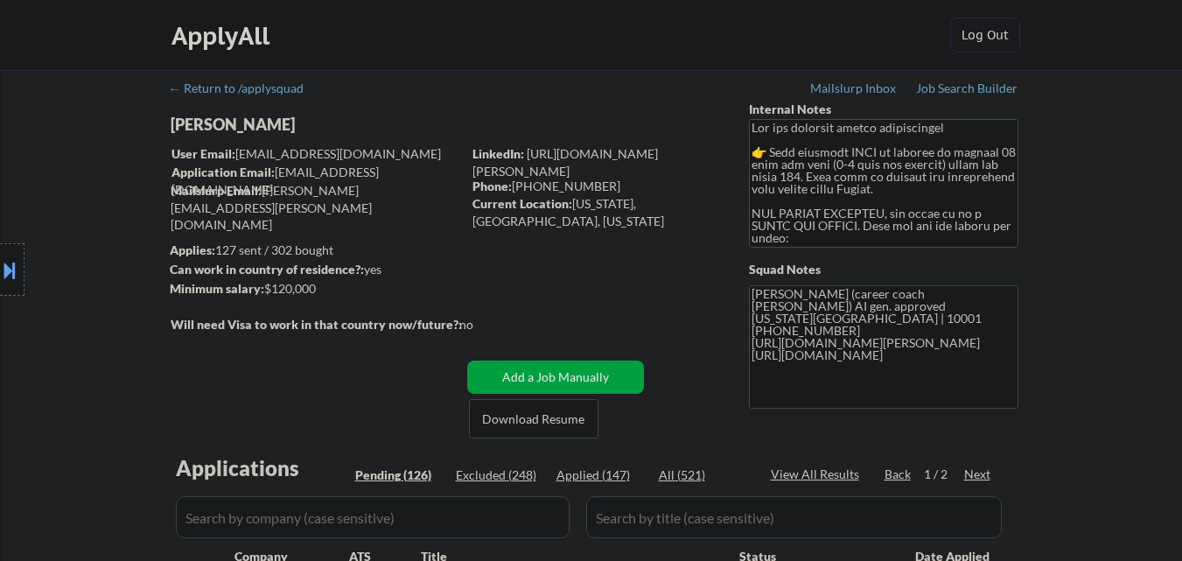
select select ""pending""
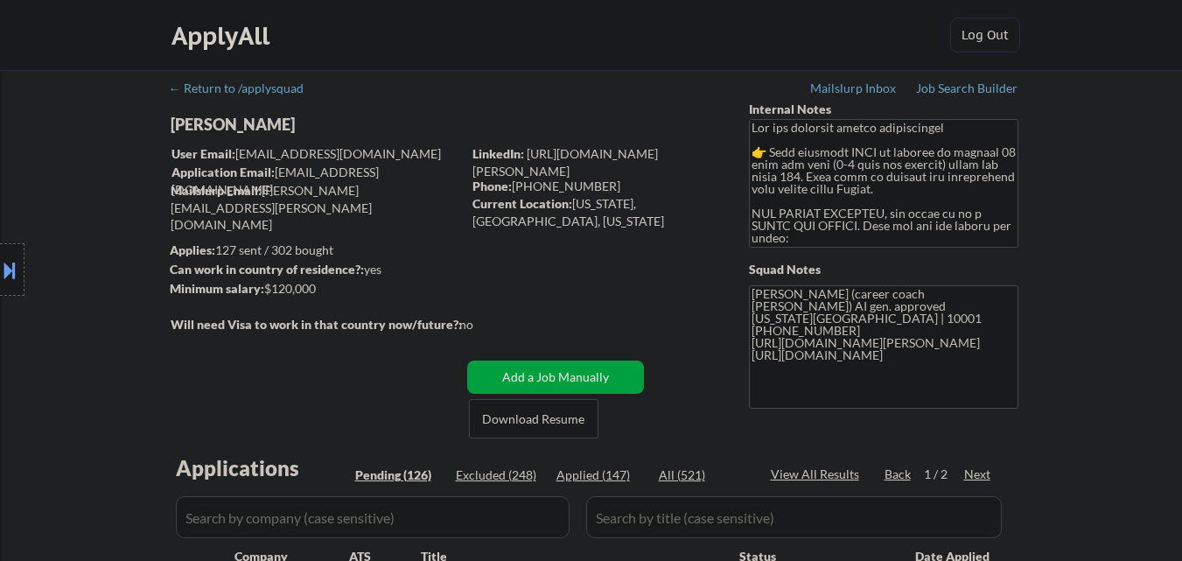
select select ""pending""
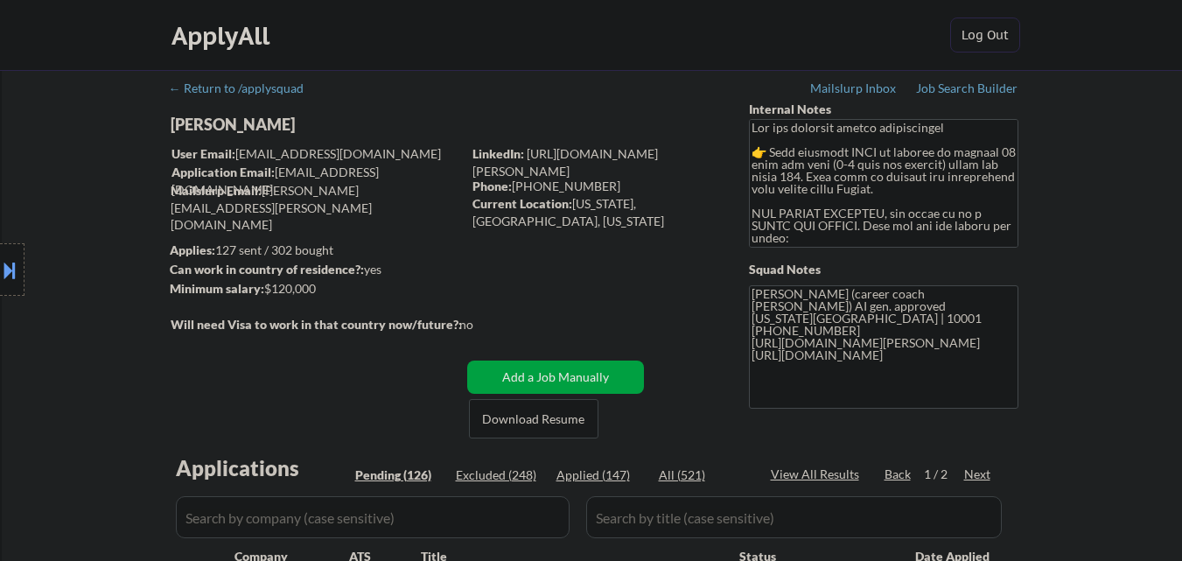
select select ""pending""
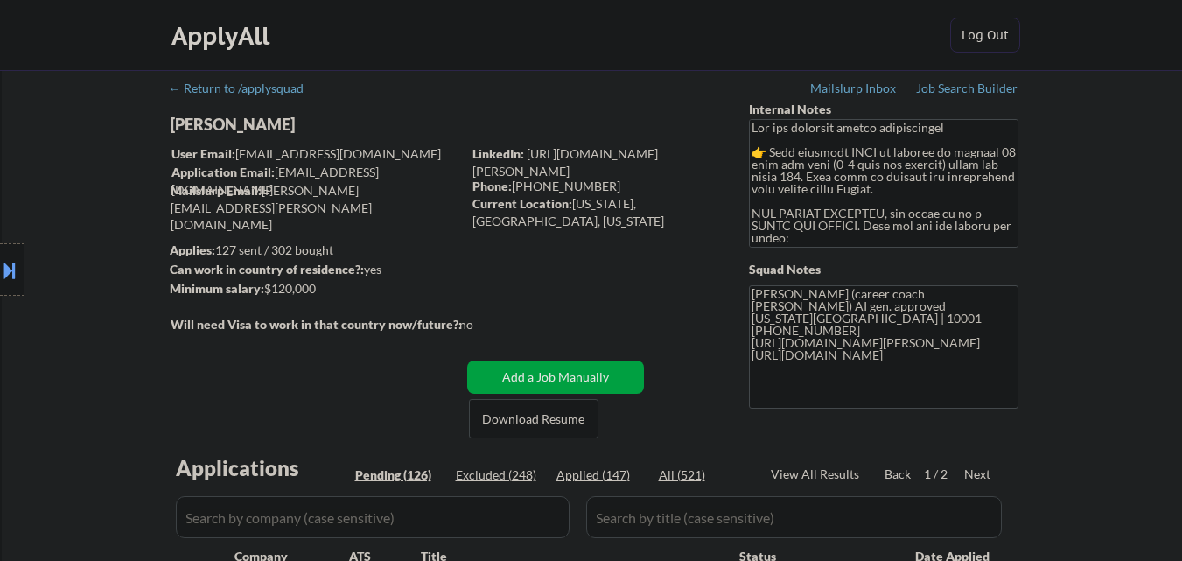
select select ""pending""
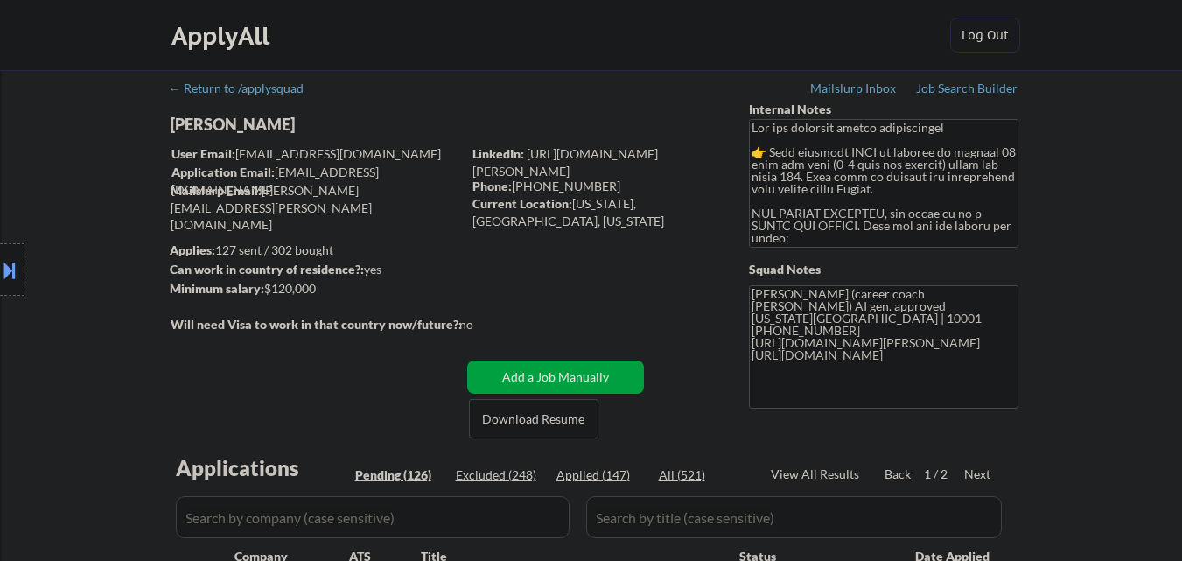
select select ""pending""
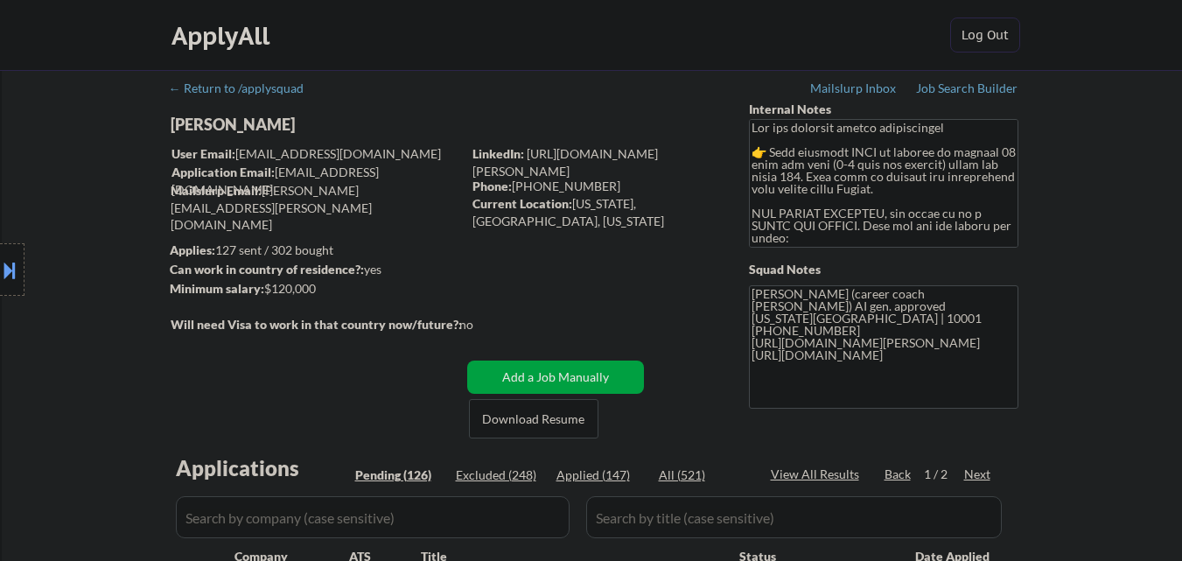
select select ""pending""
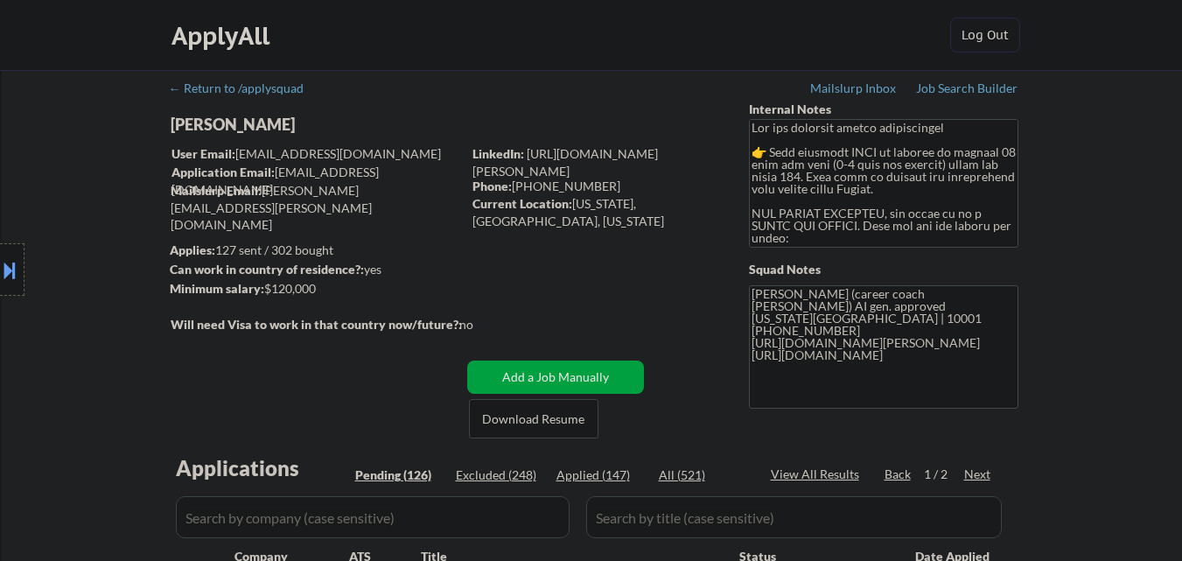
select select ""pending""
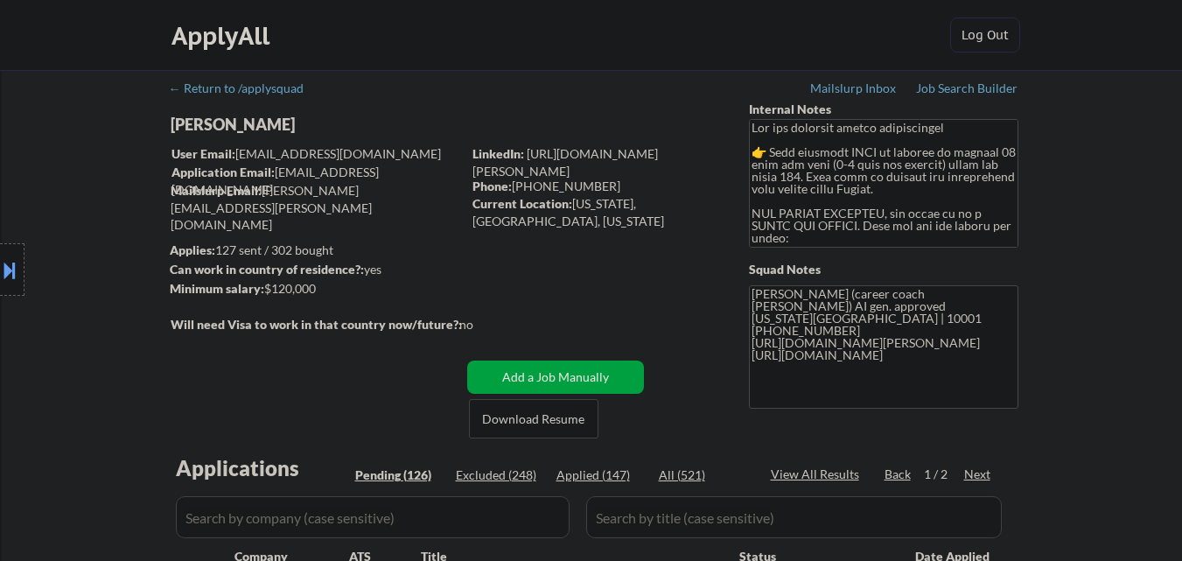
select select ""pending""
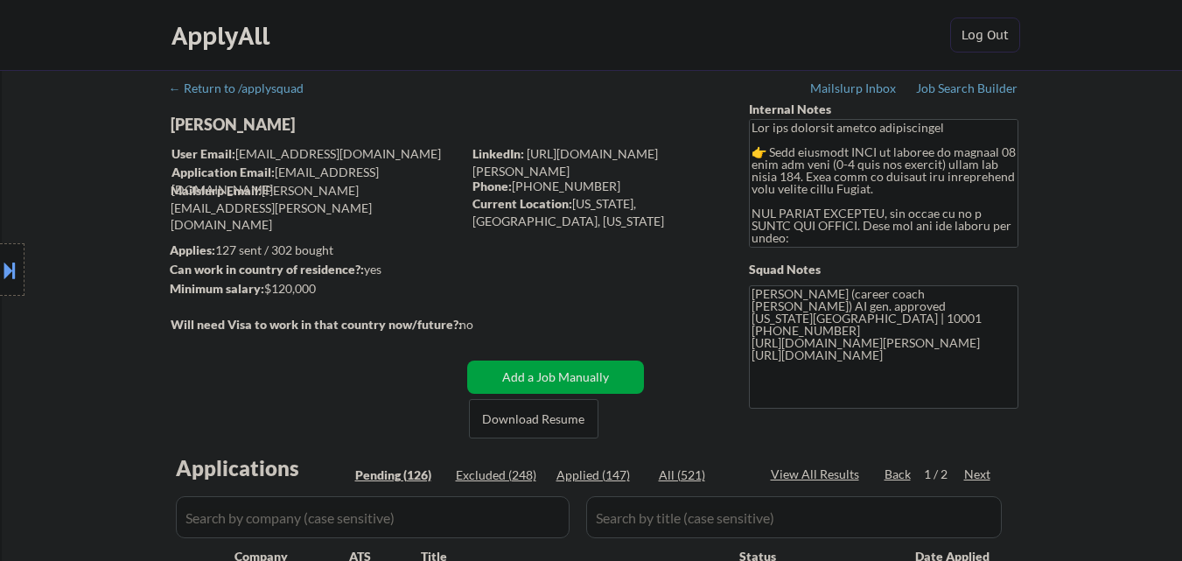
select select ""pending""
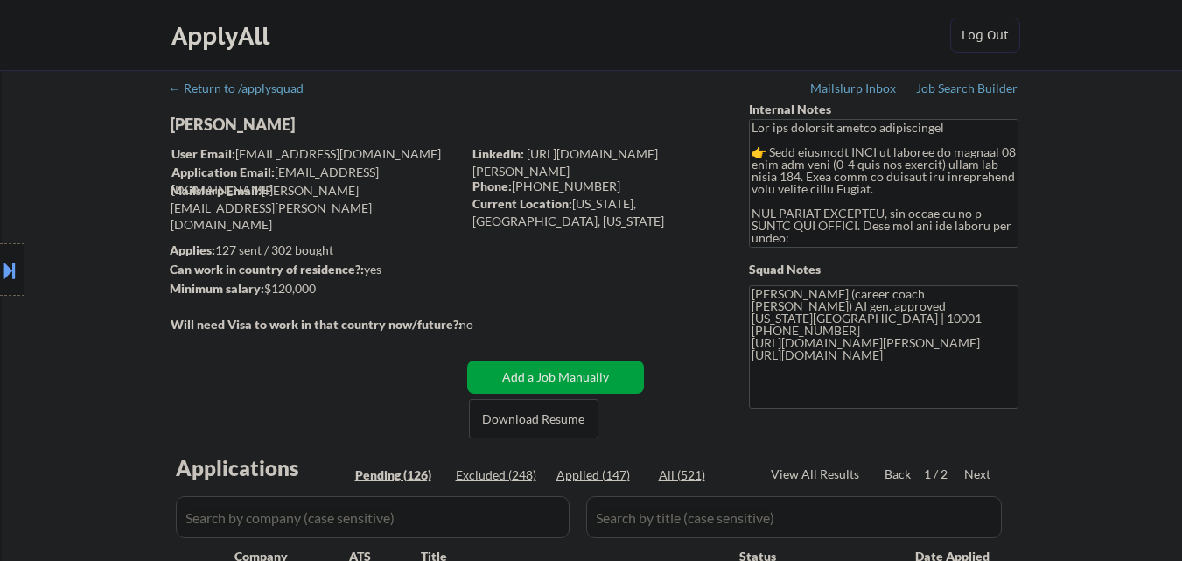
select select ""pending""
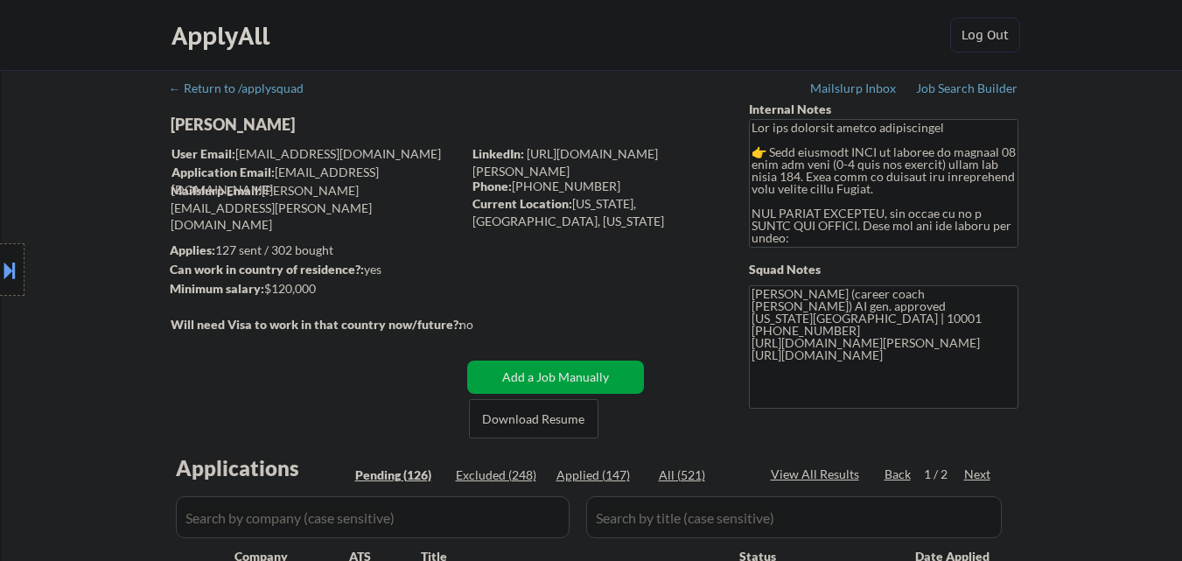
select select ""pending""
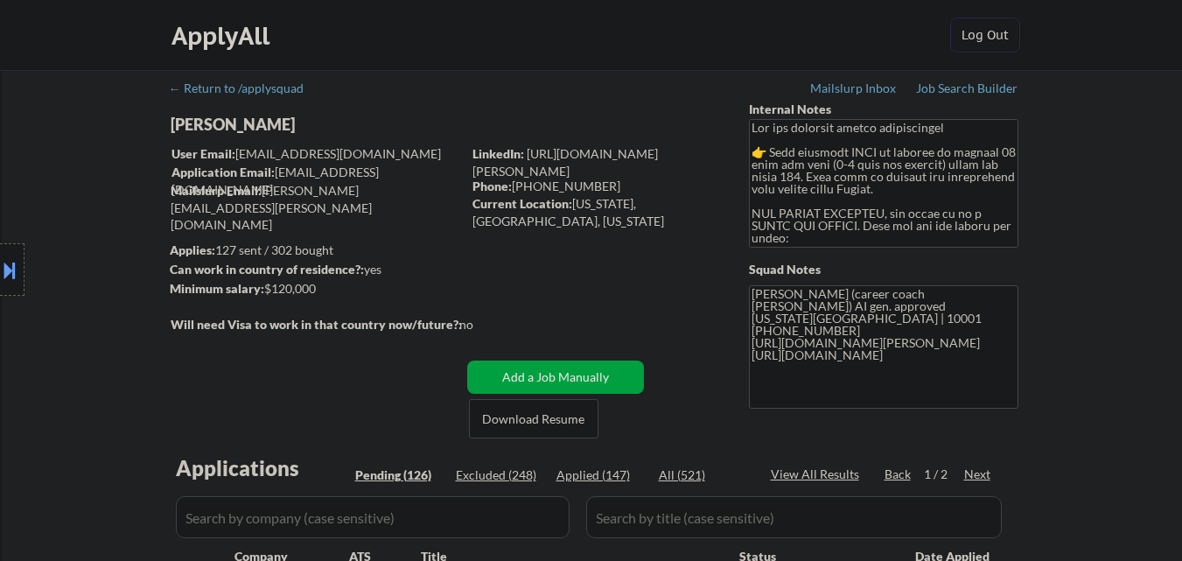
select select ""pending""
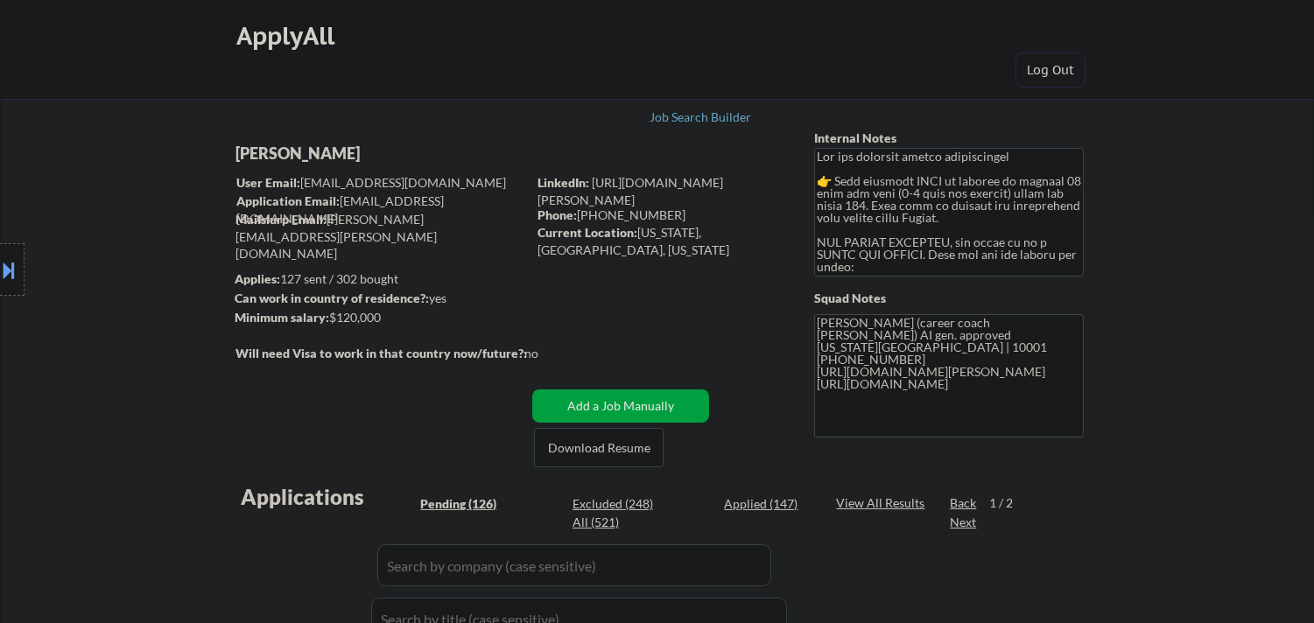
click at [342, 156] on div "[PERSON_NAME]" at bounding box center [415, 154] width 360 height 22
copy div "[PERSON_NAME]"
click at [2, 267] on button at bounding box center [9, 270] width 19 height 29
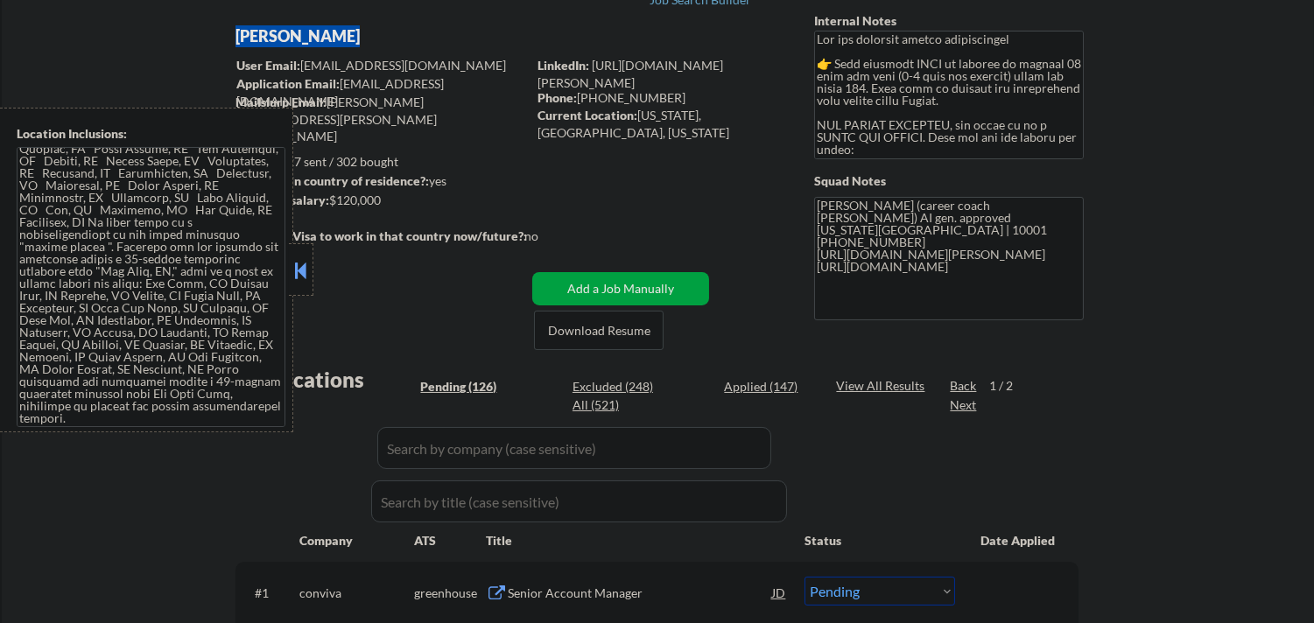
scroll to position [291, 0]
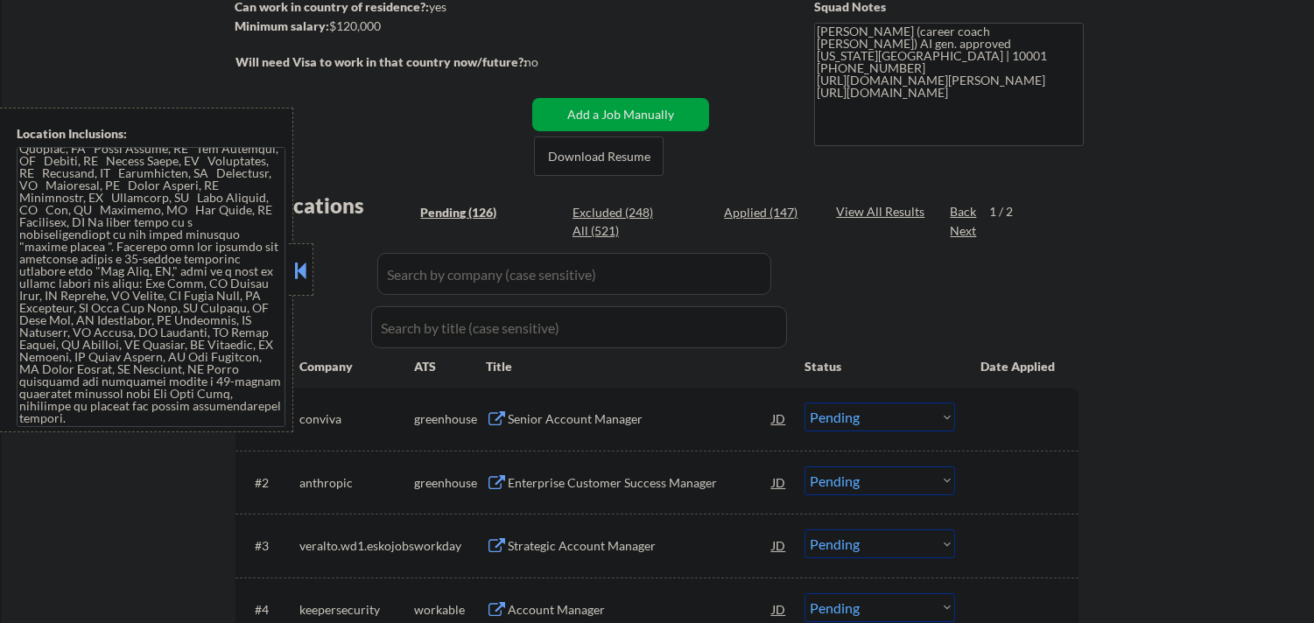
drag, startPoint x: 304, startPoint y: 263, endPoint x: 313, endPoint y: 260, distance: 10.0
click at [305, 263] on button at bounding box center [300, 270] width 19 height 26
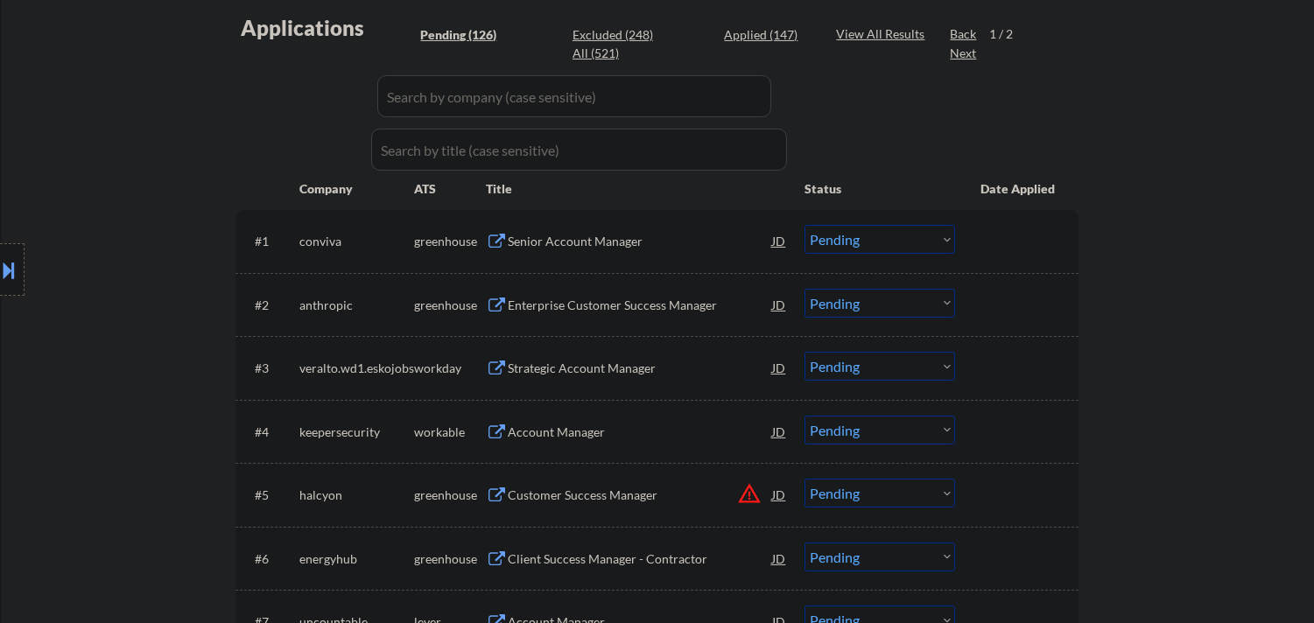
scroll to position [486, 0]
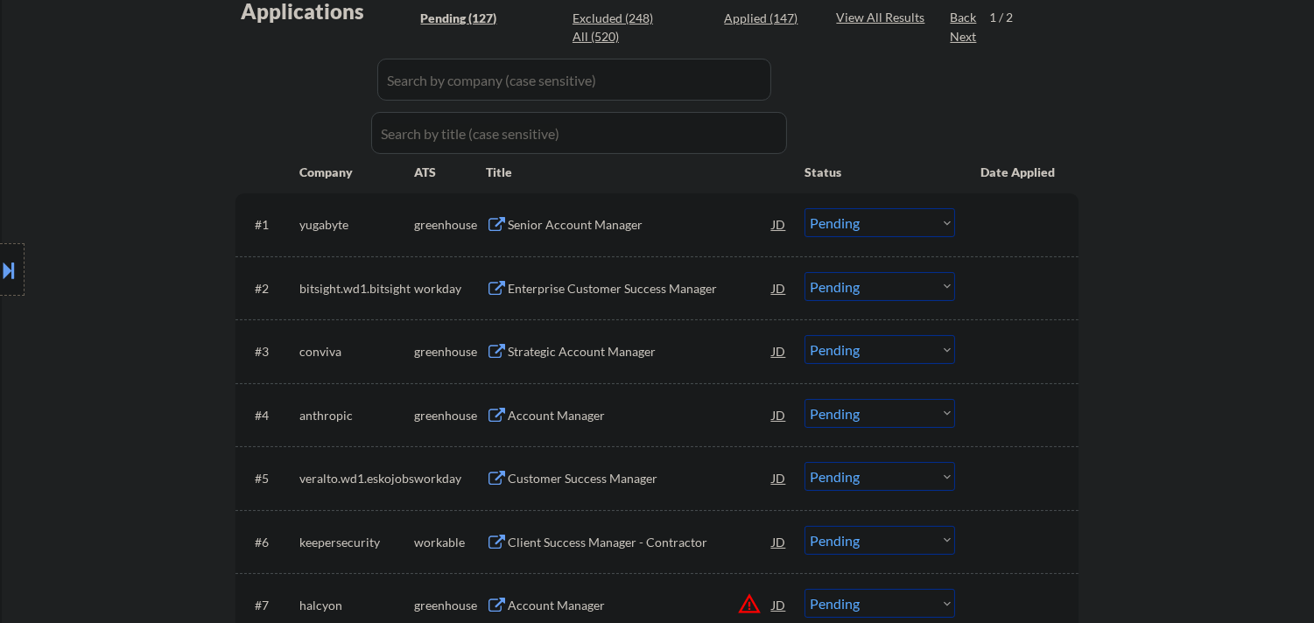
click at [601, 229] on div "Senior Account Manager" at bounding box center [640, 225] width 264 height 18
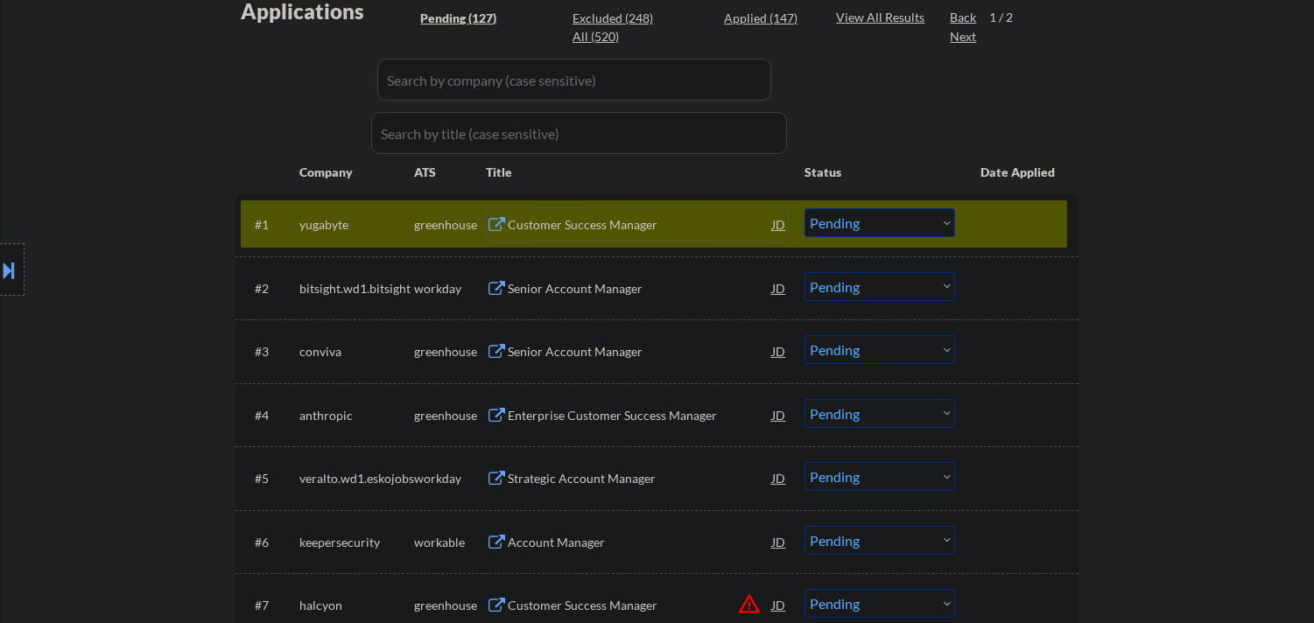
click at [536, 228] on div "Customer Success Manager" at bounding box center [640, 225] width 264 height 18
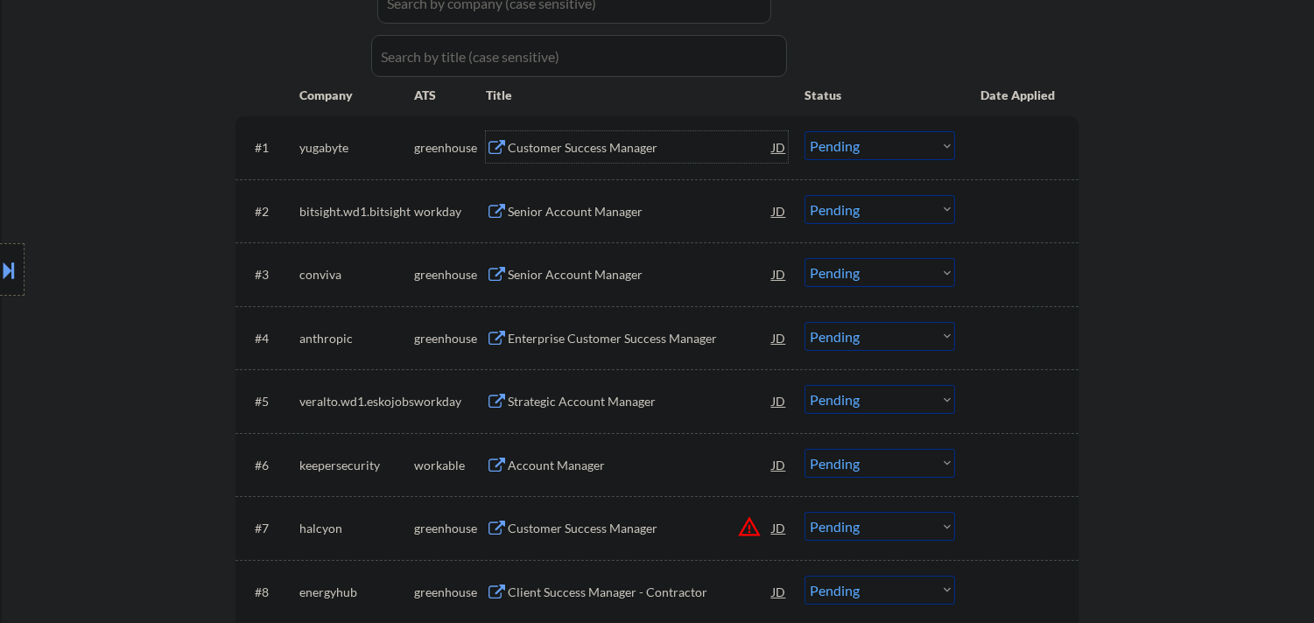
scroll to position [583, 0]
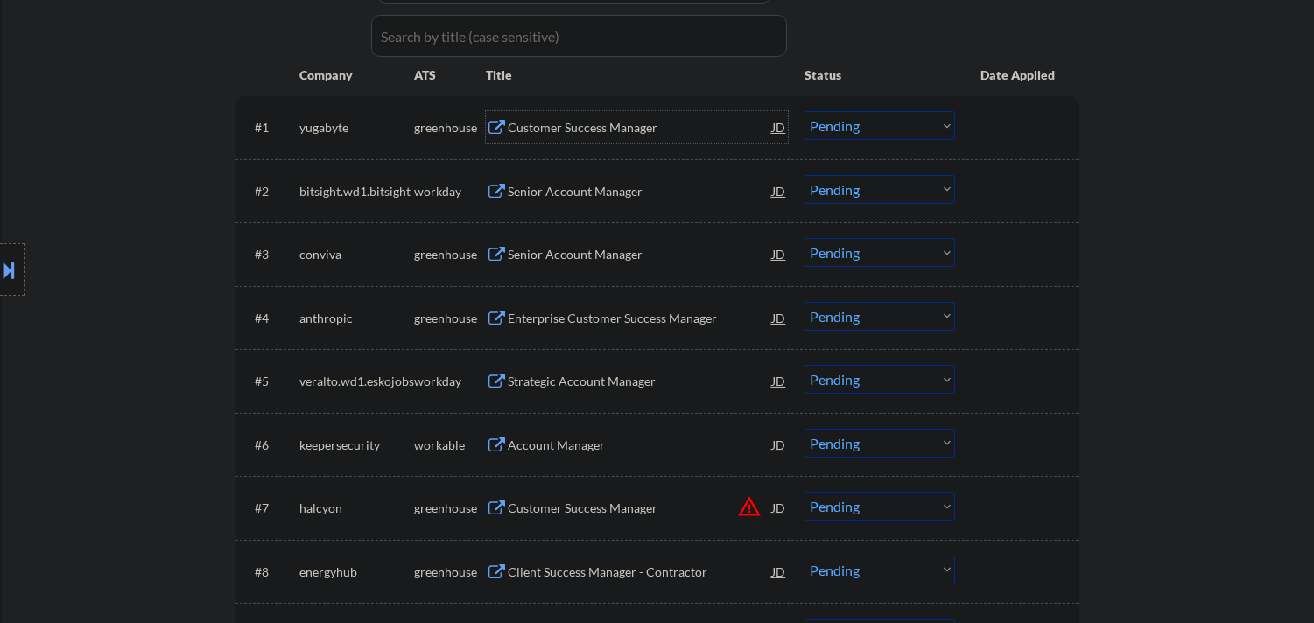
click at [880, 127] on select "Choose an option... Pending Applied Excluded (Questions) Excluded (Expired) Exc…" at bounding box center [879, 125] width 151 height 29
click at [804, 111] on select "Choose an option... Pending Applied Excluded (Questions) Excluded (Expired) Exc…" at bounding box center [879, 125] width 151 height 29
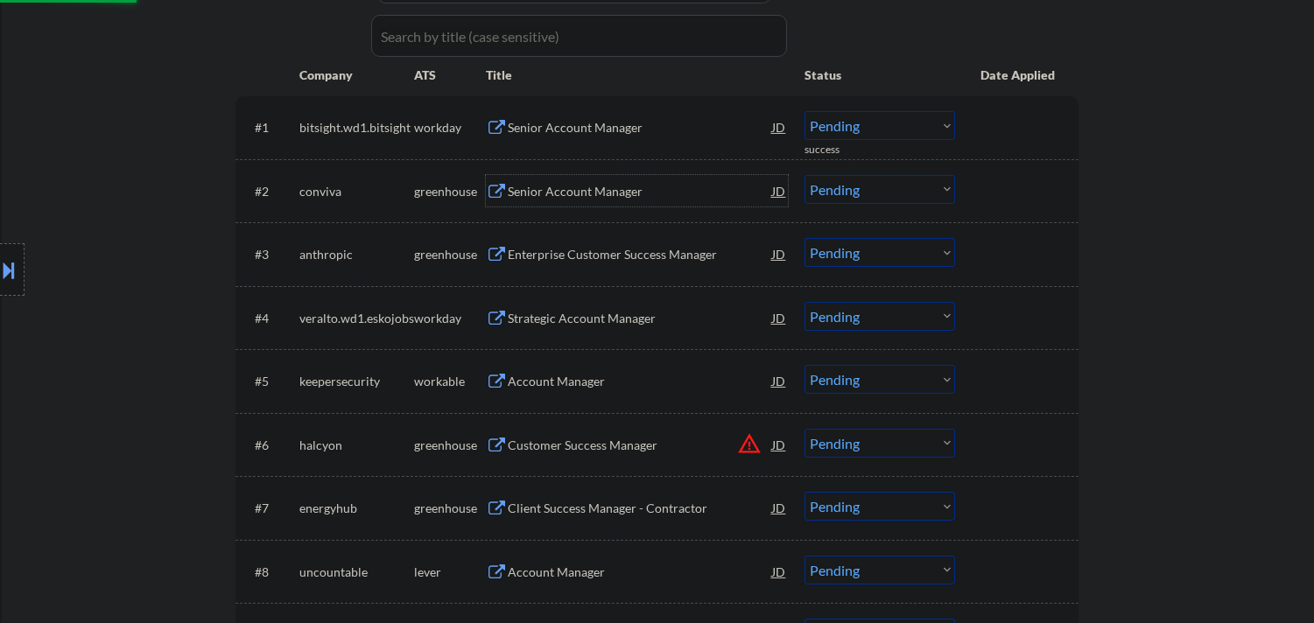
click at [588, 193] on div "Senior Account Manager" at bounding box center [640, 192] width 264 height 18
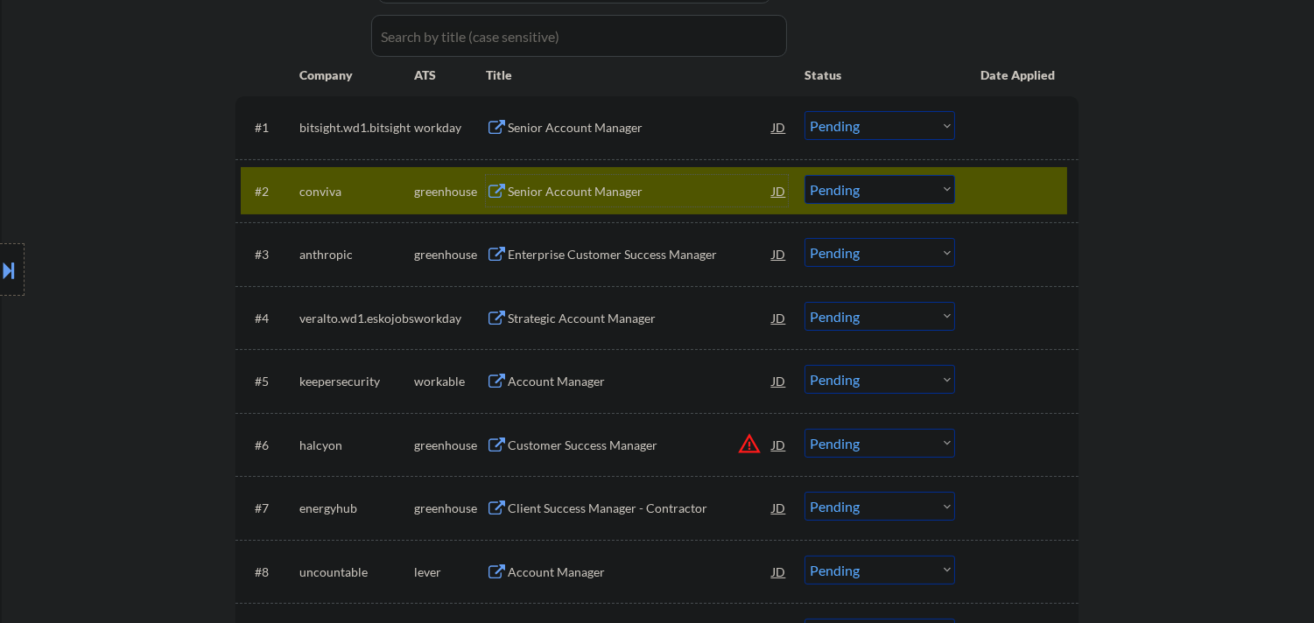
click at [852, 186] on select "Choose an option... Pending Applied Excluded (Questions) Excluded (Expired) Exc…" at bounding box center [879, 189] width 151 height 29
click at [804, 175] on select "Choose an option... Pending Applied Excluded (Questions) Excluded (Expired) Exc…" at bounding box center [879, 189] width 151 height 29
click at [640, 193] on div "Senior Account Manager" at bounding box center [640, 192] width 264 height 18
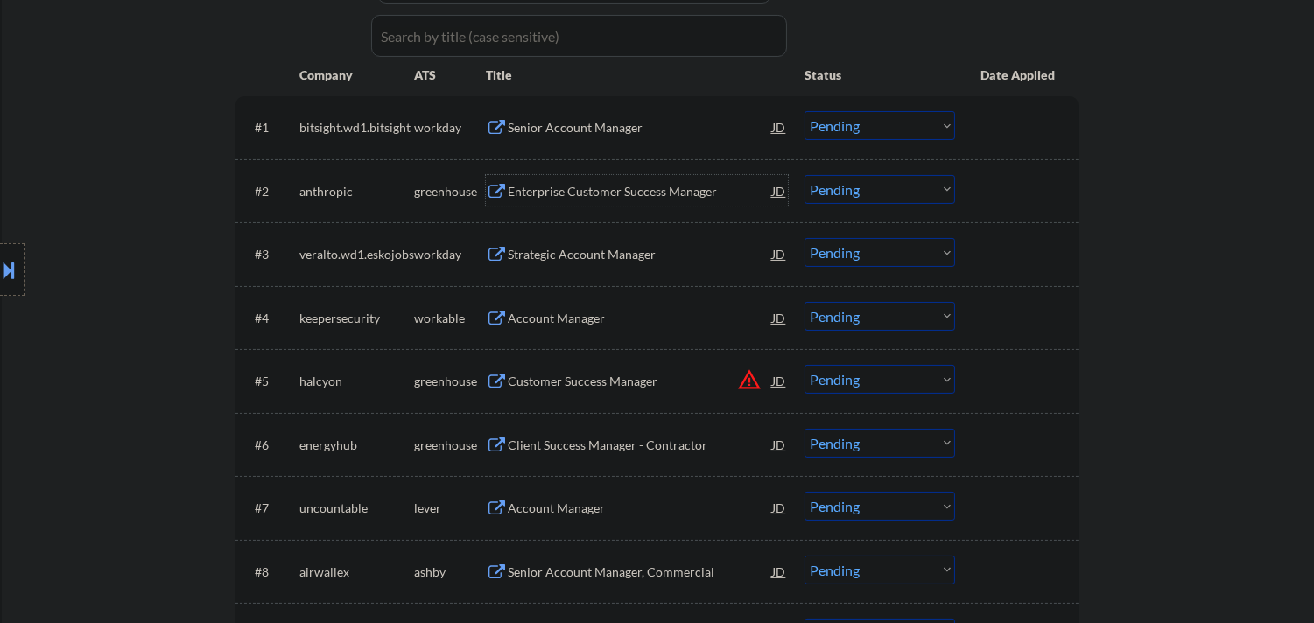
click at [855, 186] on select "Choose an option... Pending Applied Excluded (Questions) Excluded (Expired) Exc…" at bounding box center [879, 189] width 151 height 29
click at [804, 175] on select "Choose an option... Pending Applied Excluded (Questions) Excluded (Expired) Exc…" at bounding box center [879, 189] width 151 height 29
